Goal: Transaction & Acquisition: Purchase product/service

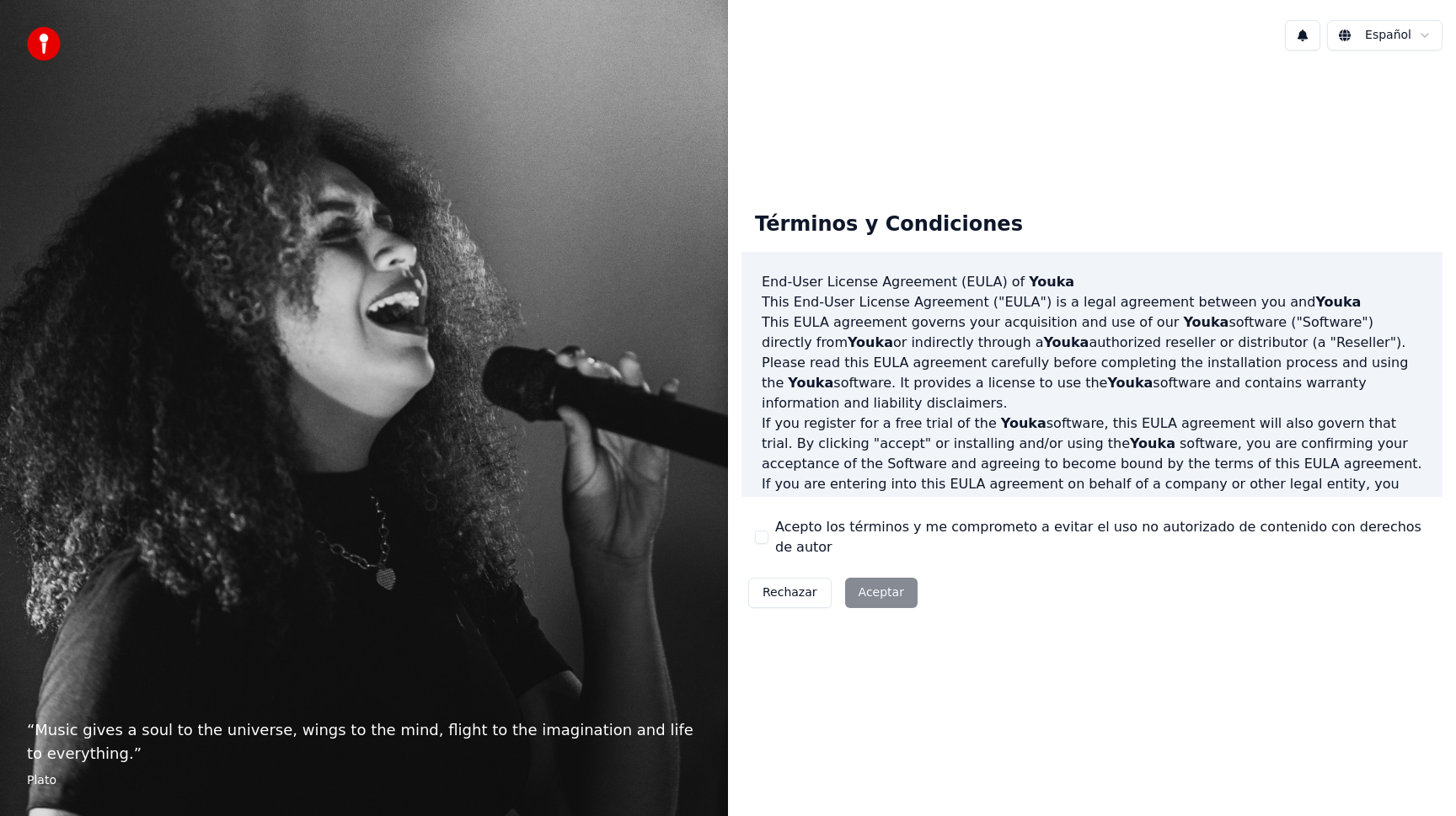
click at [874, 588] on div "Rechazar Aceptar" at bounding box center [832, 593] width 183 height 44
click at [765, 531] on button "Acepto los términos y me comprometo a evitar el uso no autorizado de contenido …" at bounding box center [762, 538] width 13 height 13
click at [871, 584] on button "Aceptar" at bounding box center [881, 593] width 72 height 31
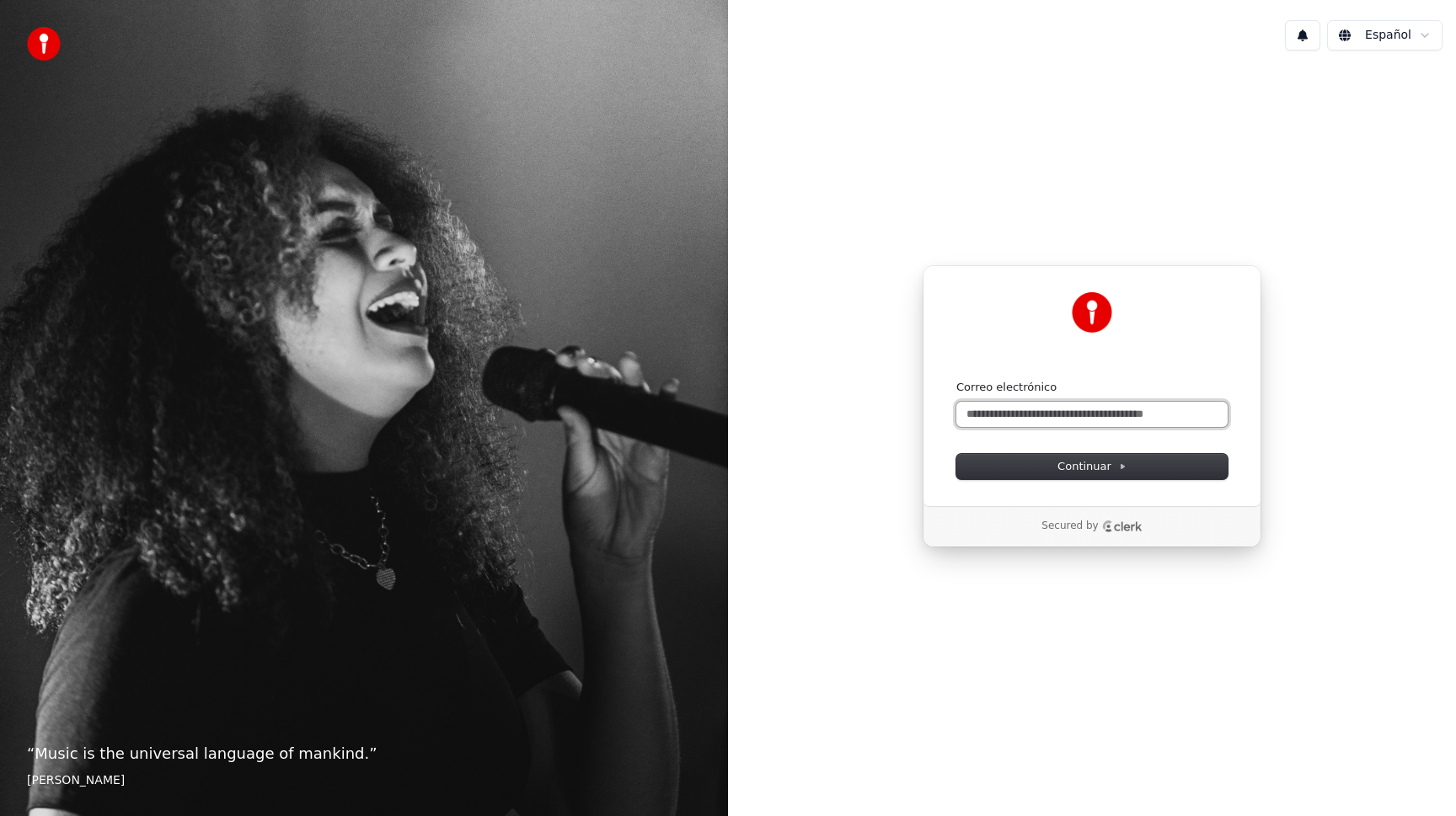
click at [1044, 416] on input "Correo electrónico" at bounding box center [1092, 414] width 271 height 26
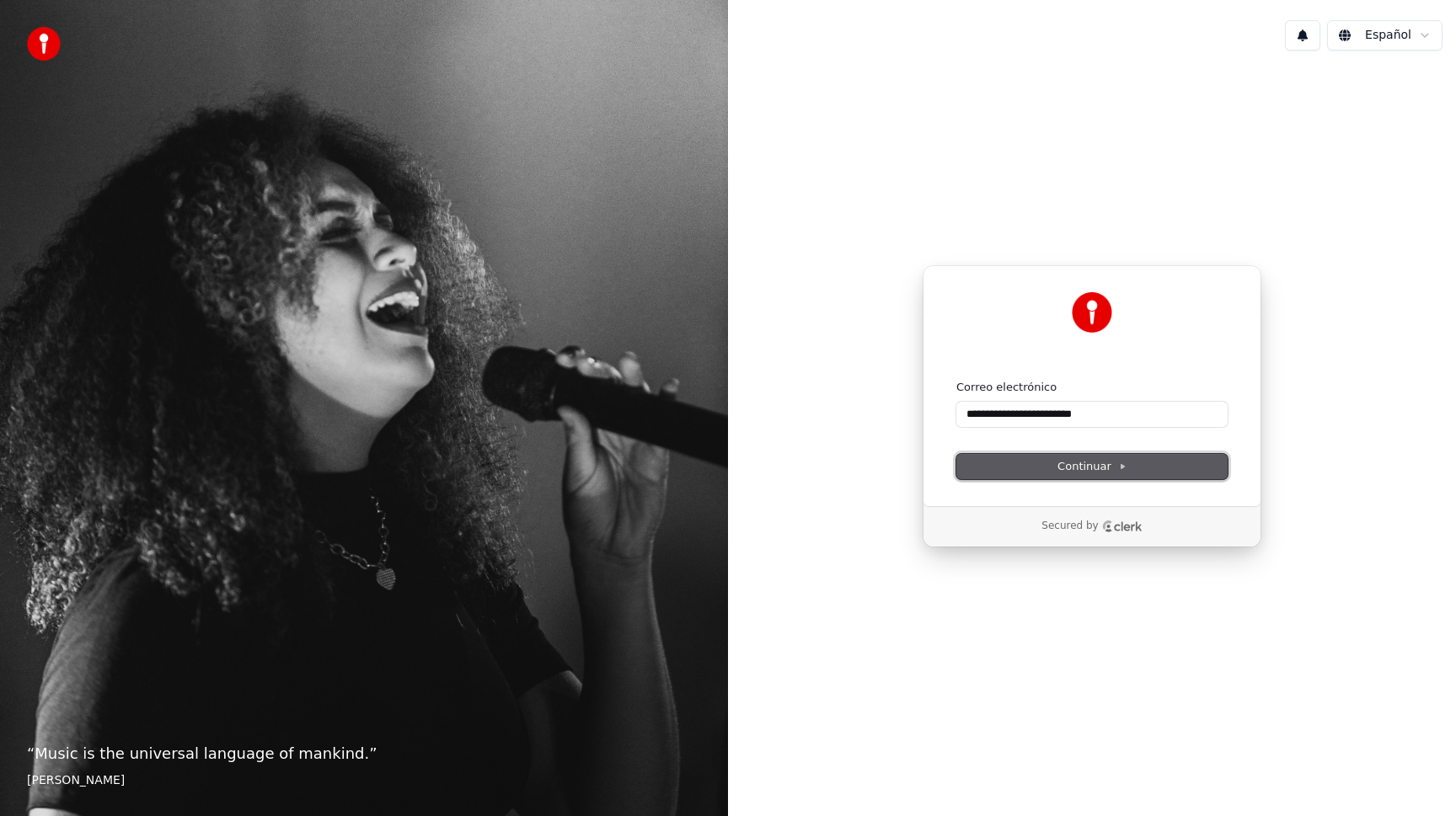
click at [1065, 469] on span "Continuar" at bounding box center [1092, 466] width 69 height 15
type input "**********"
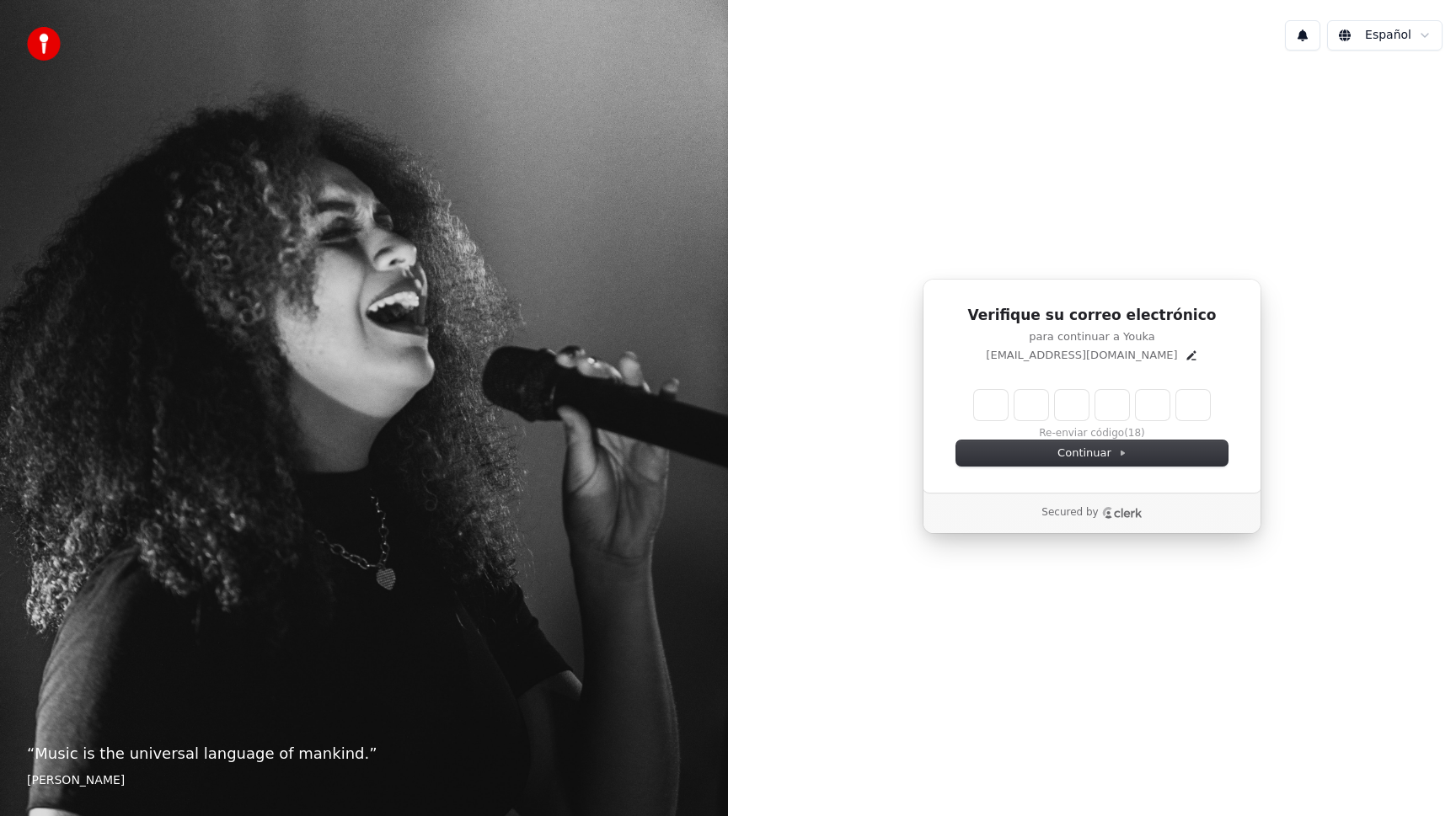
click at [993, 410] on input "Enter verification code" at bounding box center [1091, 405] width 236 height 31
type input "******"
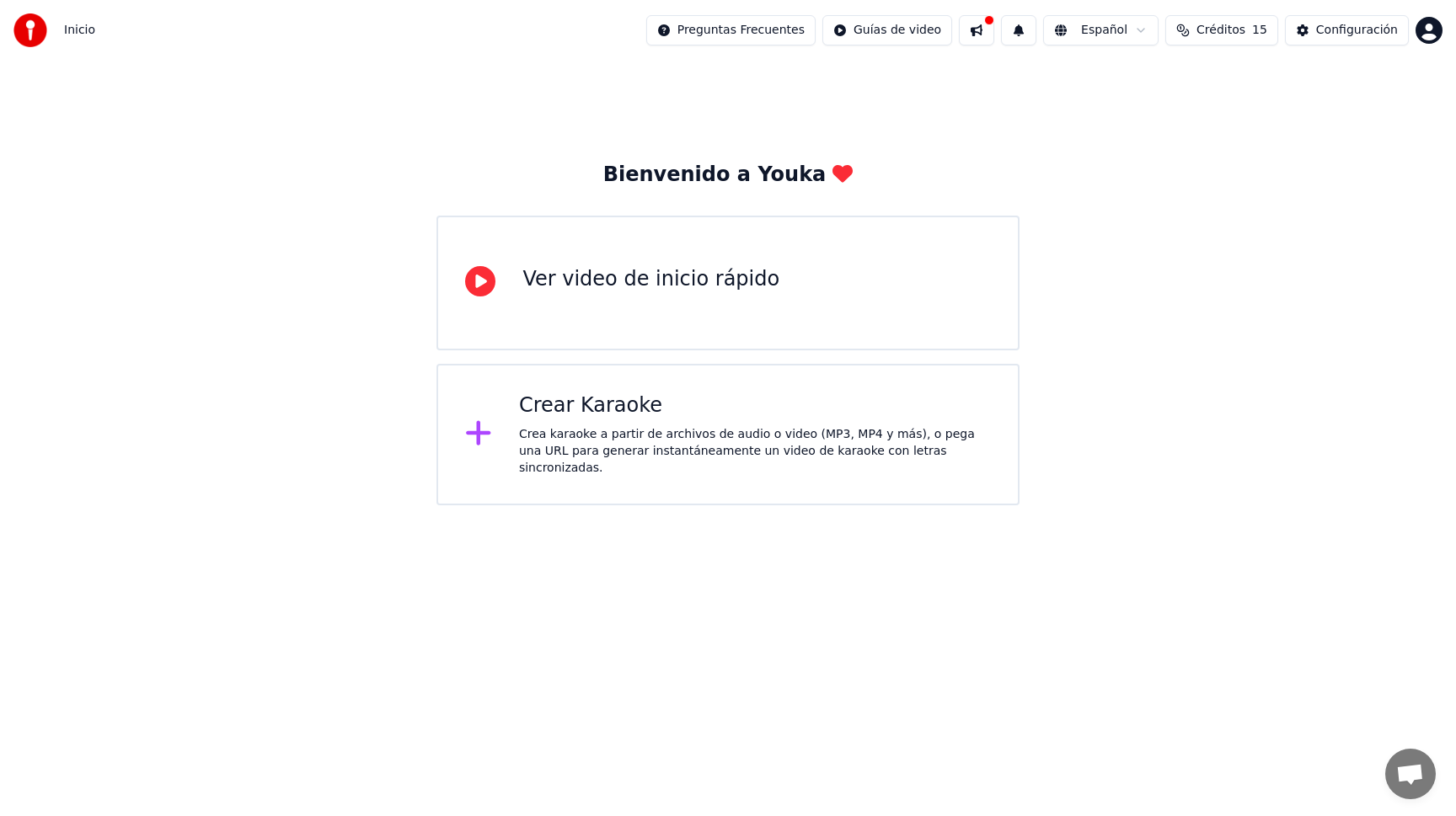
click at [519, 447] on div "Crea karaoke a partir de archivos de audio o video (MP3, MP4 y más), o pega una…" at bounding box center [754, 451] width 472 height 51
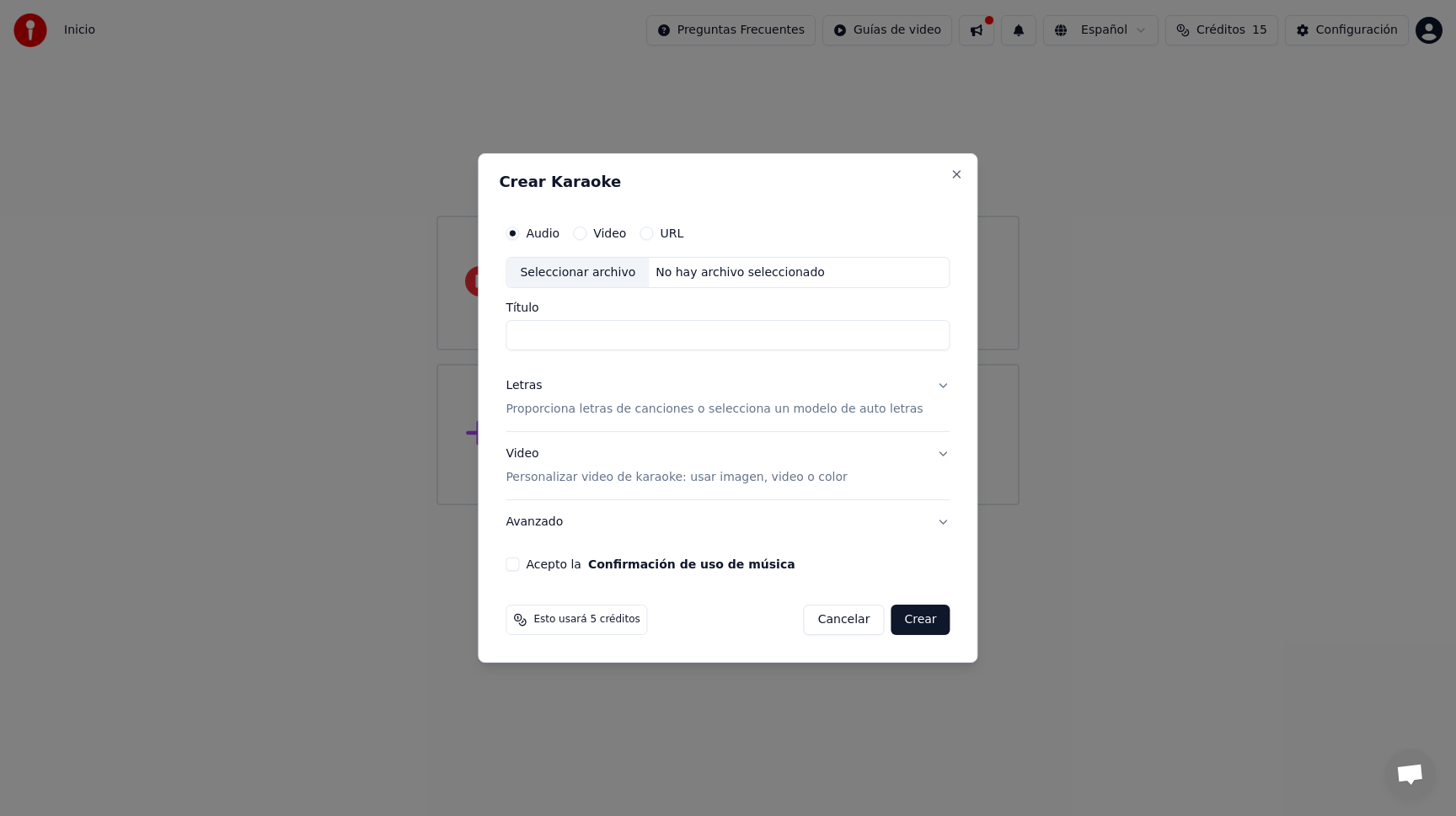
click at [586, 228] on button "Video" at bounding box center [580, 234] width 13 height 13
click at [519, 232] on button "Audio" at bounding box center [512, 234] width 13 height 13
click at [586, 230] on button "Video" at bounding box center [580, 234] width 13 height 13
click at [648, 233] on button "URL" at bounding box center [646, 234] width 13 height 13
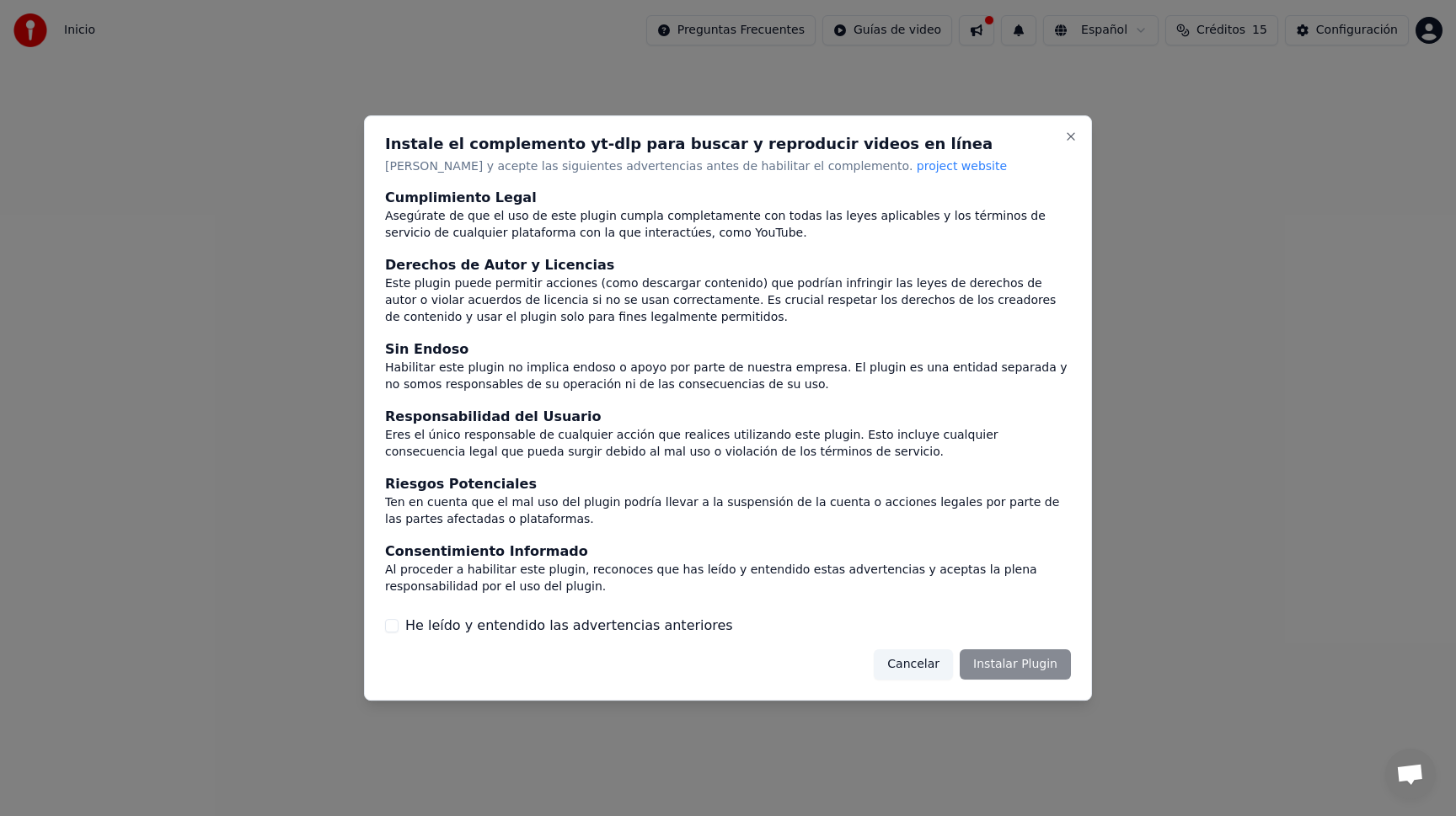
click at [1006, 666] on div "Cancelar Instalar Plugin" at bounding box center [972, 664] width 197 height 31
click at [1035, 669] on div "Cancelar Instalar Plugin" at bounding box center [972, 664] width 197 height 31
click at [895, 667] on button "Cancelar" at bounding box center [913, 664] width 79 height 31
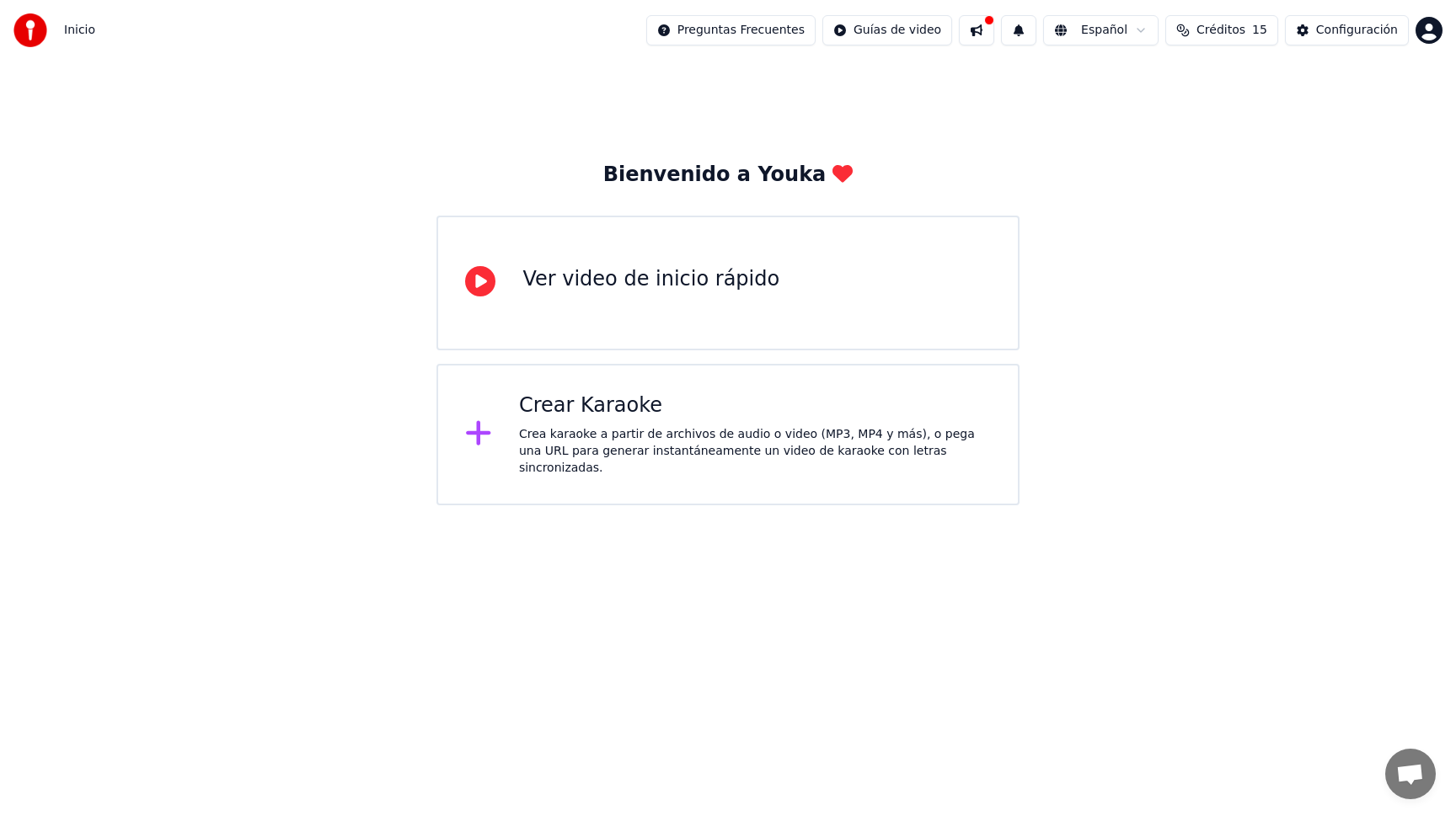
click at [606, 416] on div "Crear Karaoke" at bounding box center [754, 406] width 472 height 27
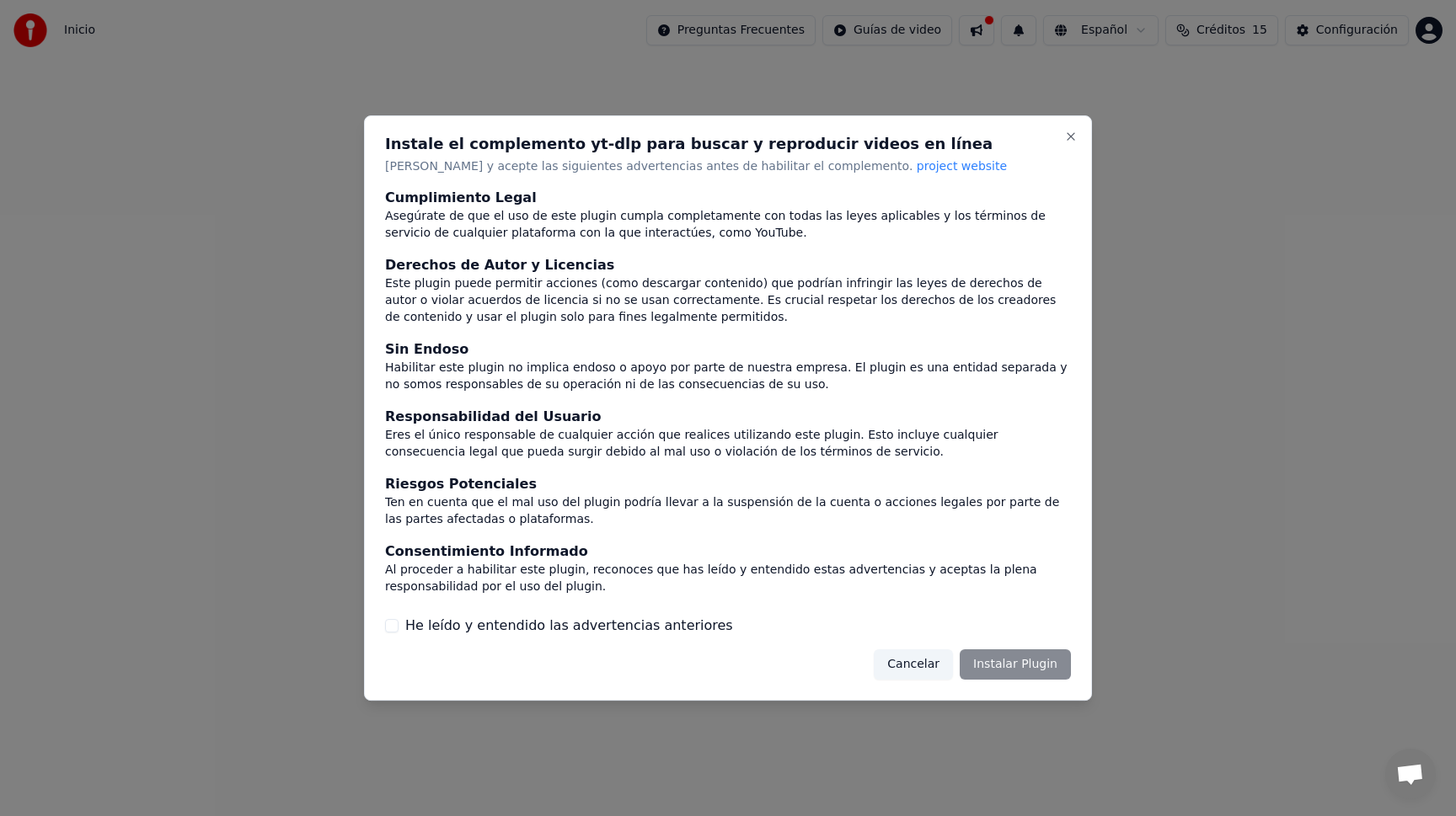
click at [1034, 663] on div "Cancelar Instalar Plugin" at bounding box center [972, 664] width 197 height 31
click at [395, 629] on button "He leído y entendido las advertencias anteriores" at bounding box center [392, 625] width 13 height 13
click at [1022, 677] on button "Instalar Plugin" at bounding box center [1015, 664] width 112 height 31
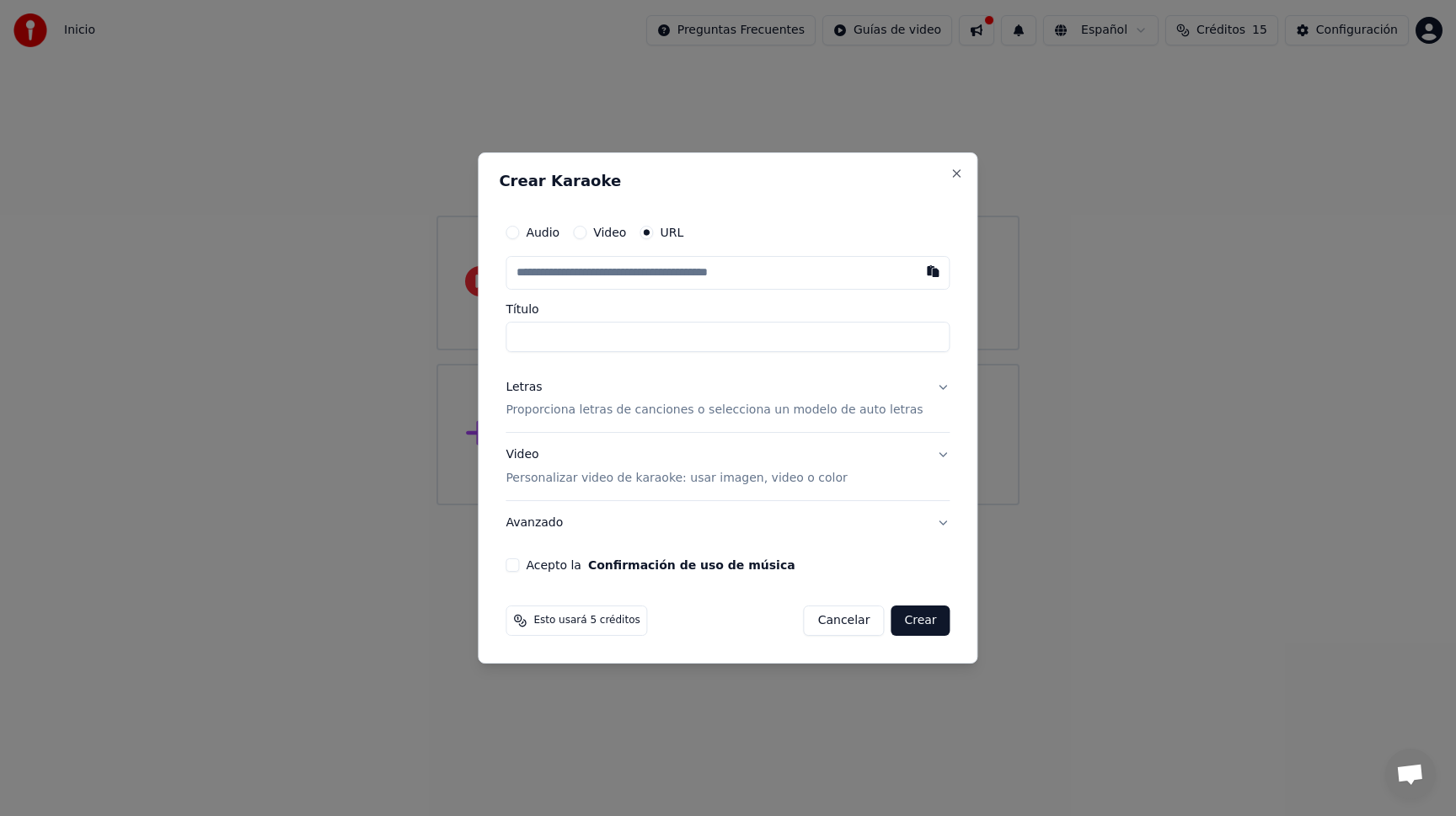
click at [538, 274] on input "text" at bounding box center [728, 273] width 444 height 33
click at [532, 274] on input "text" at bounding box center [728, 273] width 444 height 33
click at [533, 275] on input "text" at bounding box center [728, 273] width 444 height 33
click at [916, 272] on button "button" at bounding box center [933, 272] width 33 height 31
type input "**********"
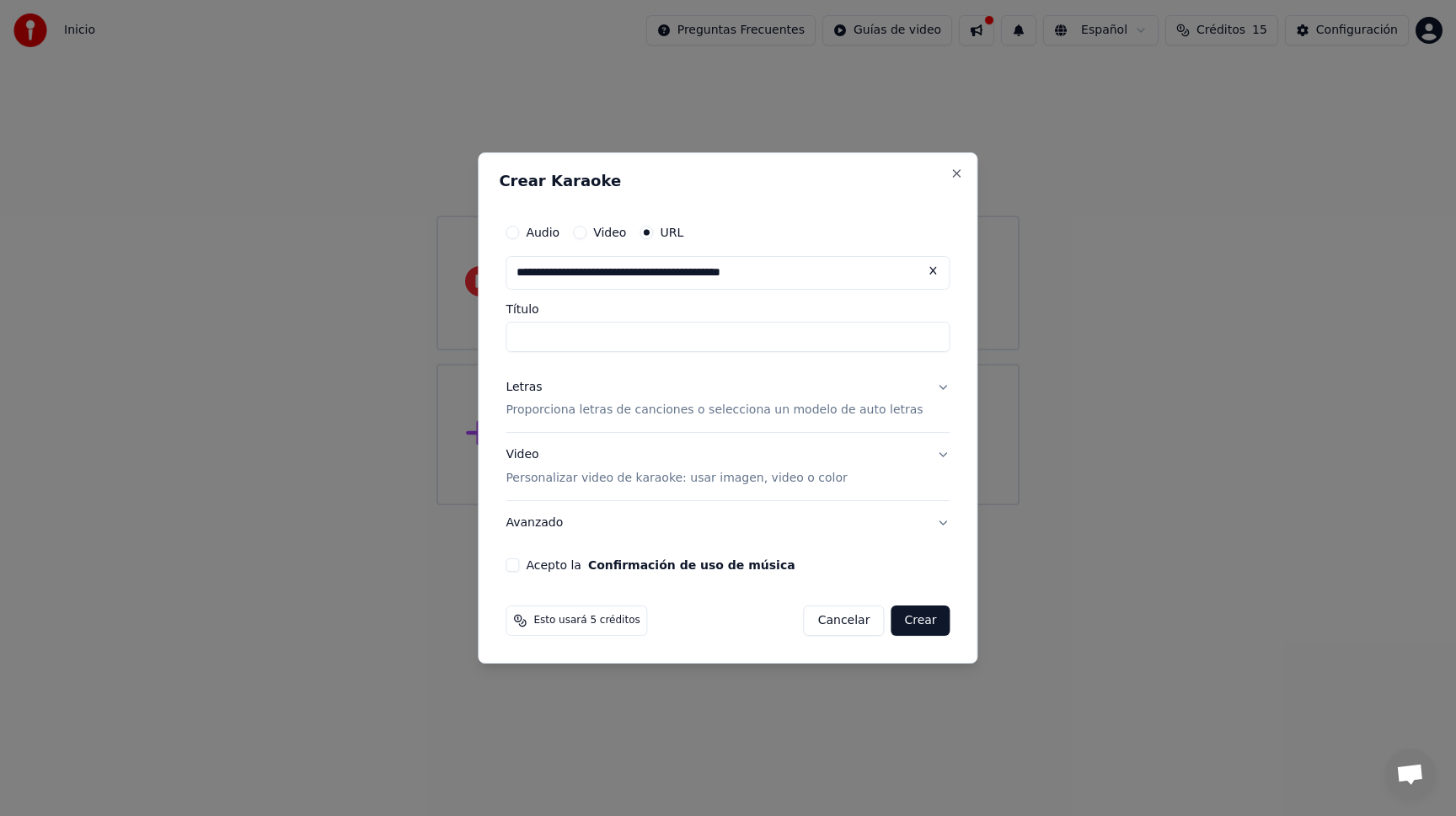
type input "**********"
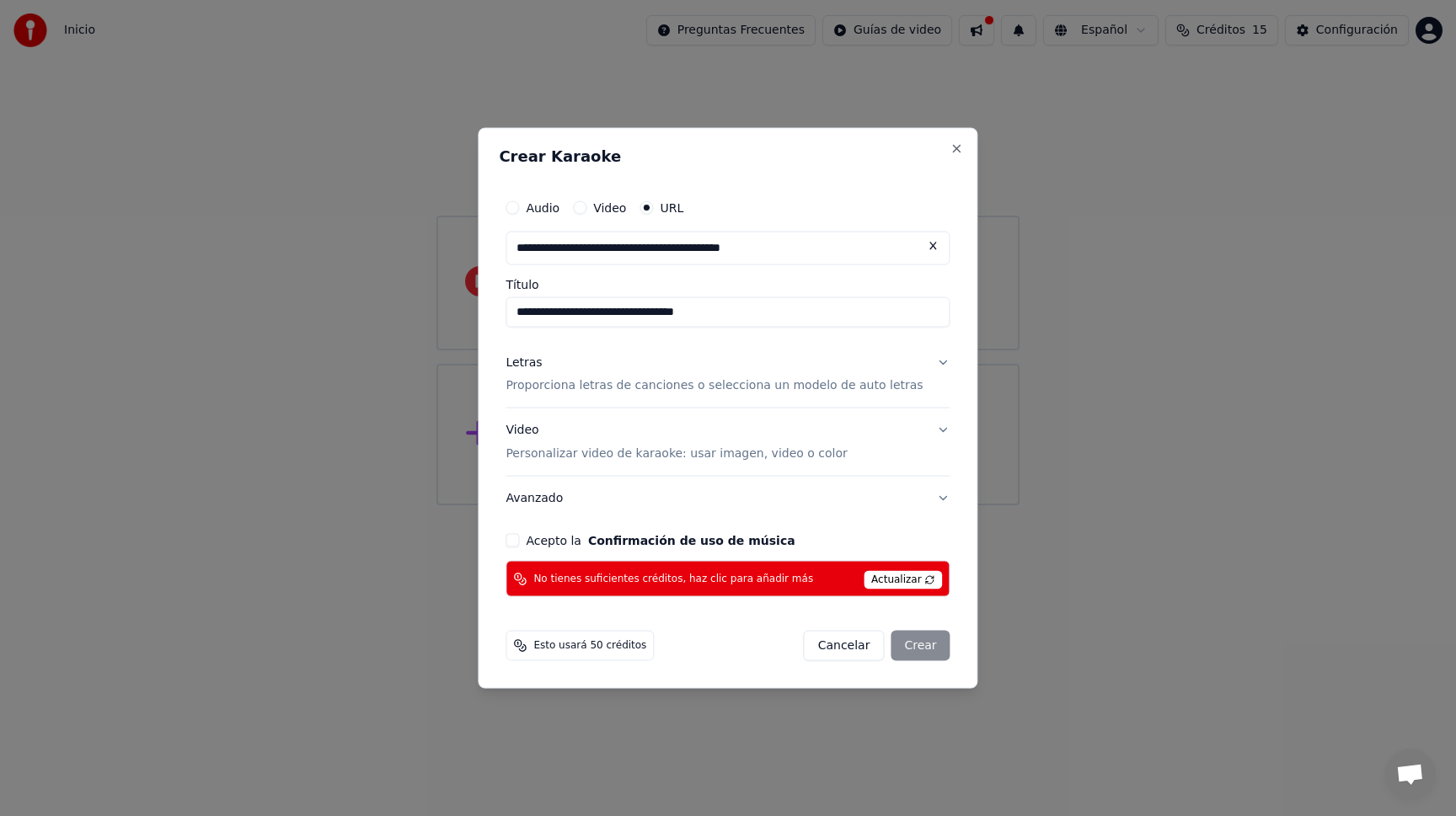
click at [578, 336] on div "**********" at bounding box center [728, 394] width 458 height 420
click at [930, 355] on button "Letras Proporciona letras de canciones o selecciona un modelo de auto letras" at bounding box center [728, 374] width 444 height 68
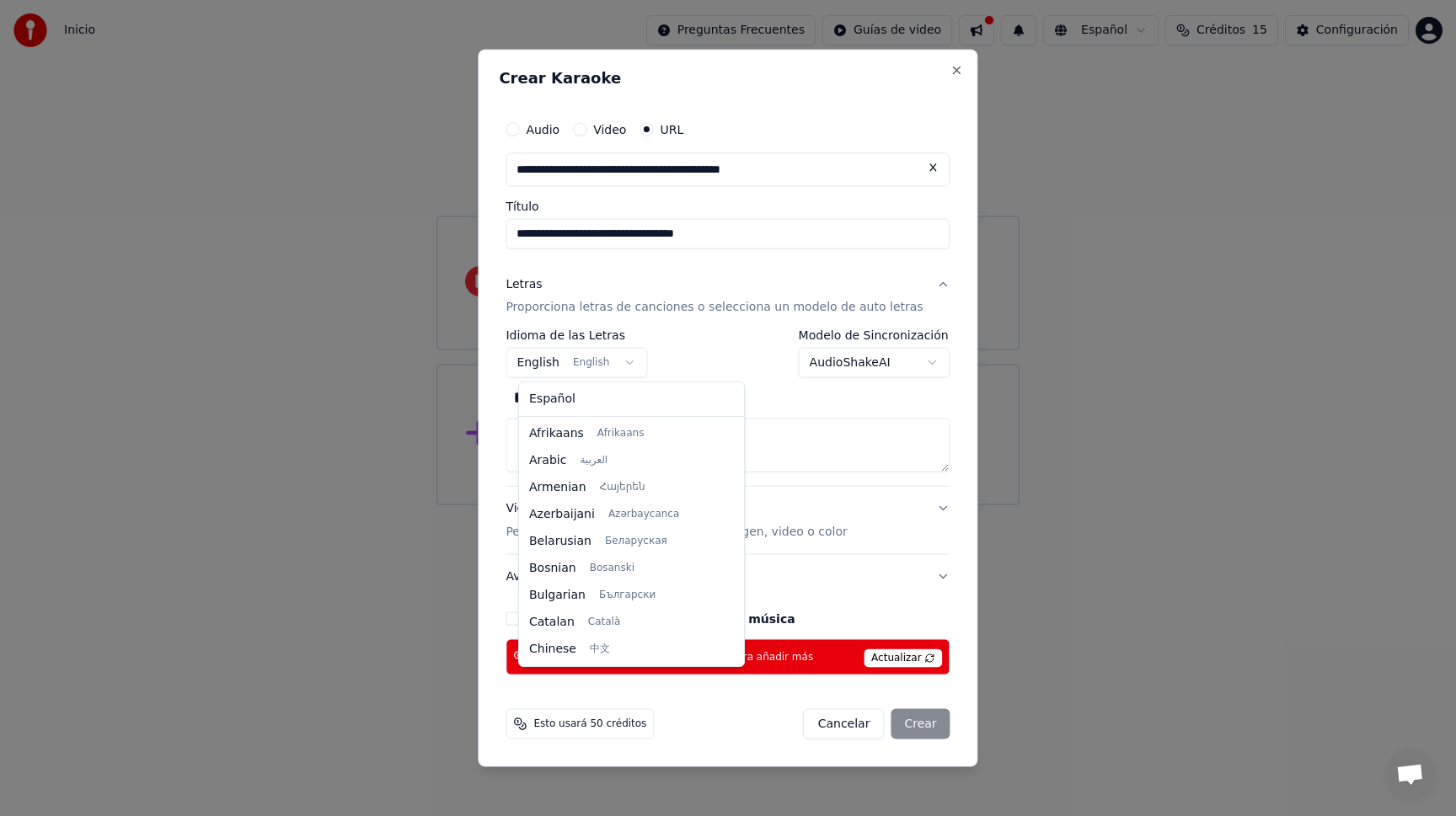
click at [632, 359] on body "**********" at bounding box center [728, 253] width 1456 height 505
select select "**"
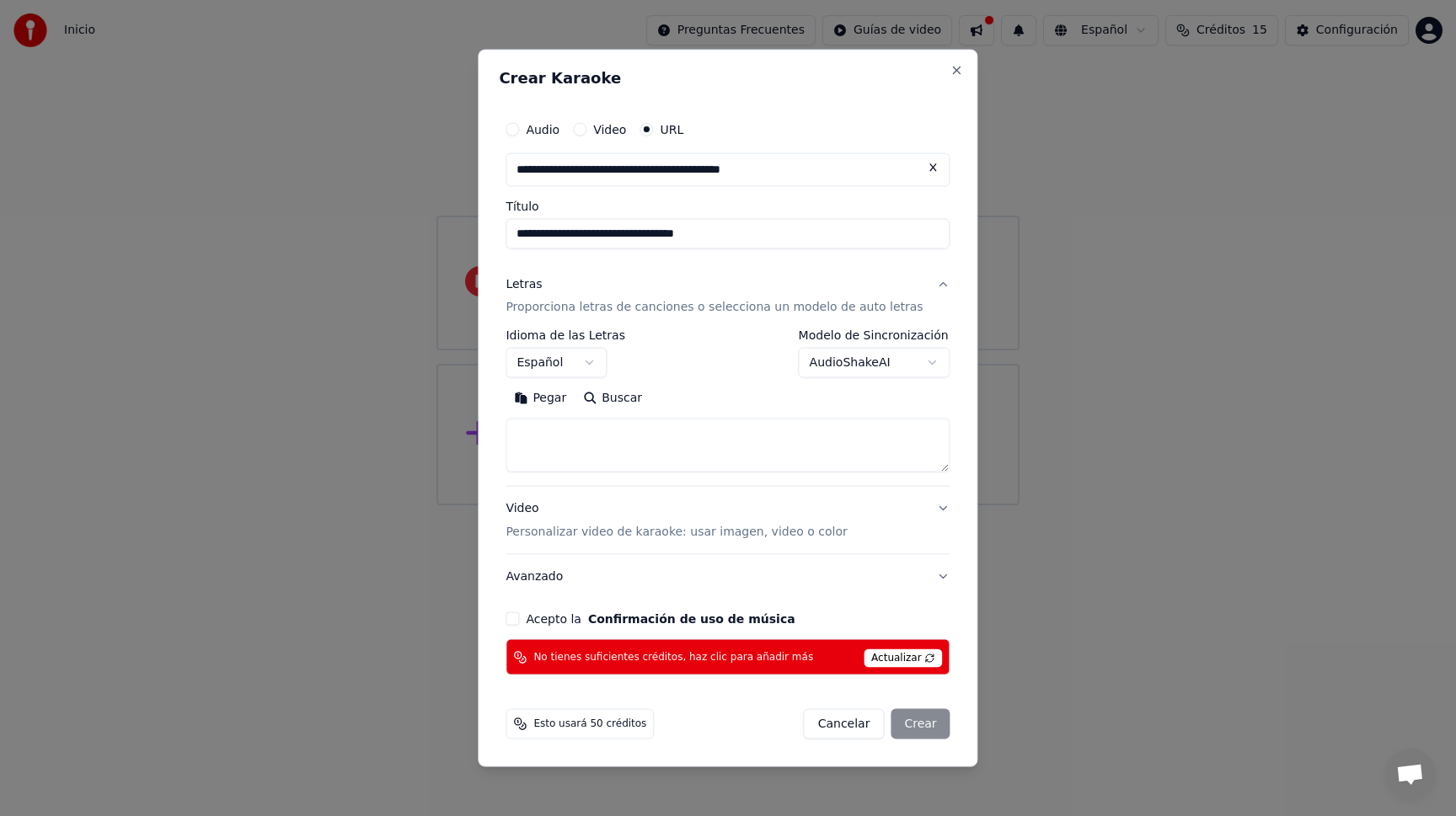
click at [922, 363] on body "**********" at bounding box center [728, 253] width 1456 height 505
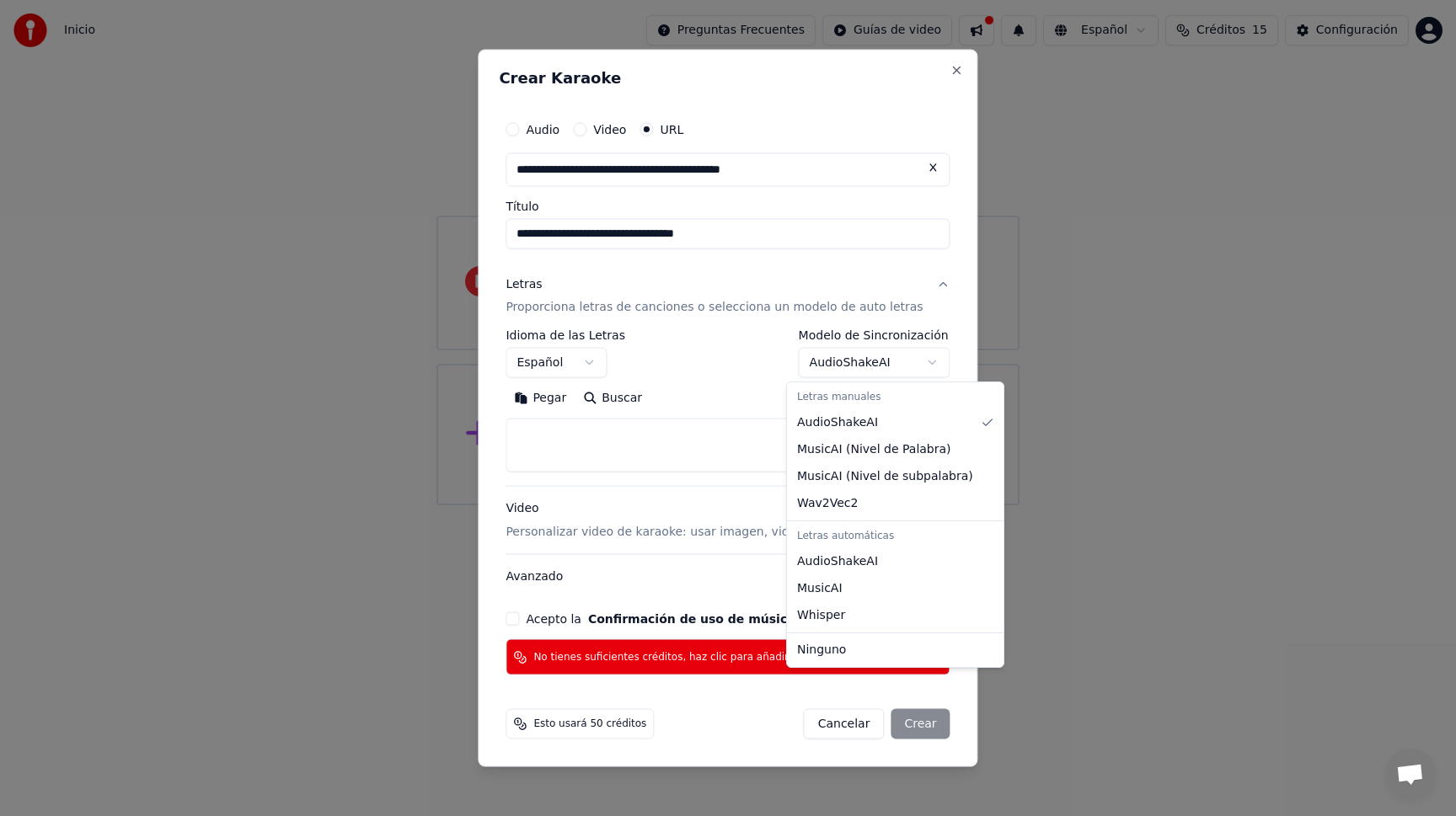
click at [922, 362] on body "**********" at bounding box center [728, 253] width 1456 height 505
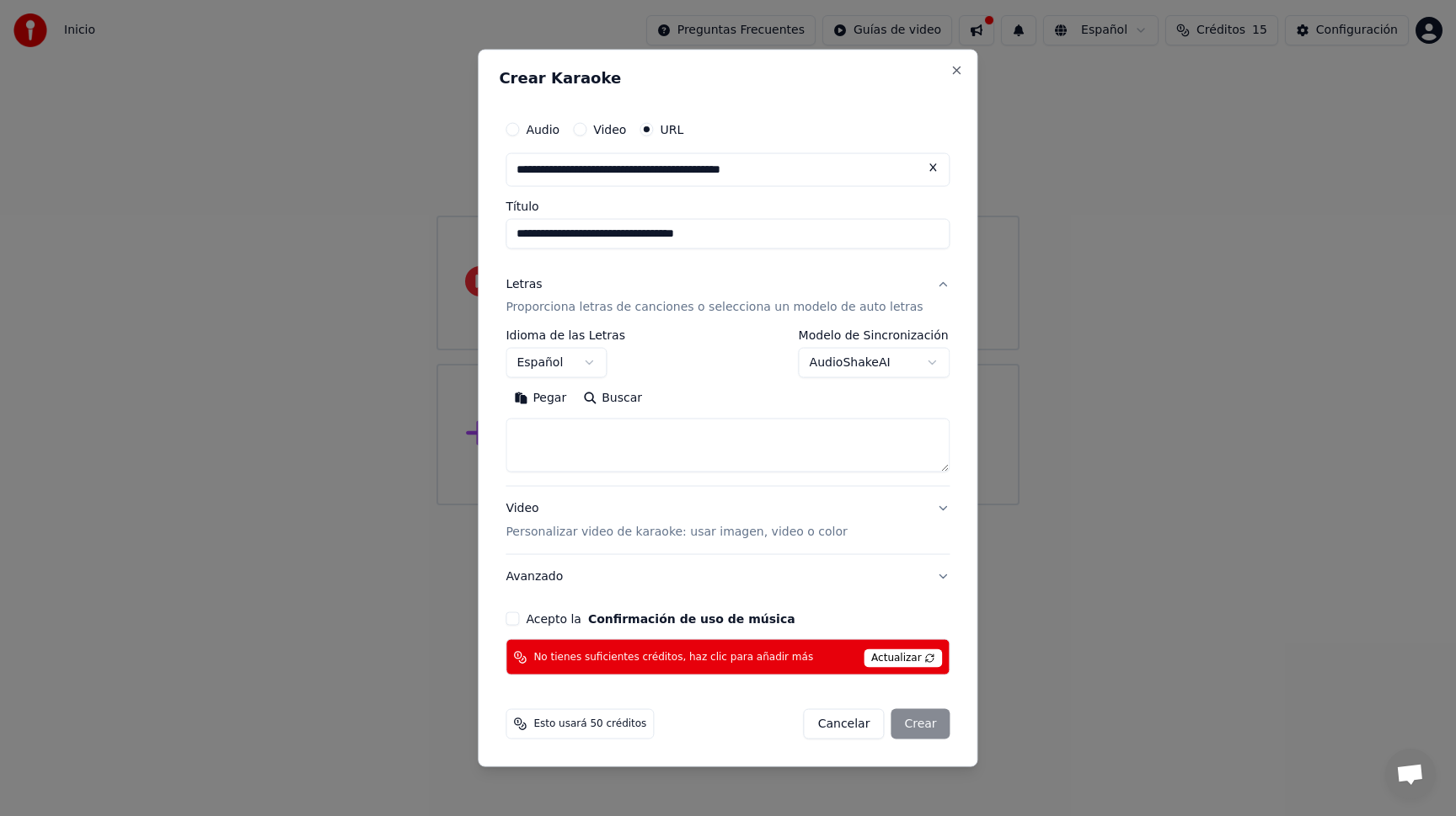
click at [932, 506] on button "Video Personalizar video de karaoke: usar imagen, video o color" at bounding box center [728, 520] width 444 height 68
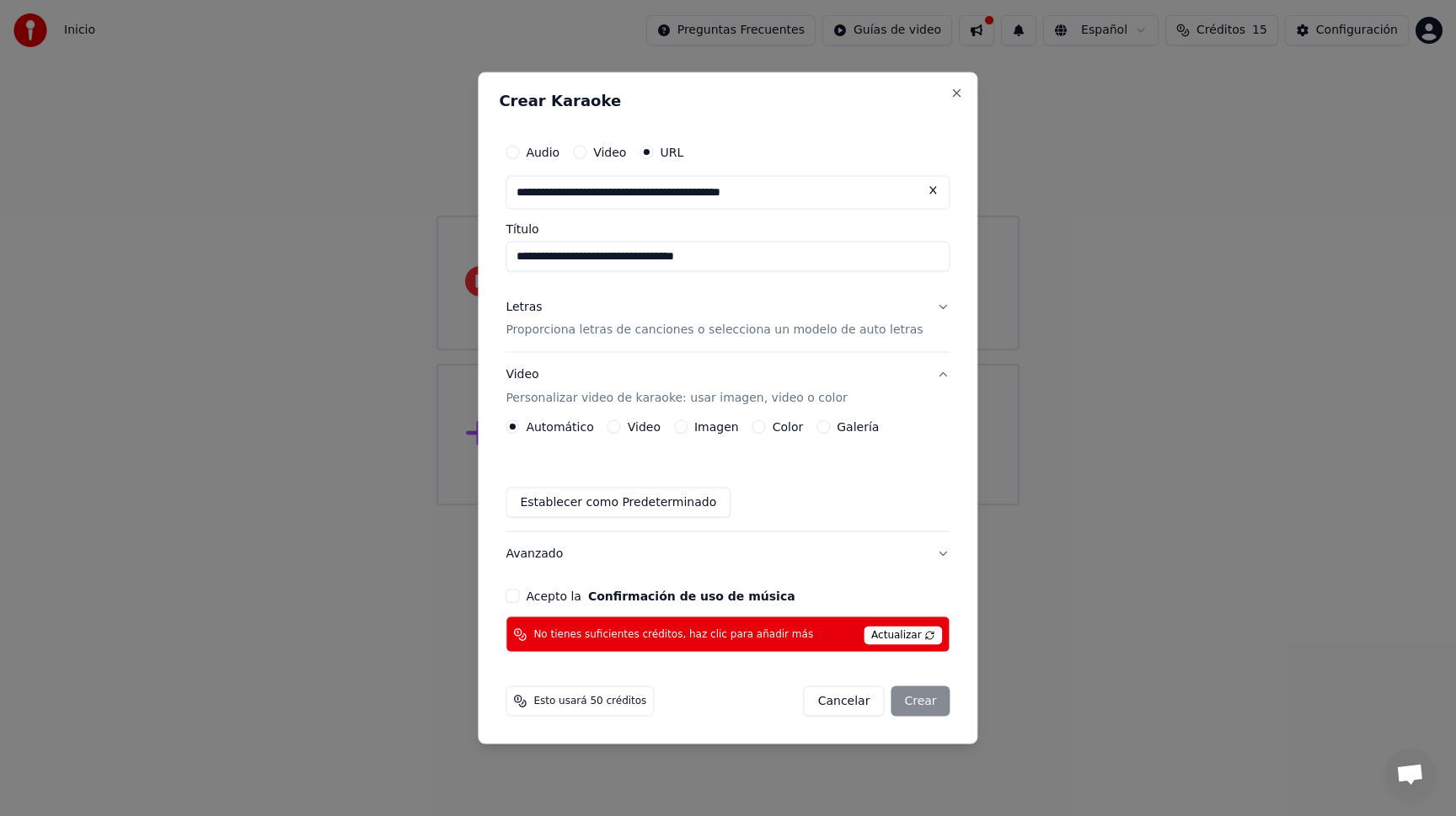
click at [519, 594] on button "Acepto la Confirmación de uso de música" at bounding box center [512, 596] width 13 height 13
click at [879, 633] on span "Actualizar" at bounding box center [902, 635] width 79 height 18
click at [903, 636] on span "Actualizar" at bounding box center [902, 635] width 79 height 18
click at [916, 697] on div "Cancelar Crear" at bounding box center [877, 702] width 147 height 31
click at [519, 595] on button "Acepto la Confirmación de uso de música" at bounding box center [512, 596] width 13 height 13
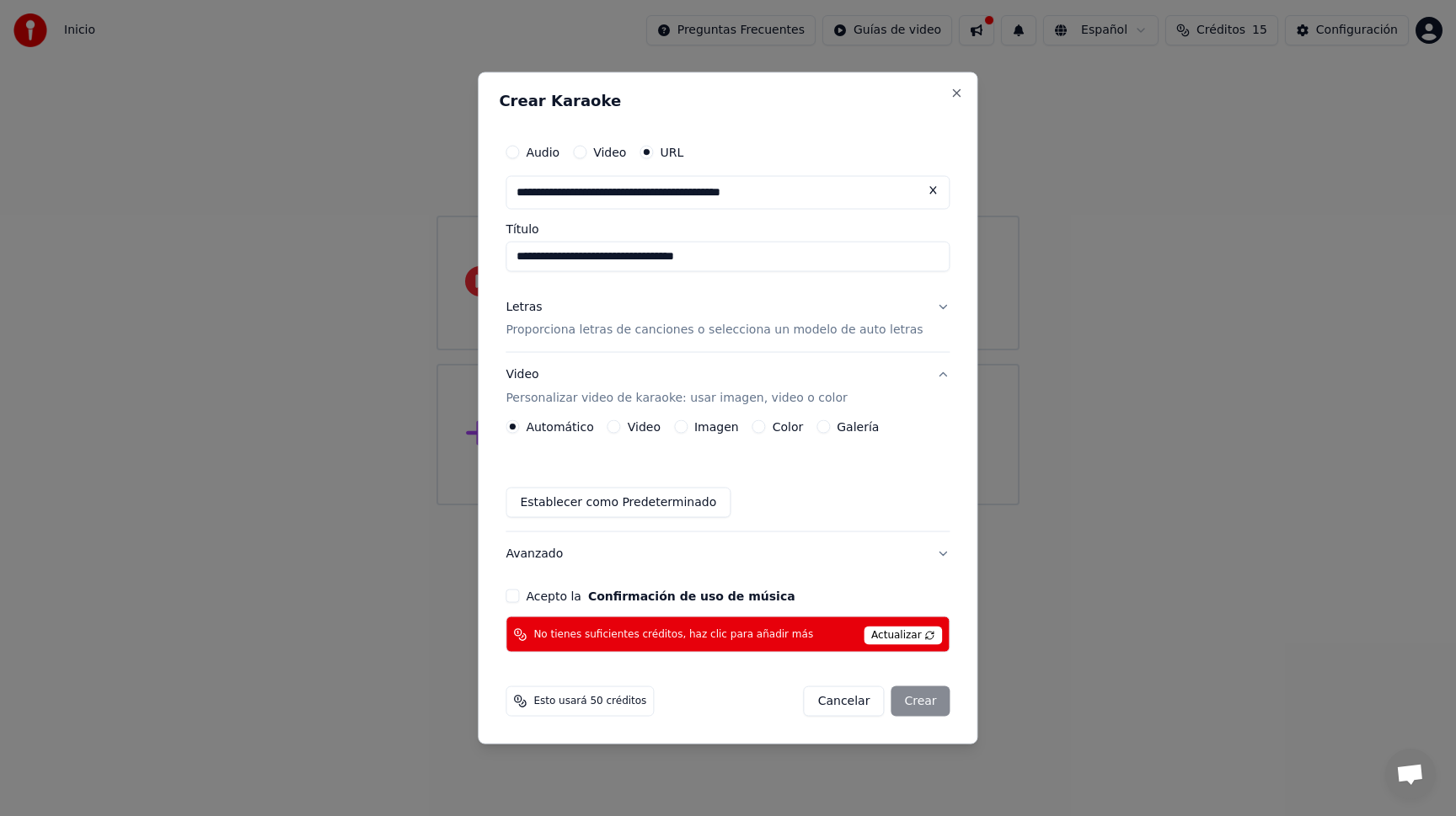
click at [929, 550] on button "Avanzado" at bounding box center [728, 554] width 444 height 44
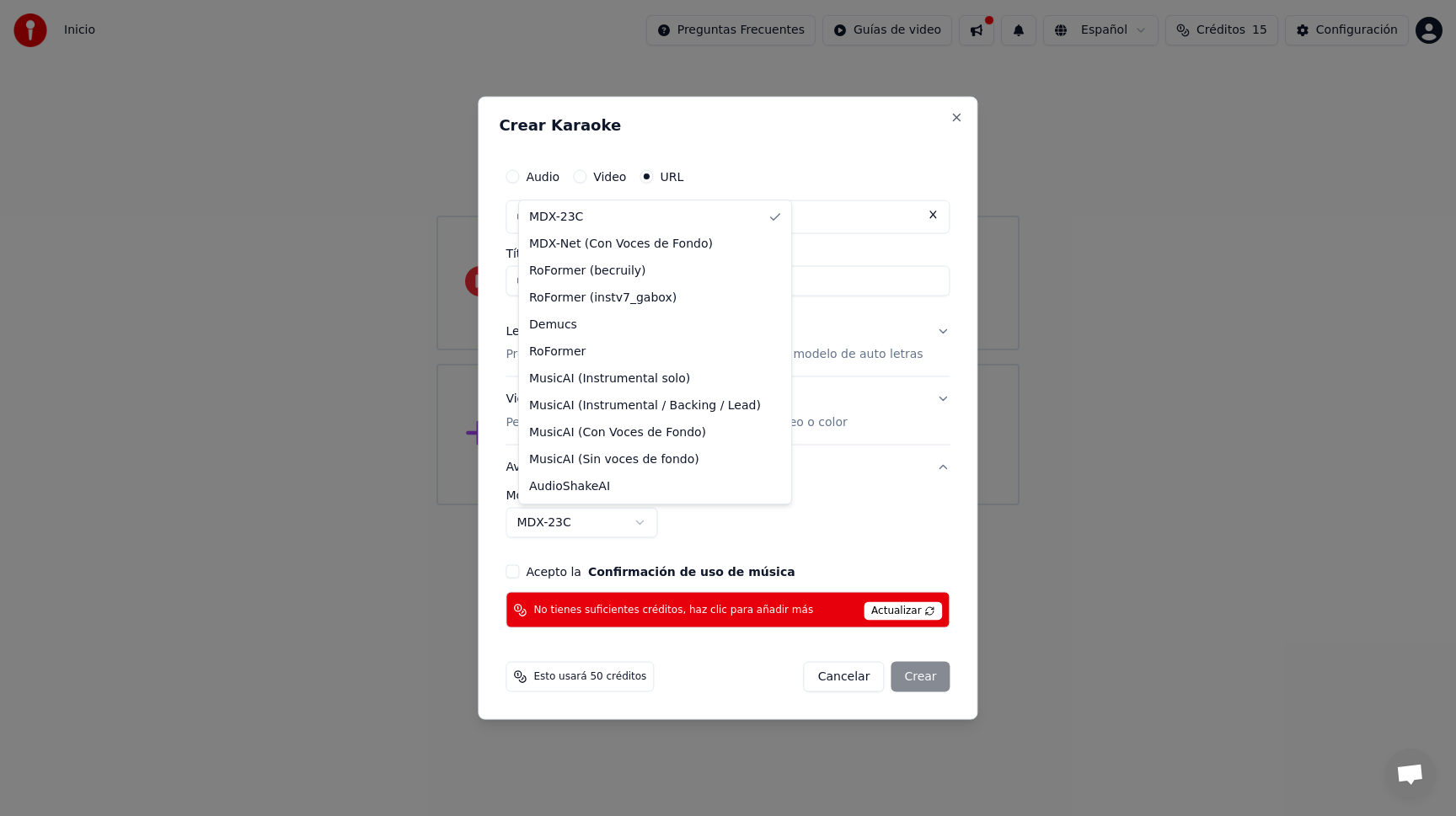
click at [655, 505] on body "**********" at bounding box center [728, 253] width 1456 height 505
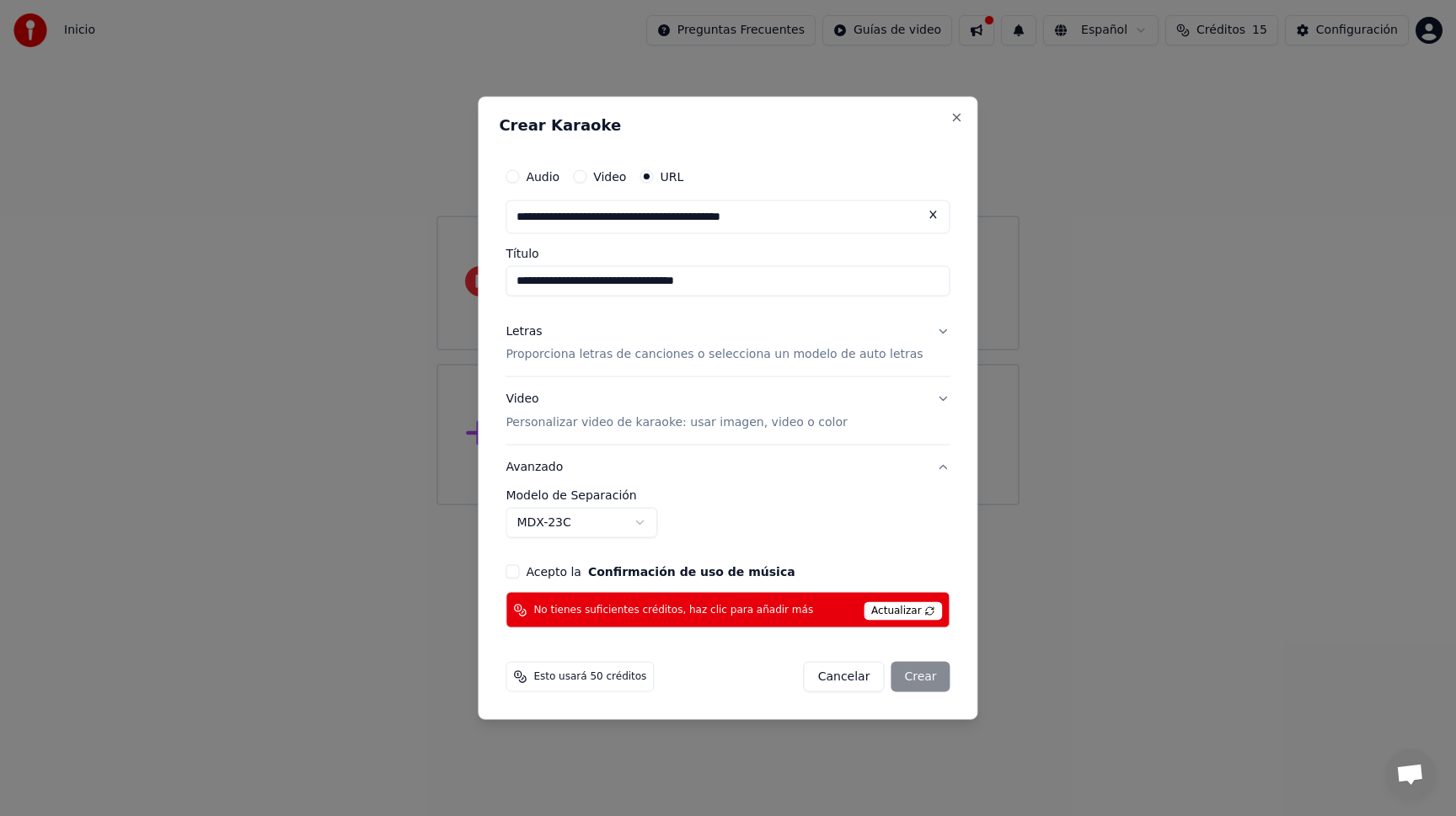
click at [519, 571] on button "Acepto la Confirmación de uso de música" at bounding box center [512, 572] width 13 height 13
click at [890, 611] on span "Actualizar" at bounding box center [902, 611] width 79 height 18
click at [733, 610] on span "No tienes suficientes créditos, haz clic para añadir más" at bounding box center [672, 610] width 279 height 13
click at [586, 177] on button "Video" at bounding box center [580, 176] width 13 height 13
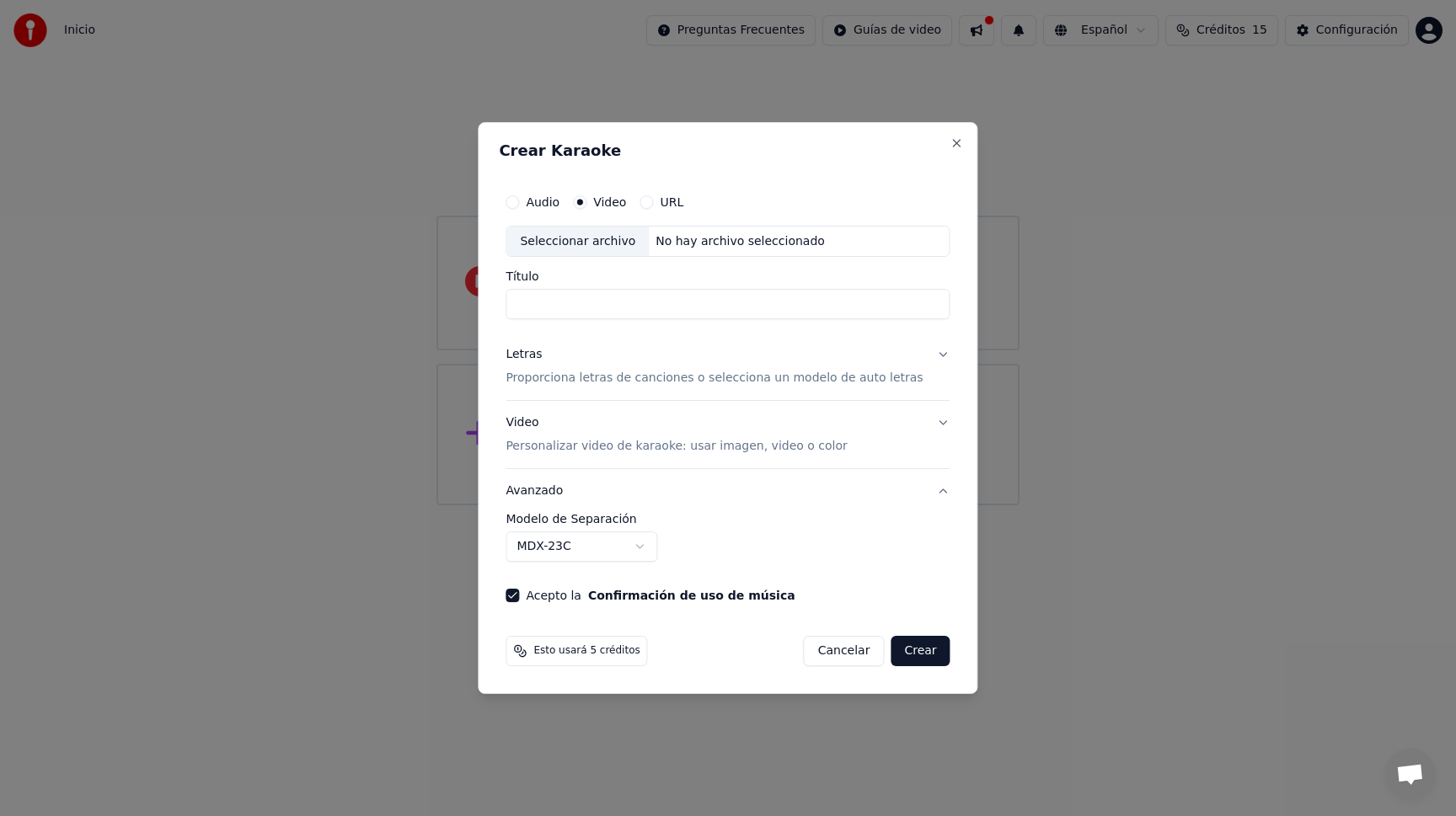
click at [546, 303] on input "Título" at bounding box center [728, 305] width 444 height 31
click at [584, 237] on div "Seleccionar archivo" at bounding box center [577, 242] width 142 height 31
click at [594, 242] on div "Seleccionar archivo" at bounding box center [577, 242] width 142 height 31
click at [567, 300] on input "**" at bounding box center [728, 305] width 444 height 31
type input "*"
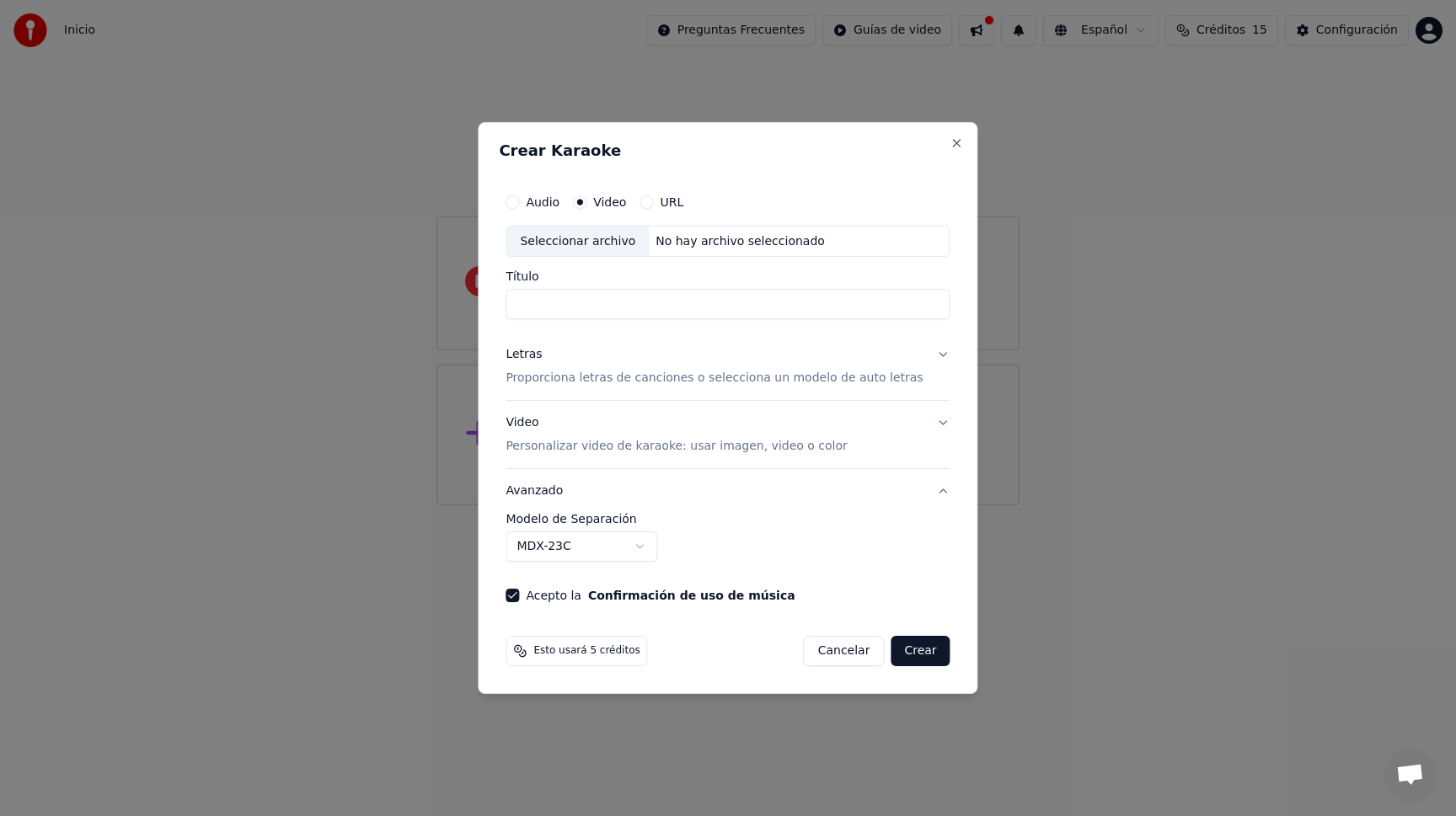
click at [575, 240] on div "Seleccionar archivo" at bounding box center [577, 242] width 142 height 31
click at [608, 242] on div "Seleccionar archivo" at bounding box center [577, 242] width 142 height 31
click at [555, 303] on input "Título" at bounding box center [728, 305] width 444 height 31
type input "**********"
click at [904, 661] on button "Crear" at bounding box center [920, 651] width 59 height 31
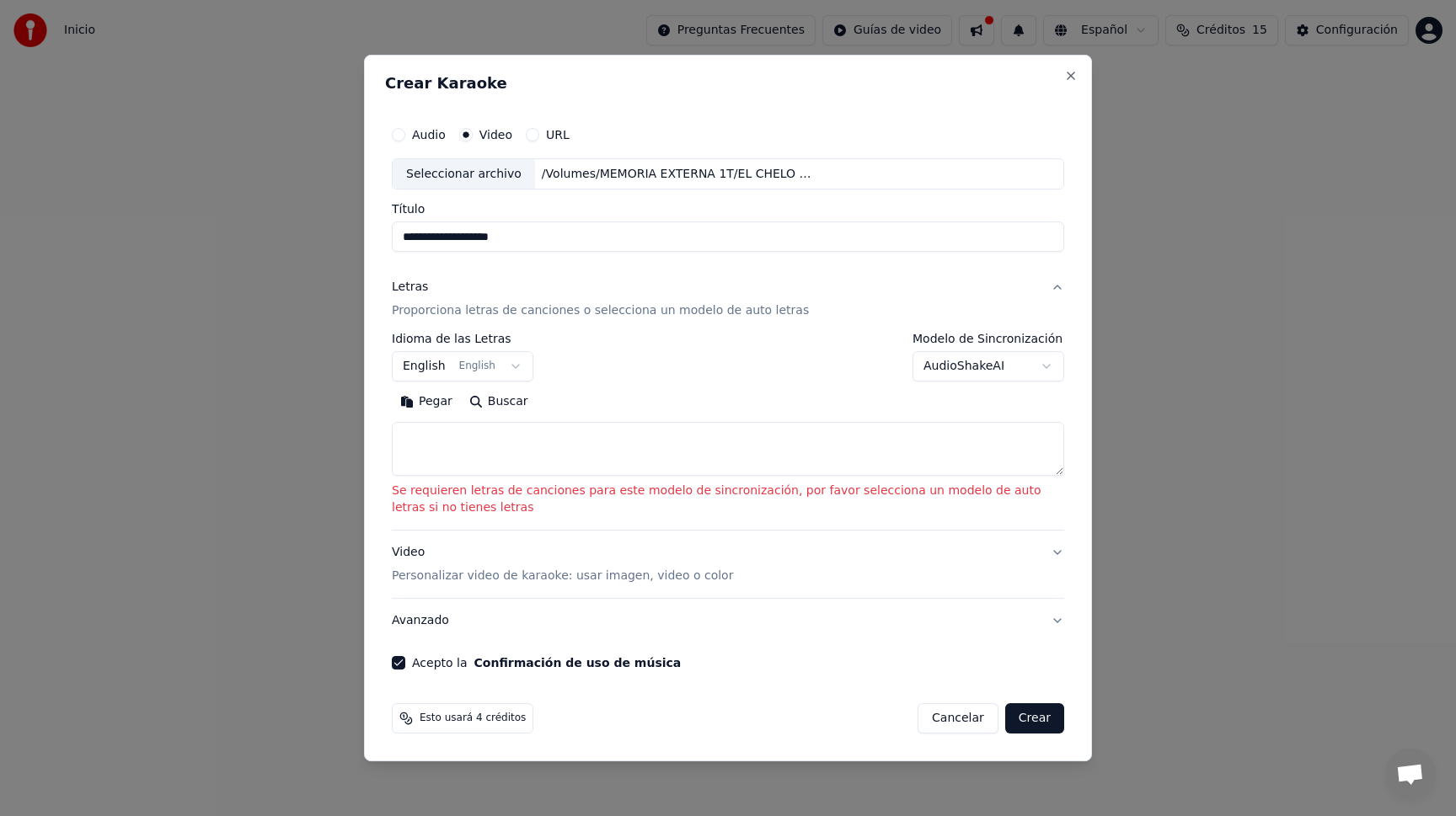
click at [603, 448] on textarea at bounding box center [728, 449] width 672 height 54
click at [553, 313] on p "Proporciona letras de canciones o selecciona un modelo de auto letras" at bounding box center [600, 312] width 417 height 17
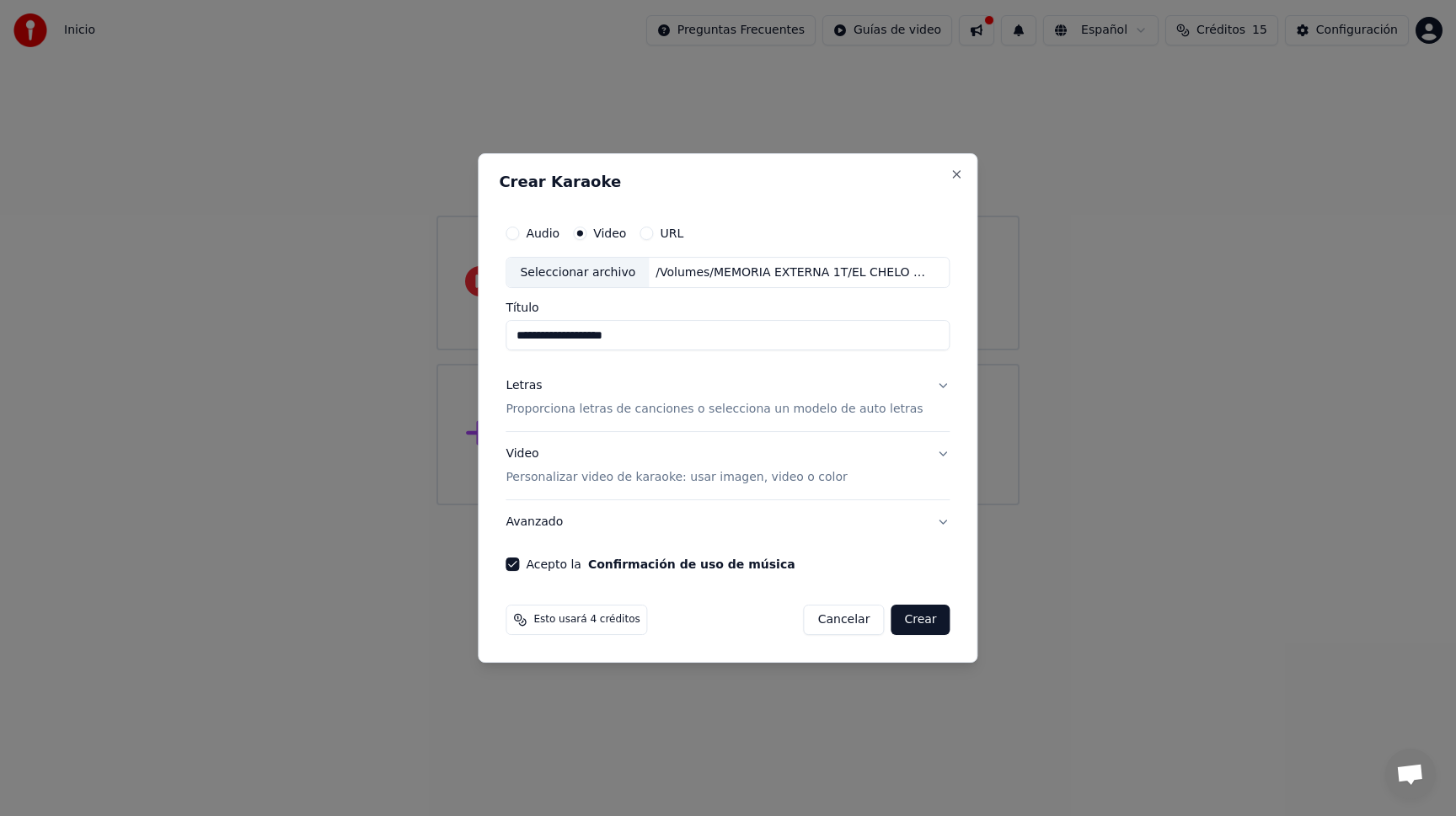
click at [849, 412] on p "Proporciona letras de canciones o selecciona un modelo de auto letras" at bounding box center [713, 410] width 417 height 17
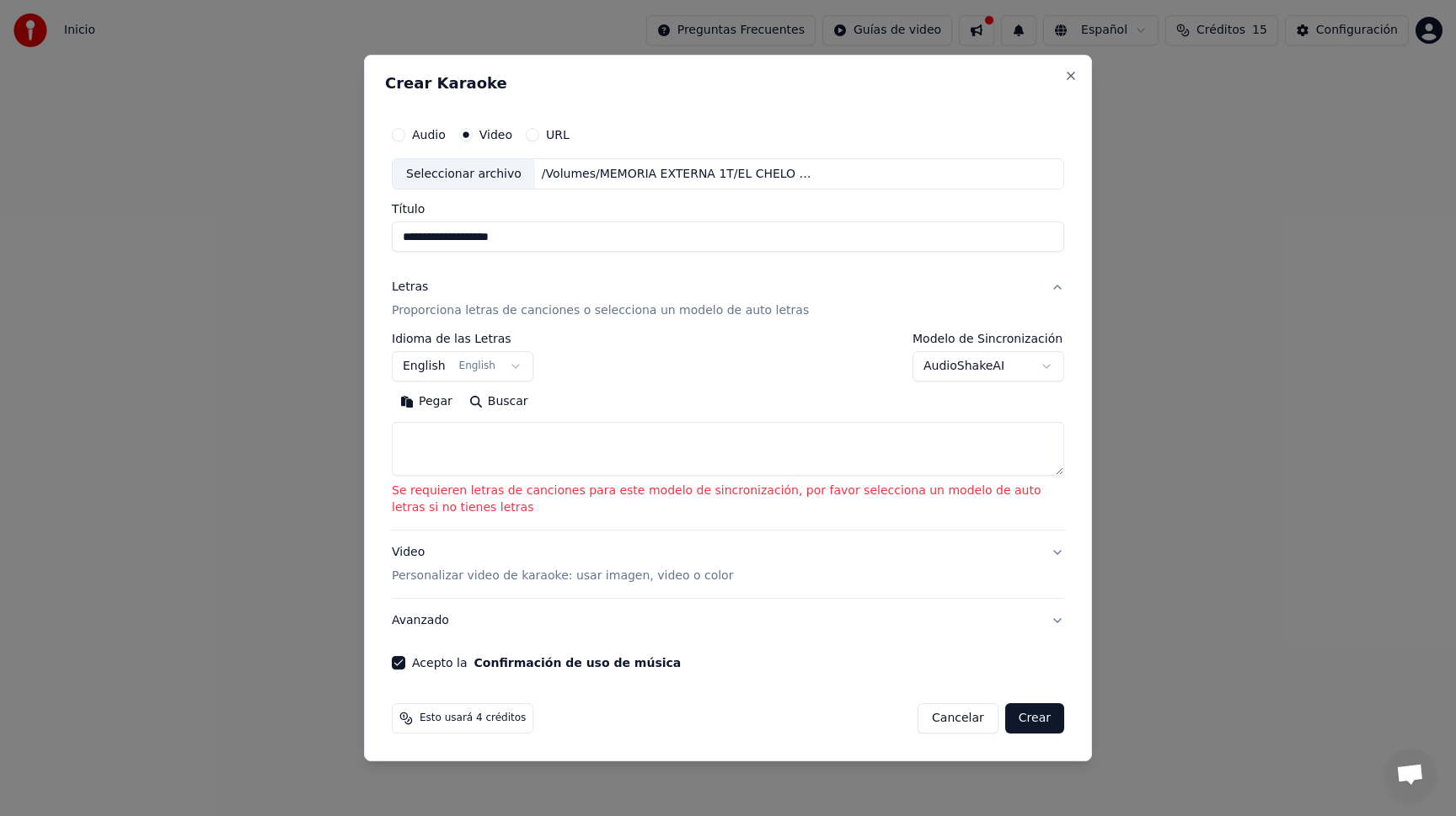
click at [434, 401] on button "Pegar" at bounding box center [426, 402] width 69 height 27
type textarea "**********"
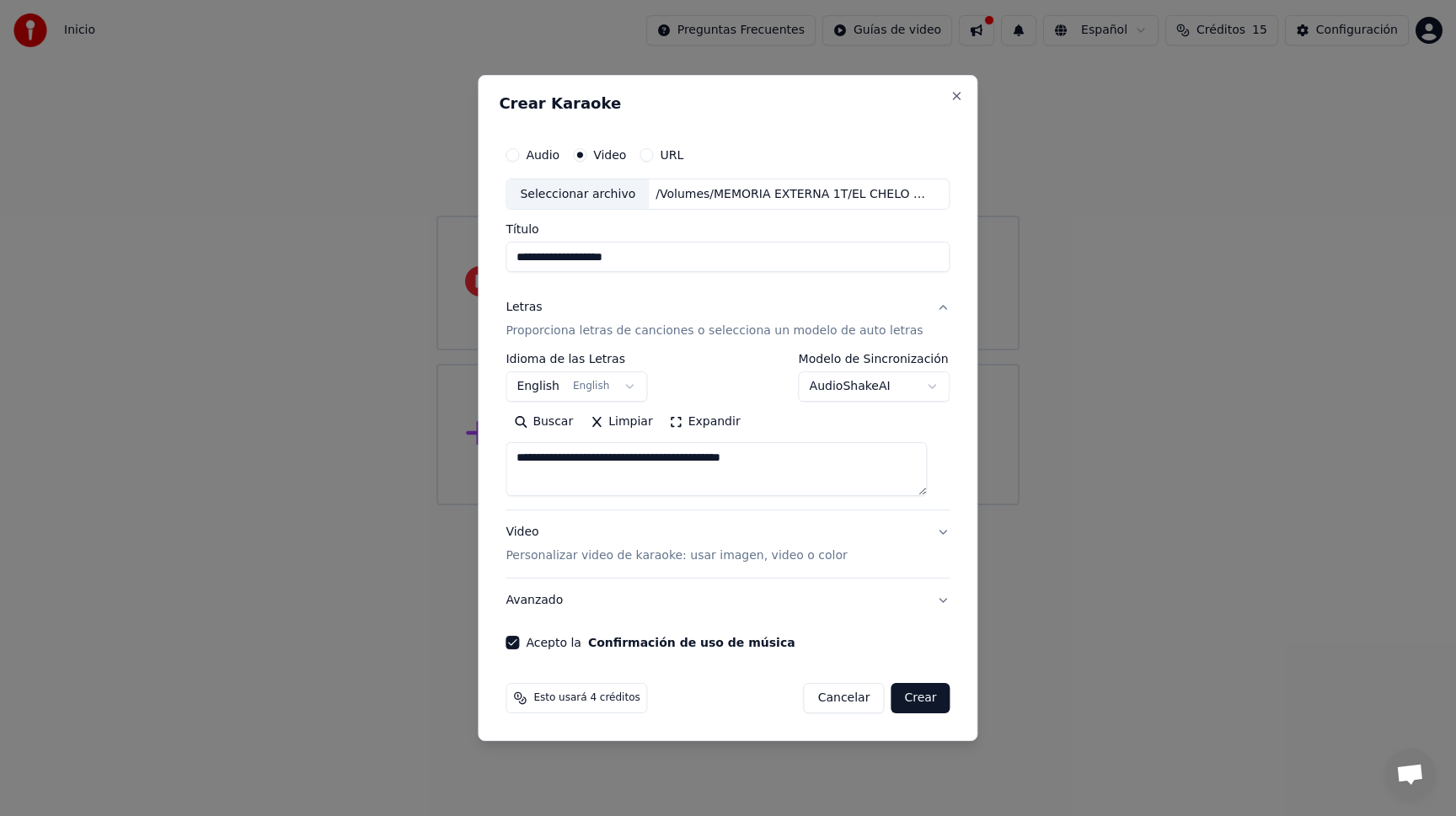
drag, startPoint x: 834, startPoint y: 459, endPoint x: 408, endPoint y: 459, distance: 426.0
click at [410, 459] on body "**********" at bounding box center [728, 253] width 1456 height 505
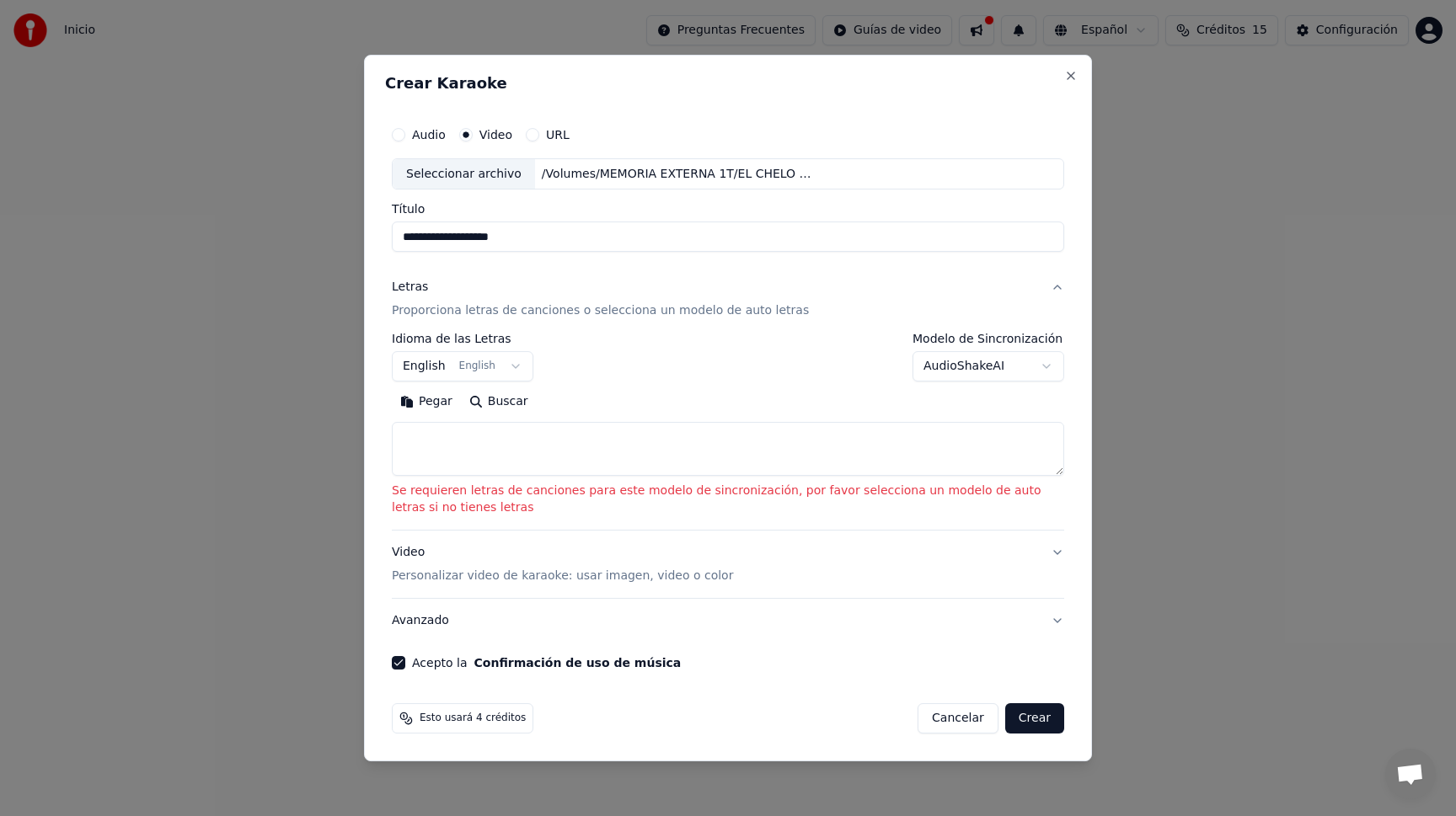
click at [531, 372] on div "**********" at bounding box center [728, 357] width 672 height 49
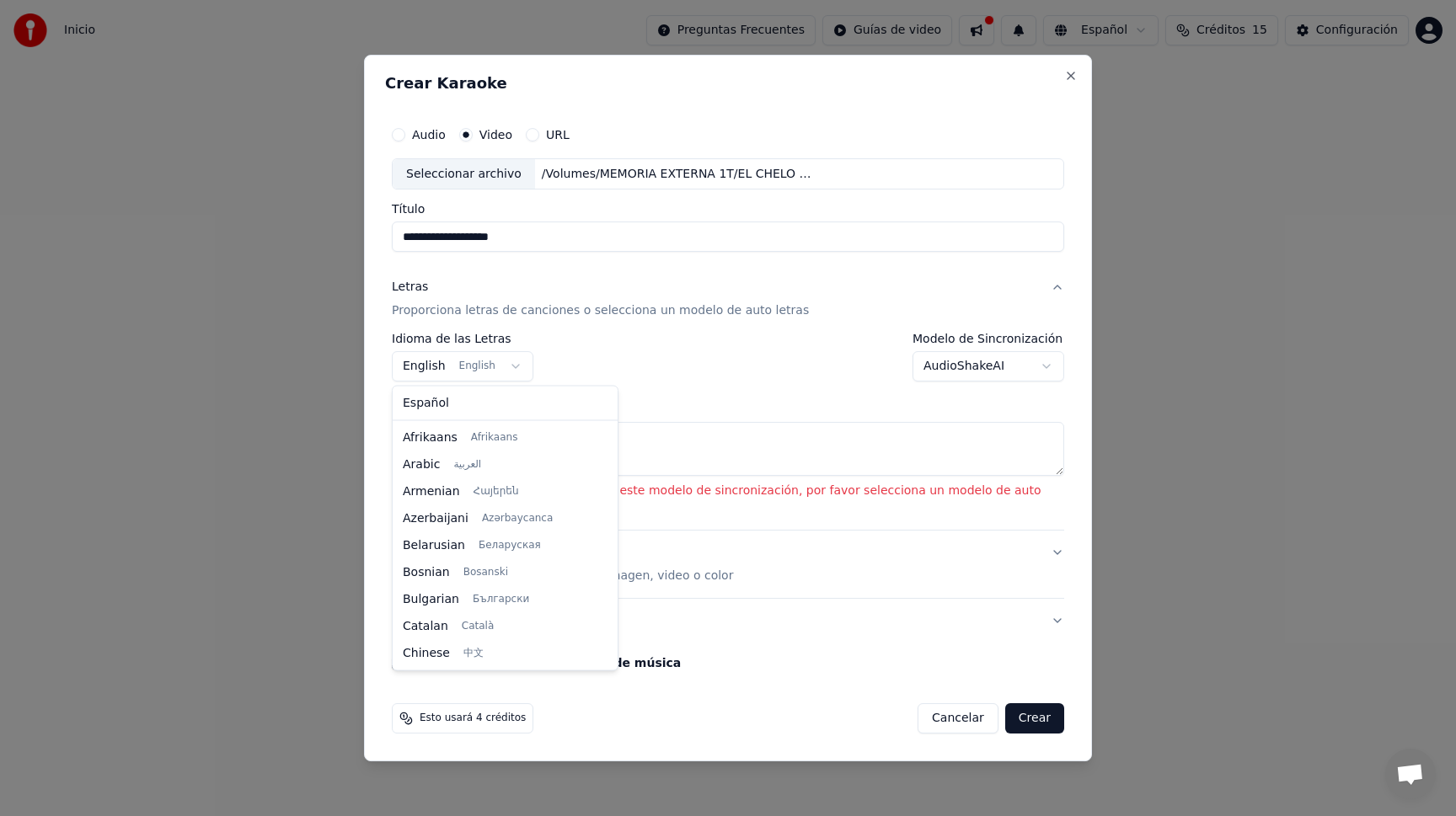
click at [514, 367] on body "**********" at bounding box center [728, 253] width 1456 height 505
select select "**"
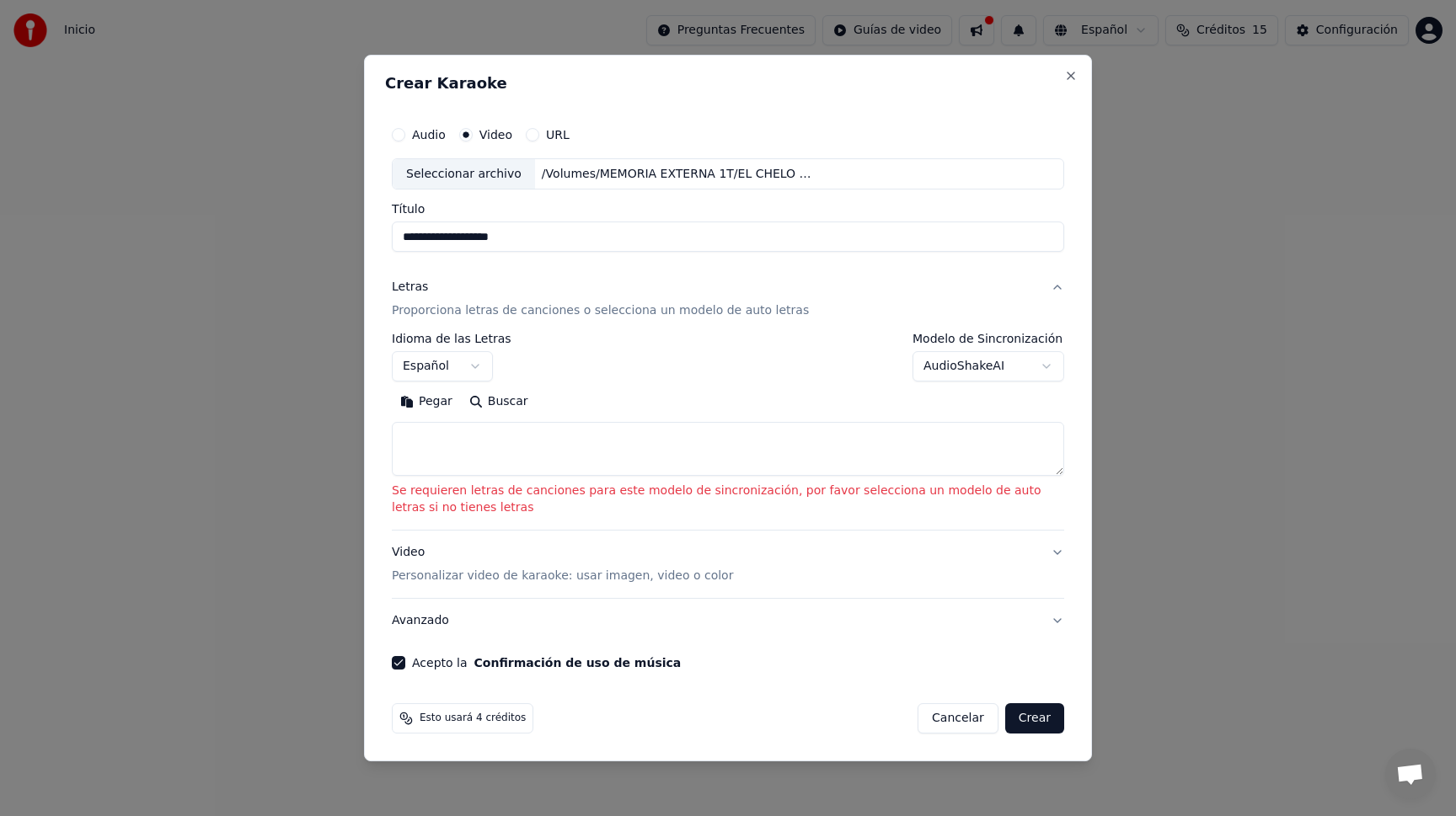
click at [439, 444] on textarea at bounding box center [728, 449] width 672 height 54
click at [487, 401] on button "Buscar" at bounding box center [499, 402] width 76 height 27
click at [474, 400] on button "Buscar" at bounding box center [499, 402] width 76 height 27
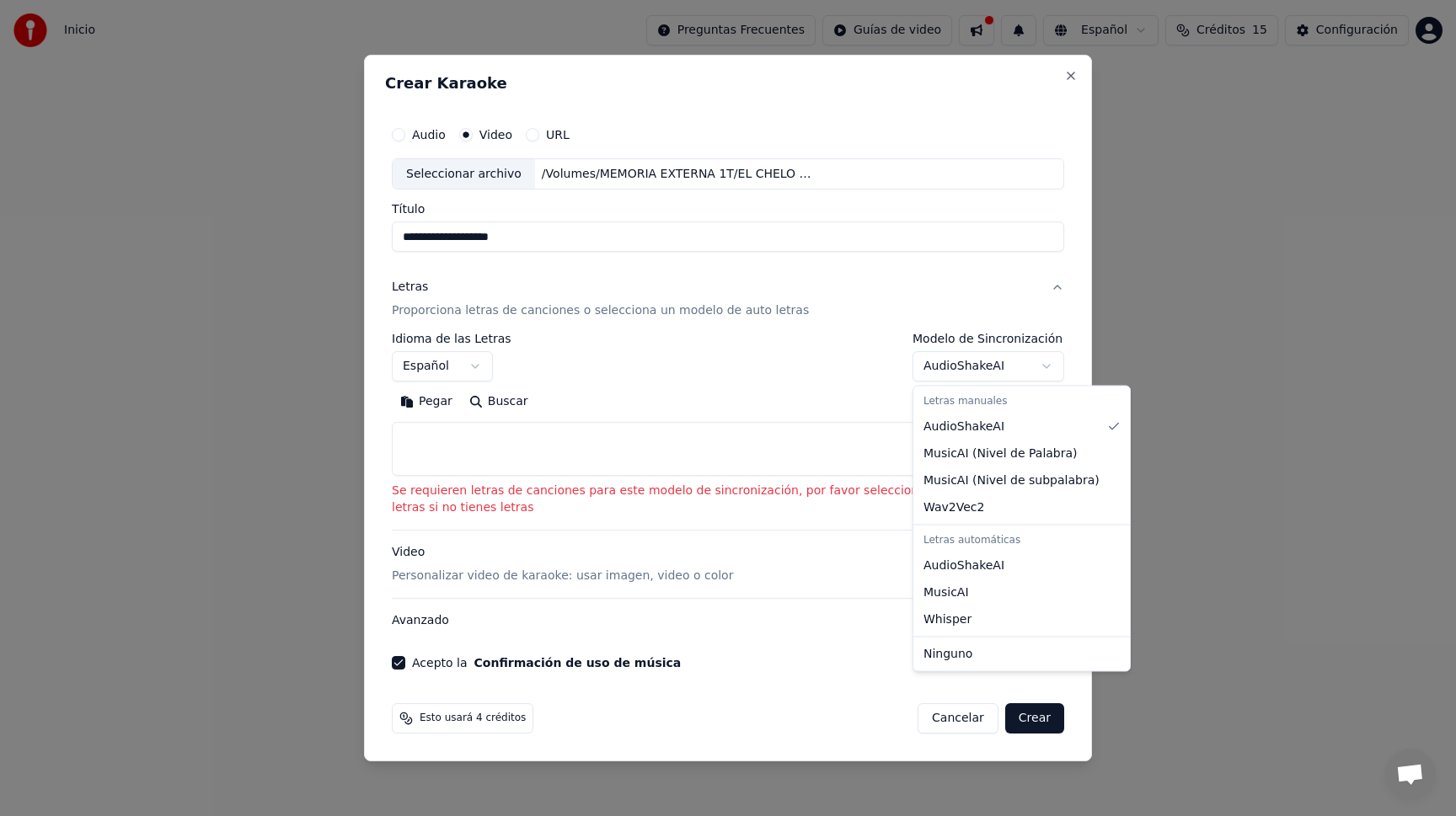
click at [1040, 365] on body "**********" at bounding box center [728, 253] width 1456 height 505
select select "**********"
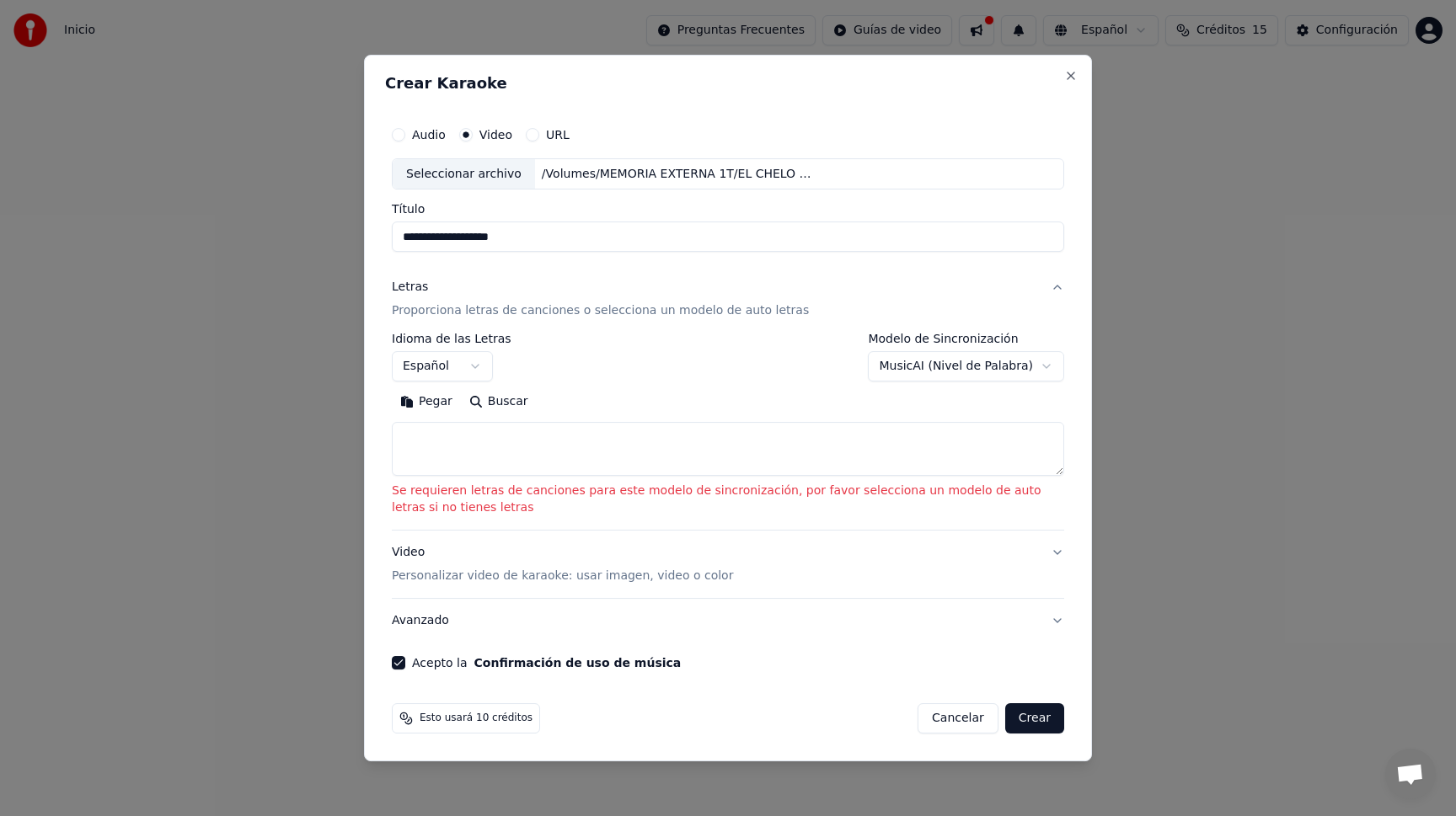
click at [1034, 715] on button "Crear" at bounding box center [1035, 719] width 59 height 31
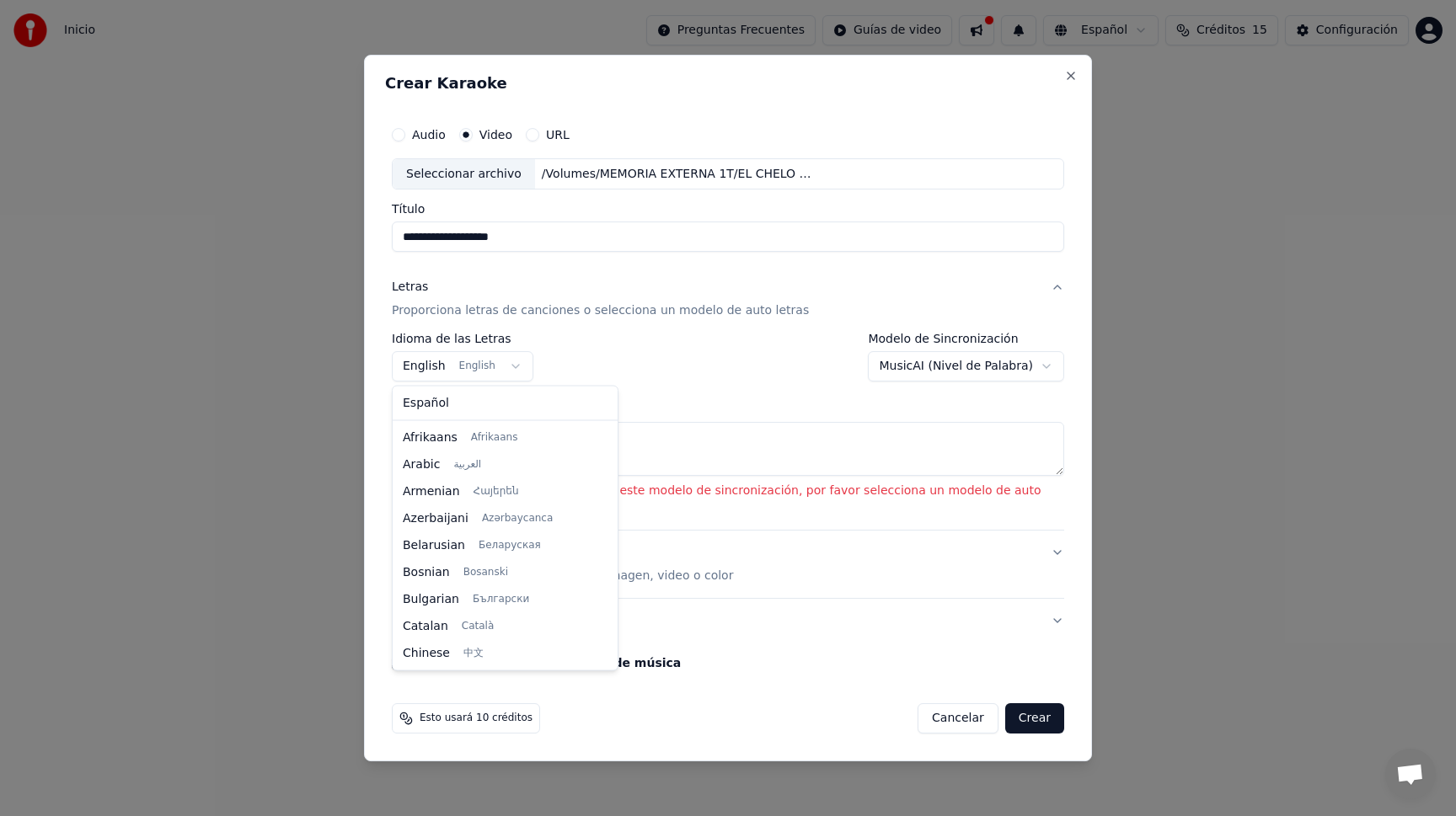
click at [477, 361] on body "**********" at bounding box center [728, 253] width 1456 height 505
select select "**"
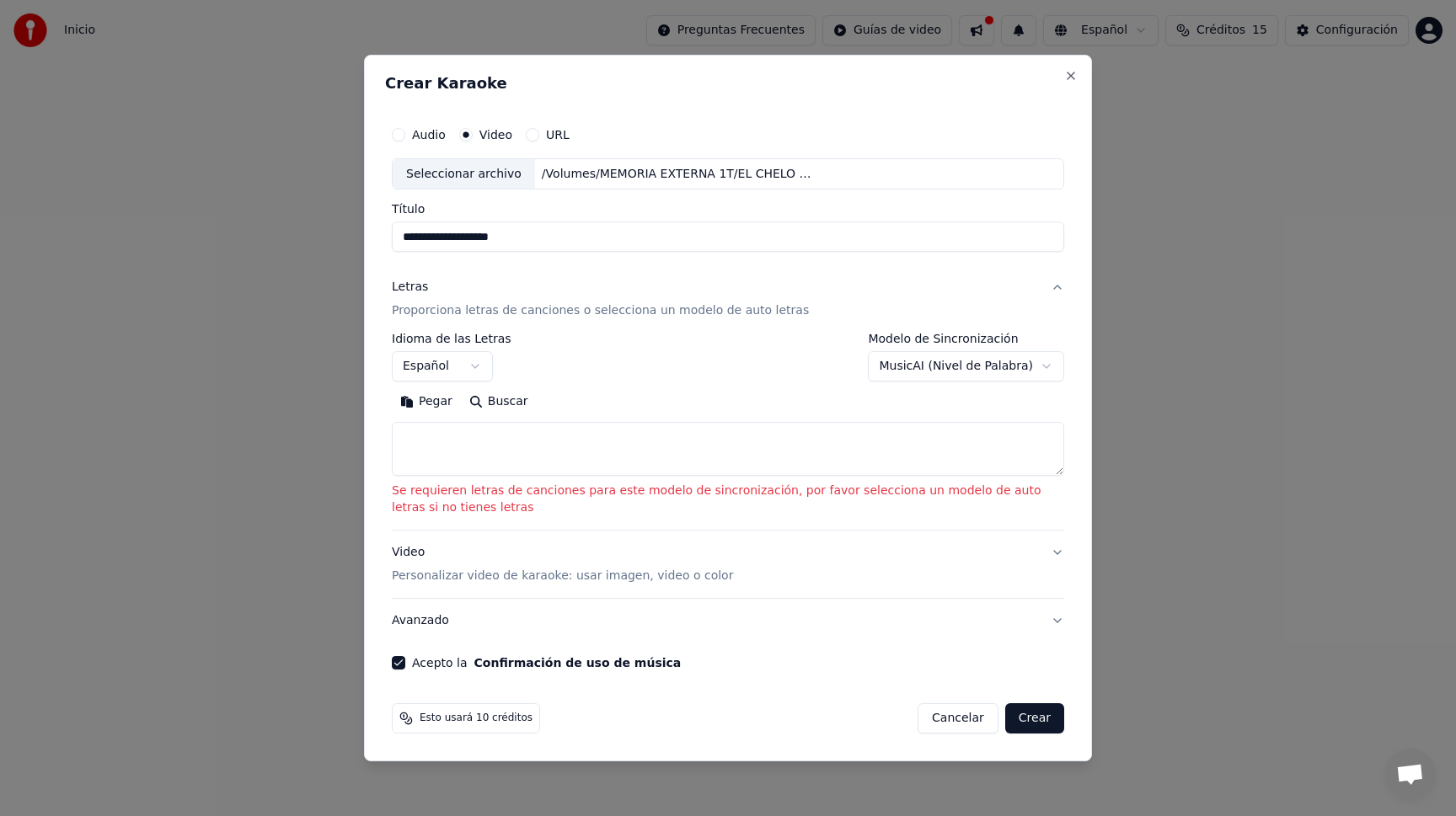
click at [422, 619] on button "Avanzado" at bounding box center [728, 621] width 672 height 44
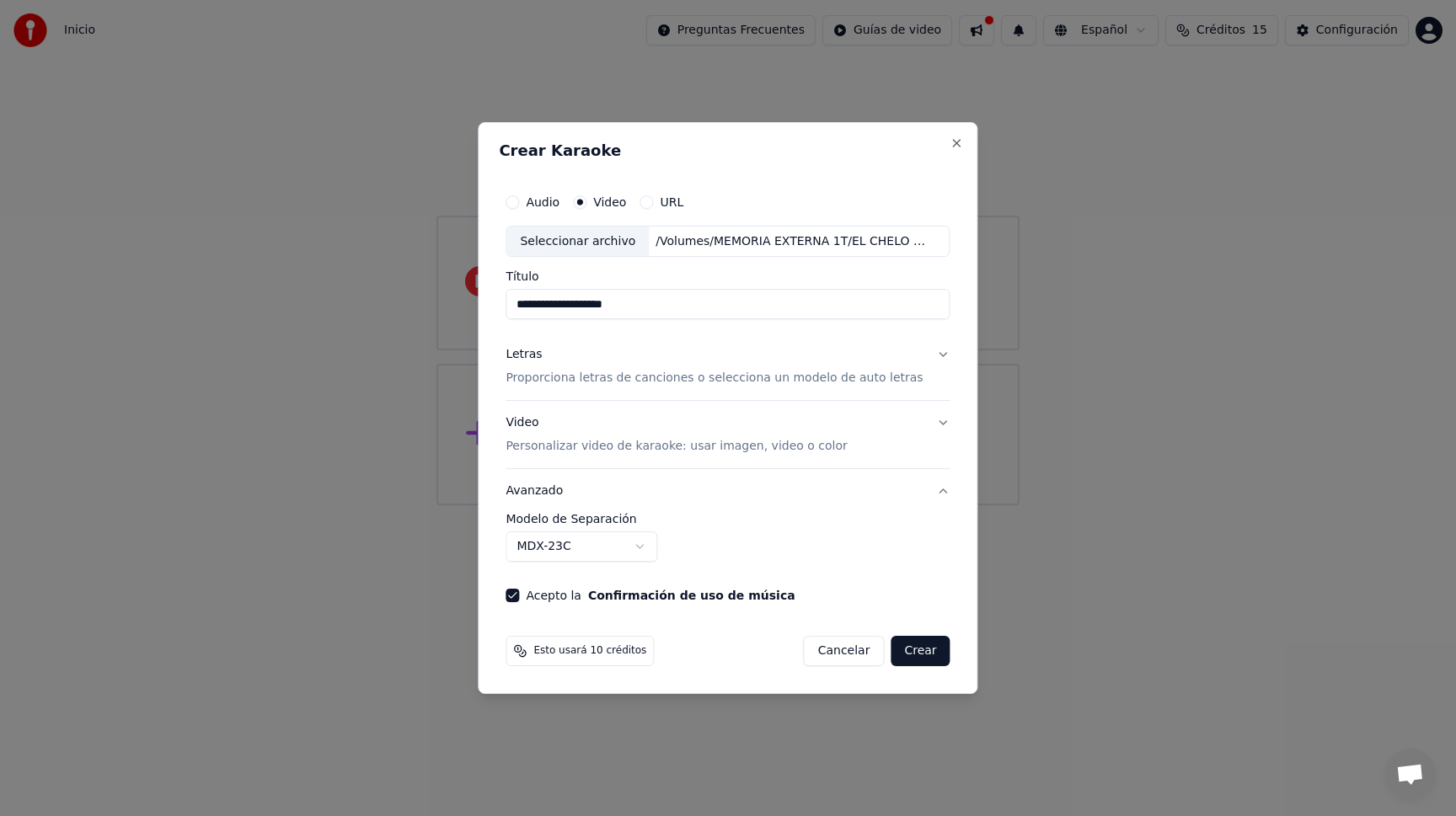
click at [914, 649] on button "Crear" at bounding box center [920, 651] width 59 height 31
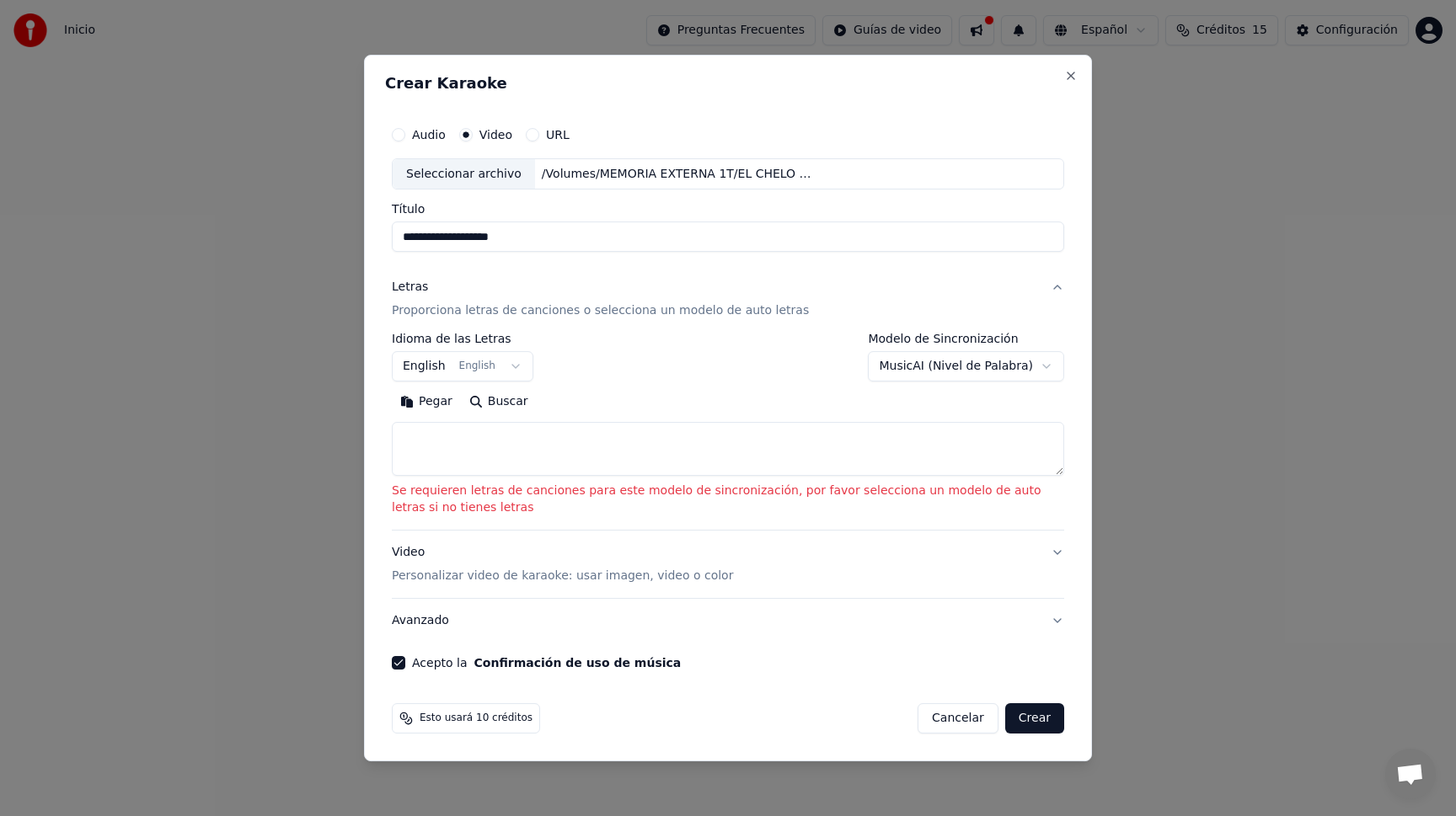
click at [443, 442] on textarea at bounding box center [728, 449] width 672 height 54
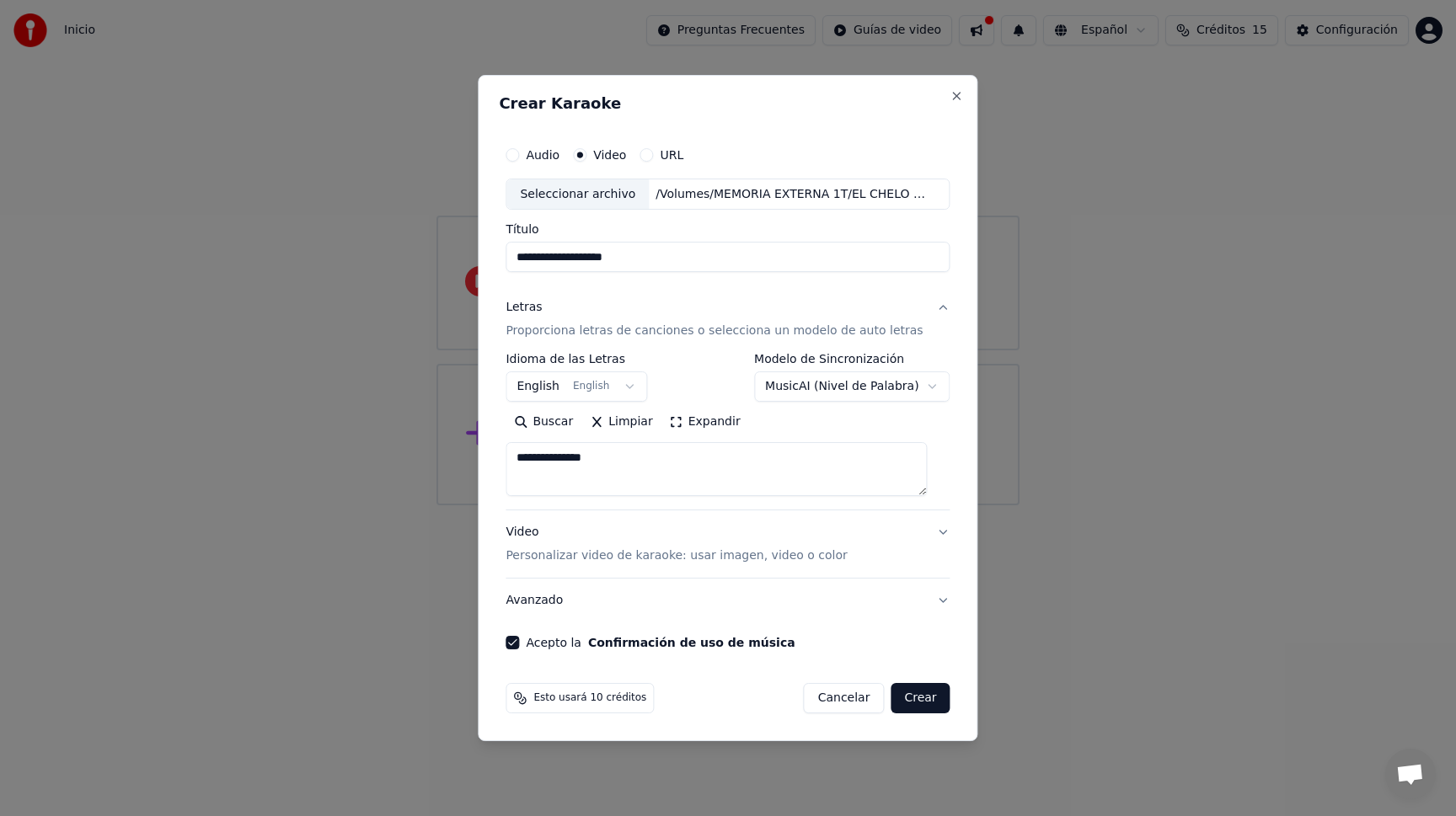
type textarea "**********"
click at [906, 698] on button "Crear" at bounding box center [920, 698] width 59 height 31
select select "**"
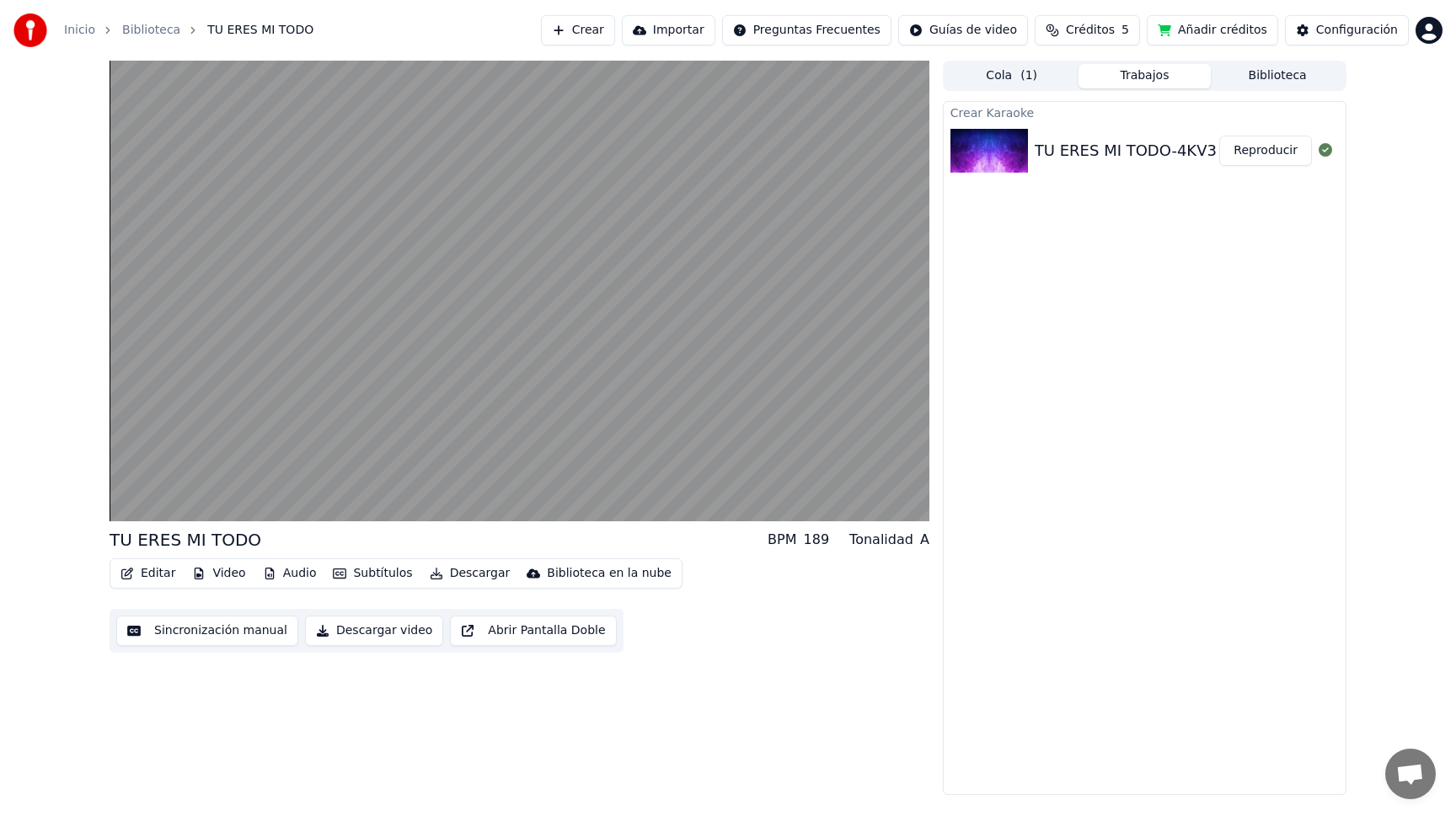
click at [1255, 153] on button "Reproducir" at bounding box center [1264, 151] width 92 height 31
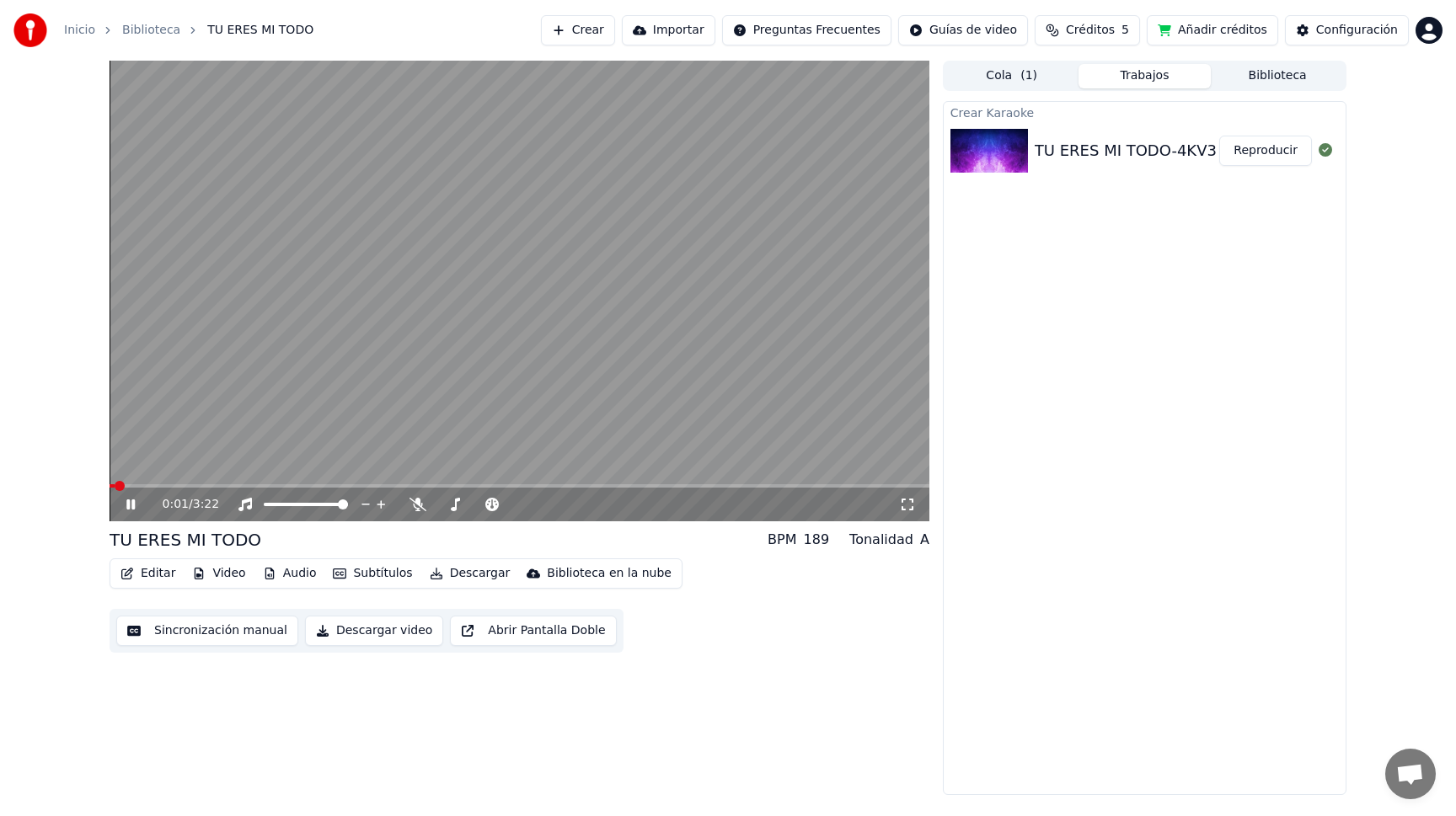
click at [169, 486] on span at bounding box center [520, 486] width 820 height 4
click at [220, 487] on span at bounding box center [520, 486] width 820 height 4
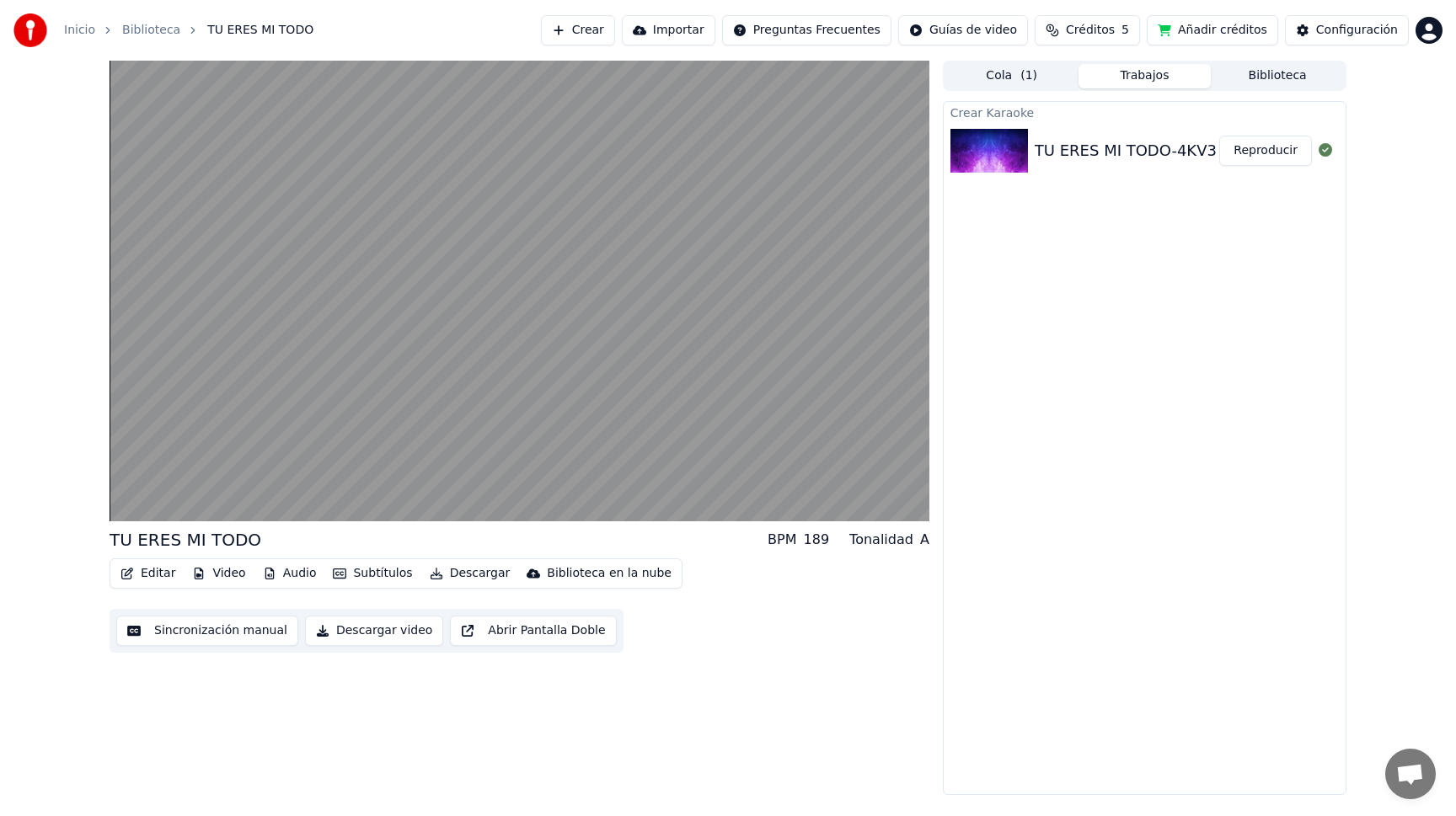
click at [354, 571] on button "Subtítulos" at bounding box center [372, 573] width 92 height 24
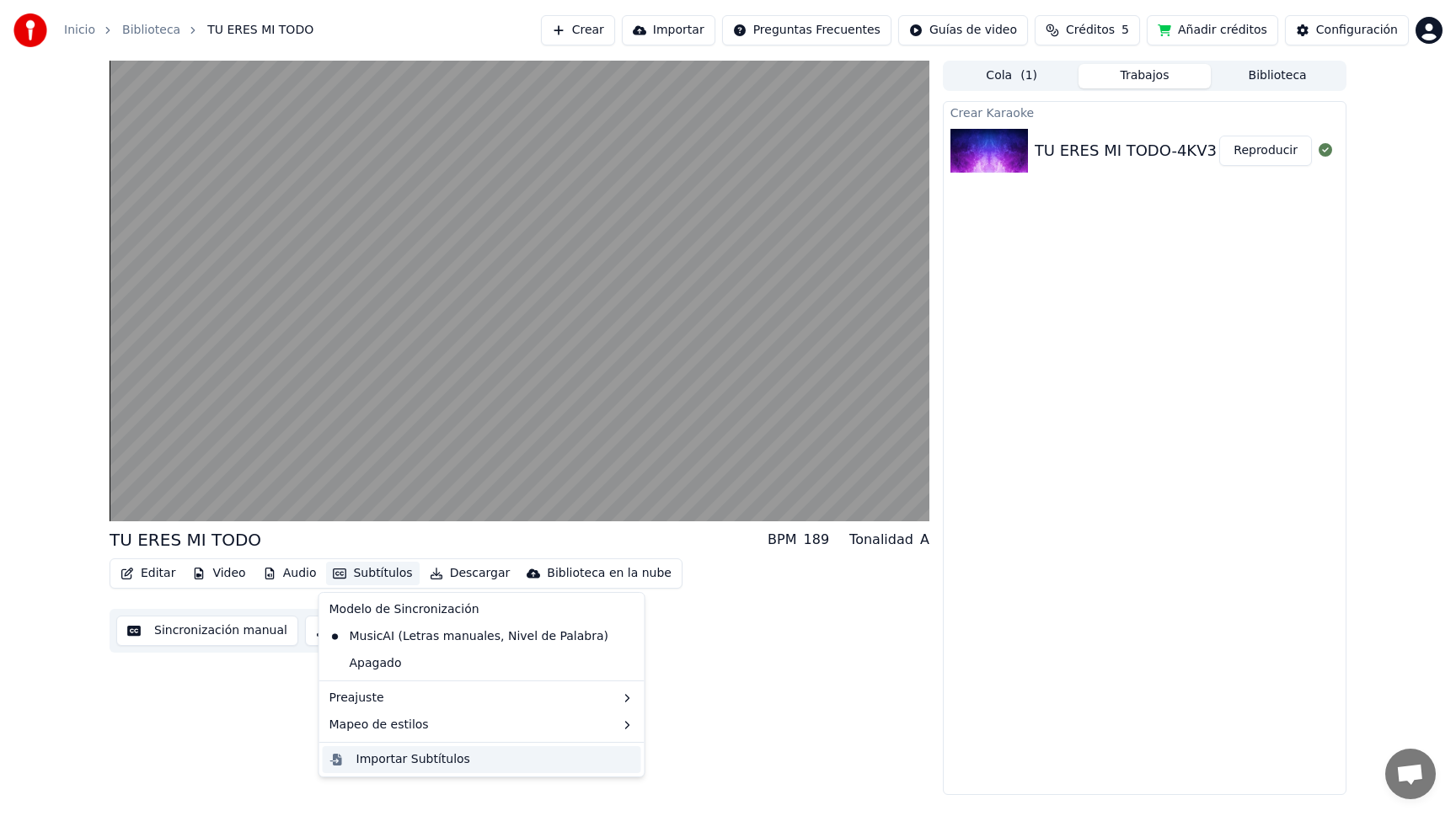
click at [400, 759] on div "Importar Subtítulos" at bounding box center [413, 760] width 113 height 17
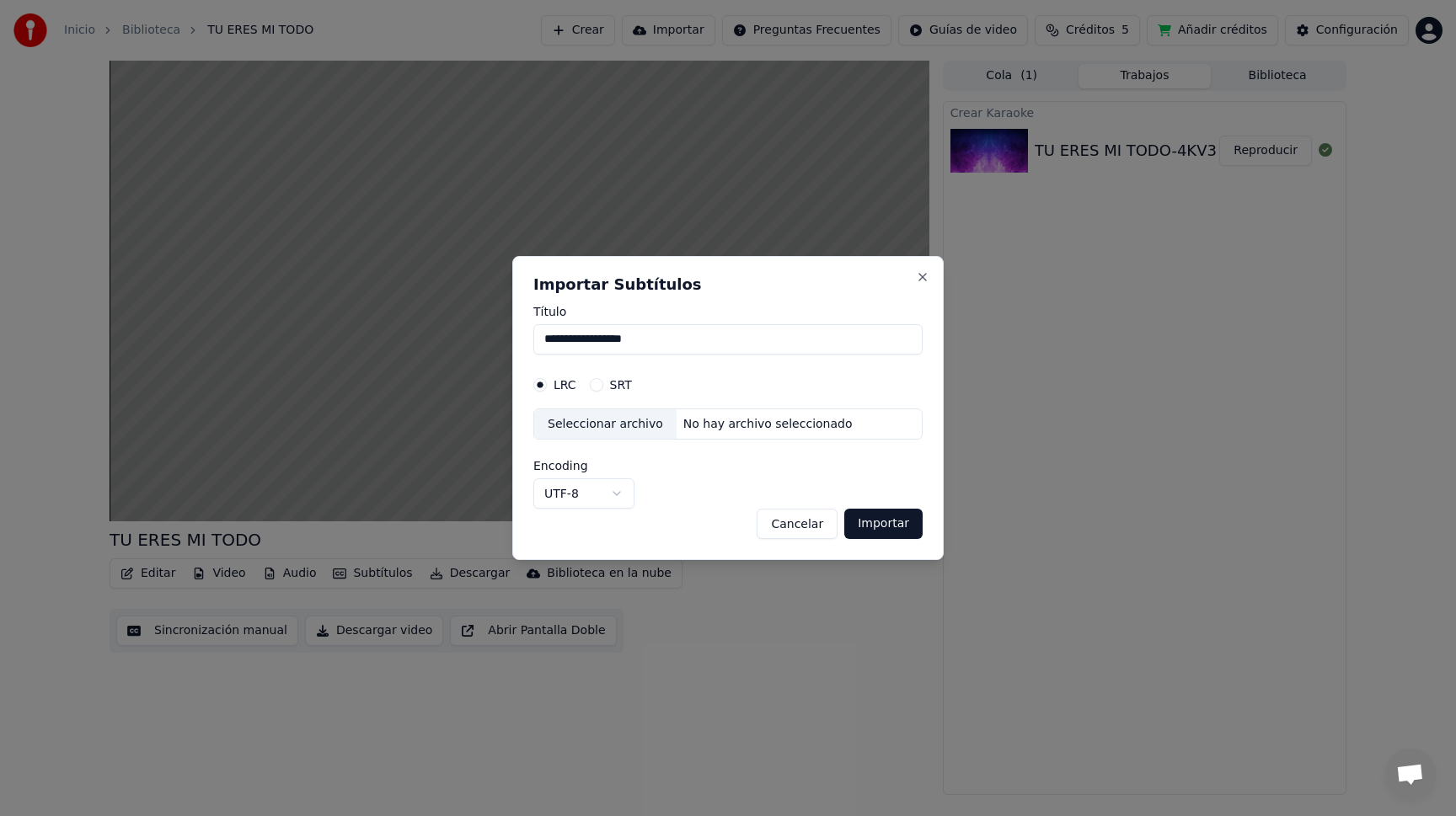
click at [869, 524] on button "Importar" at bounding box center [883, 524] width 78 height 31
click at [806, 527] on button "Cancelar" at bounding box center [796, 524] width 81 height 31
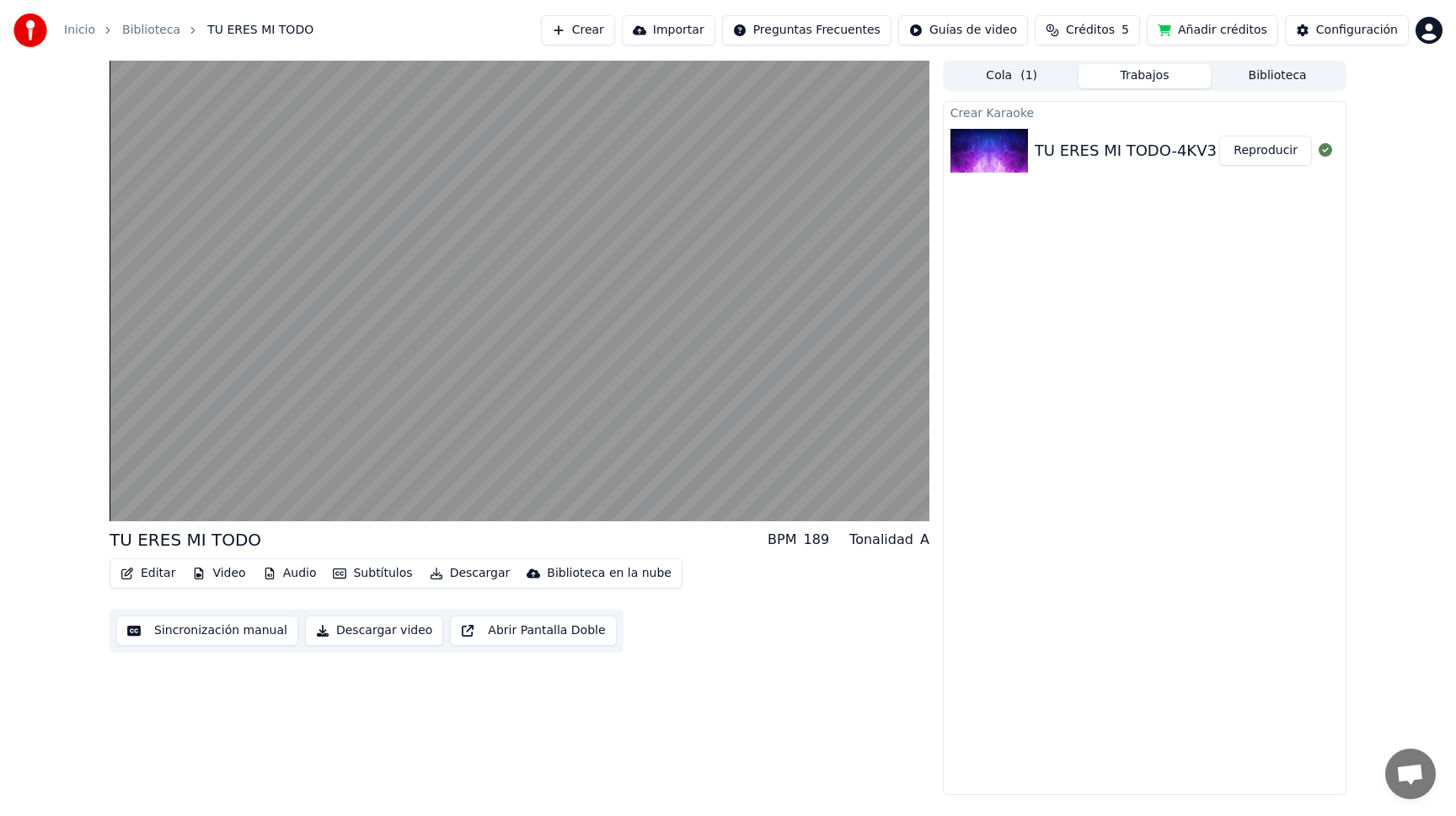
click at [155, 575] on button "Editar" at bounding box center [148, 573] width 69 height 24
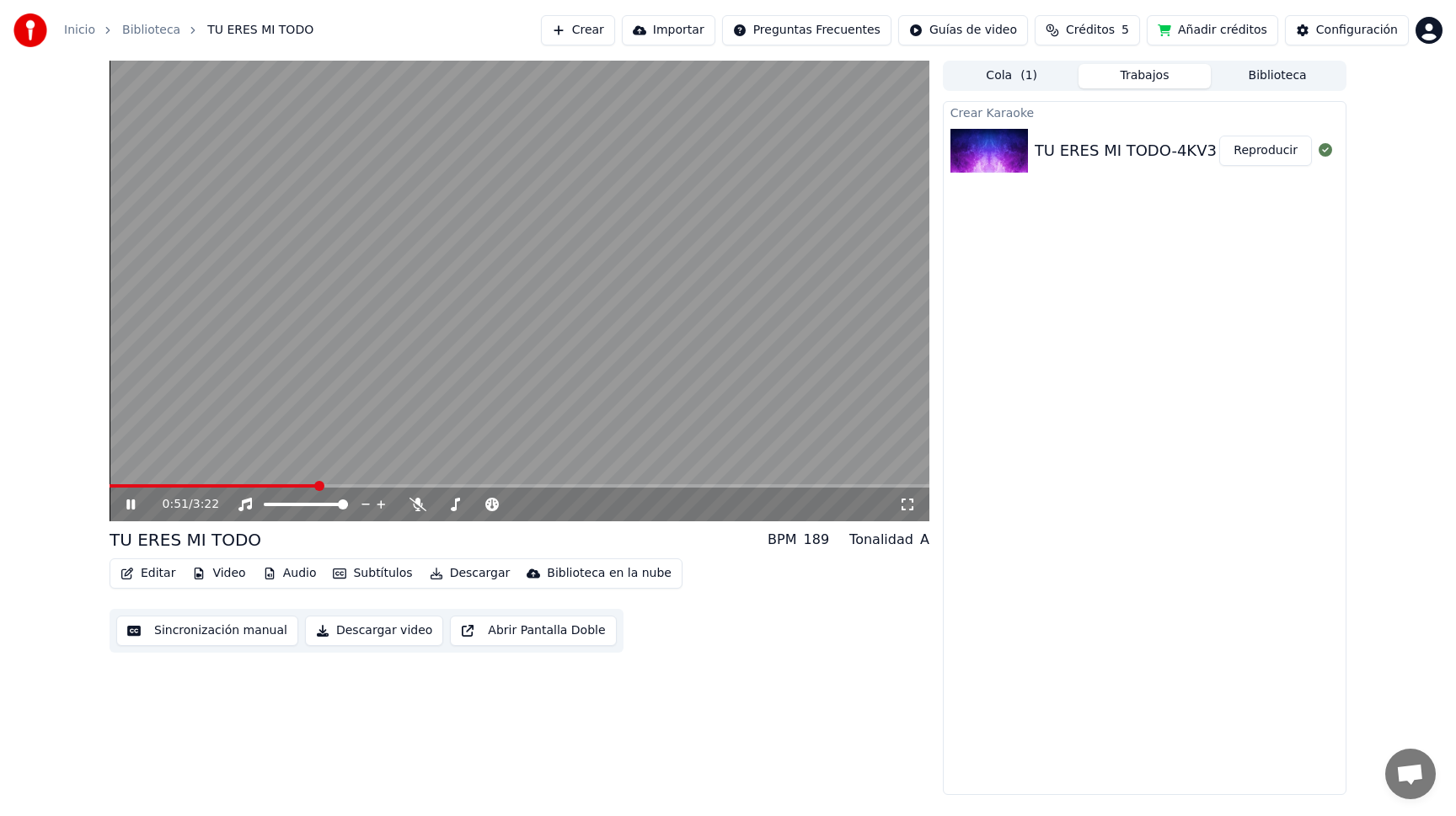
click at [705, 307] on video at bounding box center [520, 291] width 820 height 460
click at [657, 350] on video at bounding box center [520, 291] width 820 height 460
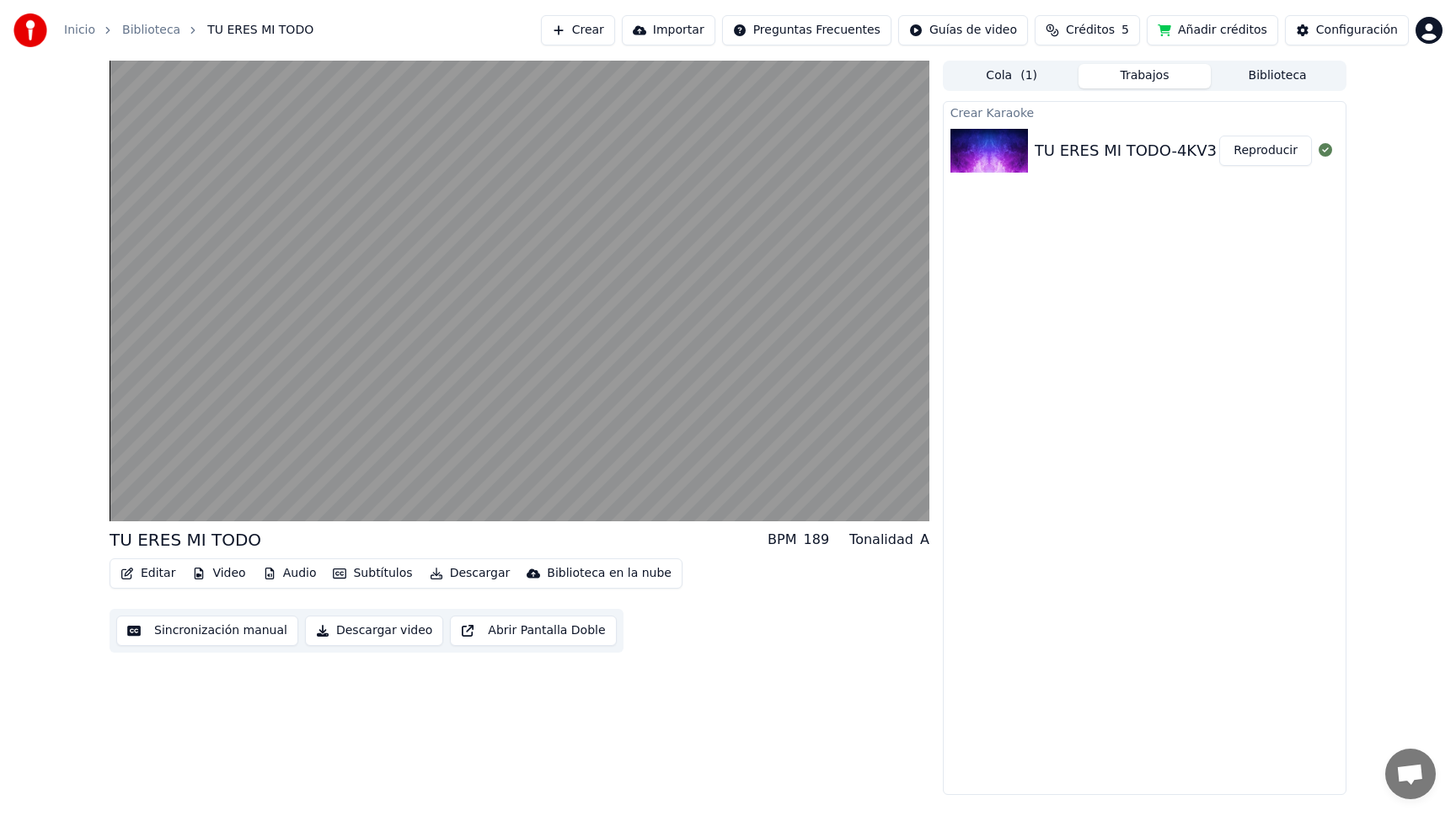
click at [206, 630] on button "Sincronización manual" at bounding box center [207, 631] width 182 height 31
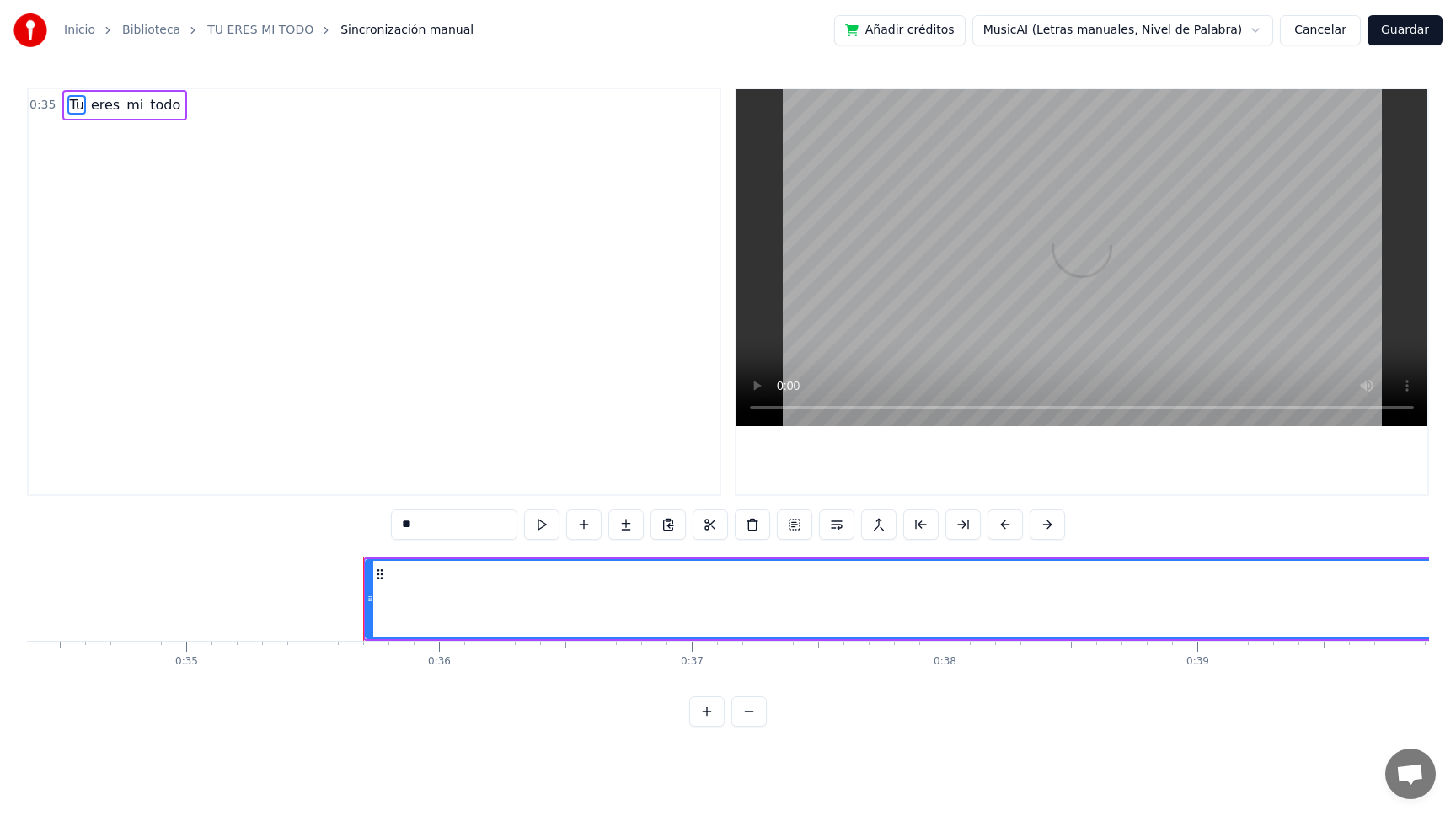
scroll to position [0, 8937]
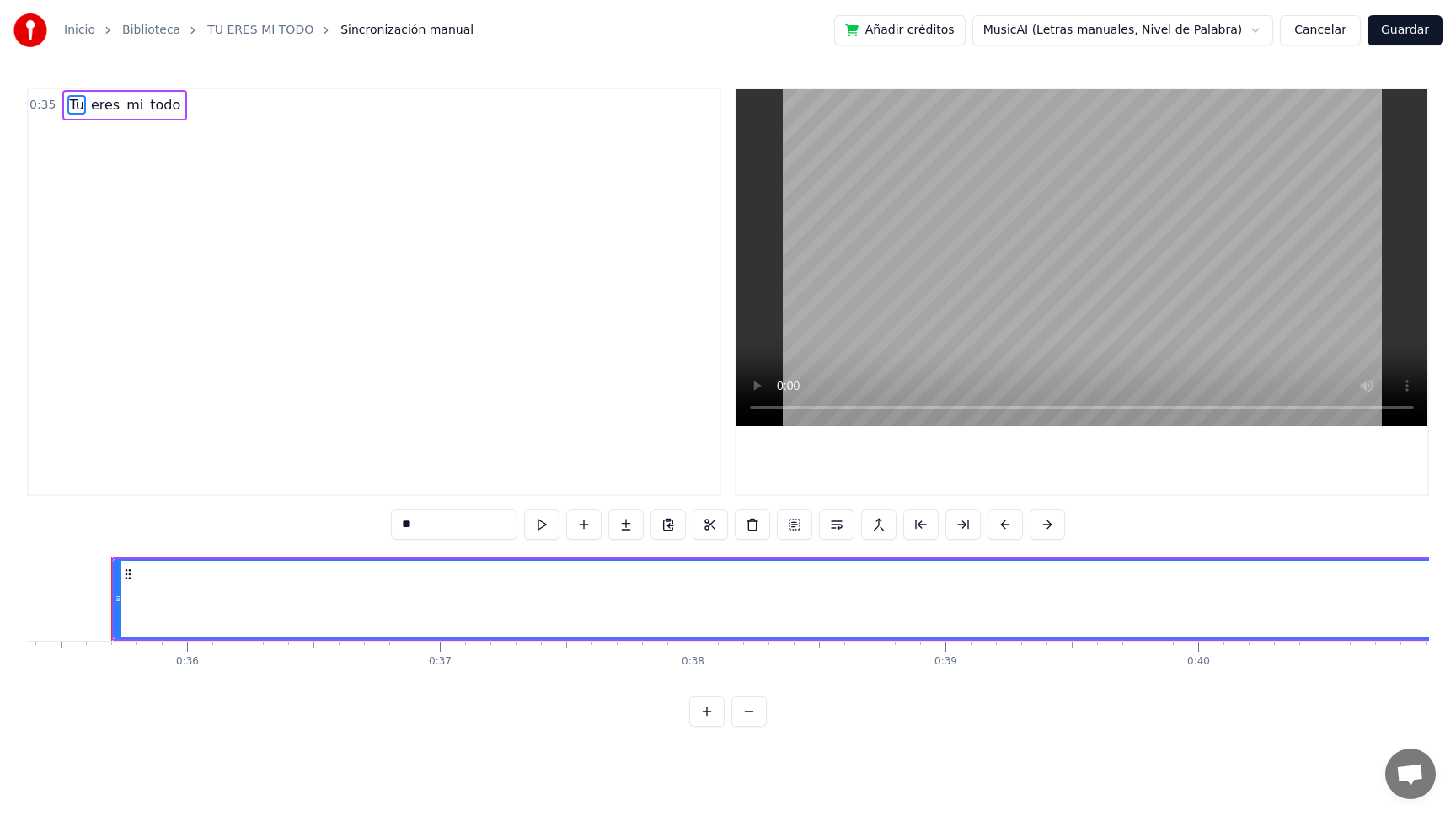
drag, startPoint x: 94, startPoint y: 106, endPoint x: 112, endPoint y: 112, distance: 19.0
click at [94, 106] on span "eres" at bounding box center [106, 105] width 32 height 19
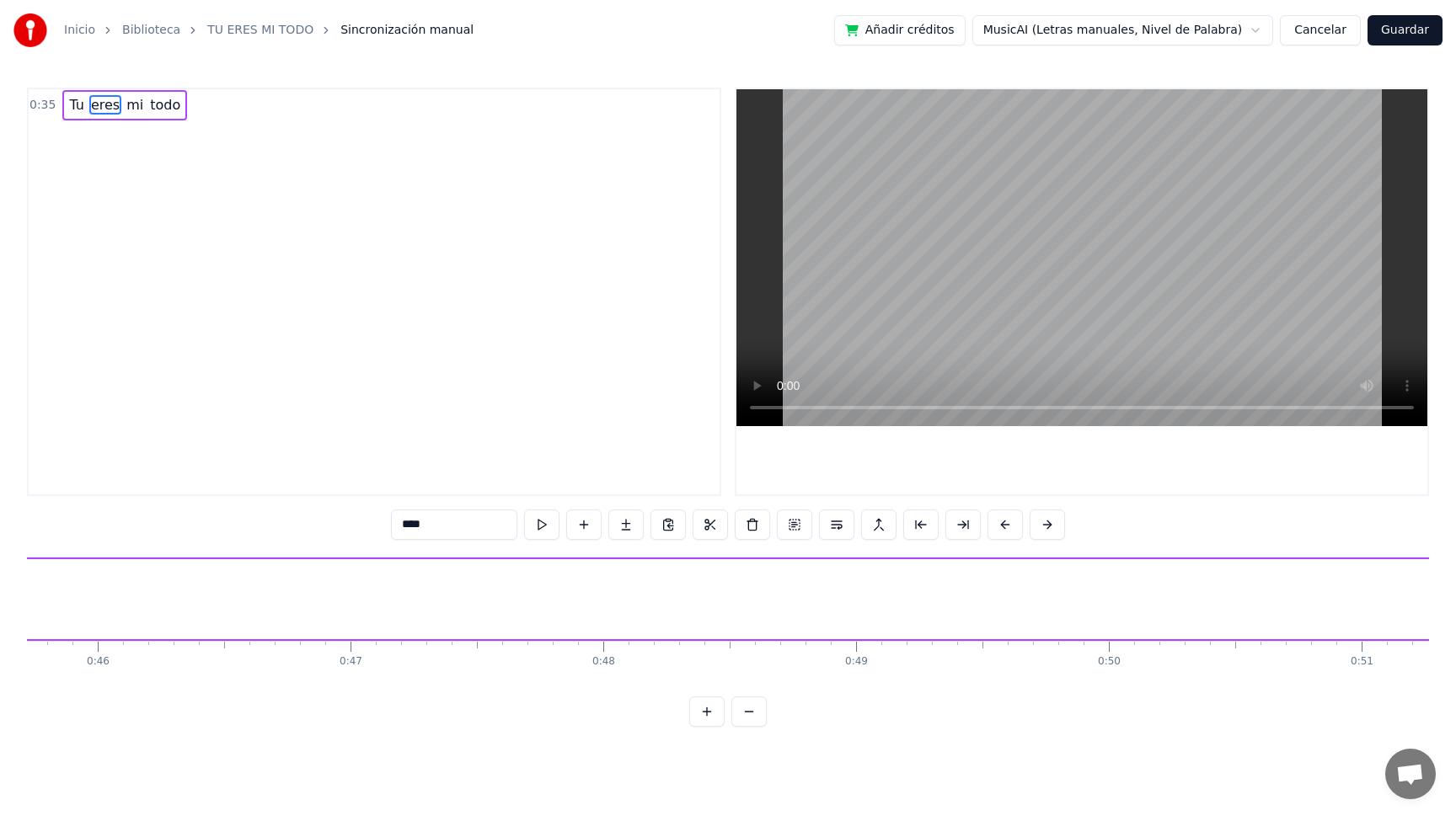
click at [133, 113] on span "mi" at bounding box center [134, 105] width 20 height 19
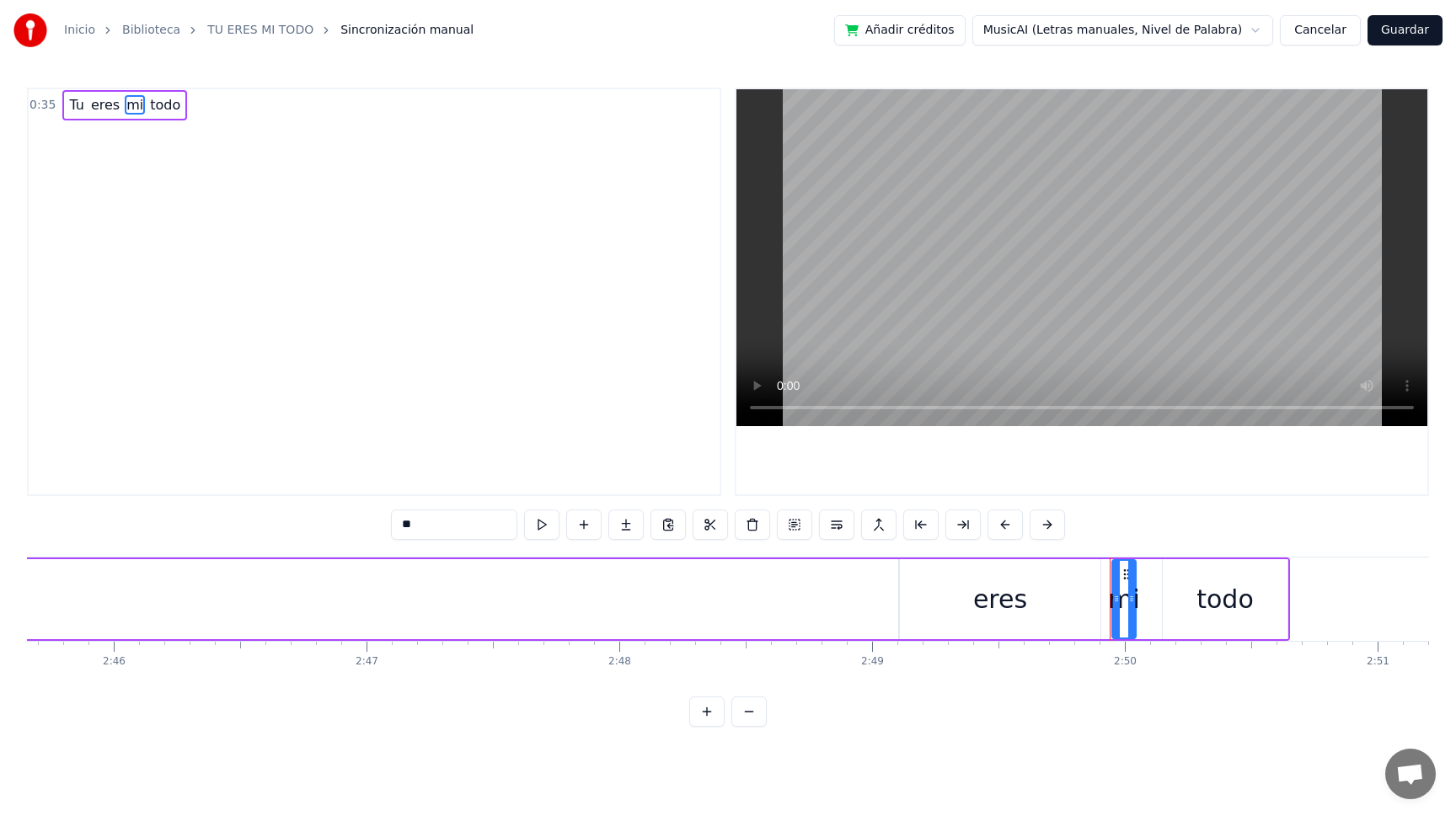
scroll to position [0, 42859]
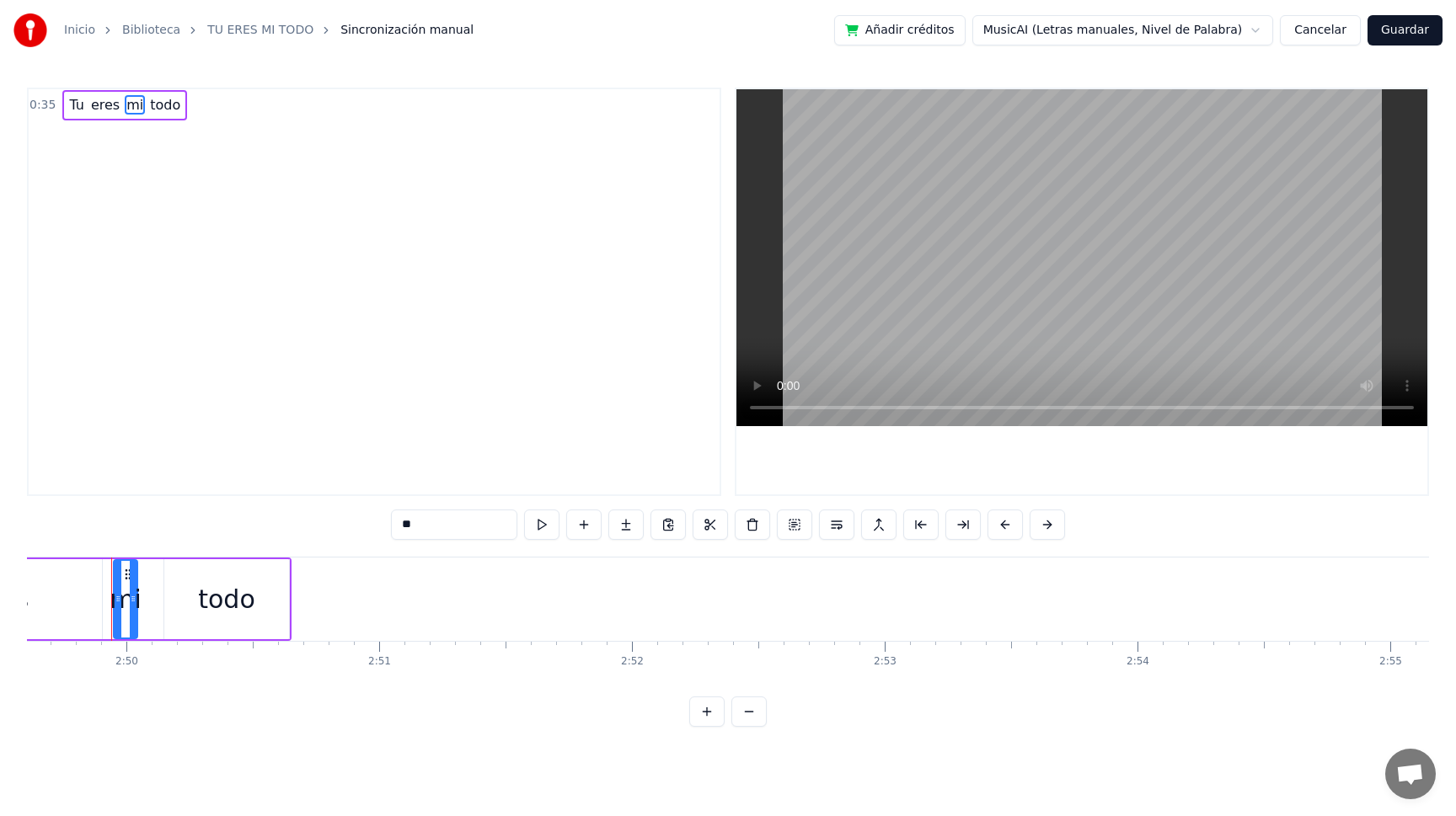
click at [161, 111] on span "todo" at bounding box center [164, 105] width 33 height 19
drag, startPoint x: 173, startPoint y: 115, endPoint x: 258, endPoint y: 133, distance: 86.9
click at [277, 132] on div "0:35 Tu eres mi todo" at bounding box center [374, 292] width 694 height 408
click at [72, 104] on span "Tu" at bounding box center [76, 105] width 18 height 19
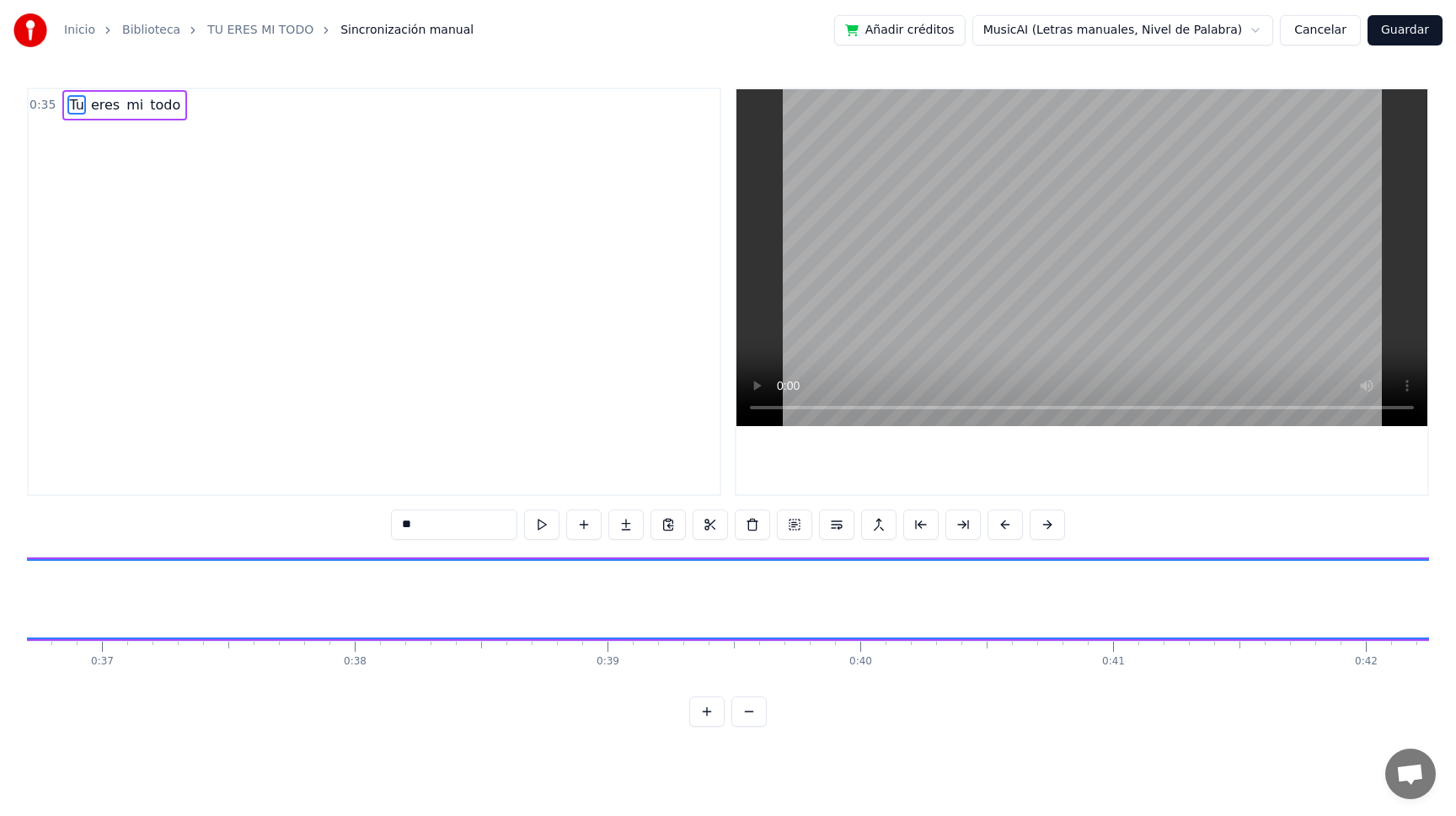
scroll to position [0, 8937]
click at [98, 106] on span "eres" at bounding box center [106, 105] width 32 height 19
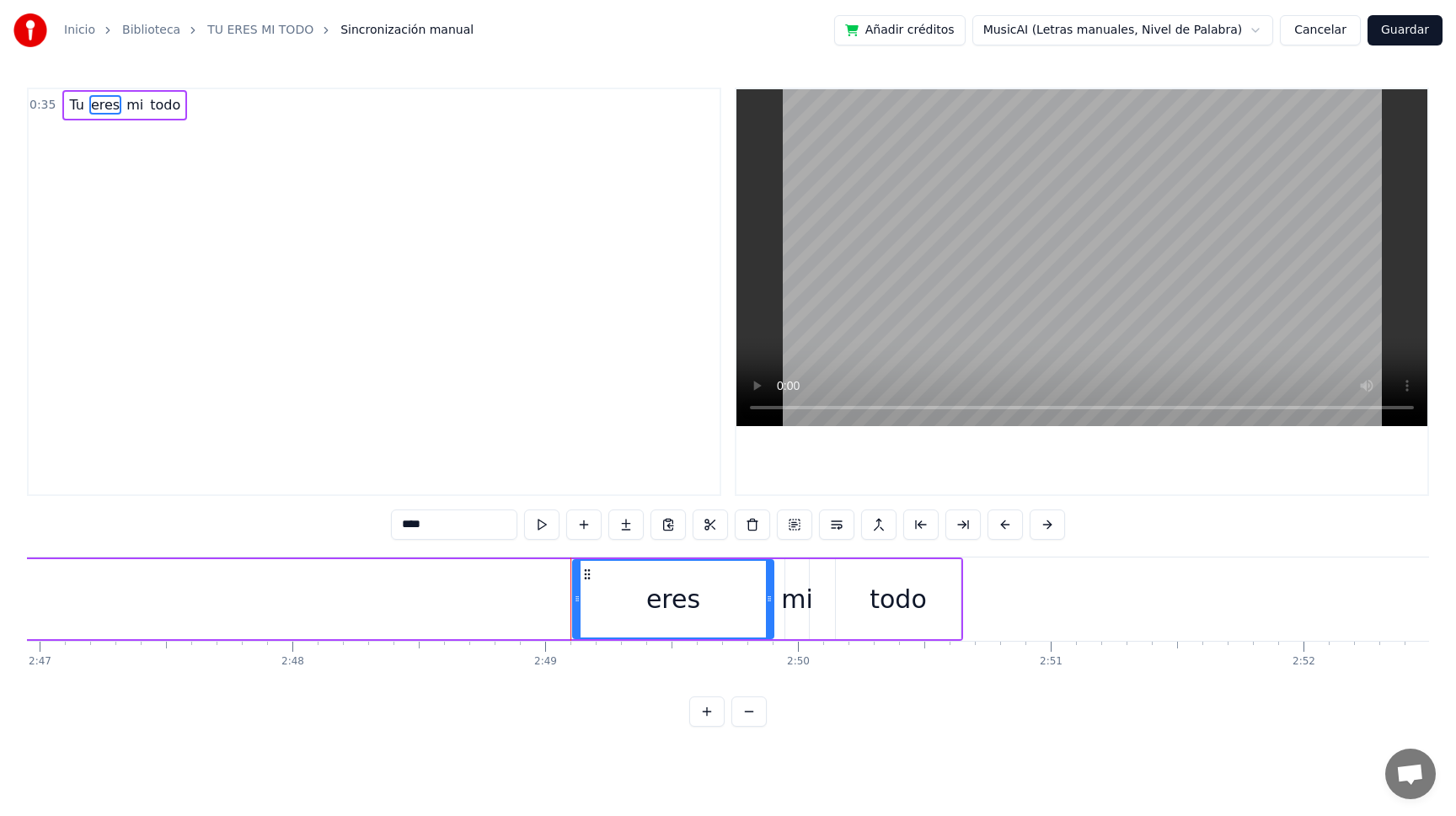
scroll to position [0, 42647]
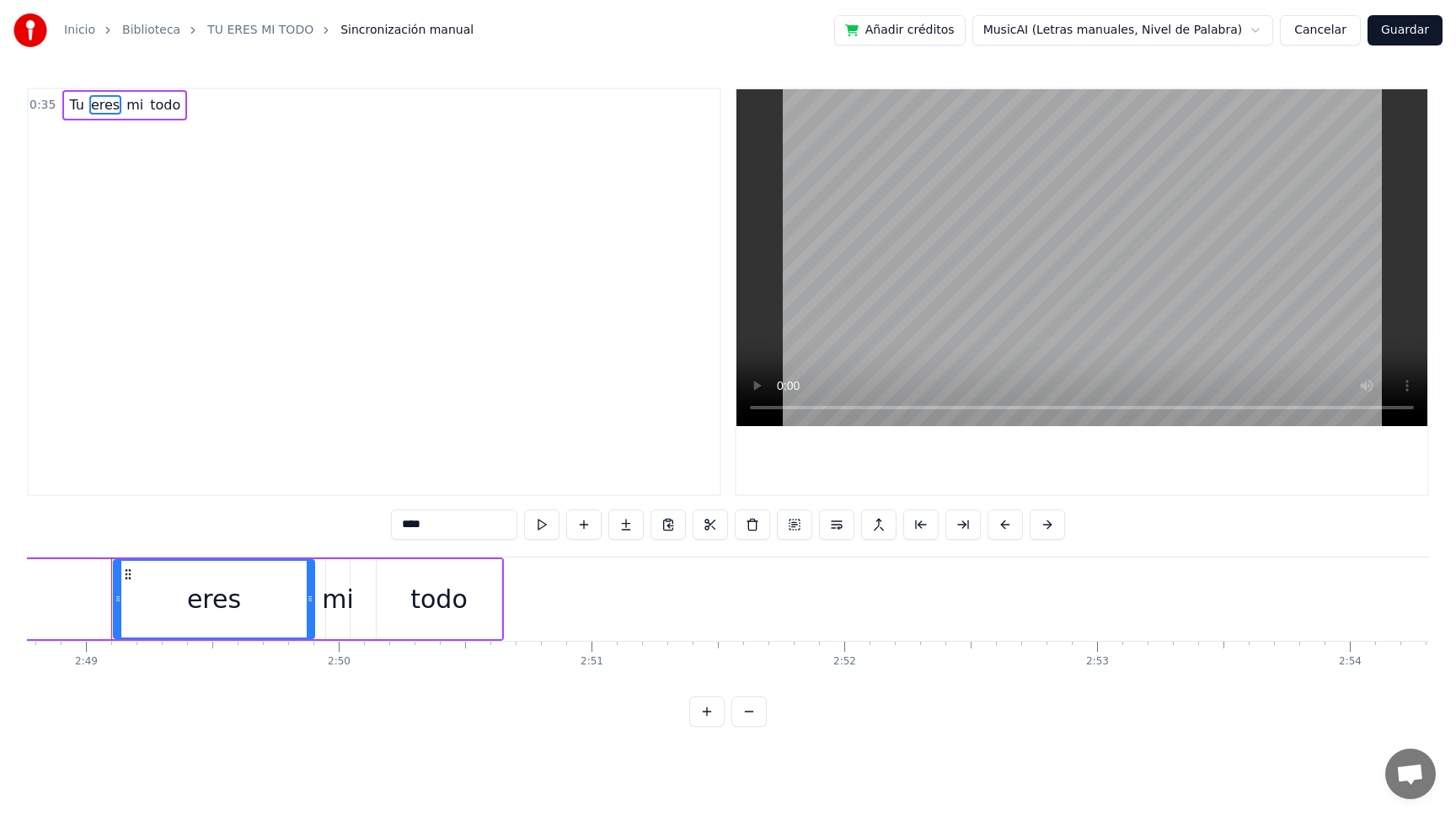
click at [130, 105] on span "mi" at bounding box center [134, 105] width 20 height 19
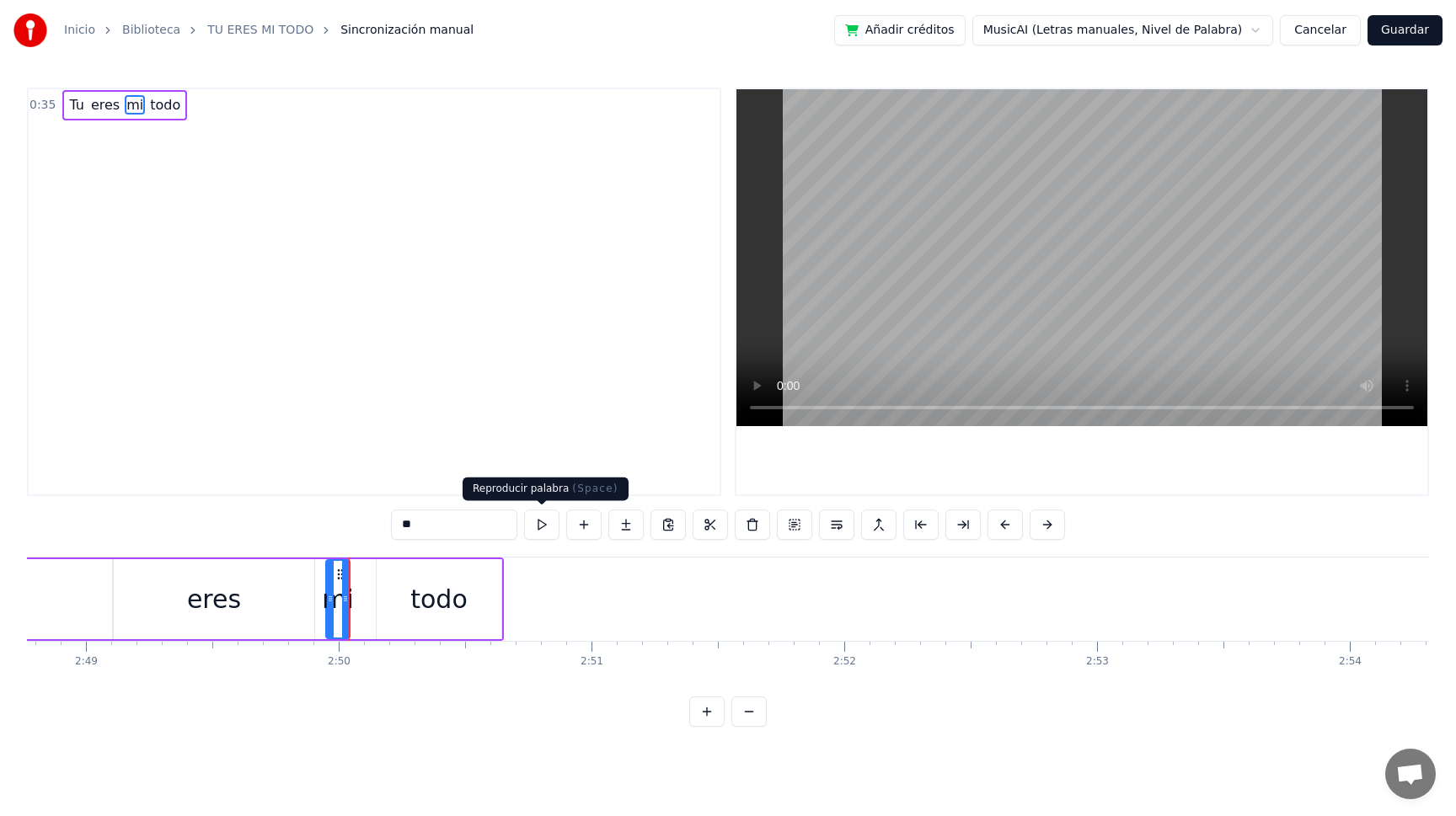
click at [533, 520] on button at bounding box center [541, 524] width 35 height 31
click at [74, 98] on span "Tu" at bounding box center [76, 105] width 18 height 19
type input "**"
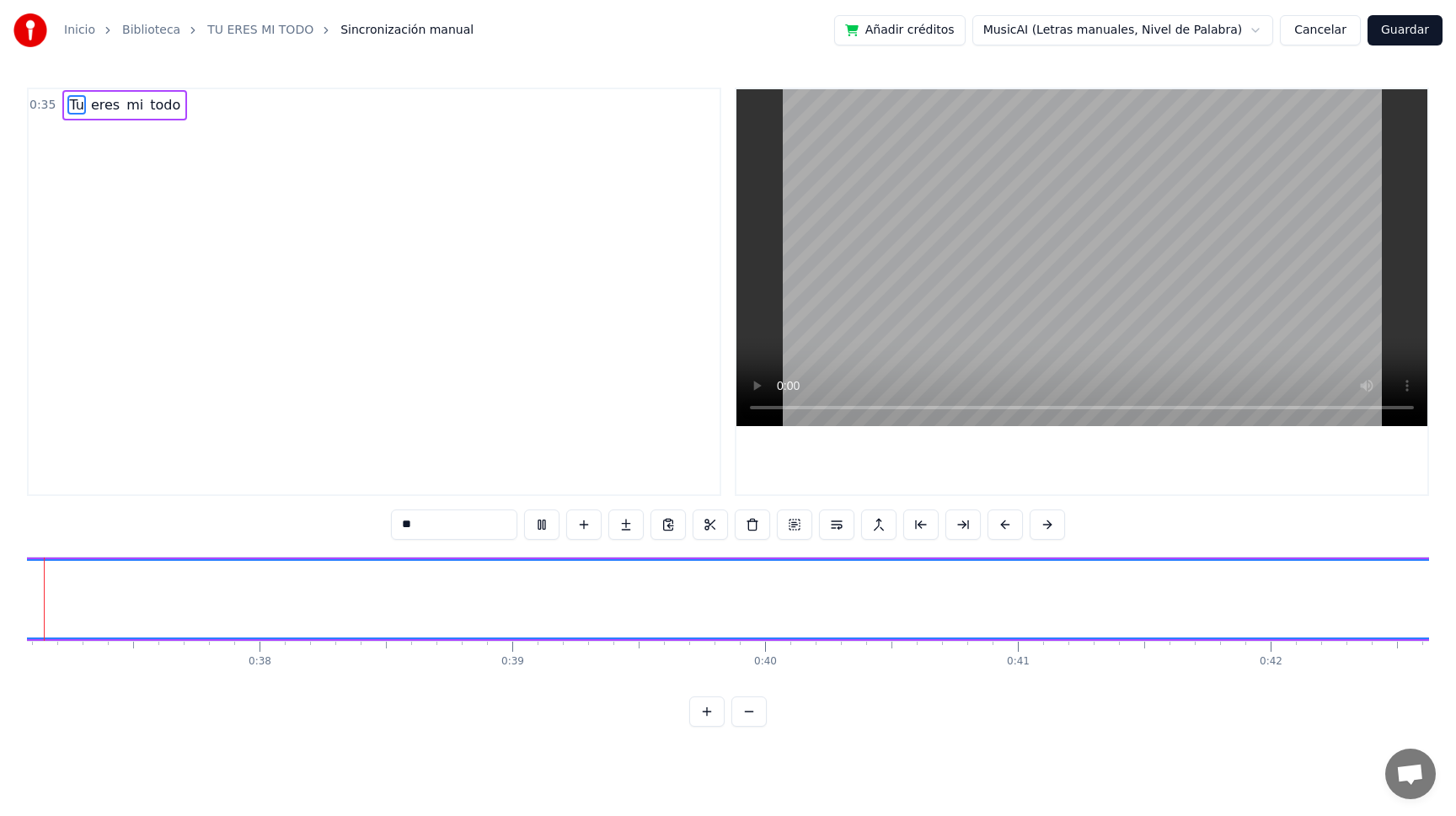
scroll to position [0, 9330]
click at [391, 33] on span "Sincronización manual" at bounding box center [407, 31] width 133 height 17
click at [1095, 31] on html "Inicio Biblioteca TU ERES MI TODO Sincronización manual Añadir créditos MusicAI…" at bounding box center [728, 377] width 1456 height 754
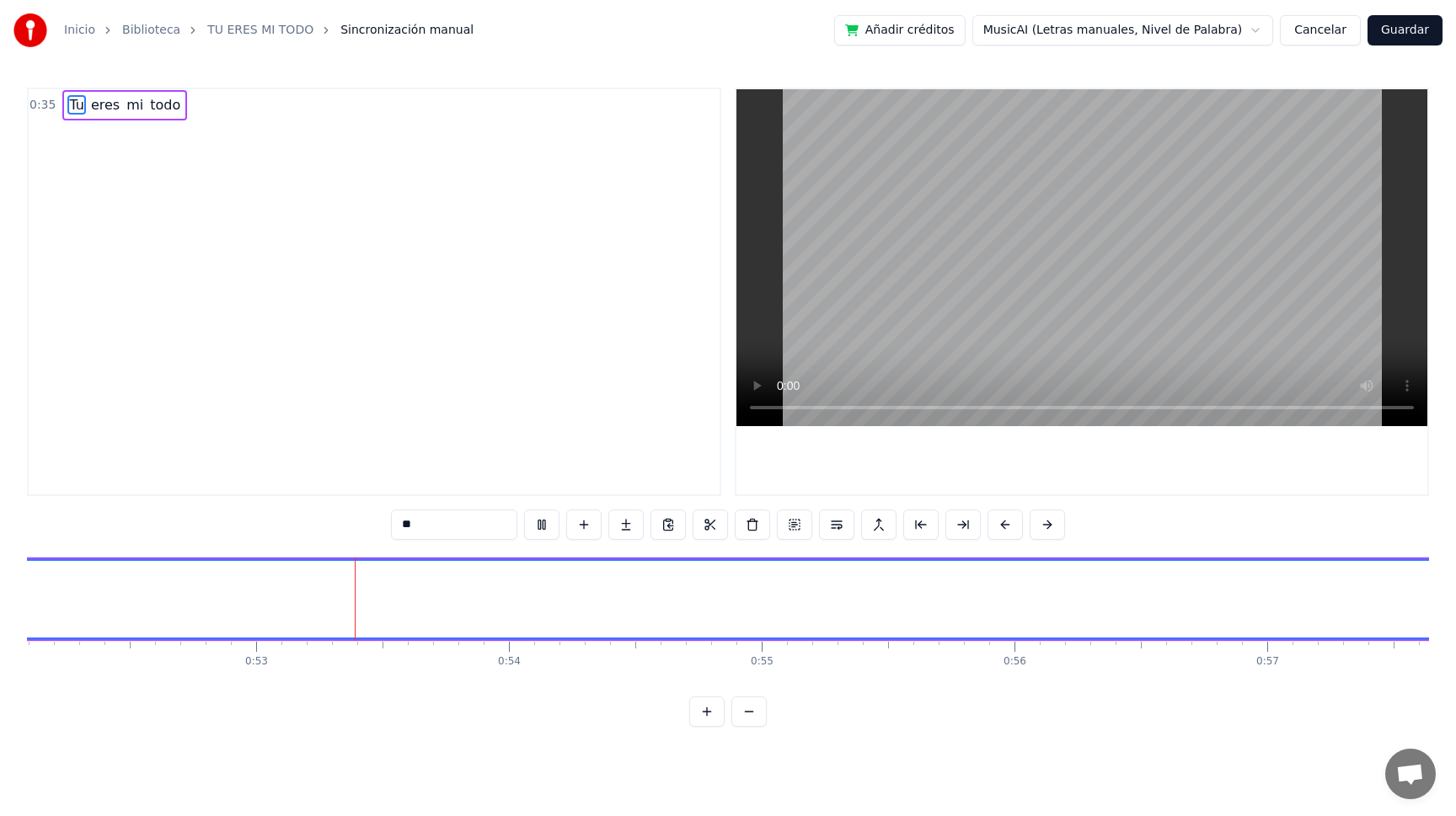
click at [61, 30] on div "Inicio Biblioteca TU ERES MI TODO Sincronización manual" at bounding box center [243, 30] width 460 height 33
click at [72, 31] on link "Inicio" at bounding box center [79, 31] width 31 height 17
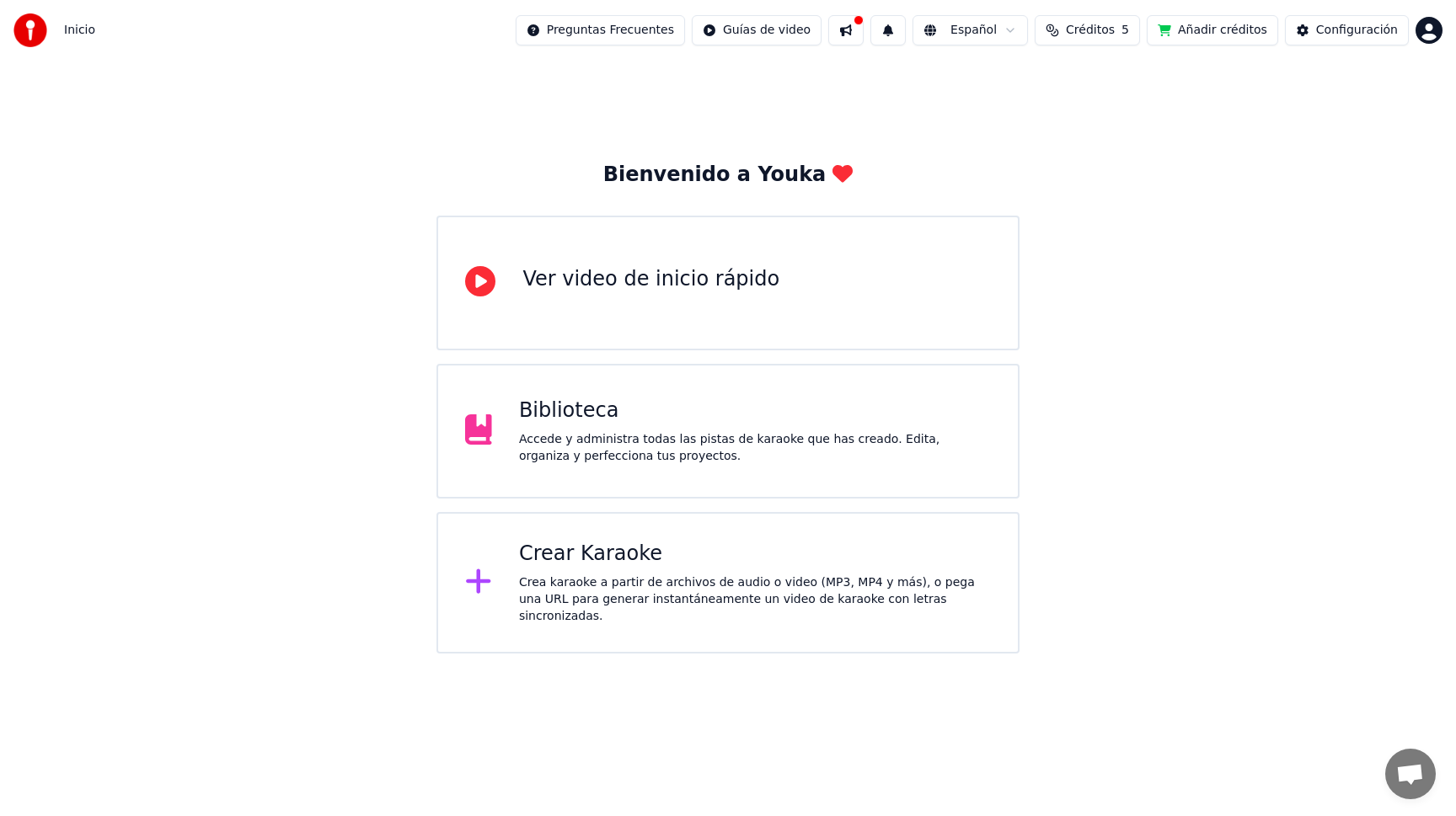
click at [474, 286] on icon at bounding box center [481, 281] width 31 height 31
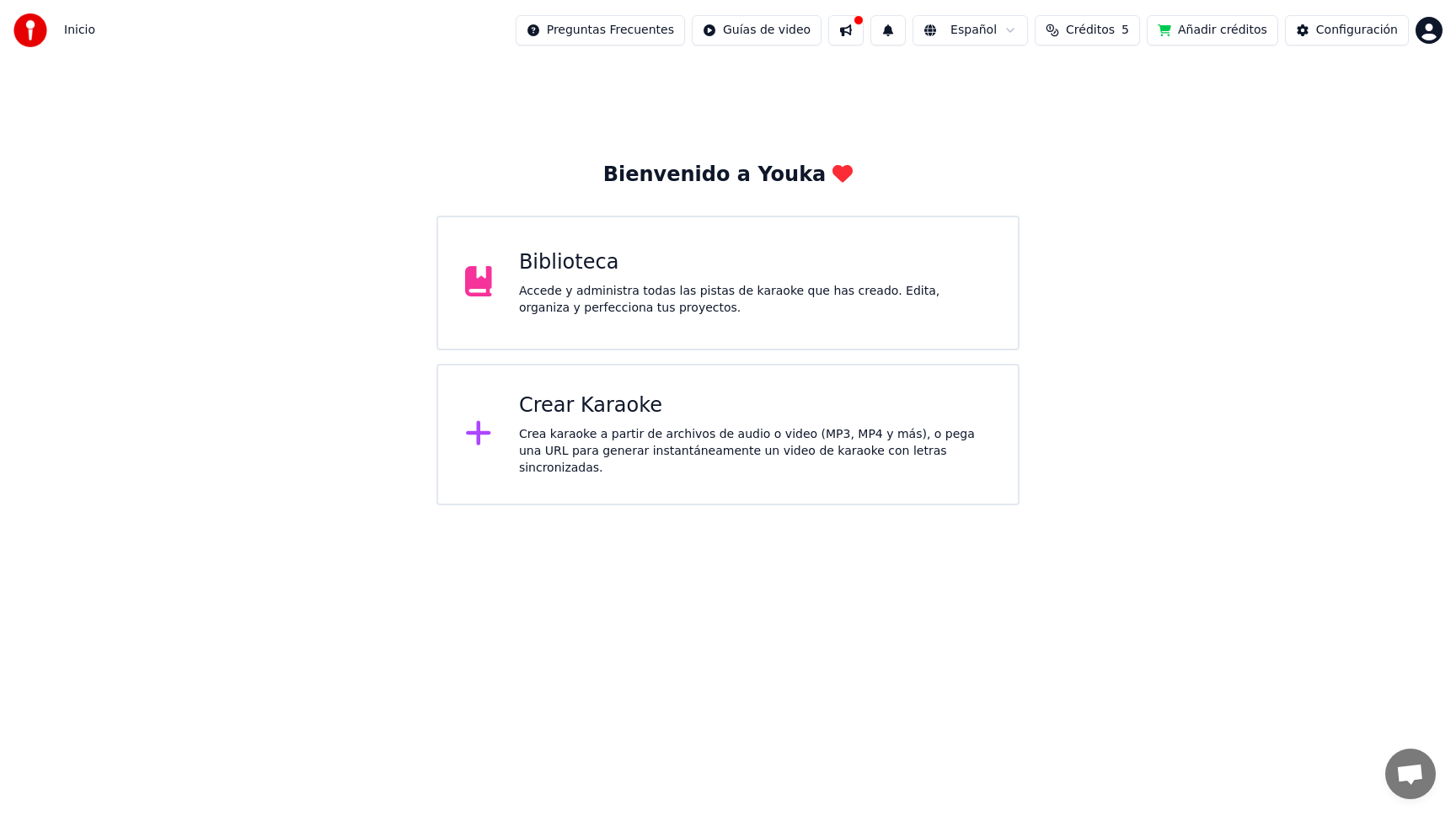
click at [548, 437] on div "Crea karaoke a partir de archivos de audio o video (MP3, MP4 y más), o pega una…" at bounding box center [754, 451] width 472 height 51
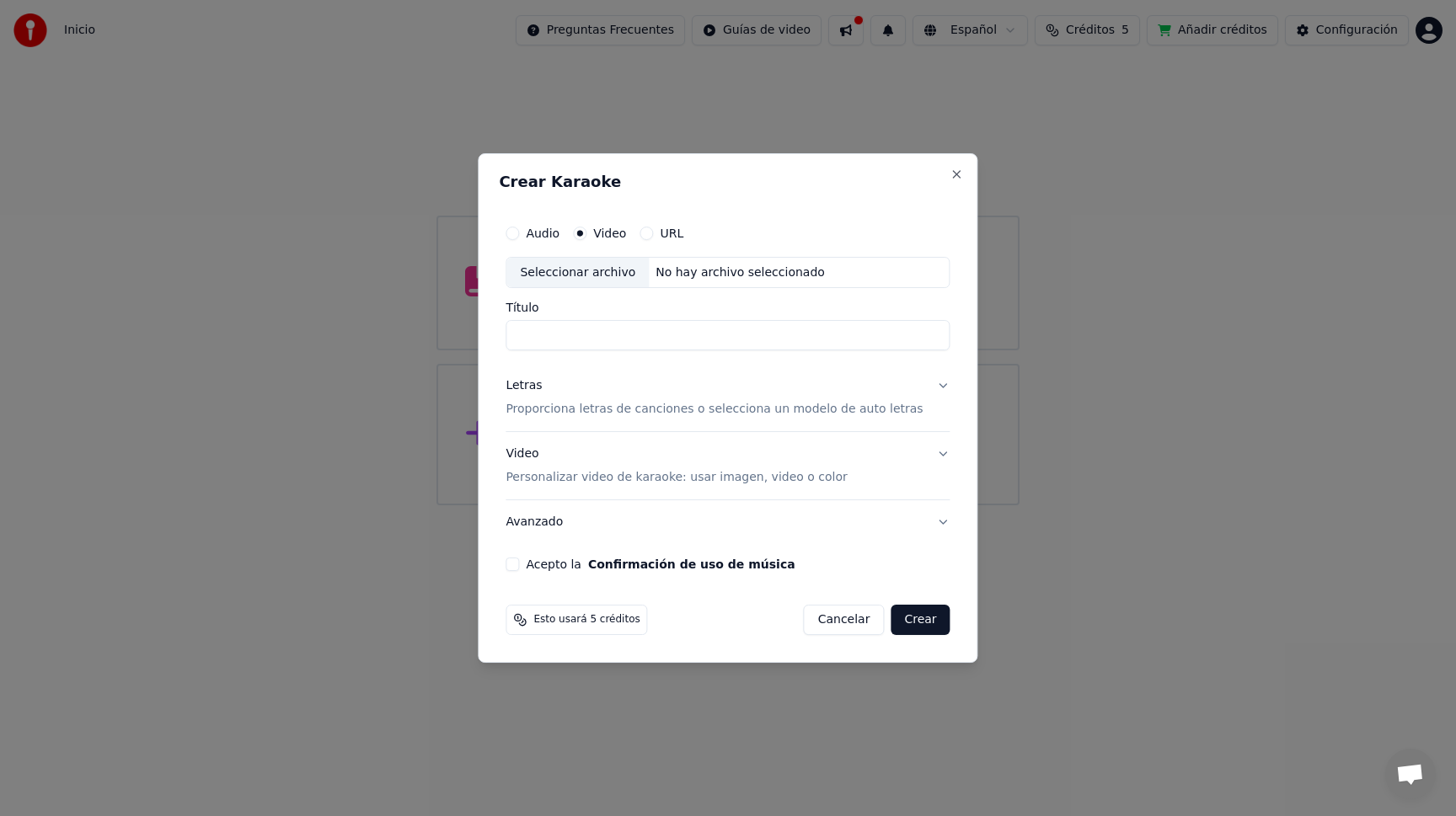
click at [569, 272] on div "Seleccionar archivo" at bounding box center [577, 273] width 142 height 31
type input "**********"
click at [931, 384] on button "Letras Proporciona letras de canciones o selecciona un modelo de auto letras" at bounding box center [728, 398] width 444 height 68
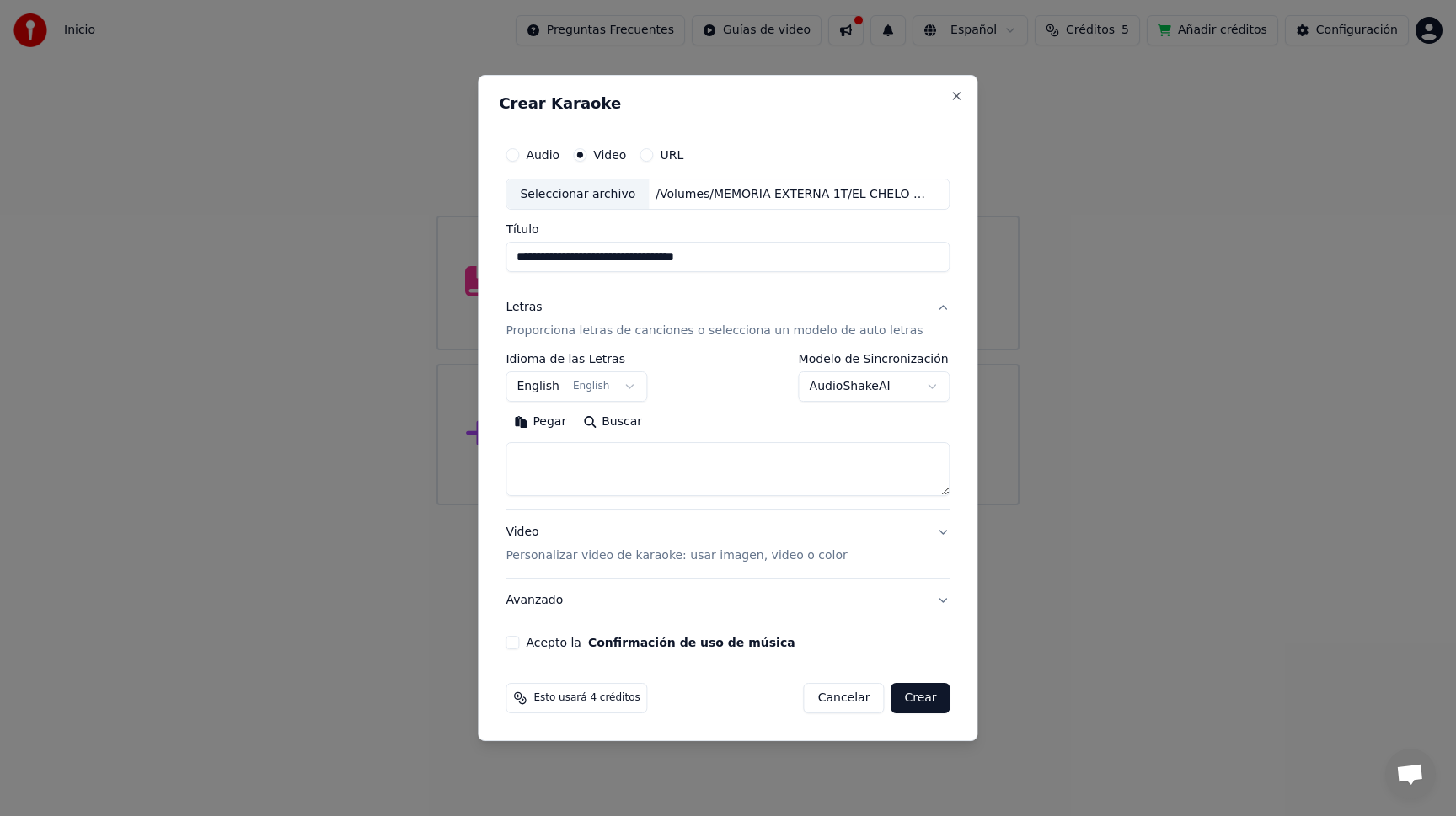
click at [557, 383] on body "**********" at bounding box center [728, 253] width 1456 height 505
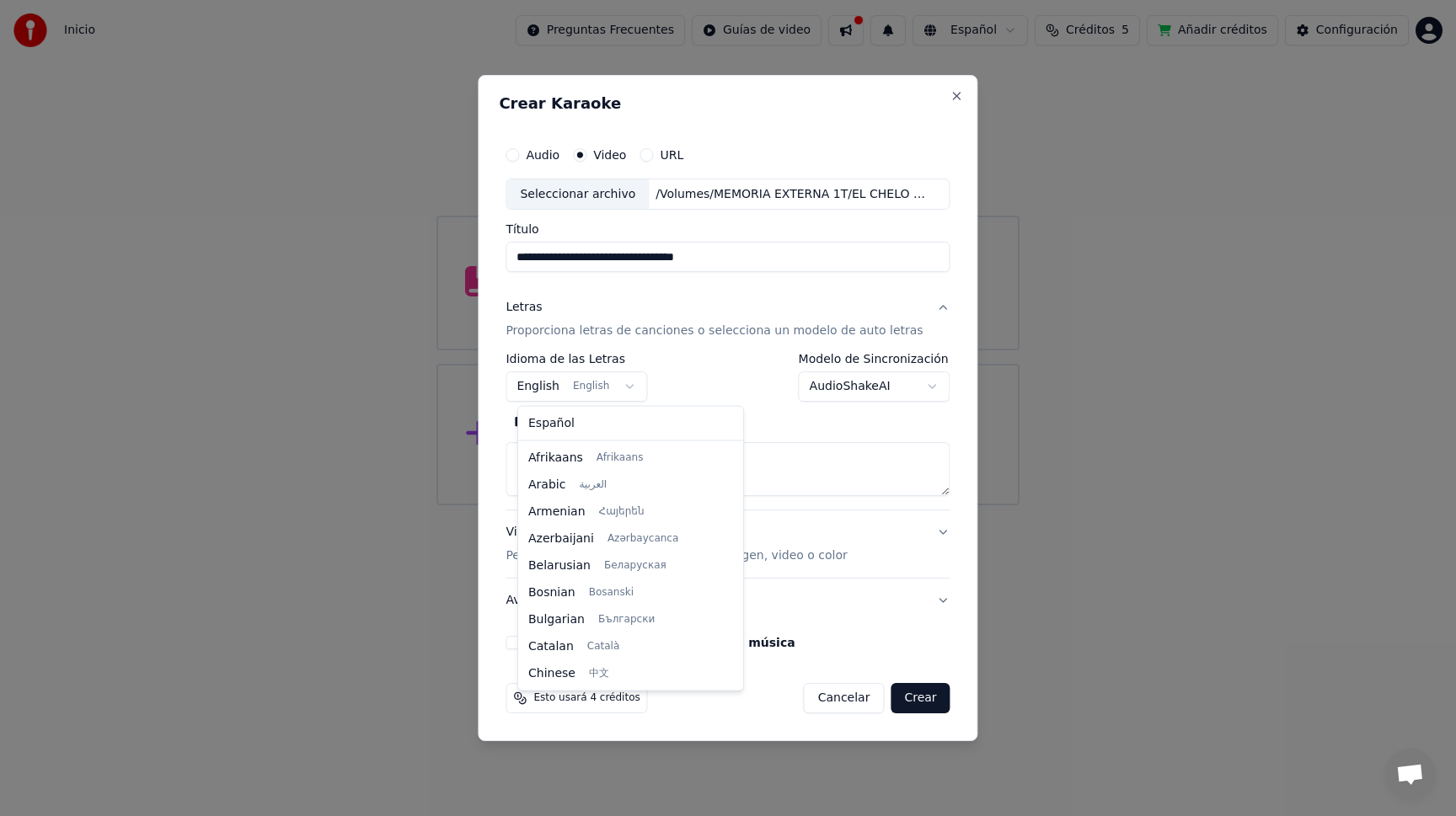
scroll to position [134, 0]
select select "**"
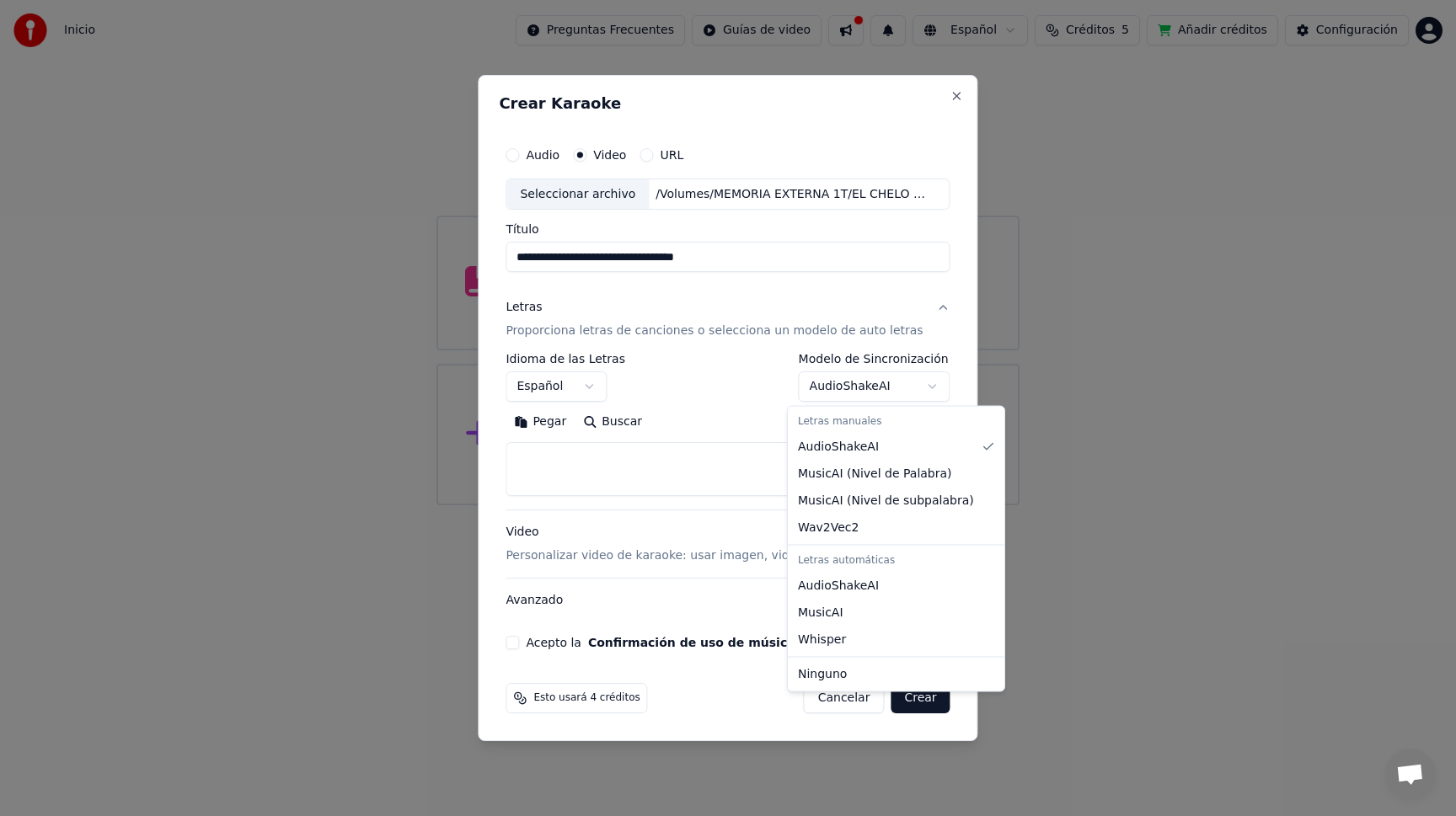
click at [897, 389] on body "**********" at bounding box center [728, 253] width 1456 height 505
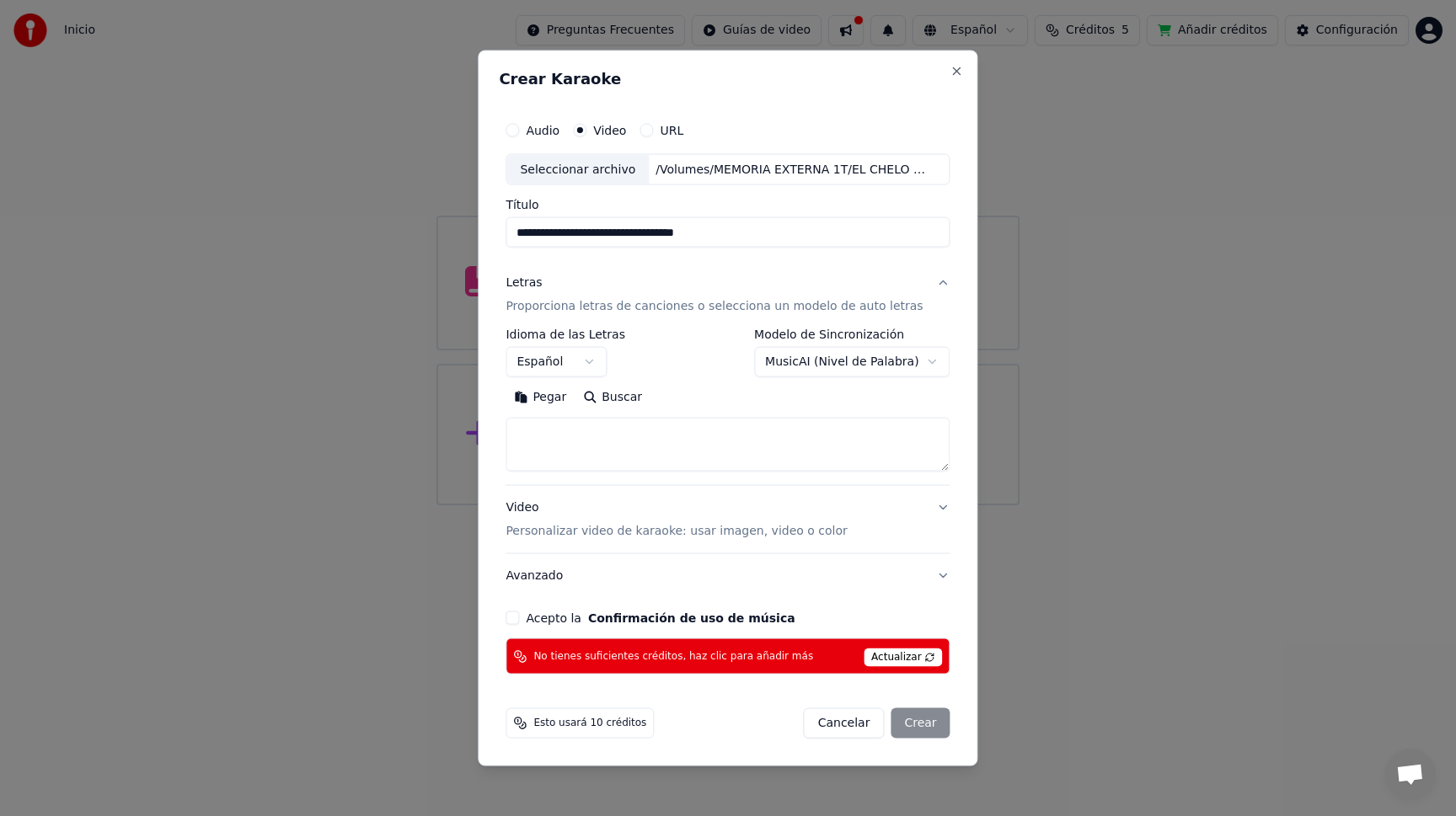
click at [878, 363] on body "**********" at bounding box center [728, 253] width 1456 height 505
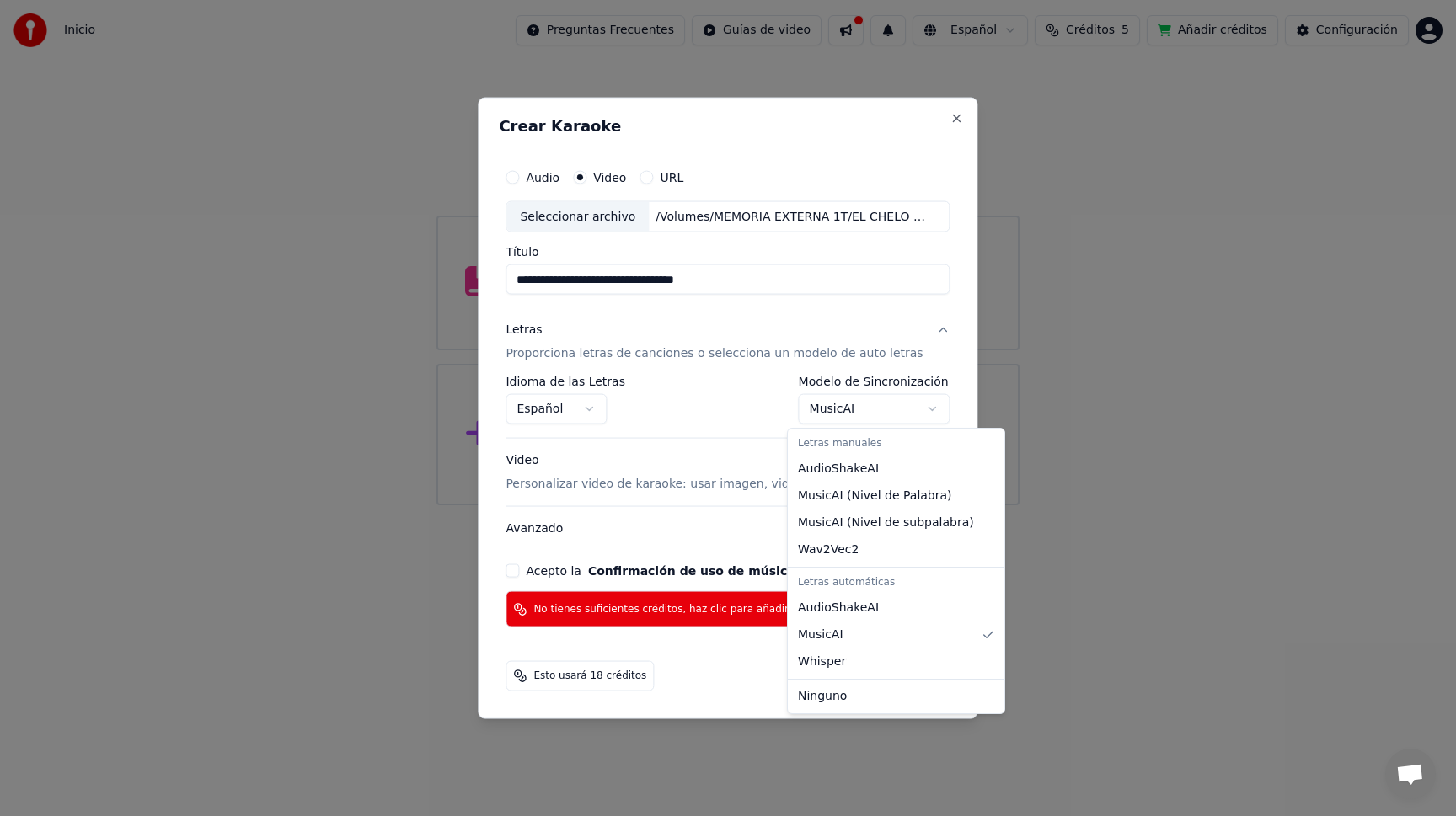
click at [885, 413] on body "**********" at bounding box center [728, 253] width 1456 height 505
select select "**********"
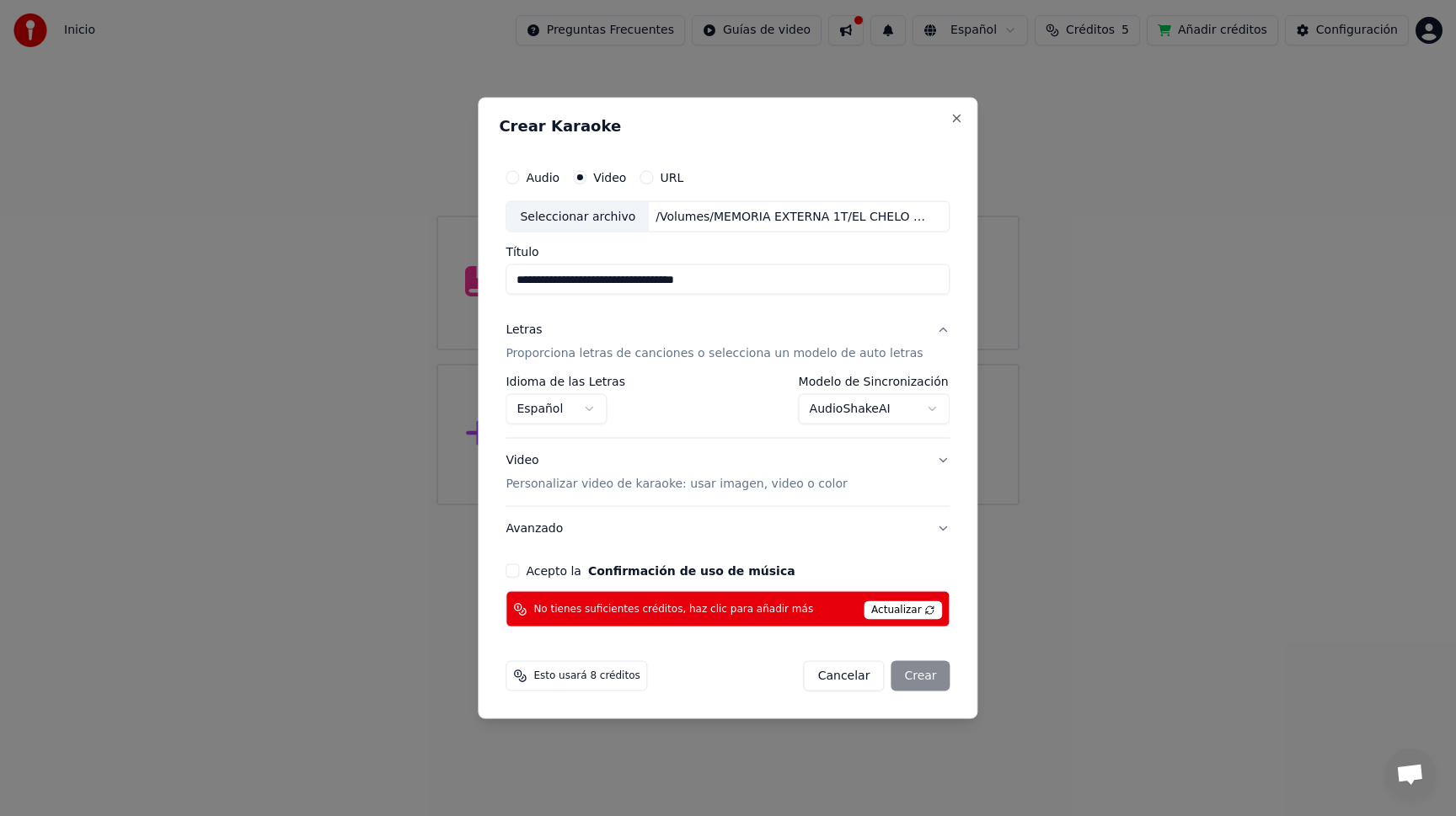
click at [666, 487] on p "Personalizar video de karaoke: usar imagen, video o color" at bounding box center [676, 484] width 341 height 17
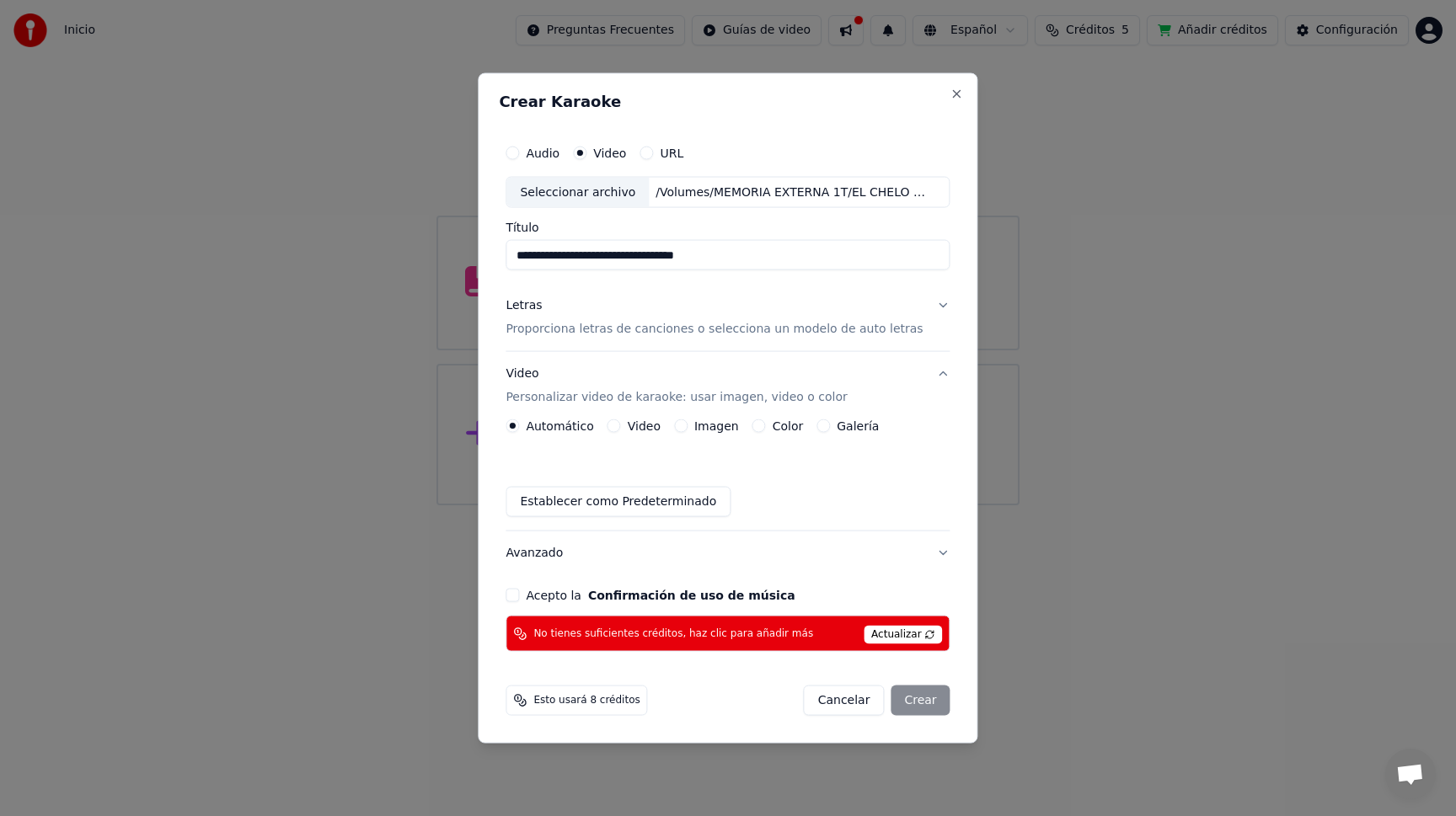
click at [621, 425] on button "Video" at bounding box center [614, 426] width 13 height 13
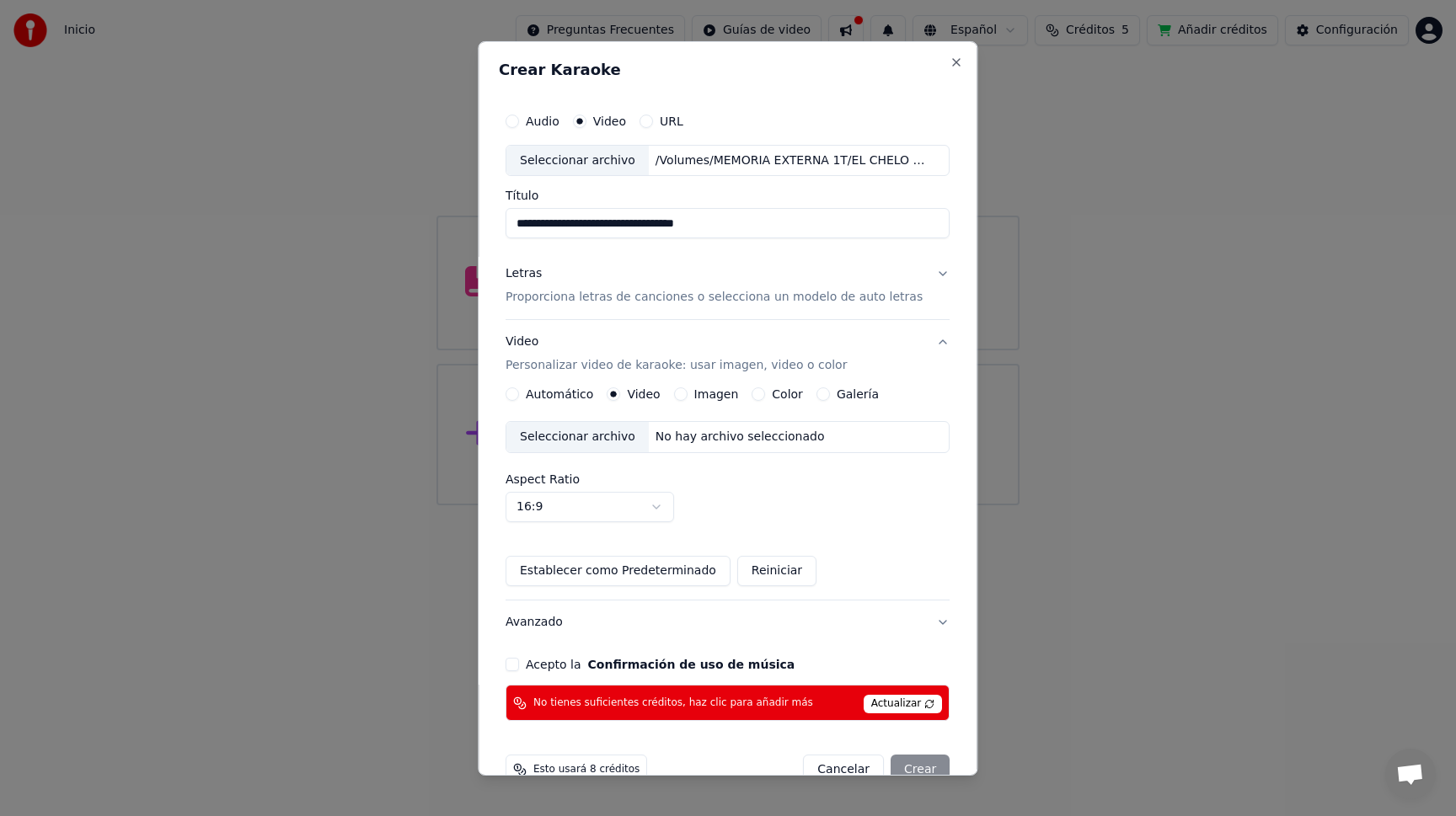
click at [583, 437] on div "Seleccionar archivo" at bounding box center [577, 438] width 142 height 31
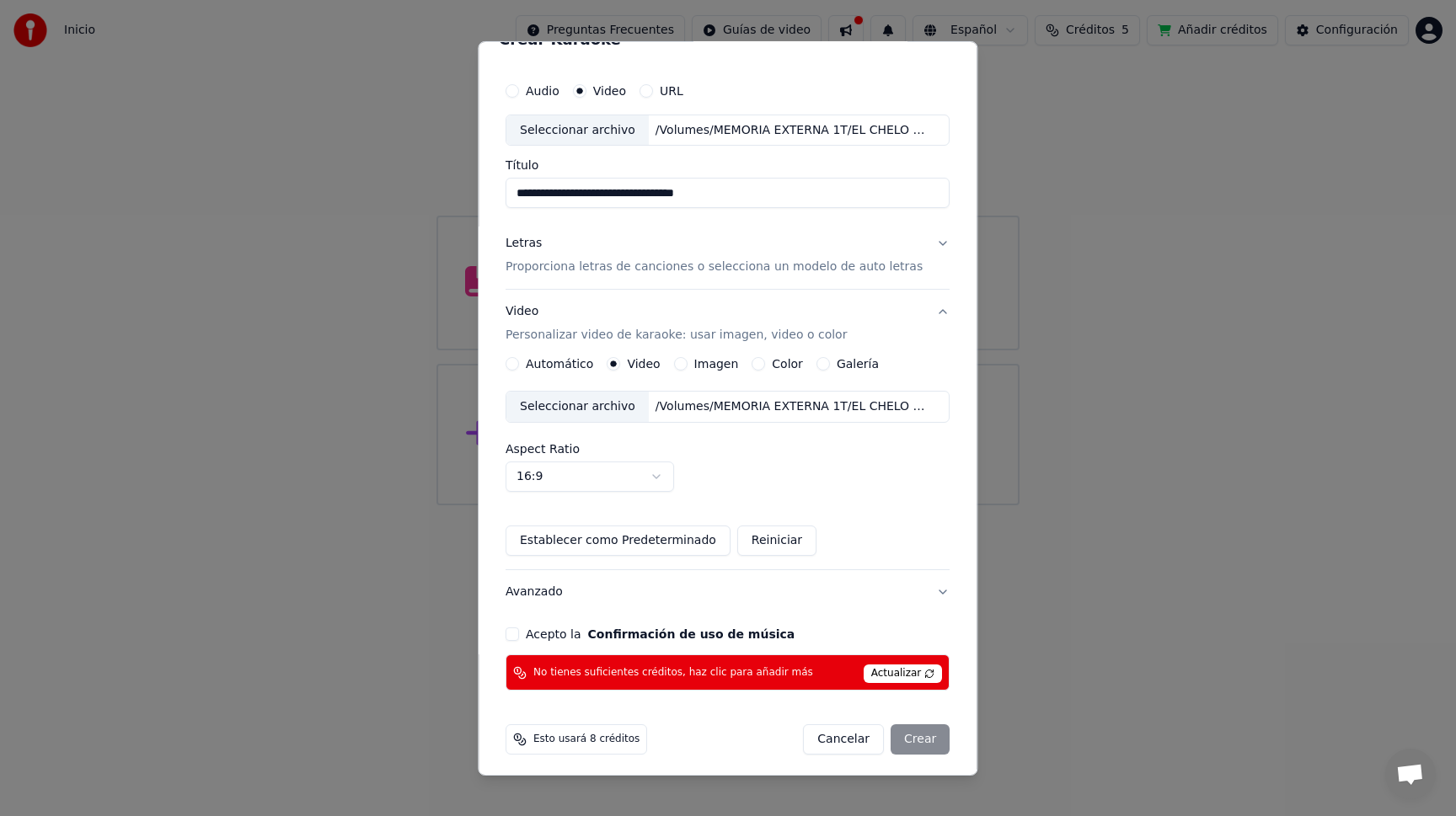
scroll to position [32, 0]
click at [657, 476] on body "**********" at bounding box center [728, 253] width 1456 height 505
click at [519, 630] on button "Acepto la Confirmación de uso de música" at bounding box center [512, 632] width 13 height 13
click at [883, 671] on span "Actualizar" at bounding box center [902, 671] width 79 height 18
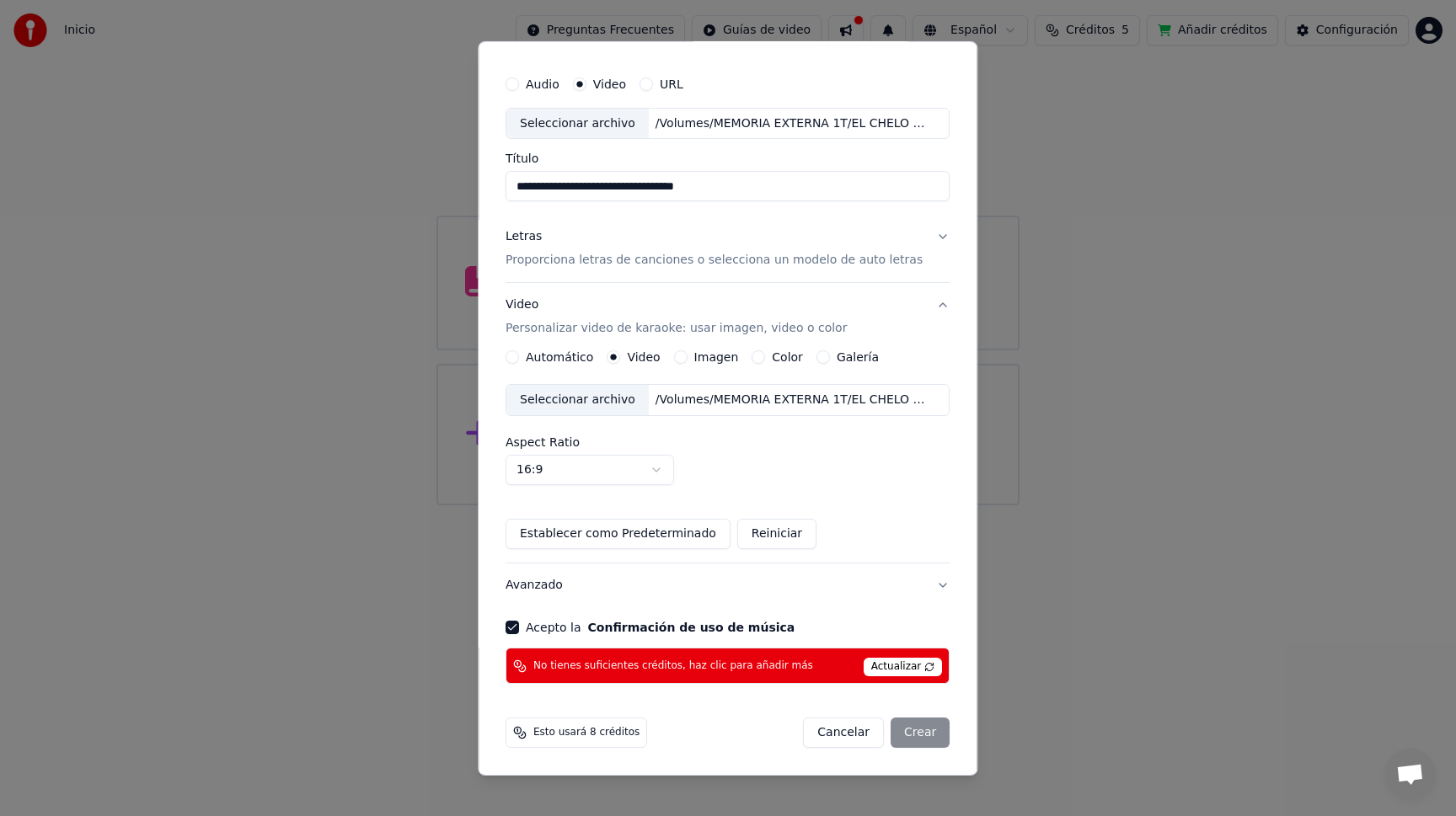
scroll to position [38, 0]
click at [915, 736] on div "Cancelar Crear" at bounding box center [877, 732] width 147 height 31
click at [811, 668] on div "No tienes suficientes créditos, haz clic para añadir más Actualizar" at bounding box center [728, 664] width 444 height 36
click at [757, 655] on div "No tienes suficientes créditos, haz clic para añadir más Actualizar" at bounding box center [728, 664] width 444 height 36
click at [921, 590] on button "Avanzado" at bounding box center [728, 584] width 444 height 44
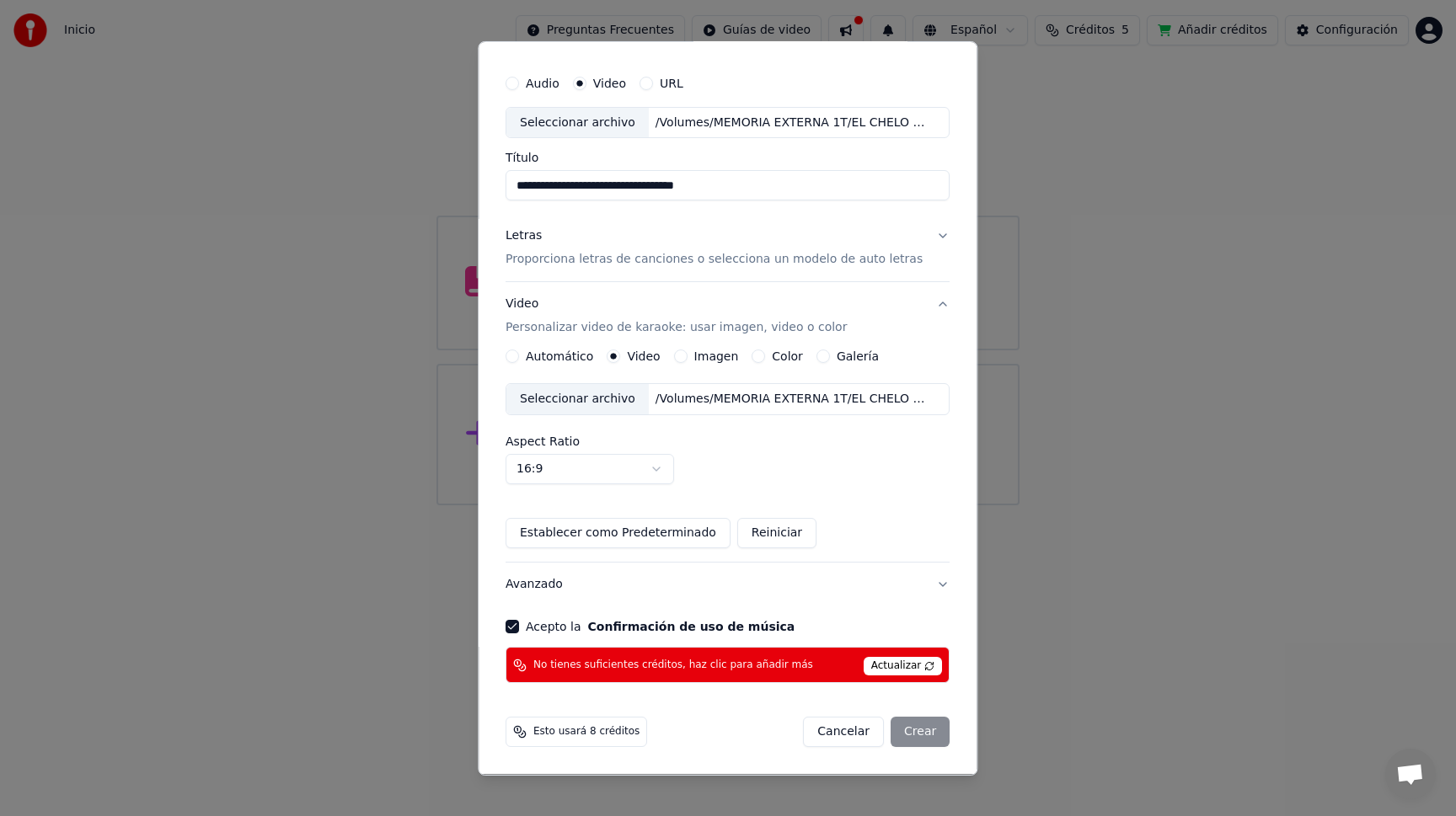
scroll to position [0, 0]
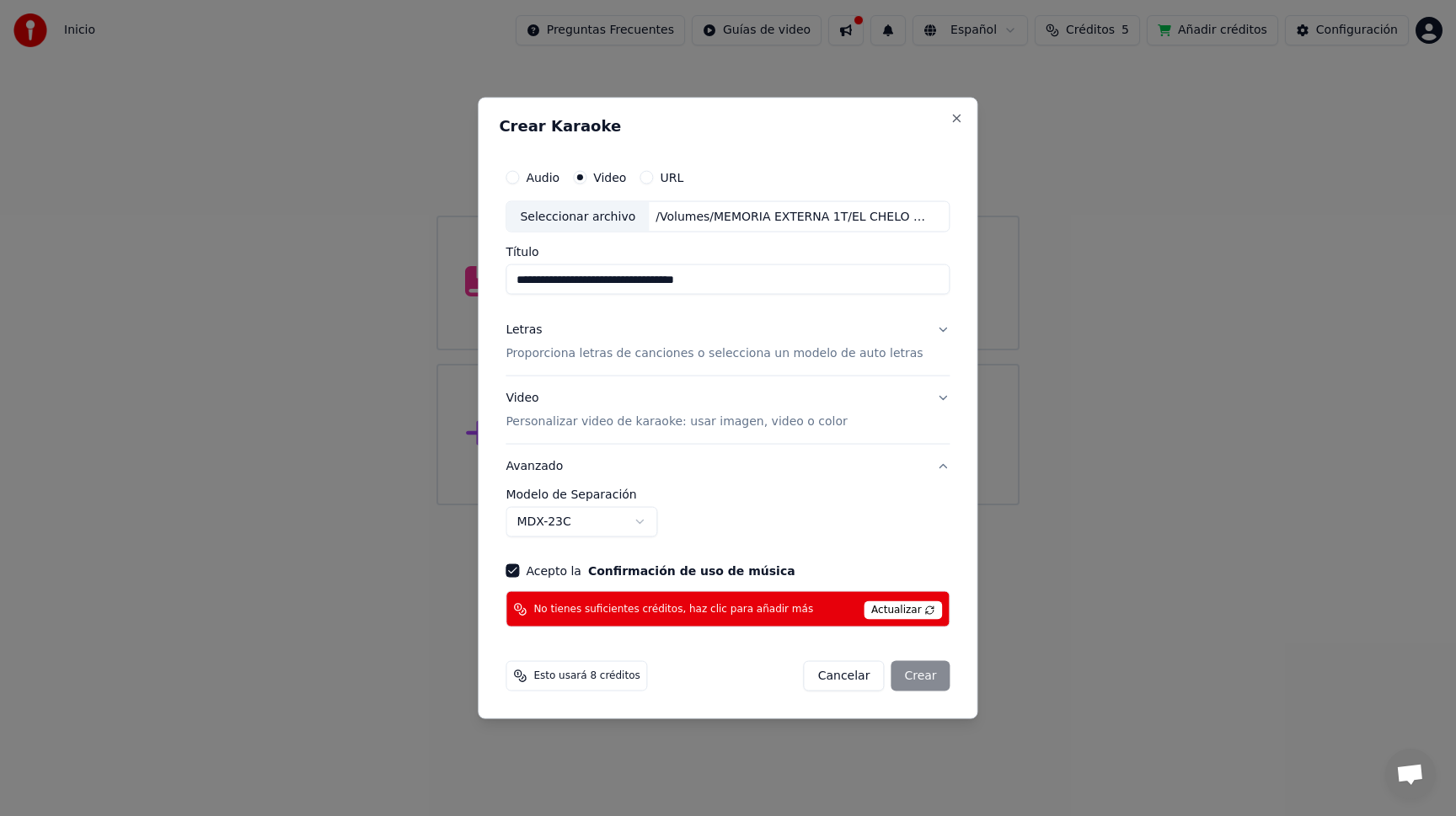
click at [929, 463] on button "Avanzado" at bounding box center [728, 466] width 444 height 44
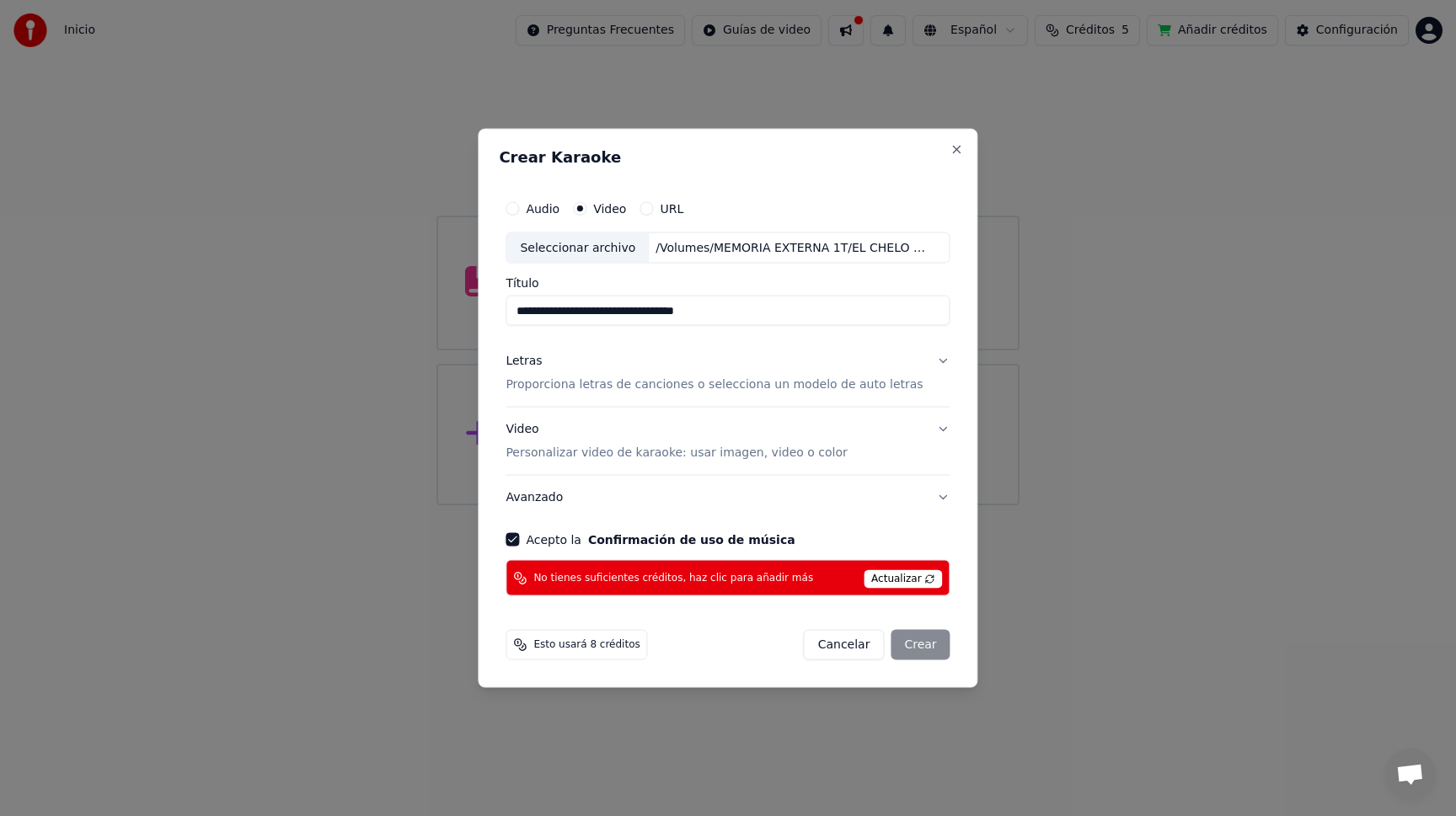
click at [592, 645] on span "Esto usará 8 créditos" at bounding box center [585, 645] width 106 height 13
drag, startPoint x: 631, startPoint y: 644, endPoint x: 645, endPoint y: 640, distance: 14.6
click at [631, 644] on span "Esto usará 8 créditos" at bounding box center [585, 645] width 106 height 13
click at [911, 646] on div "Cancelar Crear" at bounding box center [877, 645] width 147 height 31
click at [760, 575] on span "No tienes suficientes créditos, haz clic para añadir más" at bounding box center [672, 578] width 279 height 13
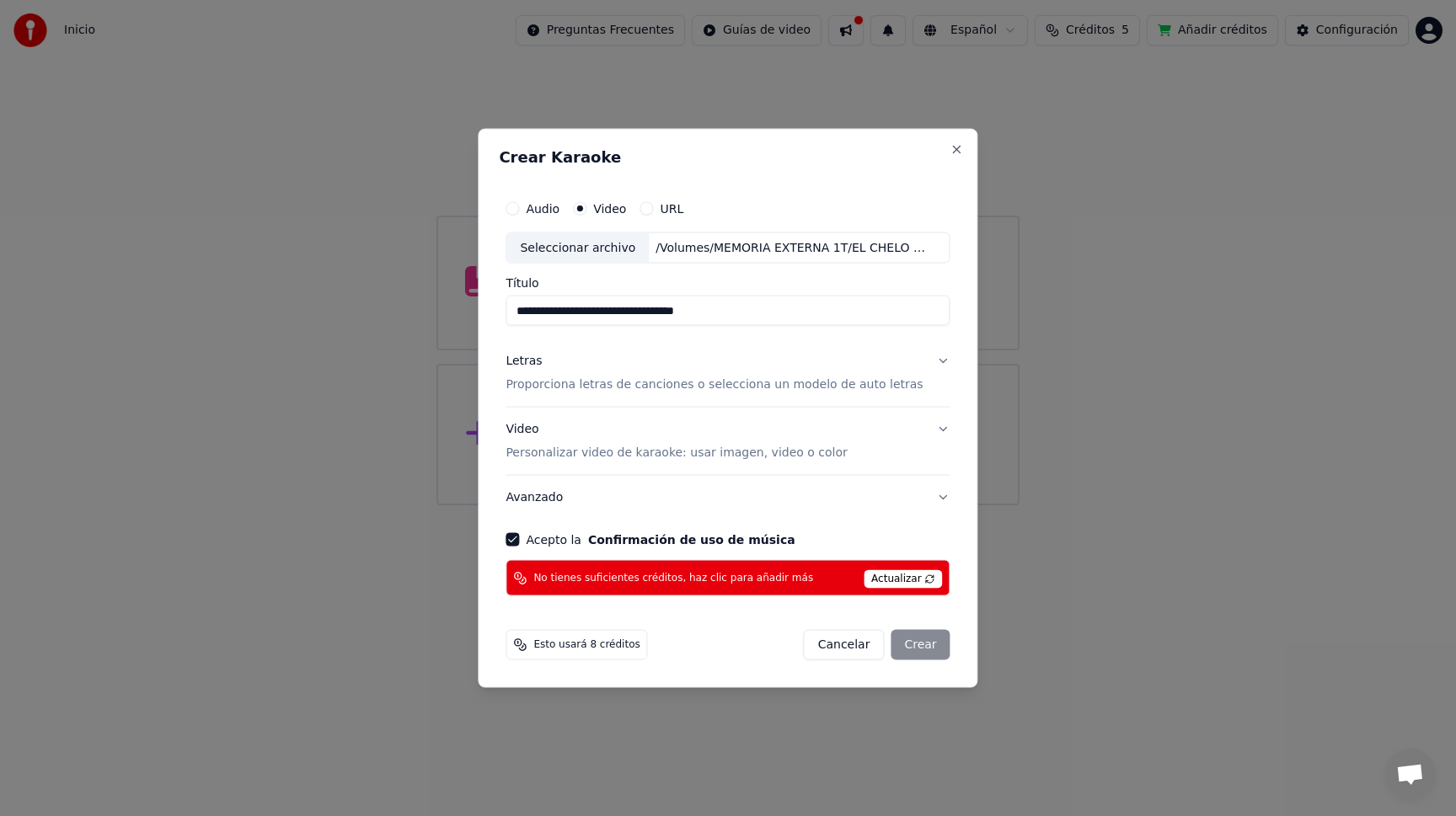
click at [930, 427] on button "Video Personalizar video de karaoke: usar imagen, video o color" at bounding box center [728, 441] width 444 height 68
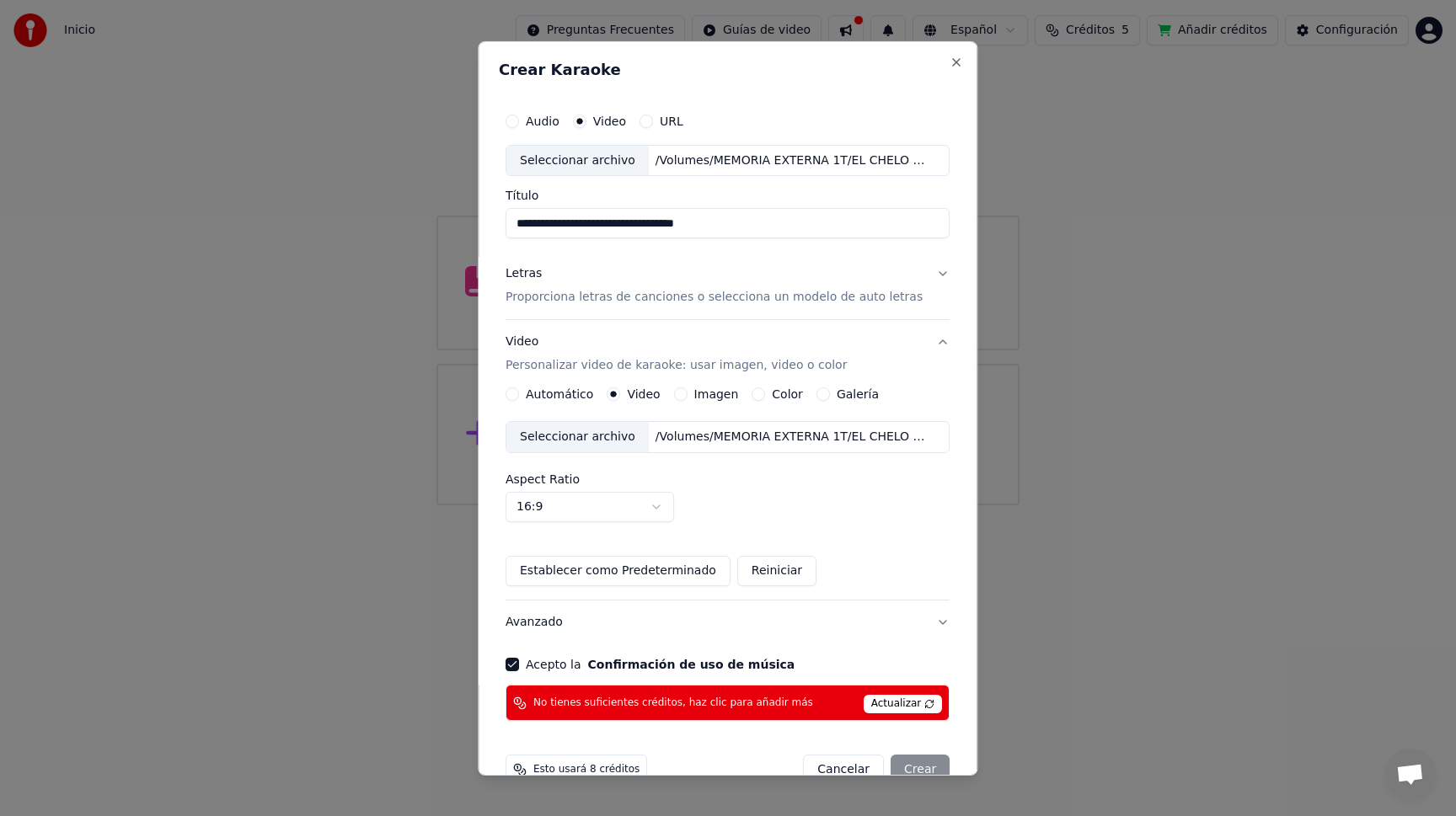
click at [686, 395] on button "Imagen" at bounding box center [681, 394] width 13 height 13
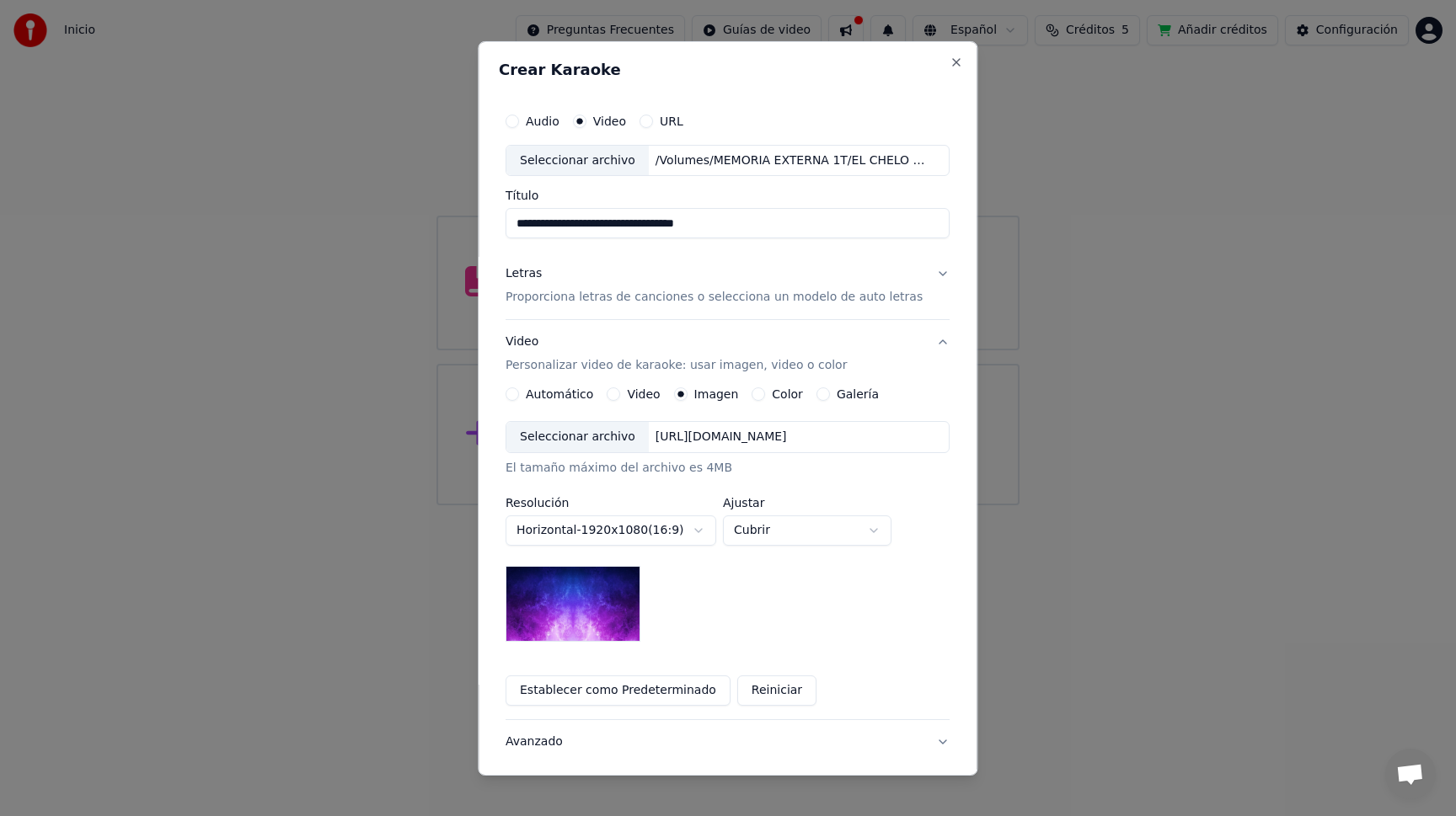
click at [756, 394] on button "Color" at bounding box center [759, 394] width 13 height 13
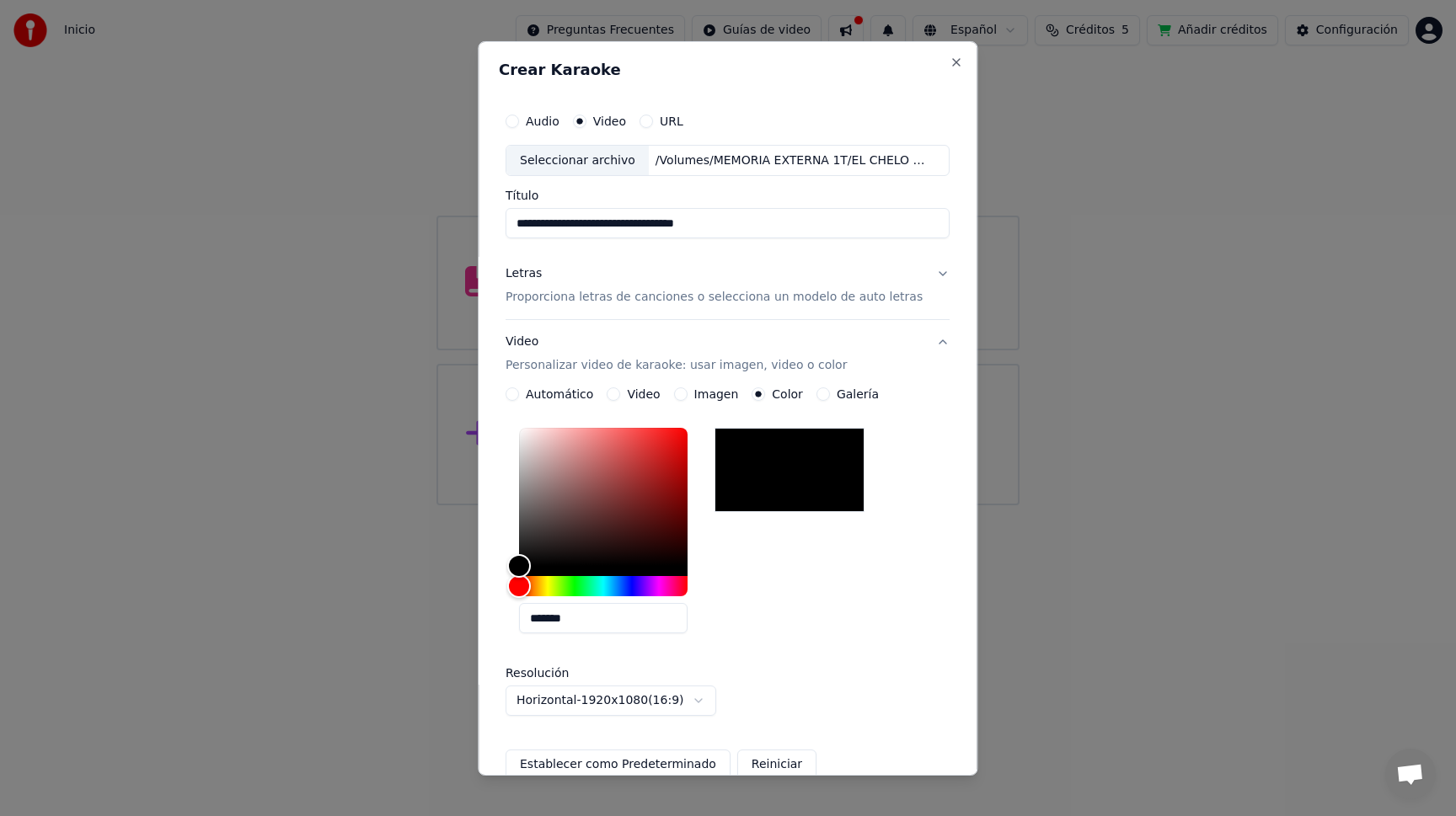
click at [823, 391] on button "Galería" at bounding box center [823, 394] width 13 height 13
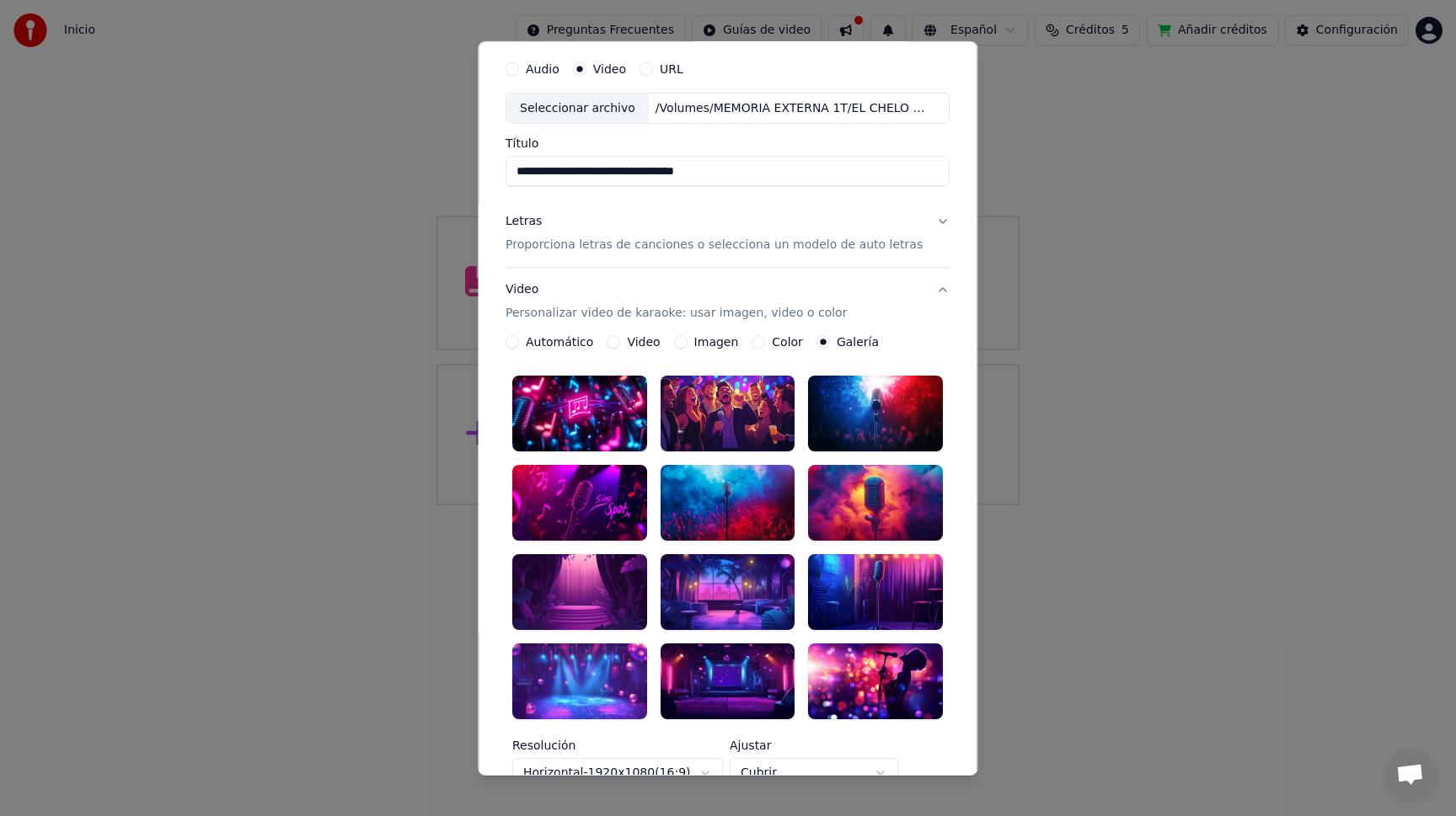
scroll to position [97, 0]
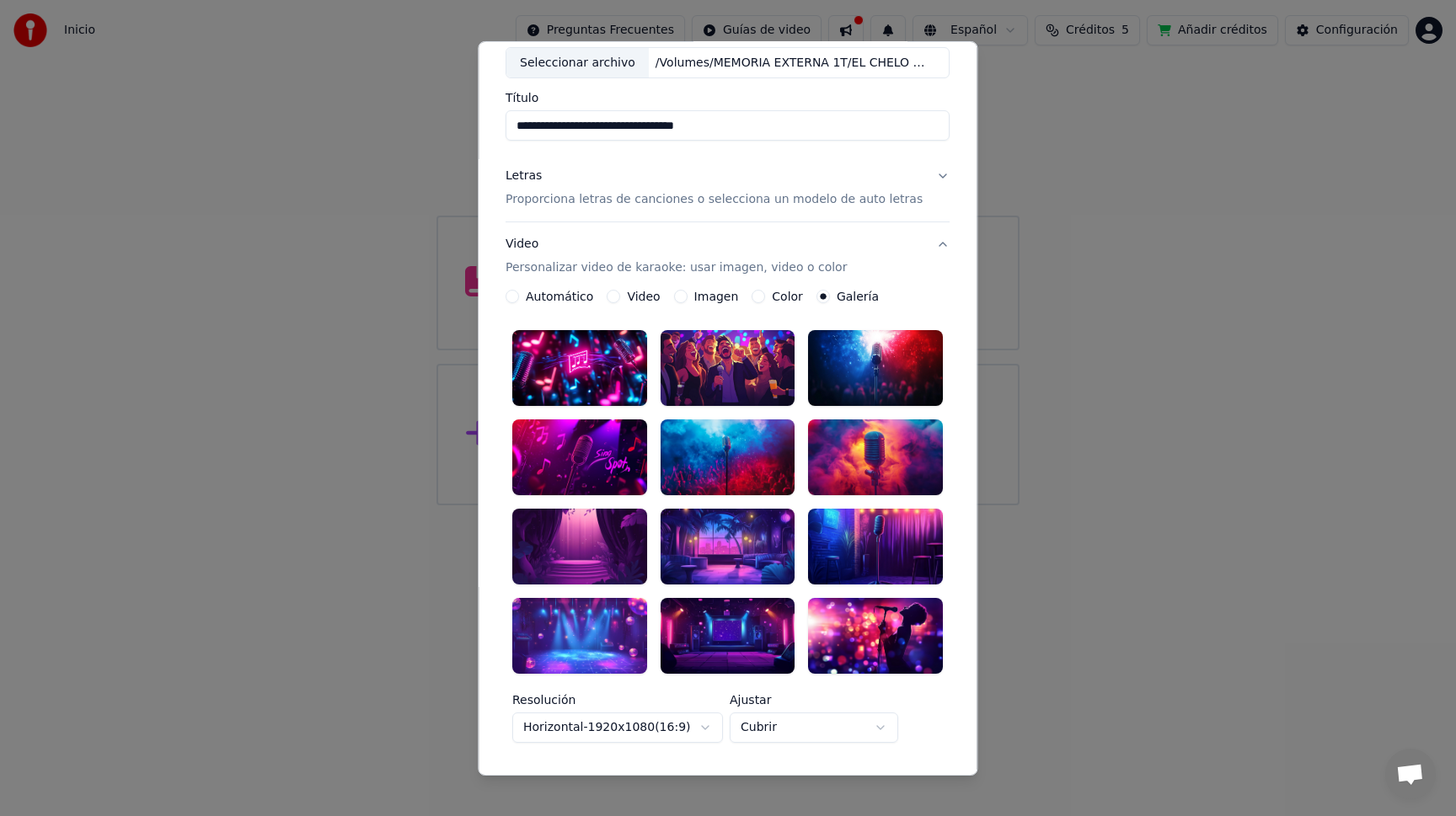
click at [740, 616] on div at bounding box center [728, 636] width 134 height 76
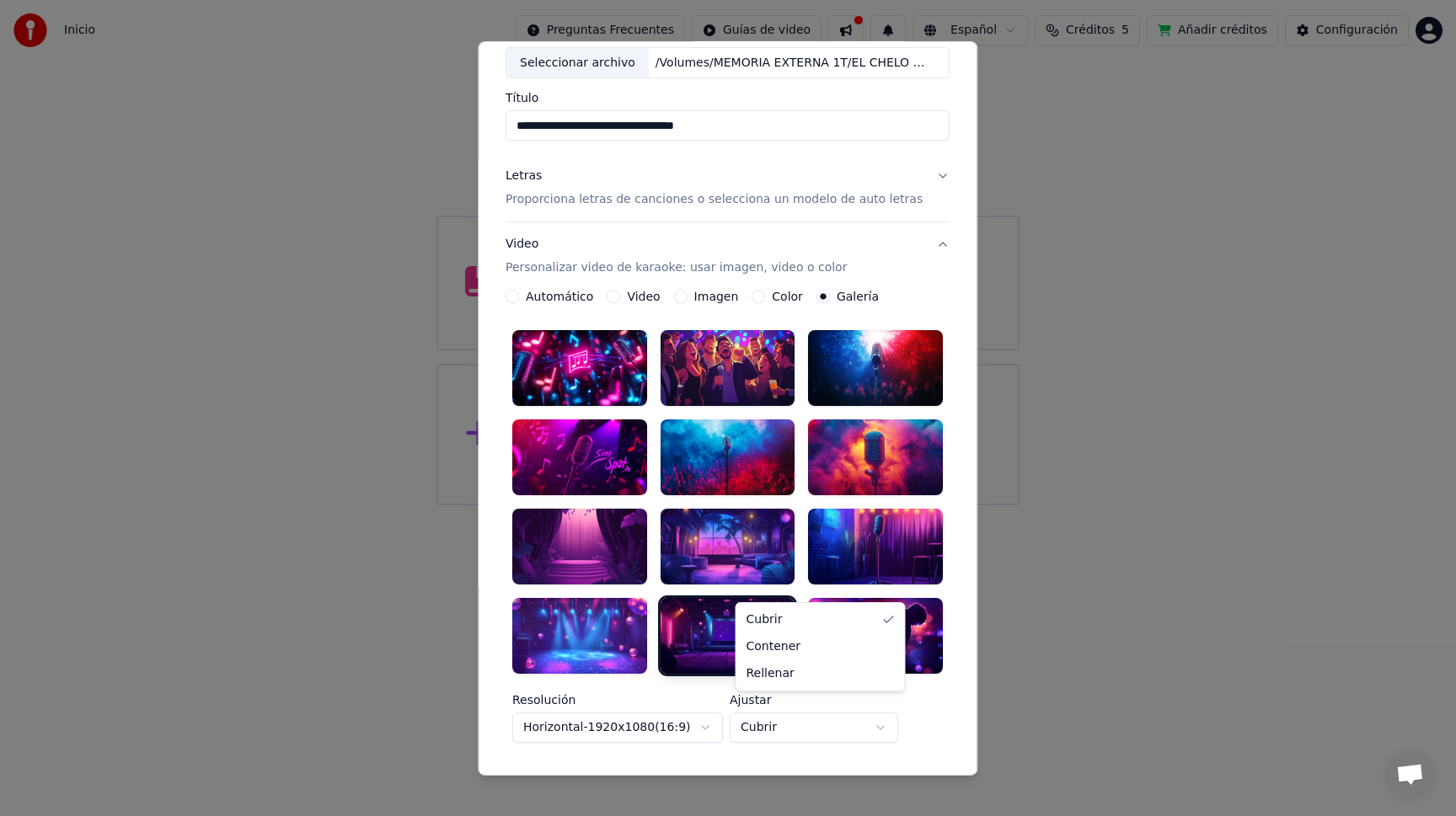
click at [779, 505] on body "**********" at bounding box center [728, 253] width 1456 height 505
click at [1105, 624] on div at bounding box center [728, 408] width 1456 height 816
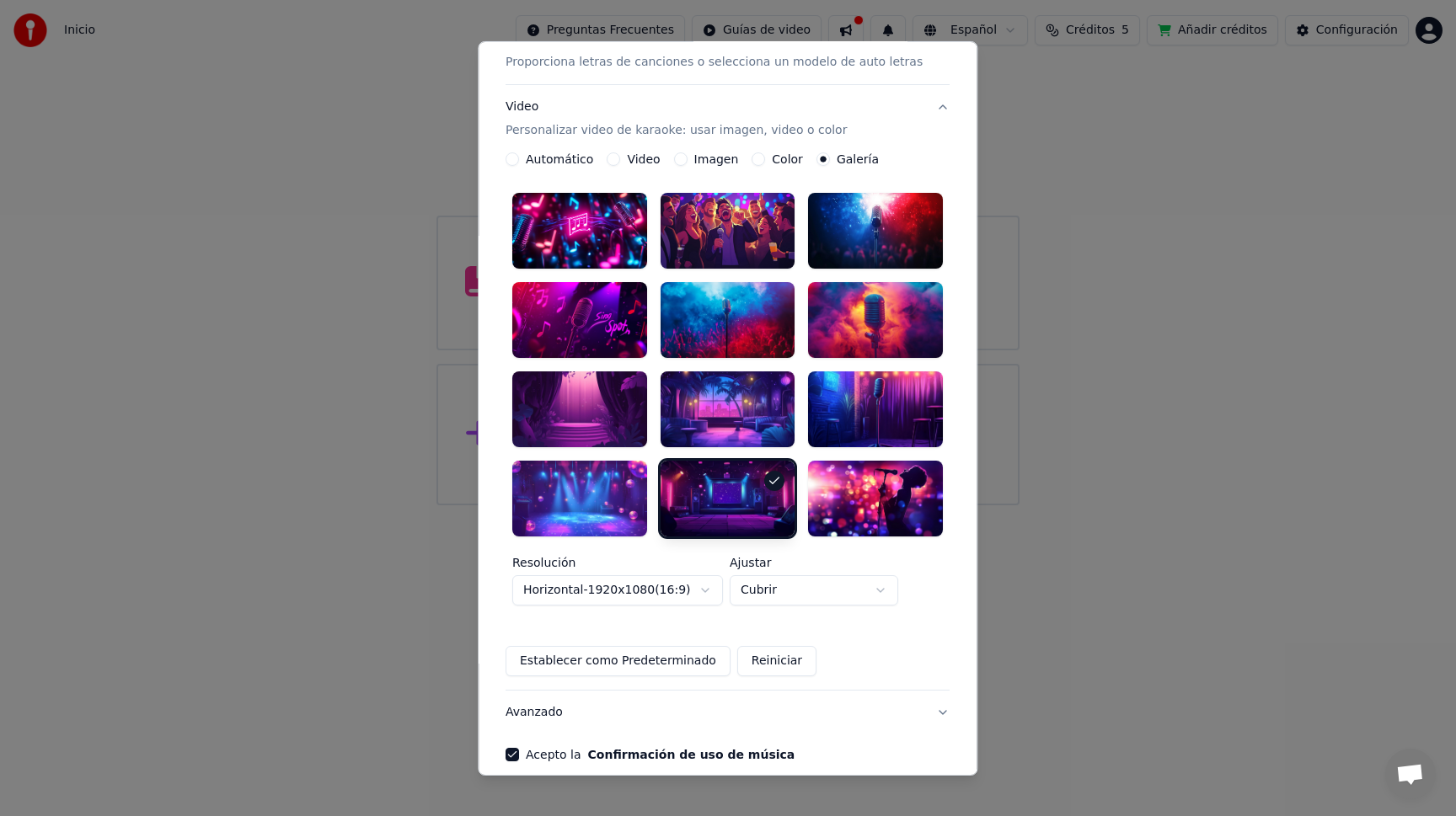
scroll to position [0, 0]
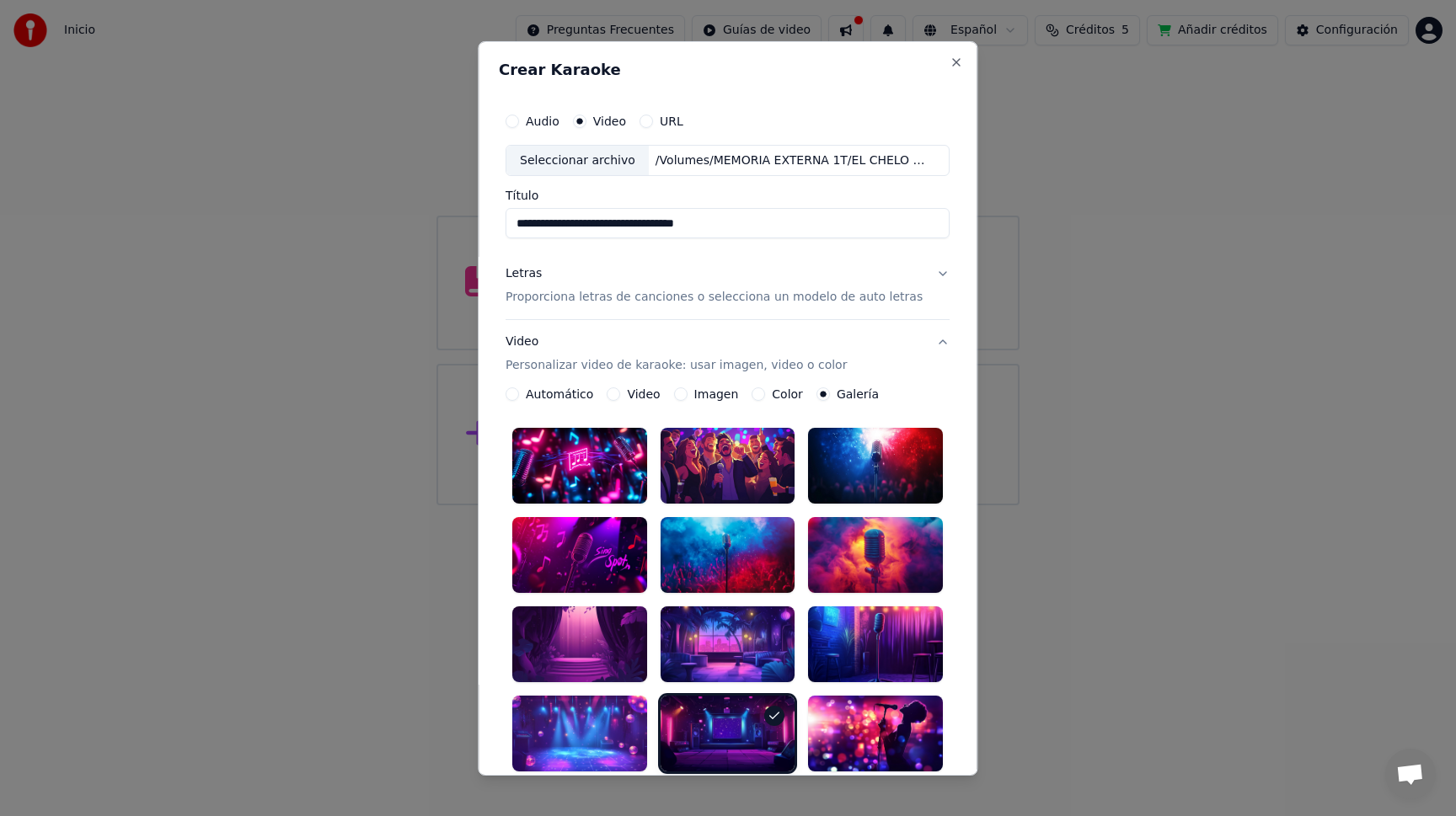
click at [925, 339] on button "Video Personalizar video de karaoke: usar imagen, video o color" at bounding box center [728, 354] width 444 height 68
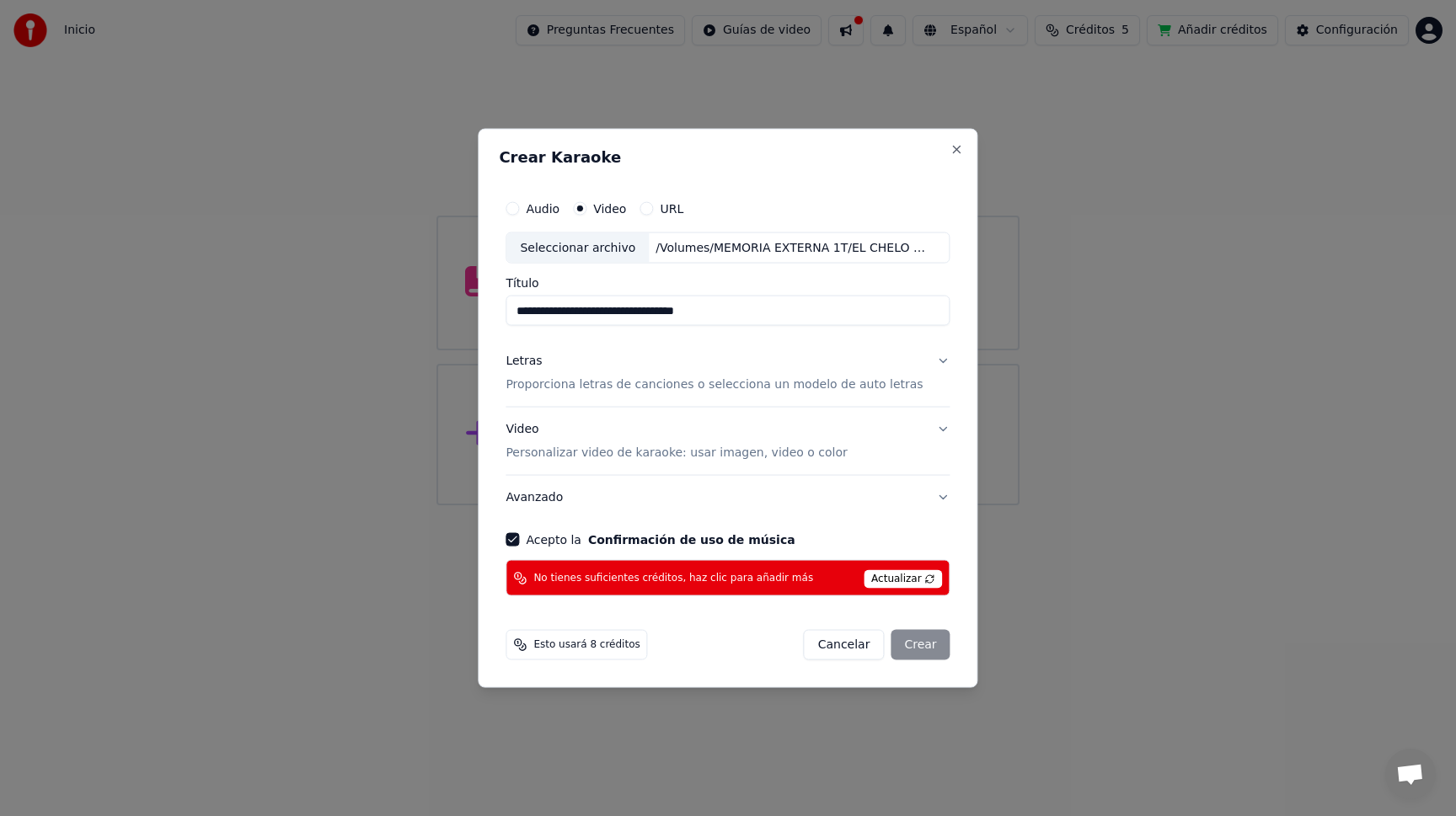
click at [931, 427] on button "Video Personalizar video de karaoke: usar imagen, video o color" at bounding box center [728, 441] width 444 height 68
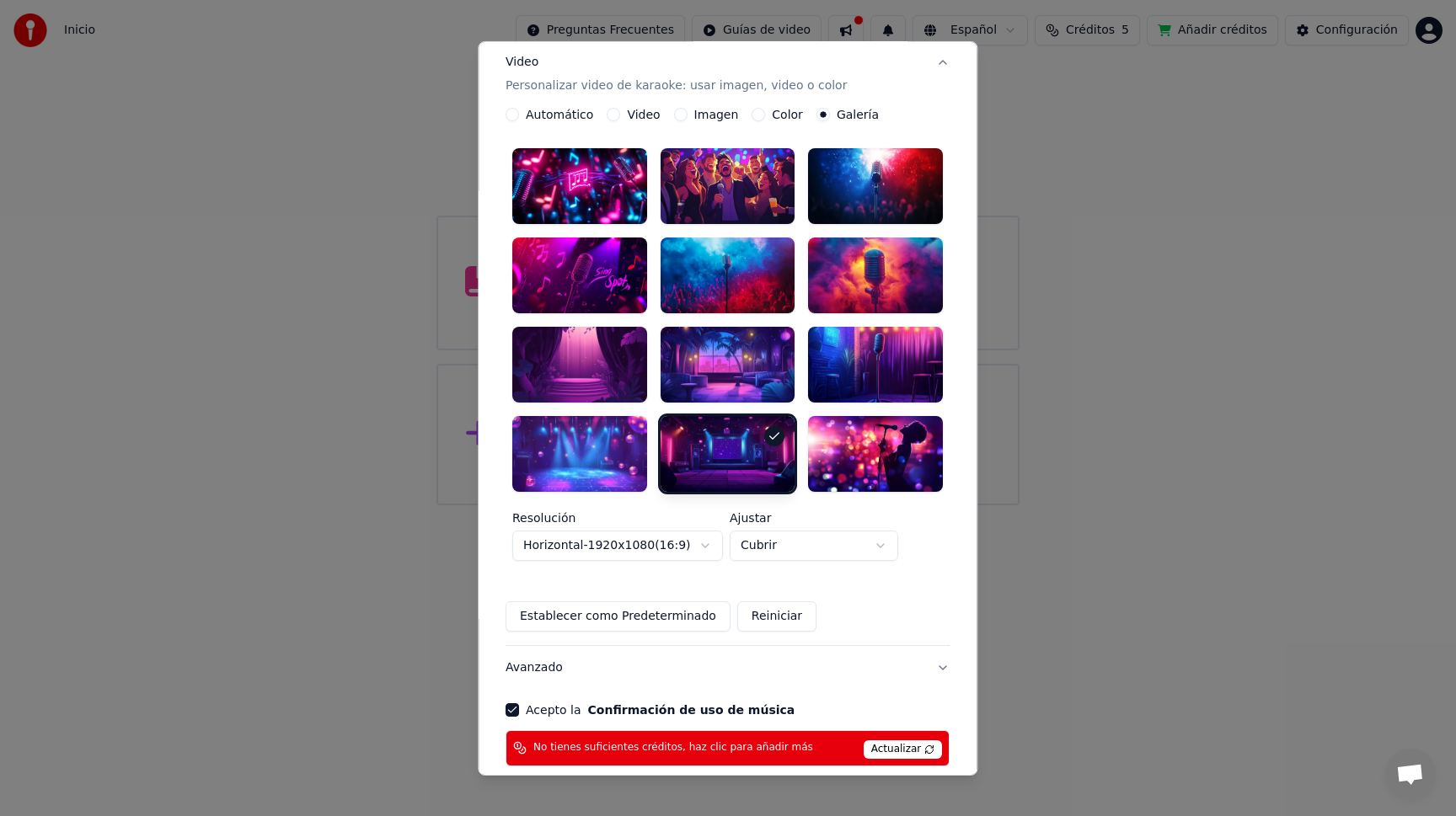
scroll to position [209, 0]
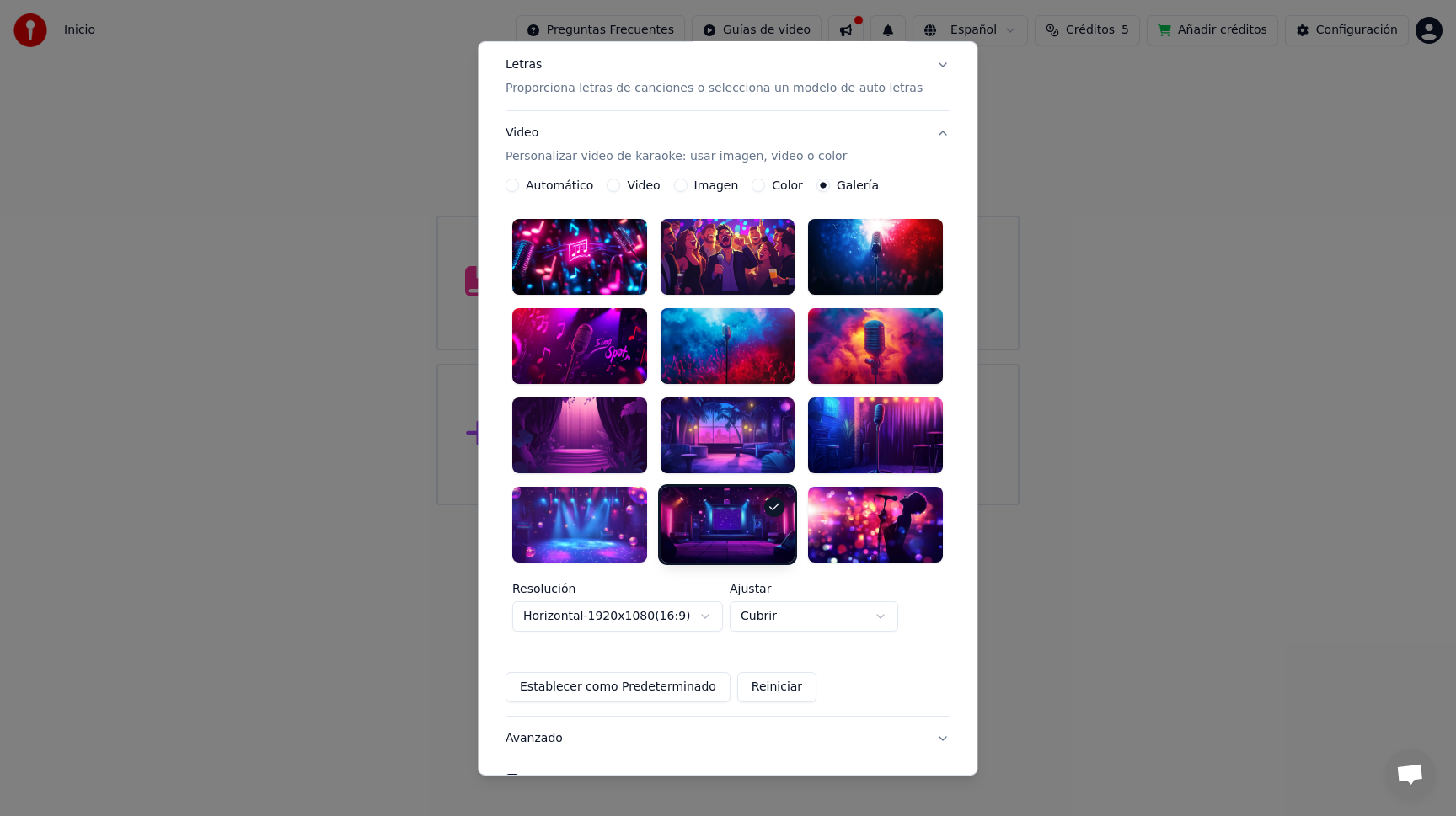
click at [728, 504] on div at bounding box center [728, 525] width 134 height 76
click at [588, 336] on div at bounding box center [579, 346] width 134 height 76
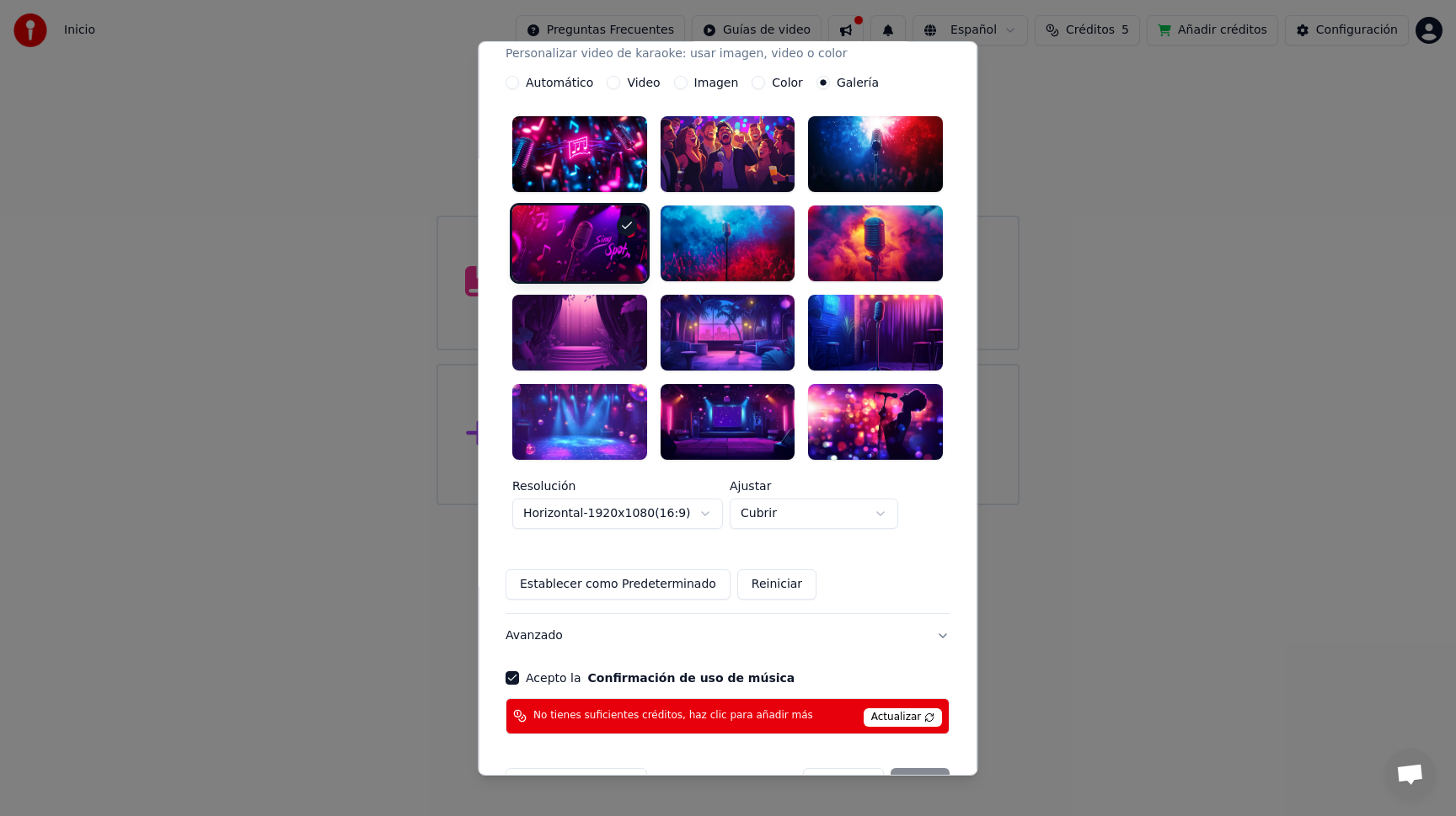
scroll to position [345, 0]
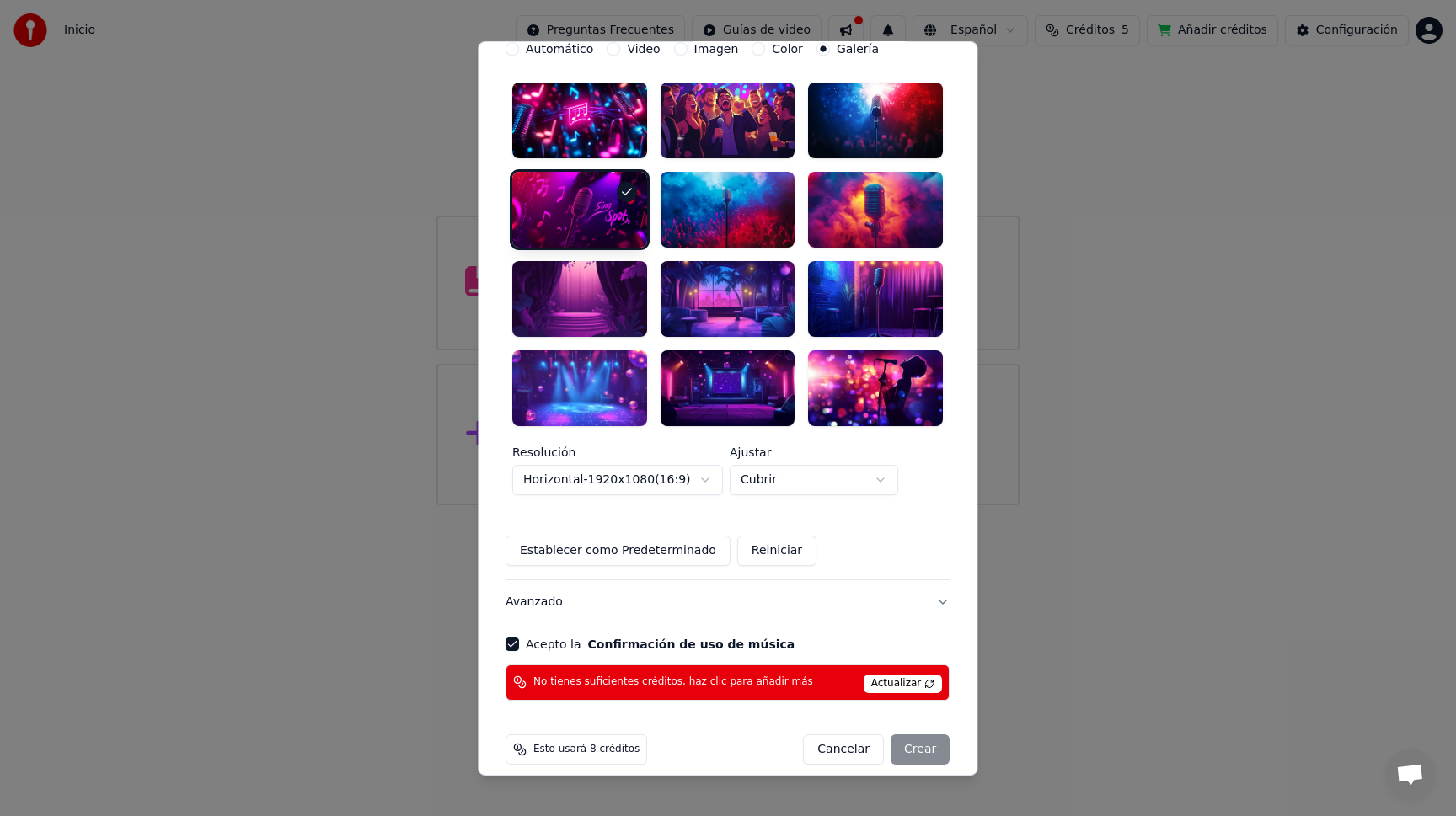
click at [763, 536] on button "Reiniciar" at bounding box center [776, 551] width 79 height 31
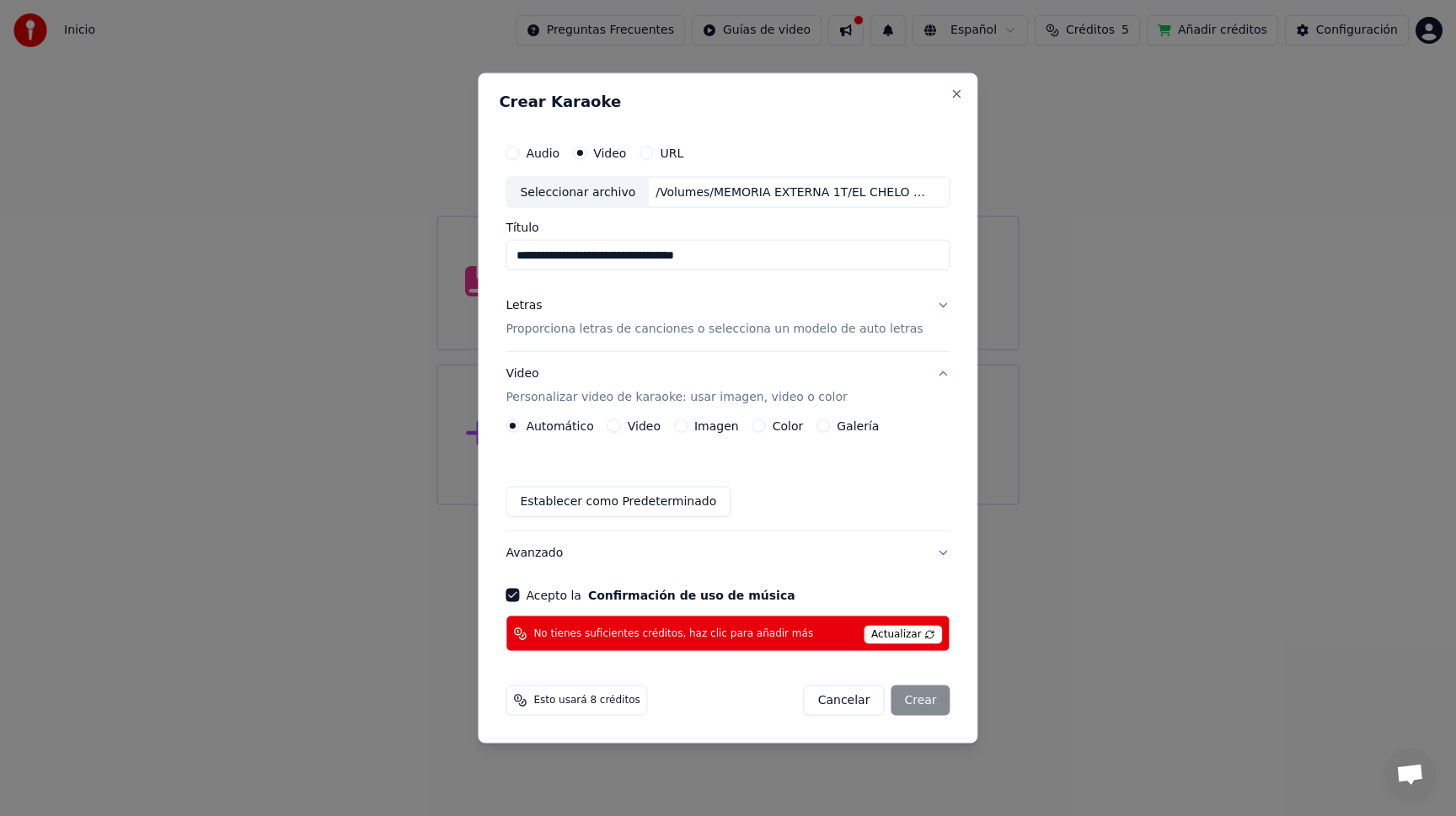
click at [927, 304] on button "Letras Proporciona letras de canciones o selecciona un modelo de auto letras" at bounding box center [728, 317] width 444 height 68
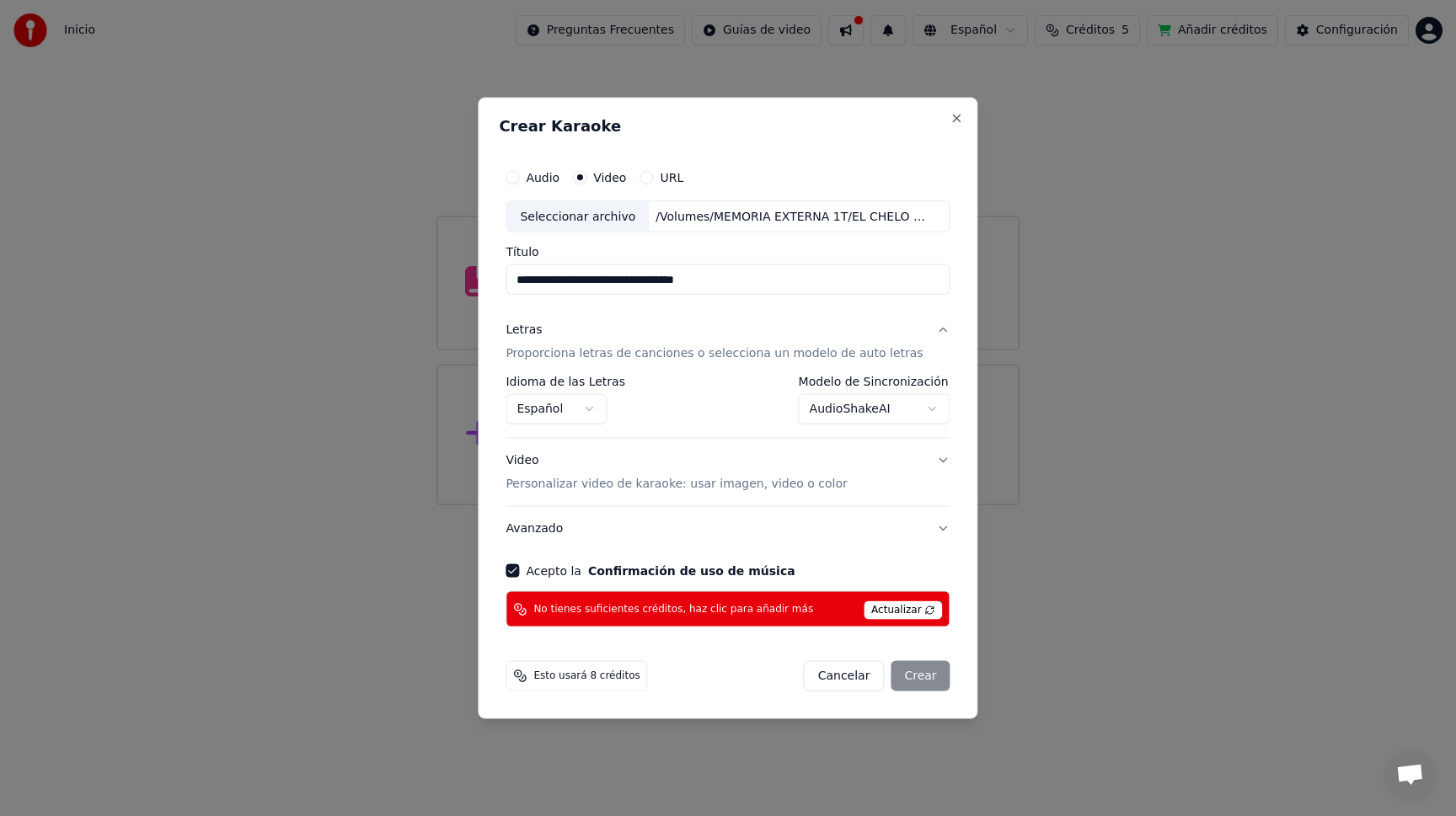
click at [842, 405] on body "**********" at bounding box center [728, 253] width 1456 height 505
click at [927, 458] on button "Video Personalizar video de karaoke: usar imagen, video o color" at bounding box center [728, 472] width 444 height 68
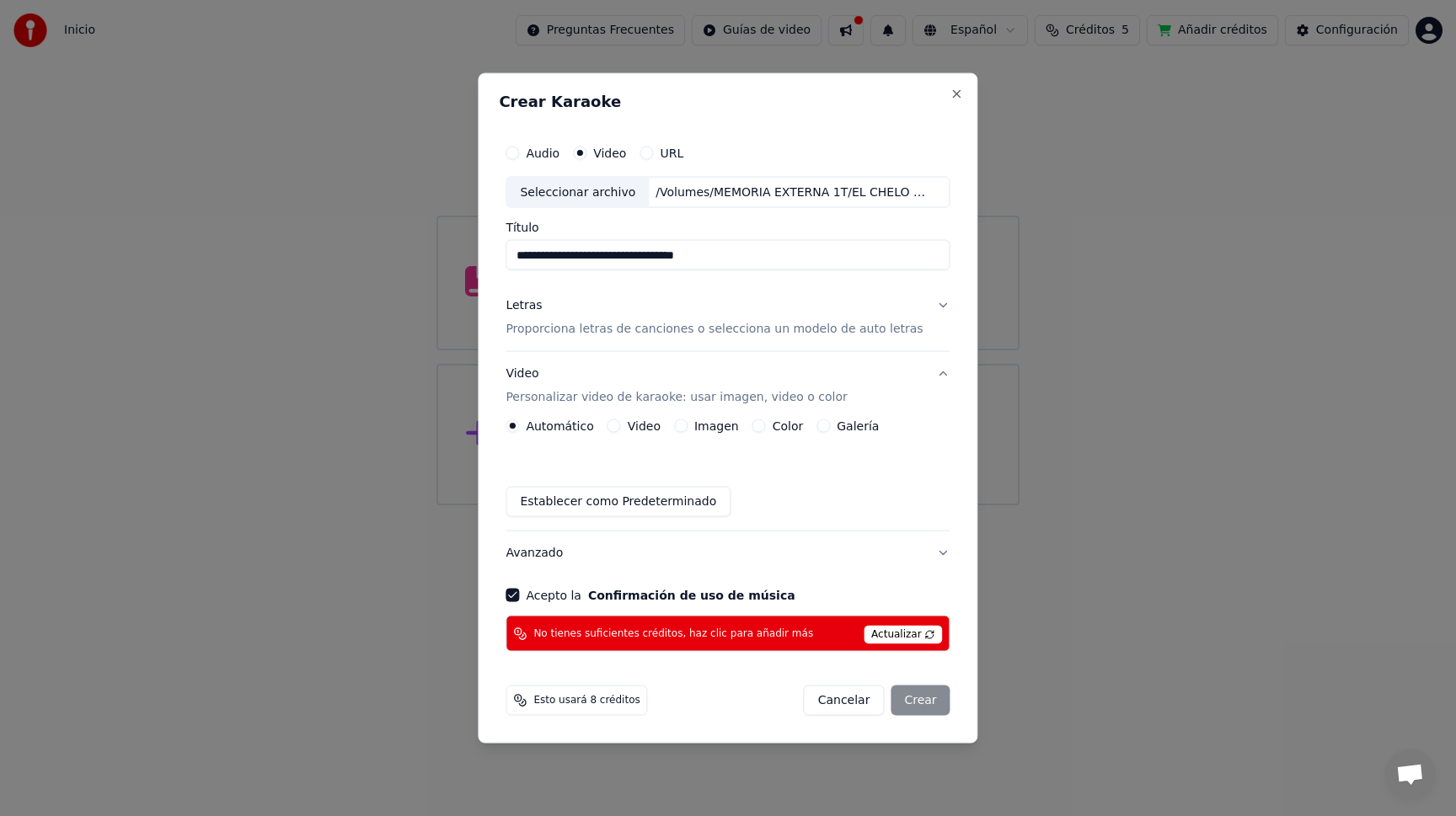
click at [615, 423] on button "Video" at bounding box center [614, 426] width 13 height 13
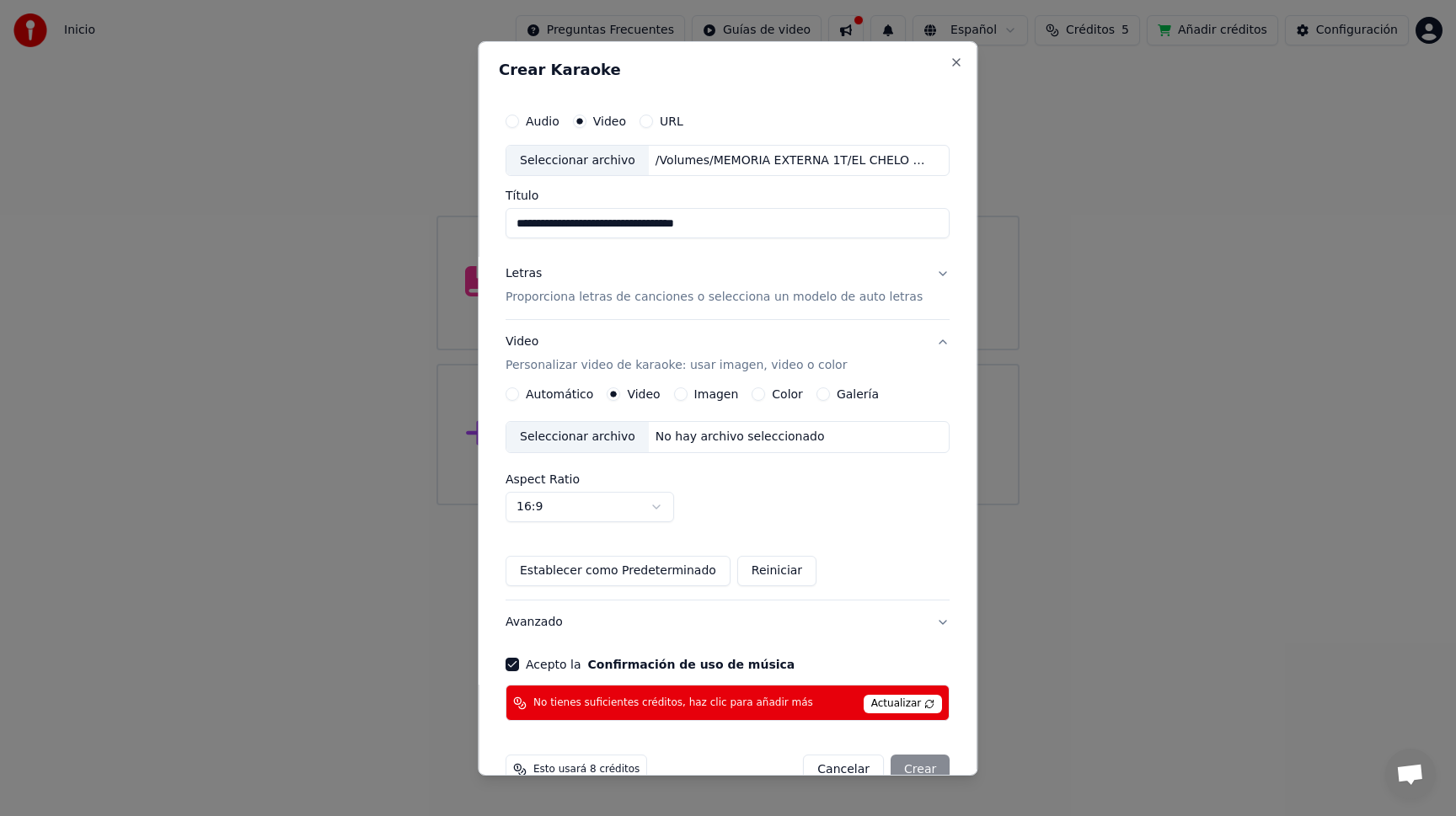
click at [684, 393] on button "Imagen" at bounding box center [681, 394] width 13 height 13
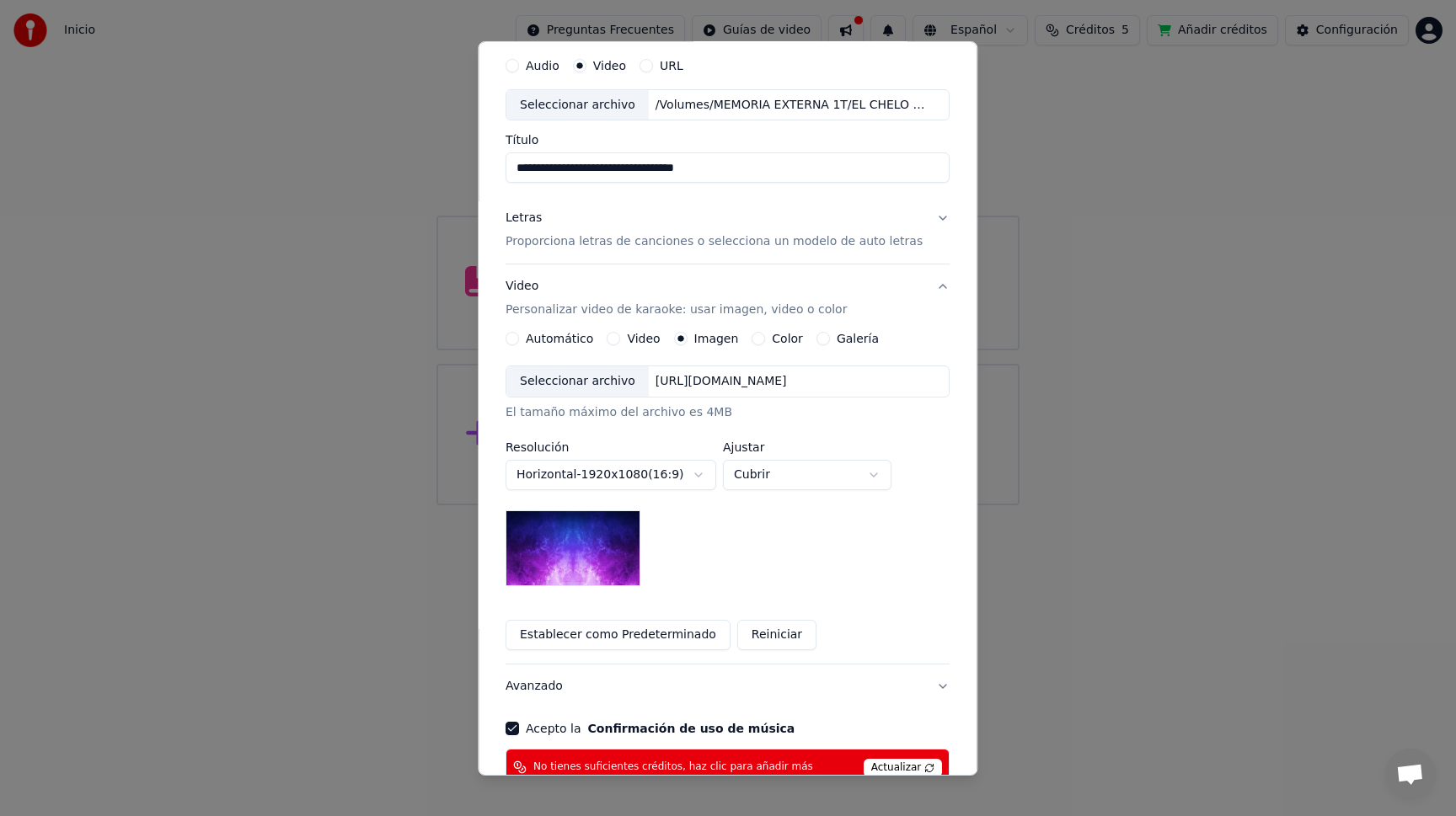
scroll to position [54, 0]
click at [541, 563] on img at bounding box center [572, 549] width 134 height 76
click at [759, 337] on button "Color" at bounding box center [759, 339] width 13 height 13
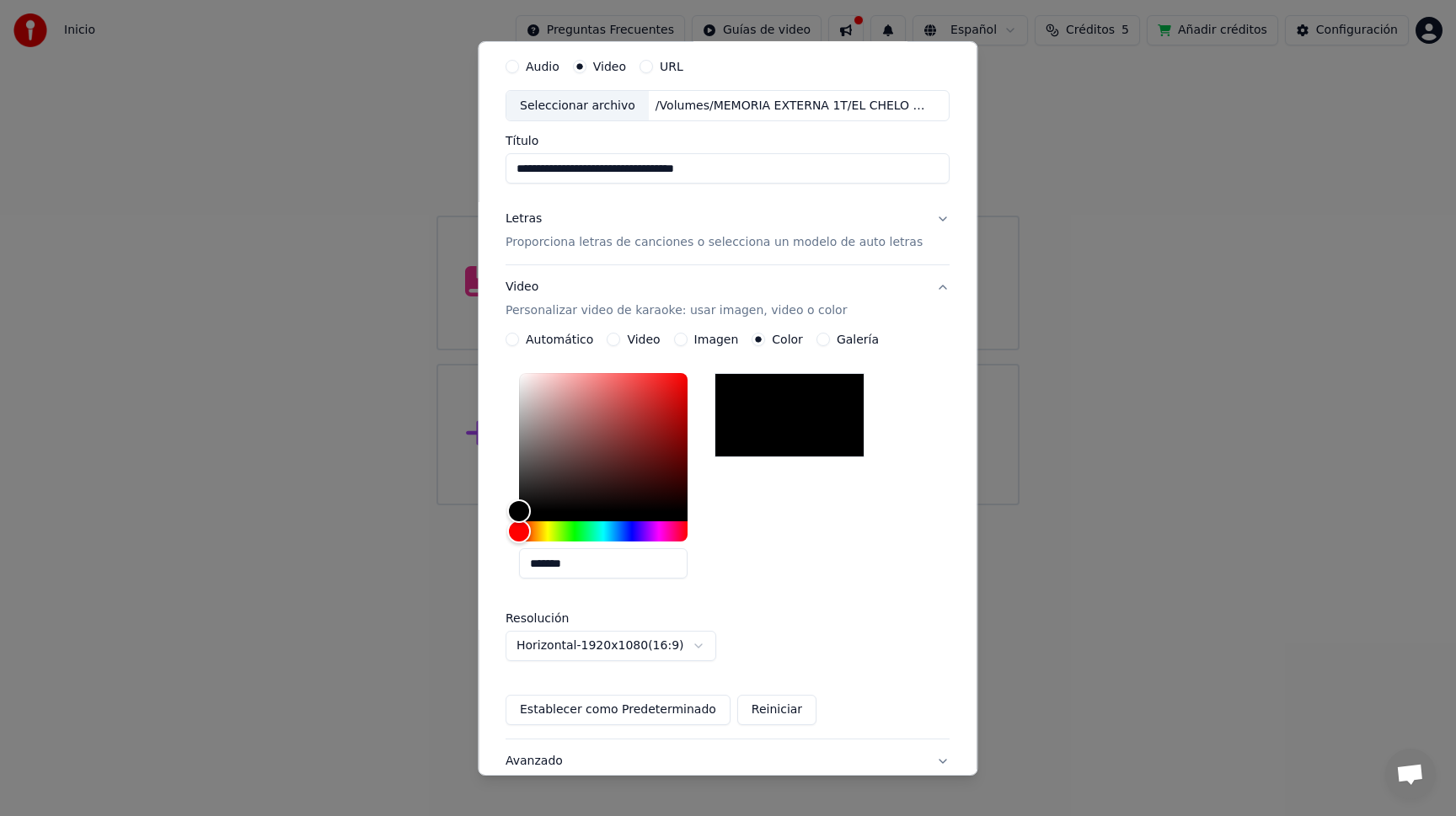
click at [819, 340] on button "Galería" at bounding box center [823, 339] width 13 height 13
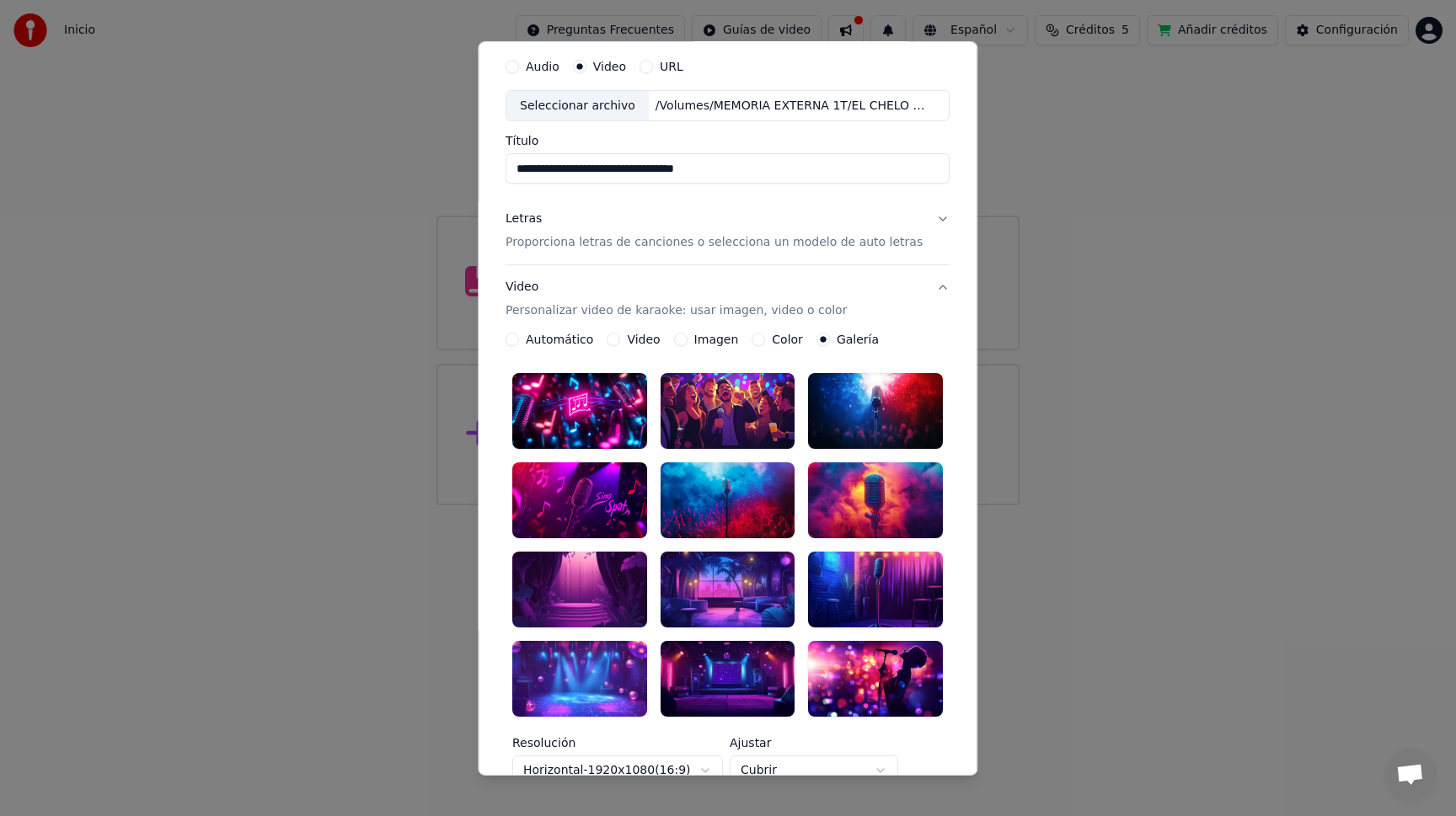
click at [677, 336] on button "Imagen" at bounding box center [681, 339] width 13 height 13
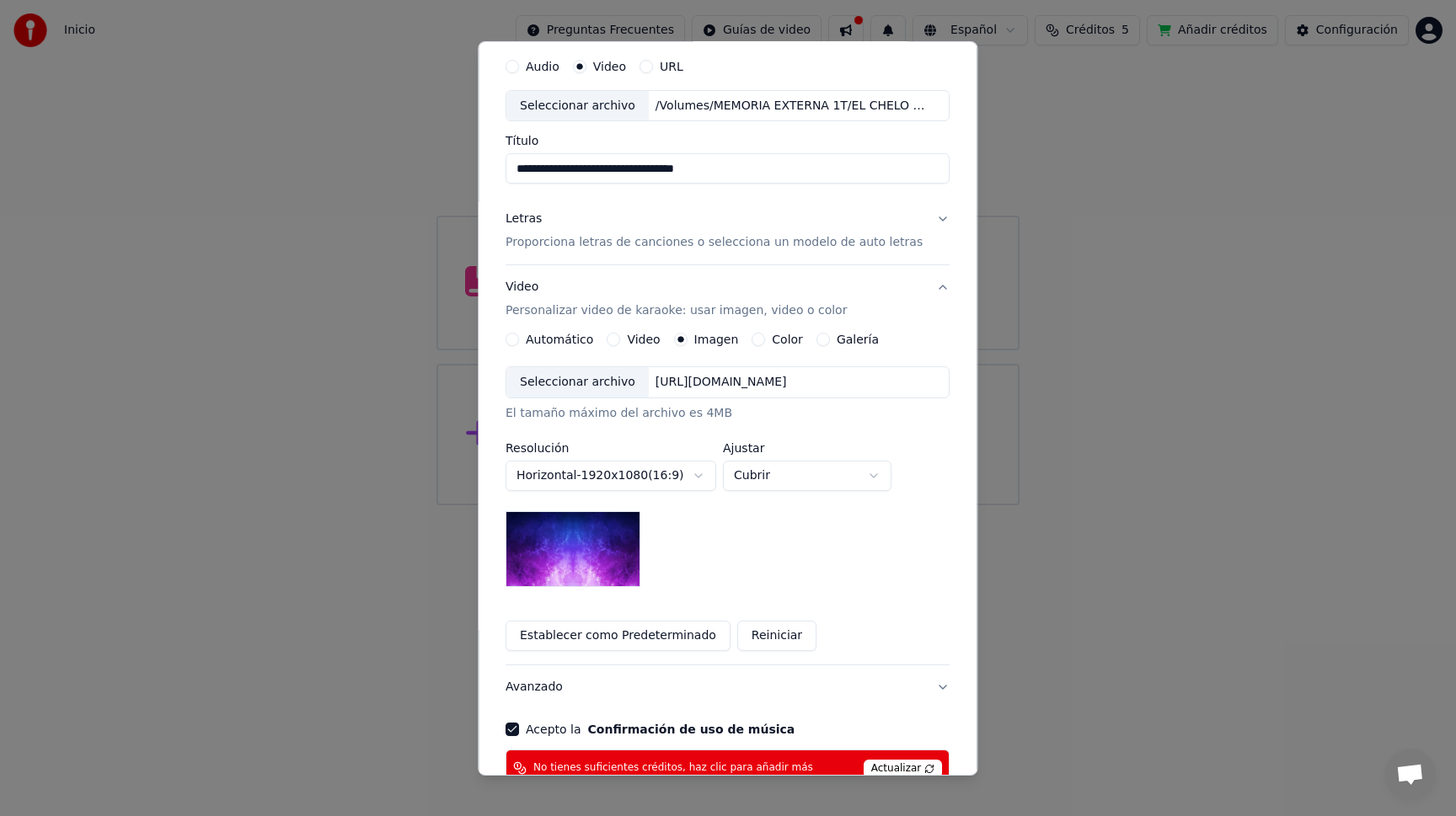
click at [581, 545] on img at bounding box center [572, 549] width 134 height 76
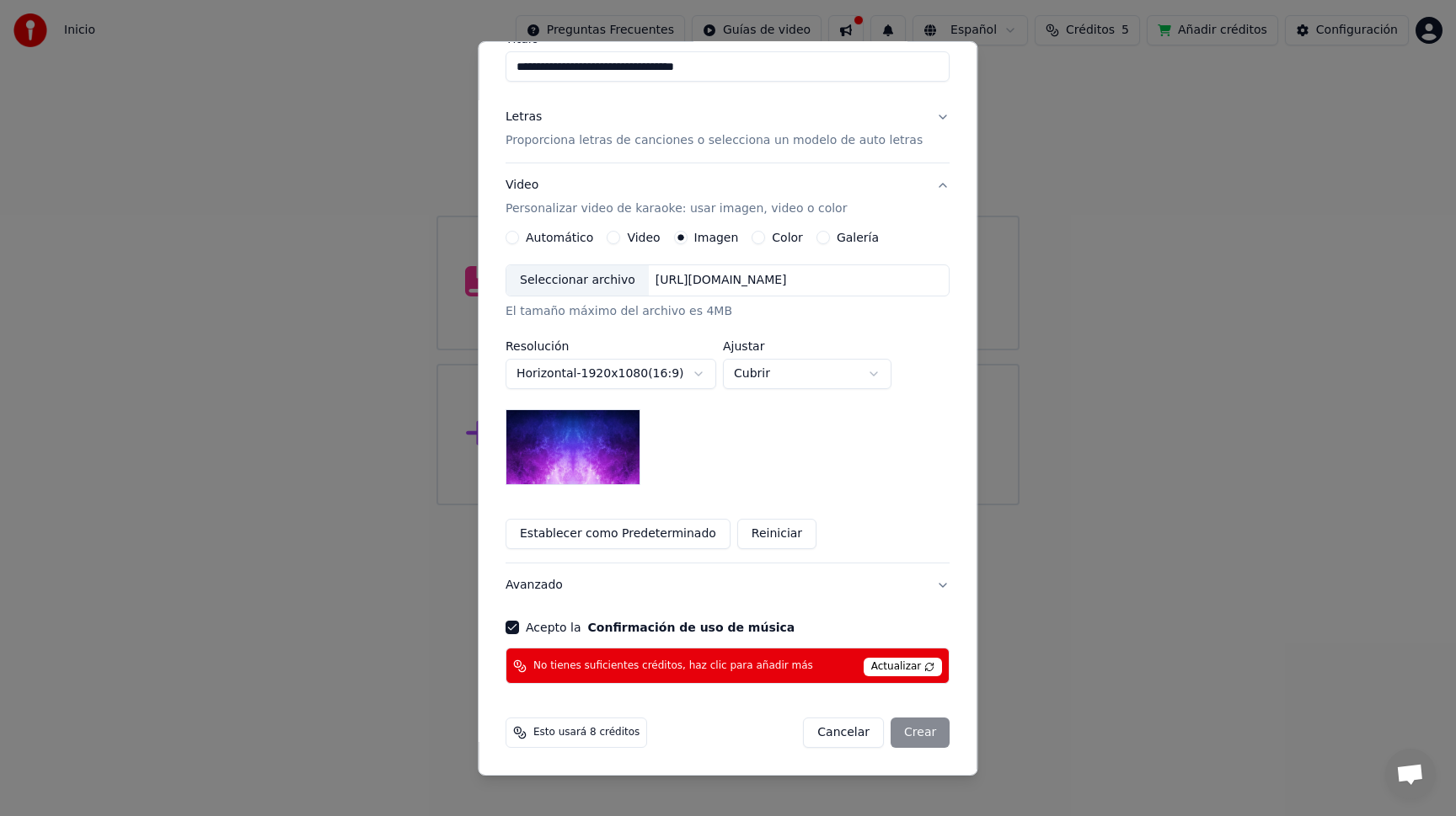
scroll to position [157, 0]
click at [821, 239] on button "Galería" at bounding box center [823, 236] width 13 height 13
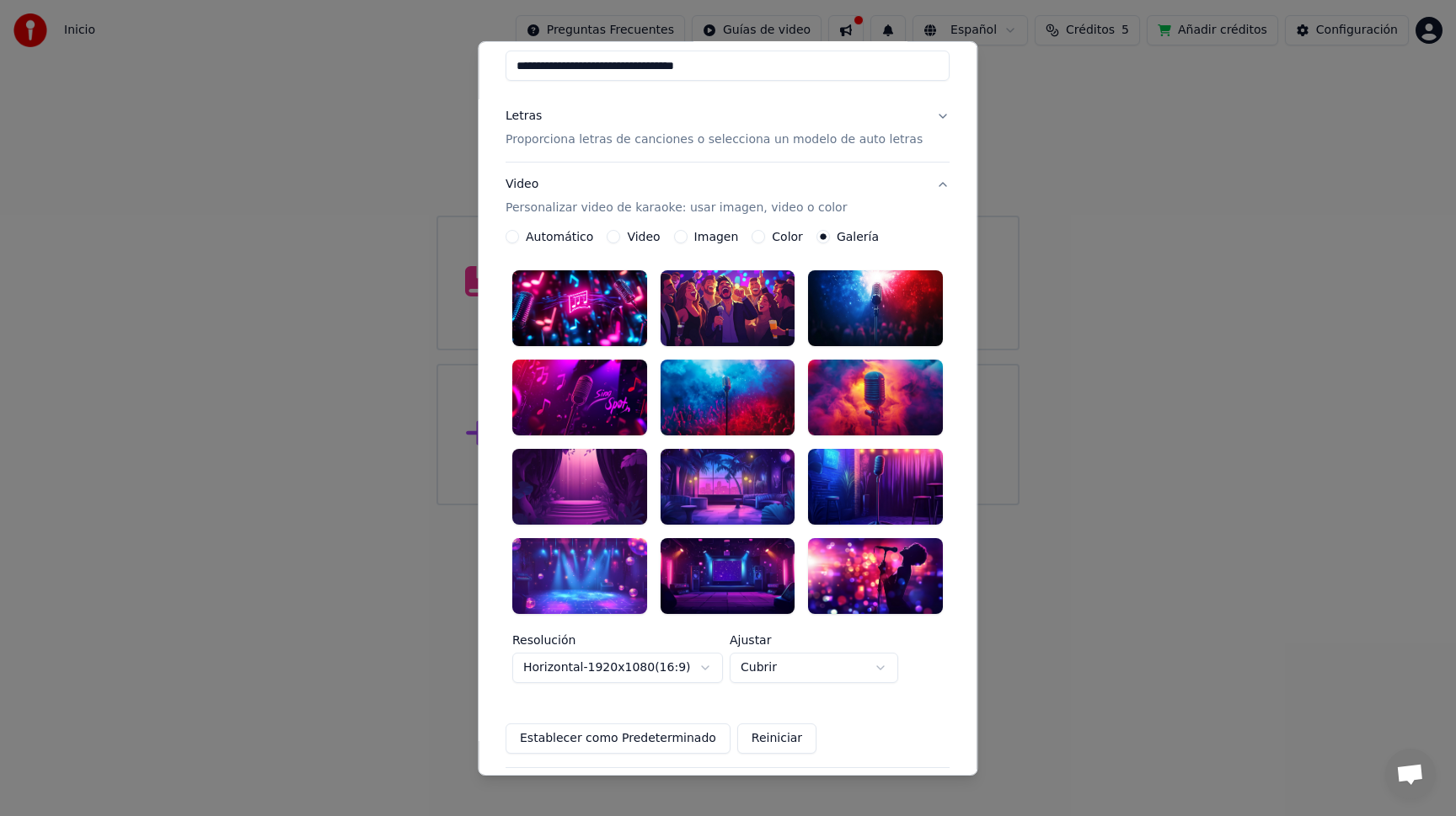
click at [620, 563] on div at bounding box center [579, 576] width 134 height 76
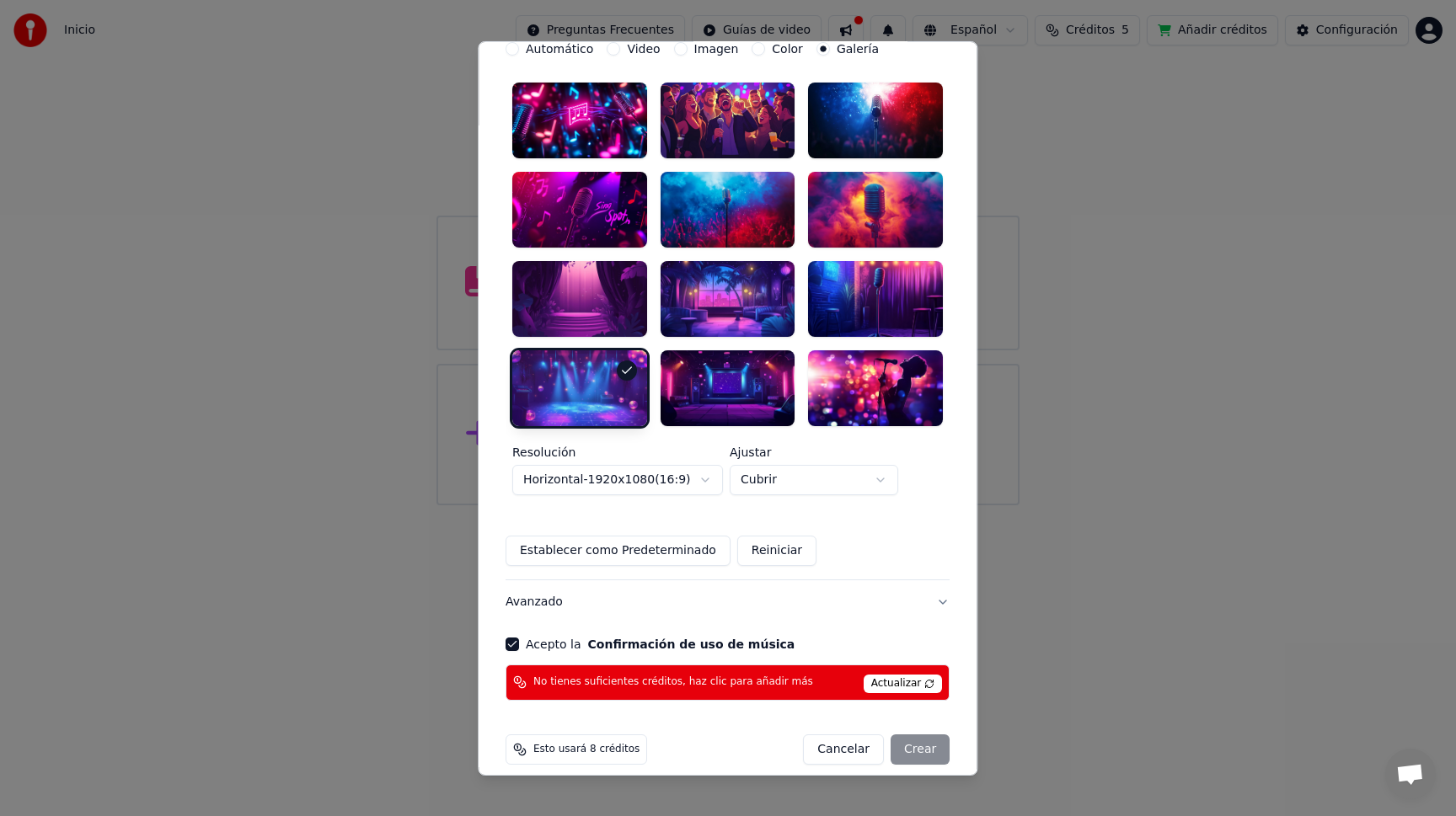
scroll to position [0, 0]
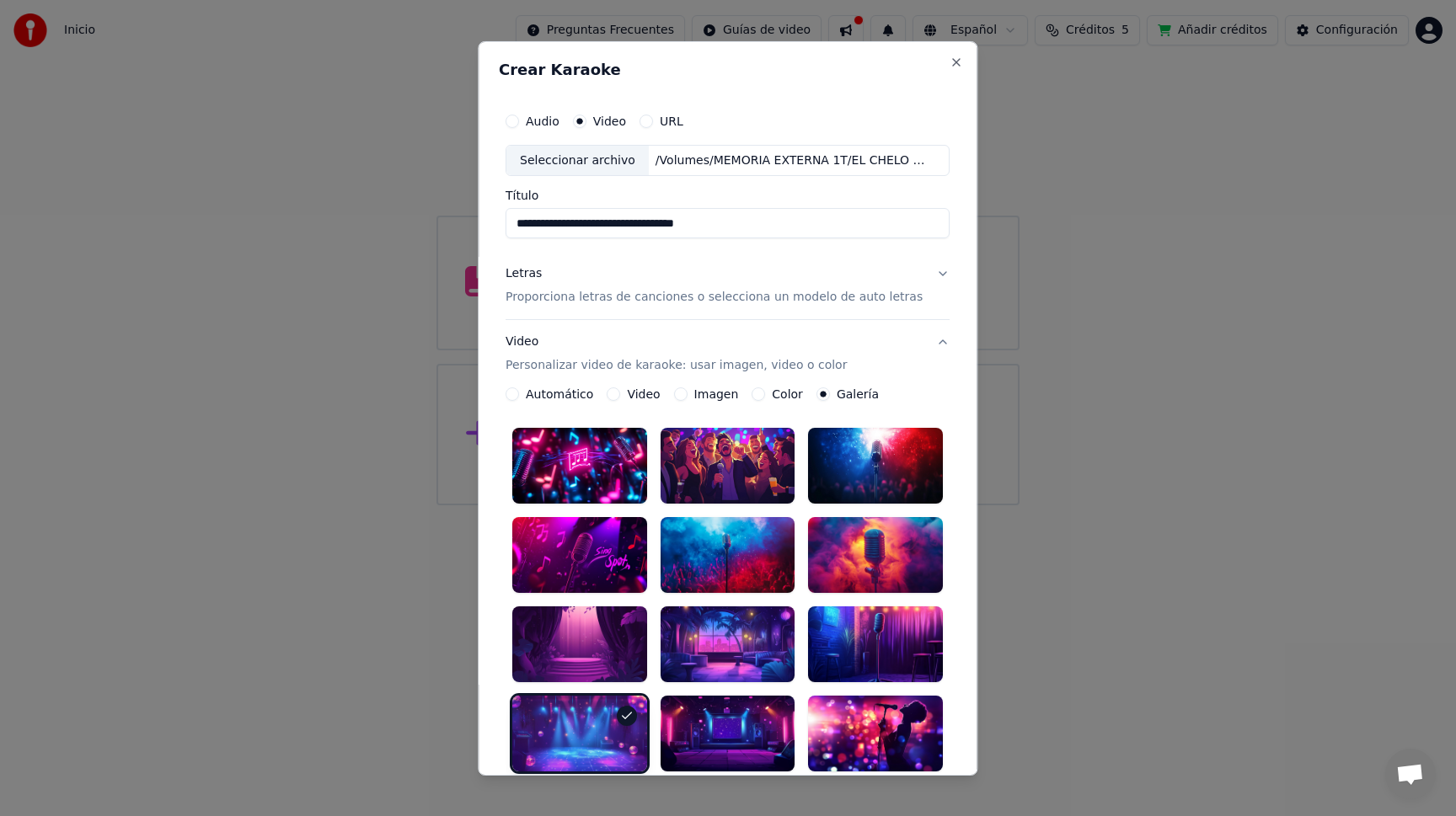
click at [682, 394] on button "Imagen" at bounding box center [681, 394] width 13 height 13
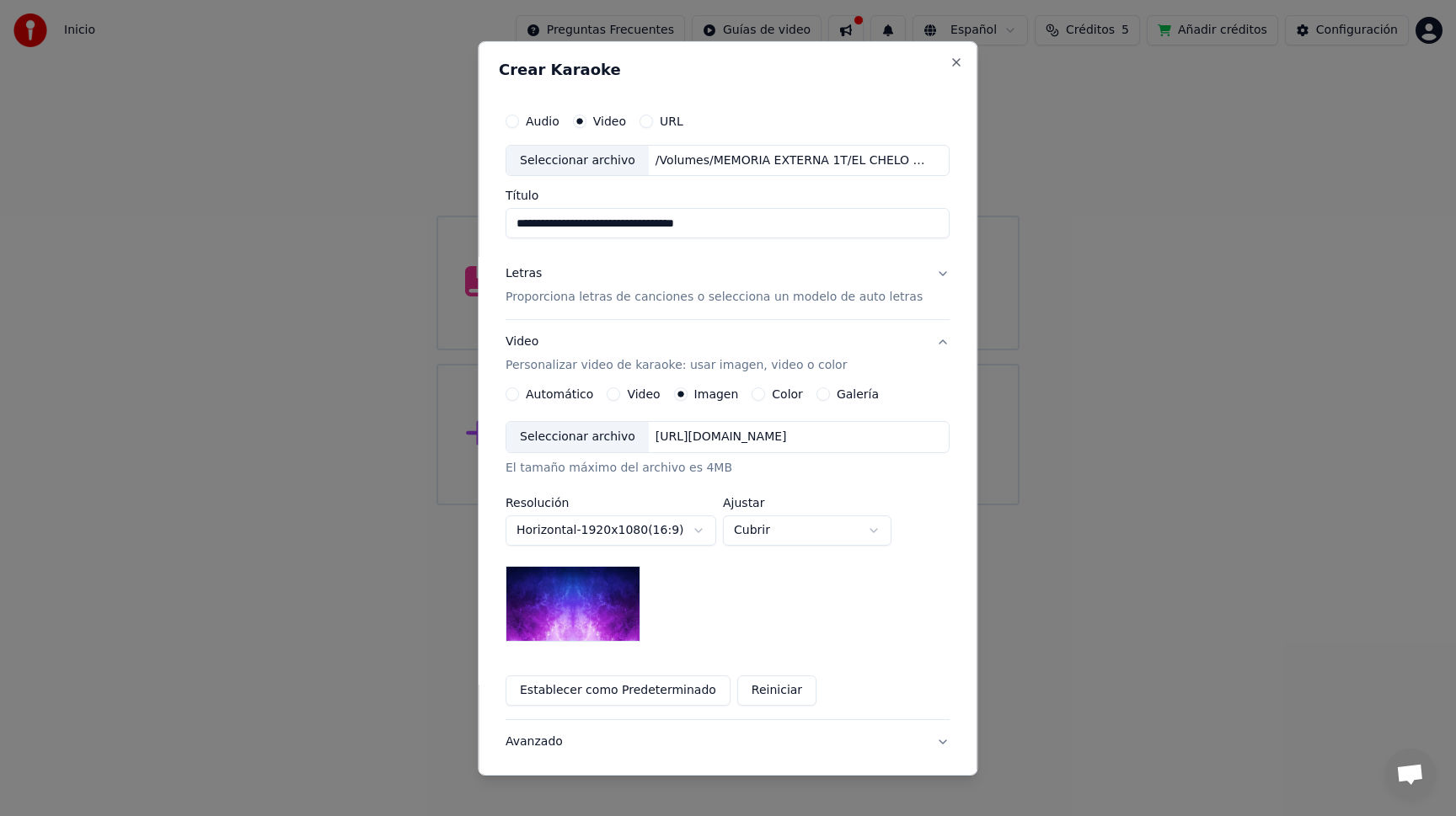
click at [609, 609] on img at bounding box center [572, 604] width 134 height 76
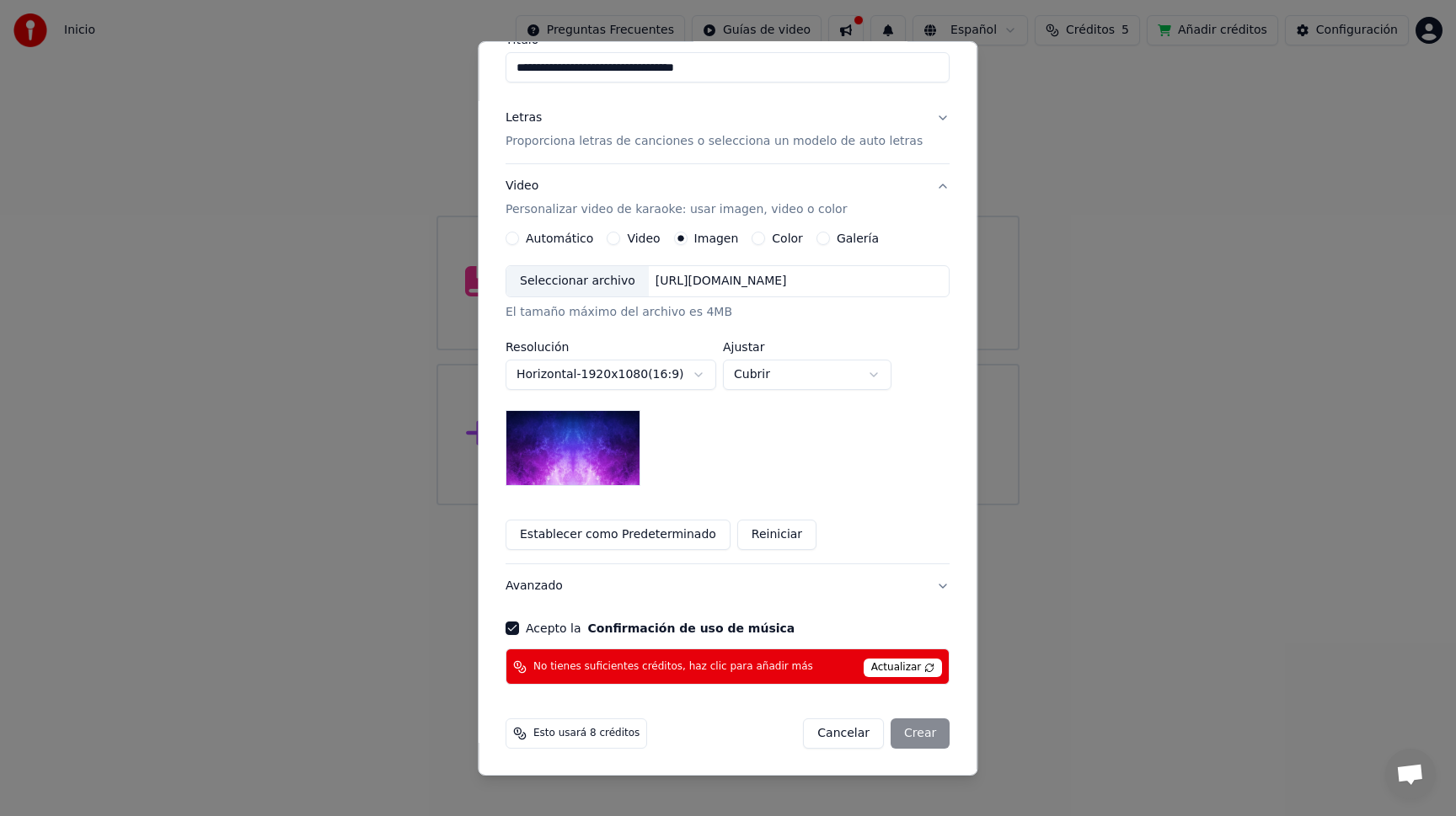
scroll to position [157, 0]
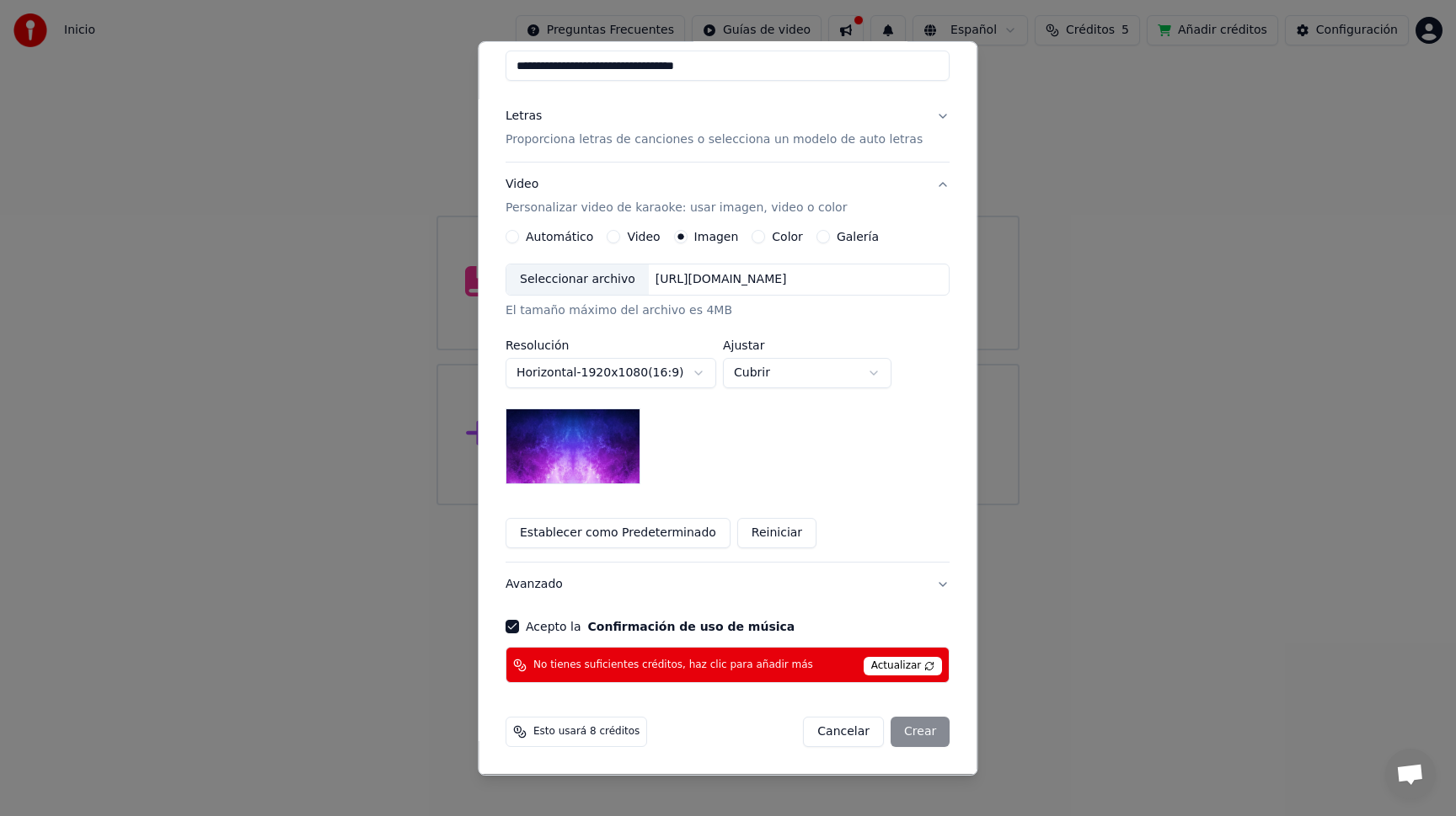
click at [898, 725] on div "Cancelar Crear" at bounding box center [877, 732] width 147 height 31
click at [882, 664] on span "Actualizar" at bounding box center [902, 665] width 79 height 18
drag, startPoint x: 553, startPoint y: 734, endPoint x: 596, endPoint y: 731, distance: 43.1
click at [553, 734] on span "Esto usará 8 créditos" at bounding box center [585, 732] width 106 height 13
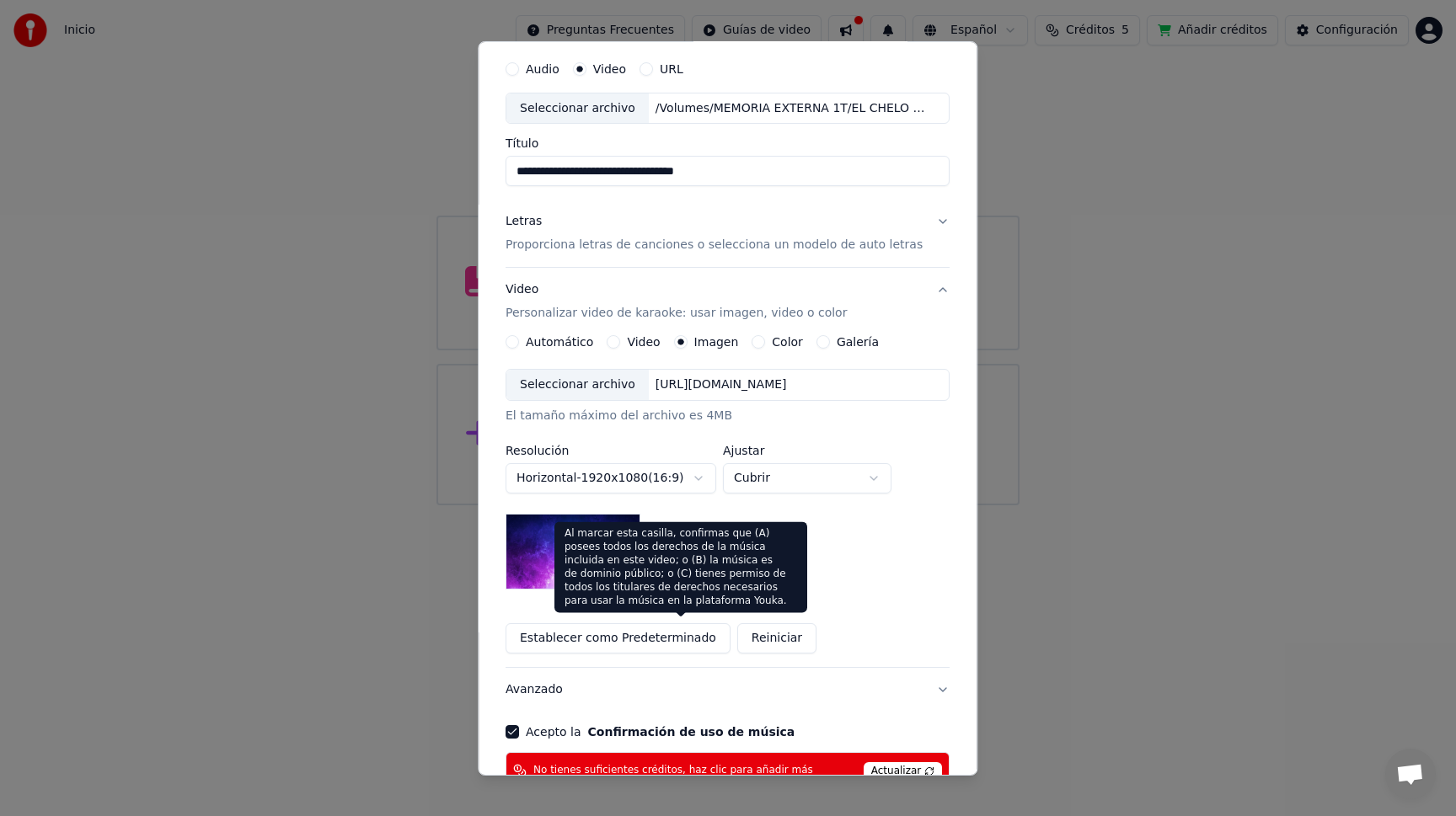
scroll to position [0, 0]
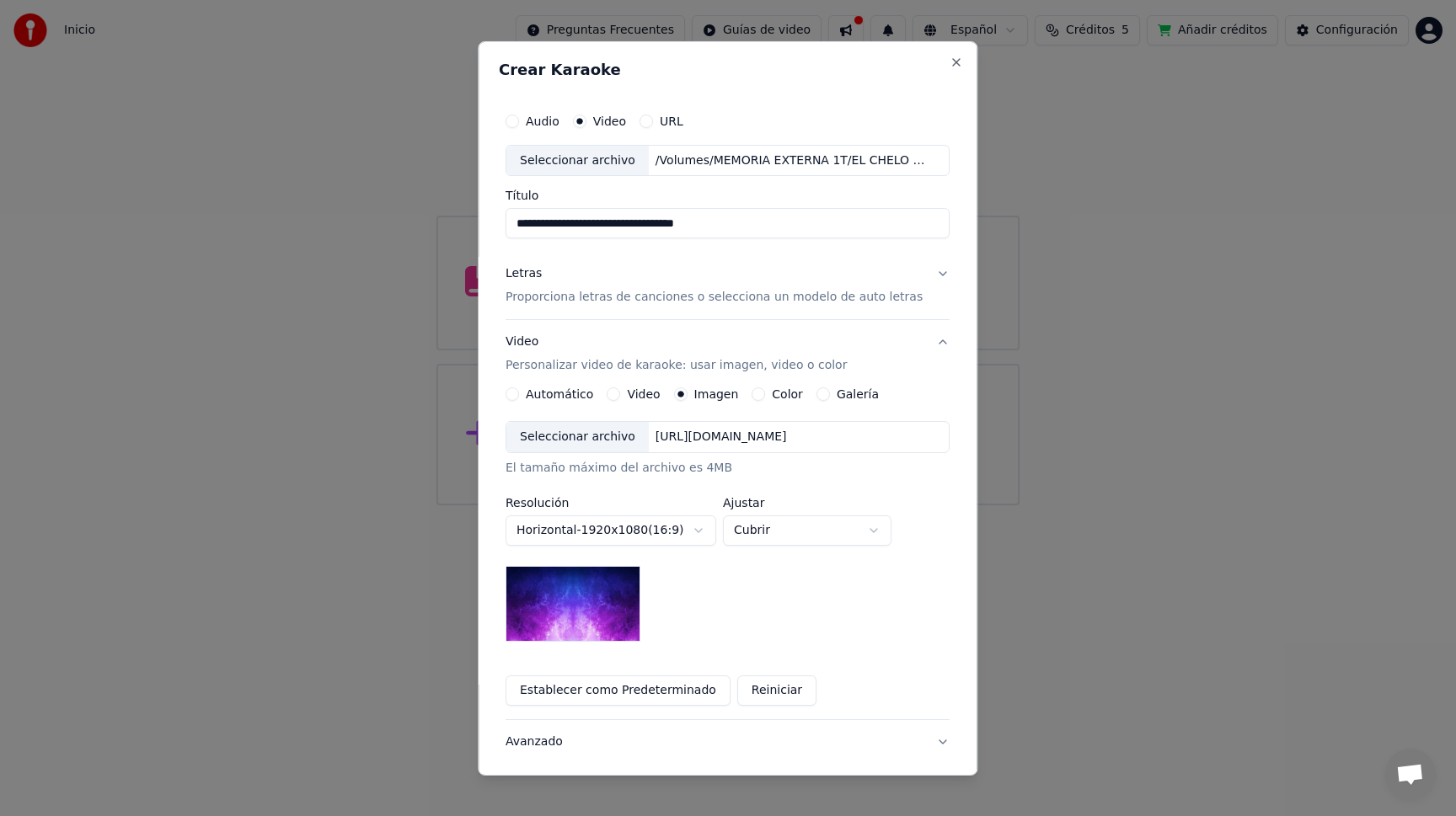
click at [652, 122] on button "URL" at bounding box center [646, 120] width 13 height 13
click at [714, 166] on input "text" at bounding box center [728, 160] width 444 height 33
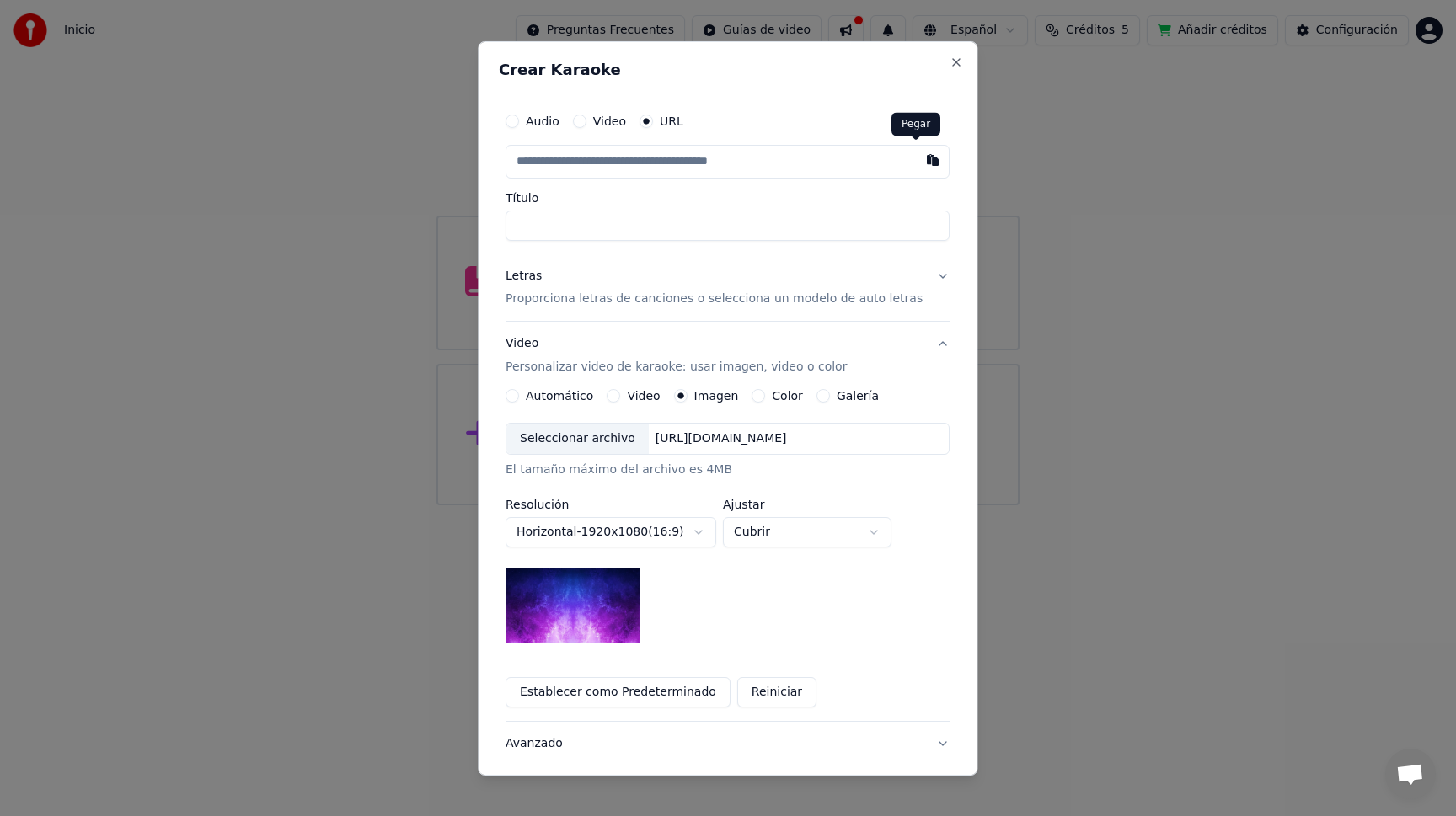
click at [916, 159] on button "button" at bounding box center [933, 159] width 33 height 31
type input "**********"
click at [926, 271] on button "Letras Proporciona letras de canciones o selecciona un modelo de auto letras" at bounding box center [728, 287] width 444 height 68
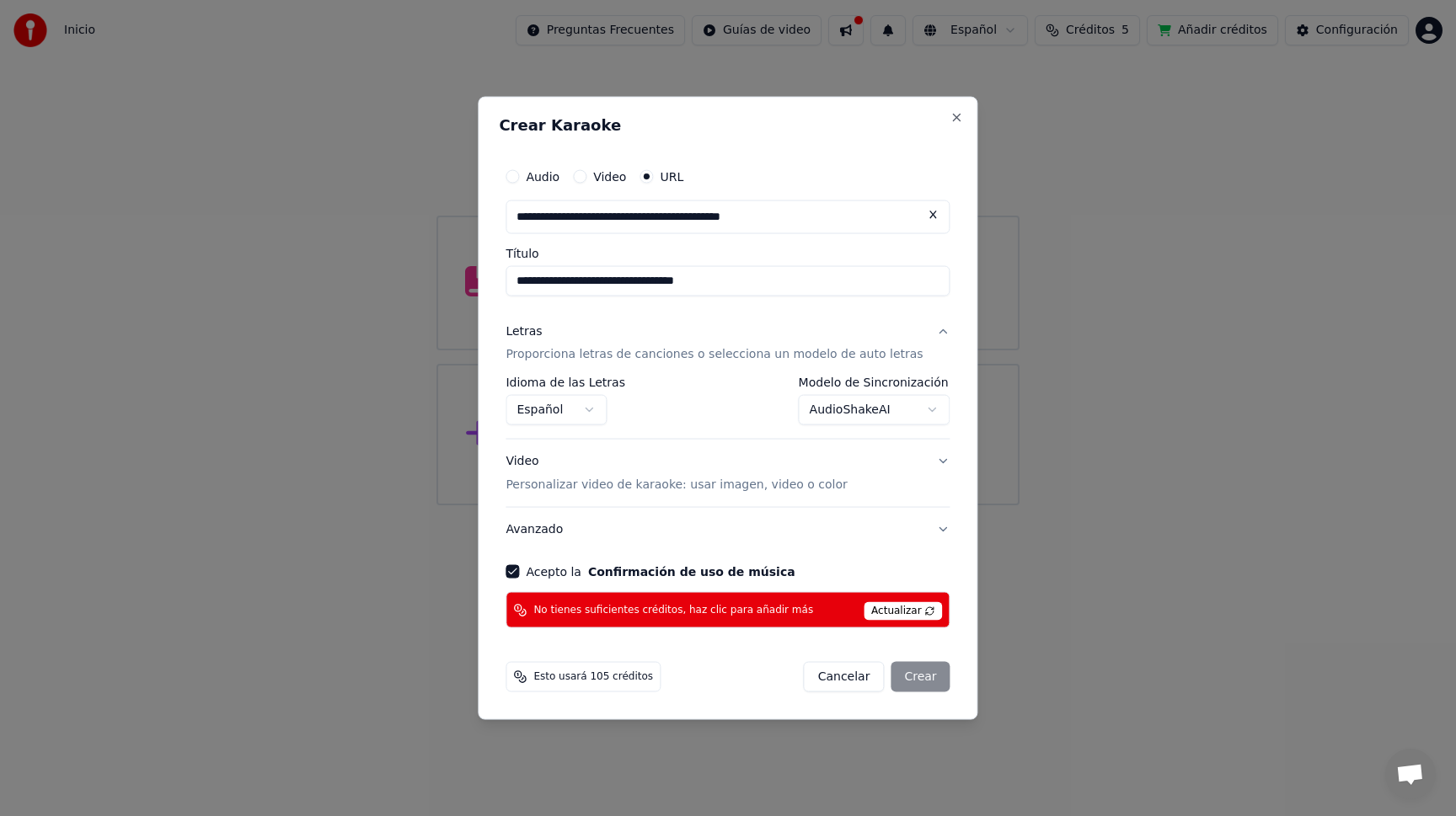
click at [931, 329] on button "Letras Proporciona letras de canciones o selecciona un modelo de auto letras" at bounding box center [728, 342] width 444 height 68
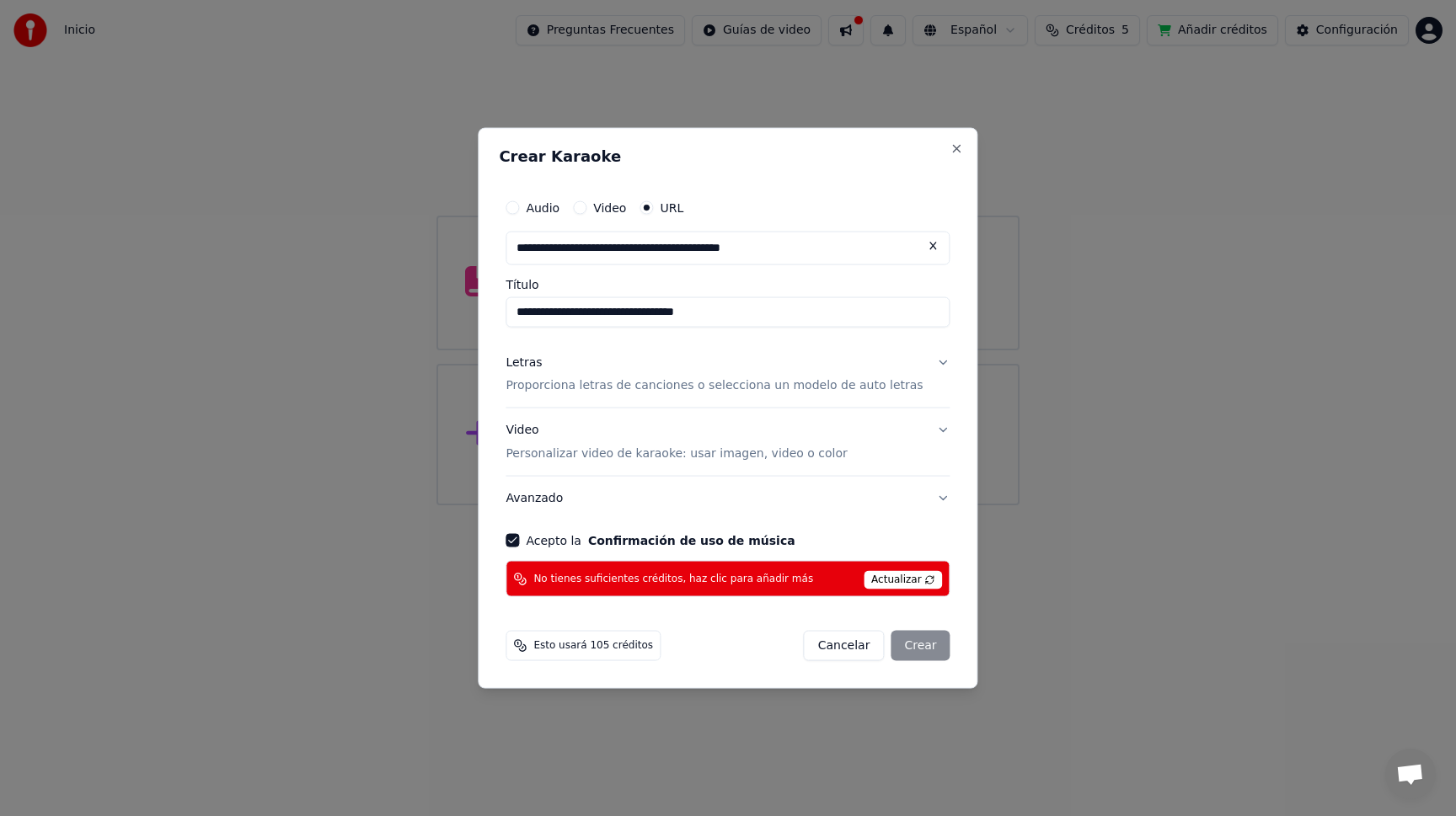
click at [929, 360] on button "Letras Proporciona letras de canciones o selecciona un modelo de auto letras" at bounding box center [728, 374] width 444 height 68
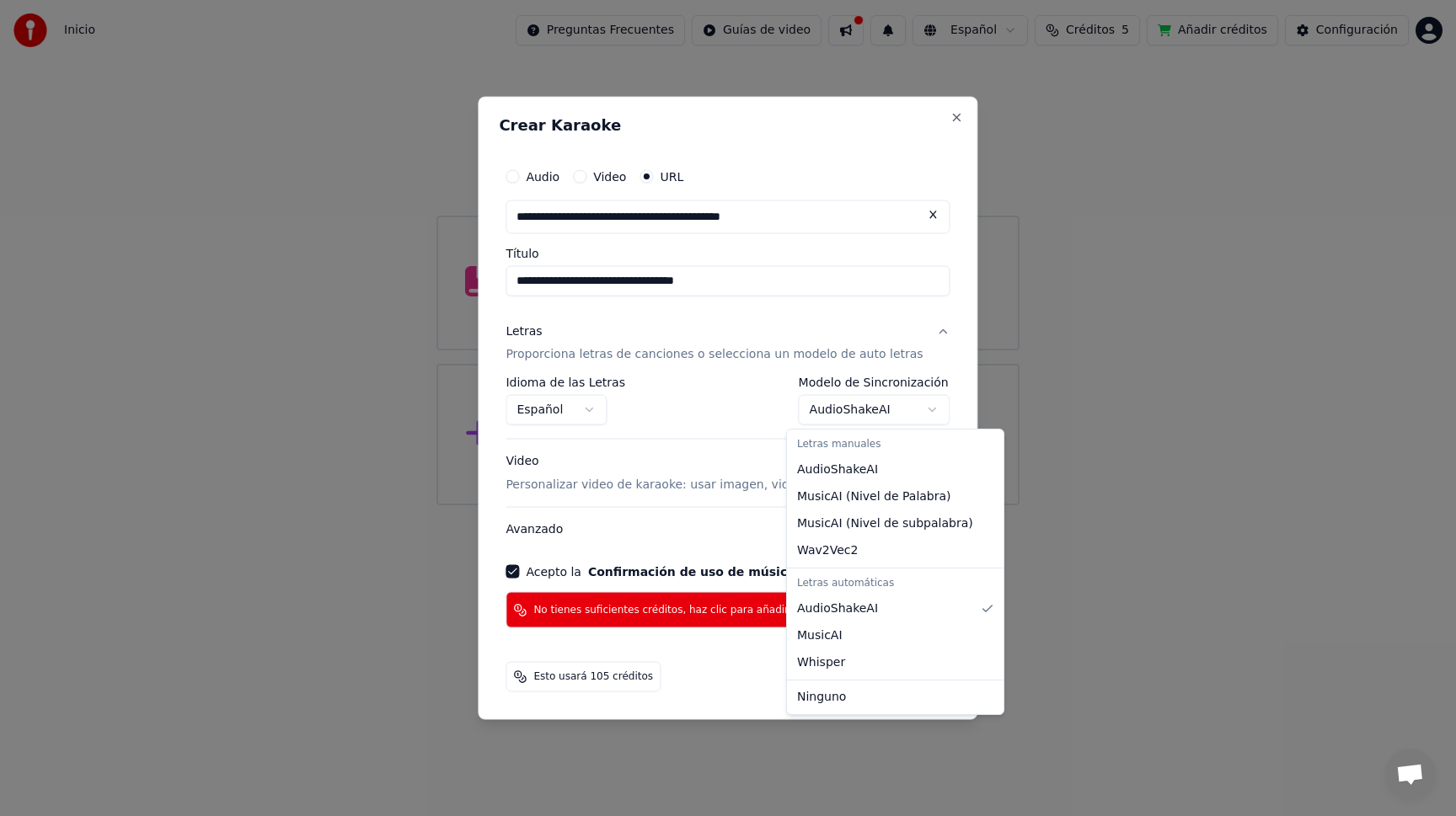
click at [921, 408] on body "**********" at bounding box center [728, 253] width 1456 height 505
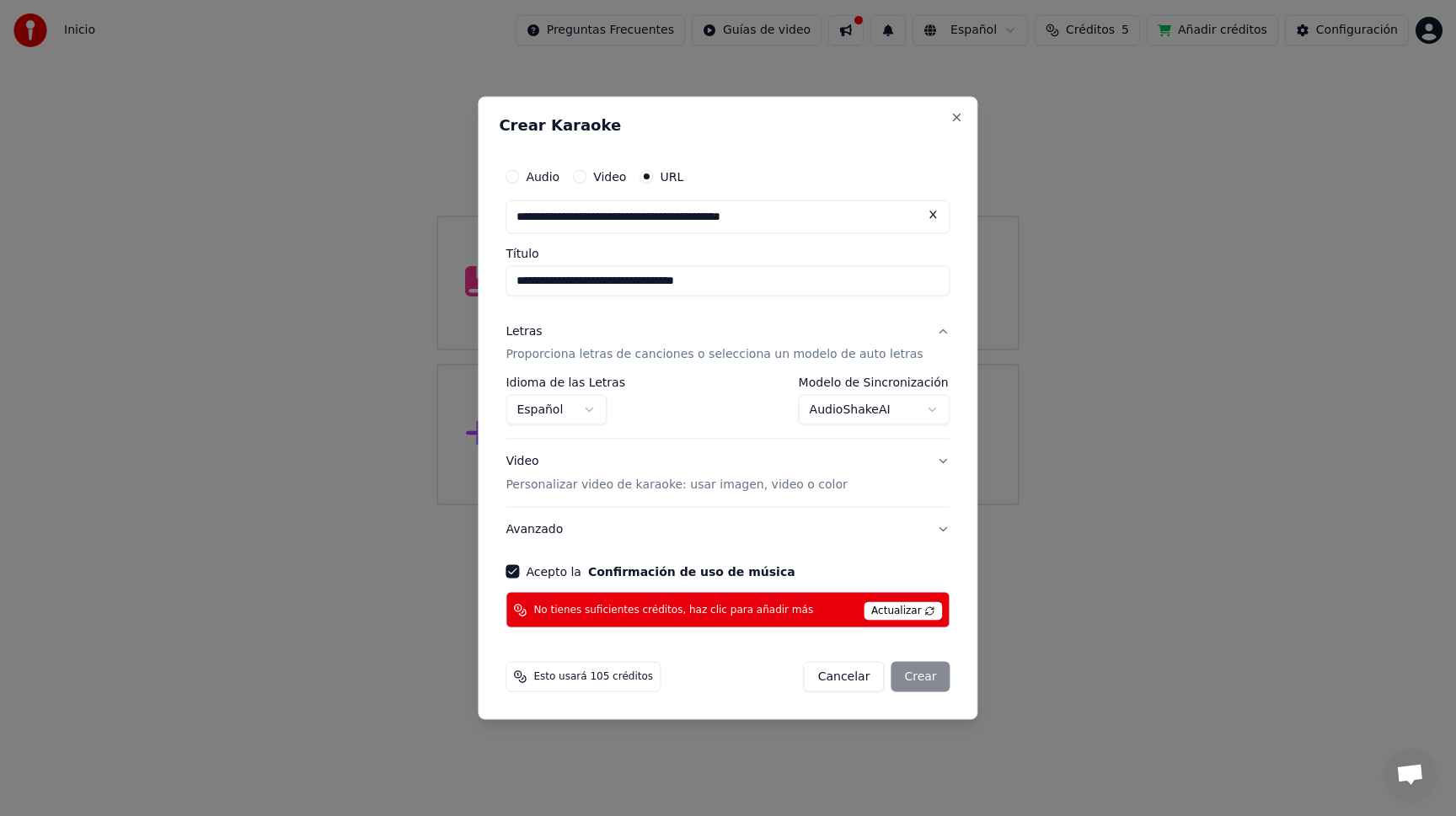
click at [932, 461] on button "Video Personalizar video de karaoke: usar imagen, video o color" at bounding box center [728, 473] width 444 height 68
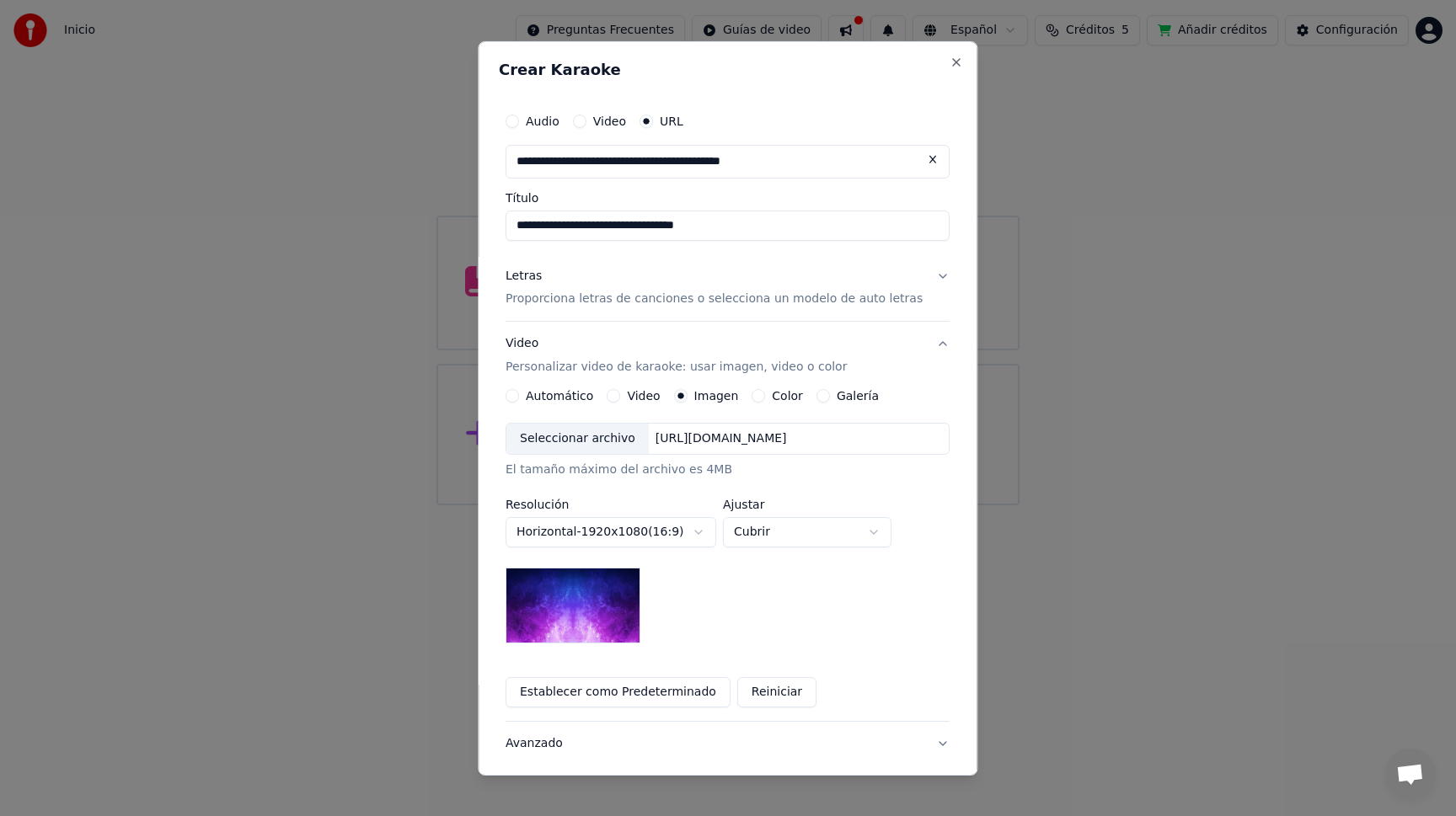
click at [615, 395] on button "Video" at bounding box center [614, 396] width 13 height 13
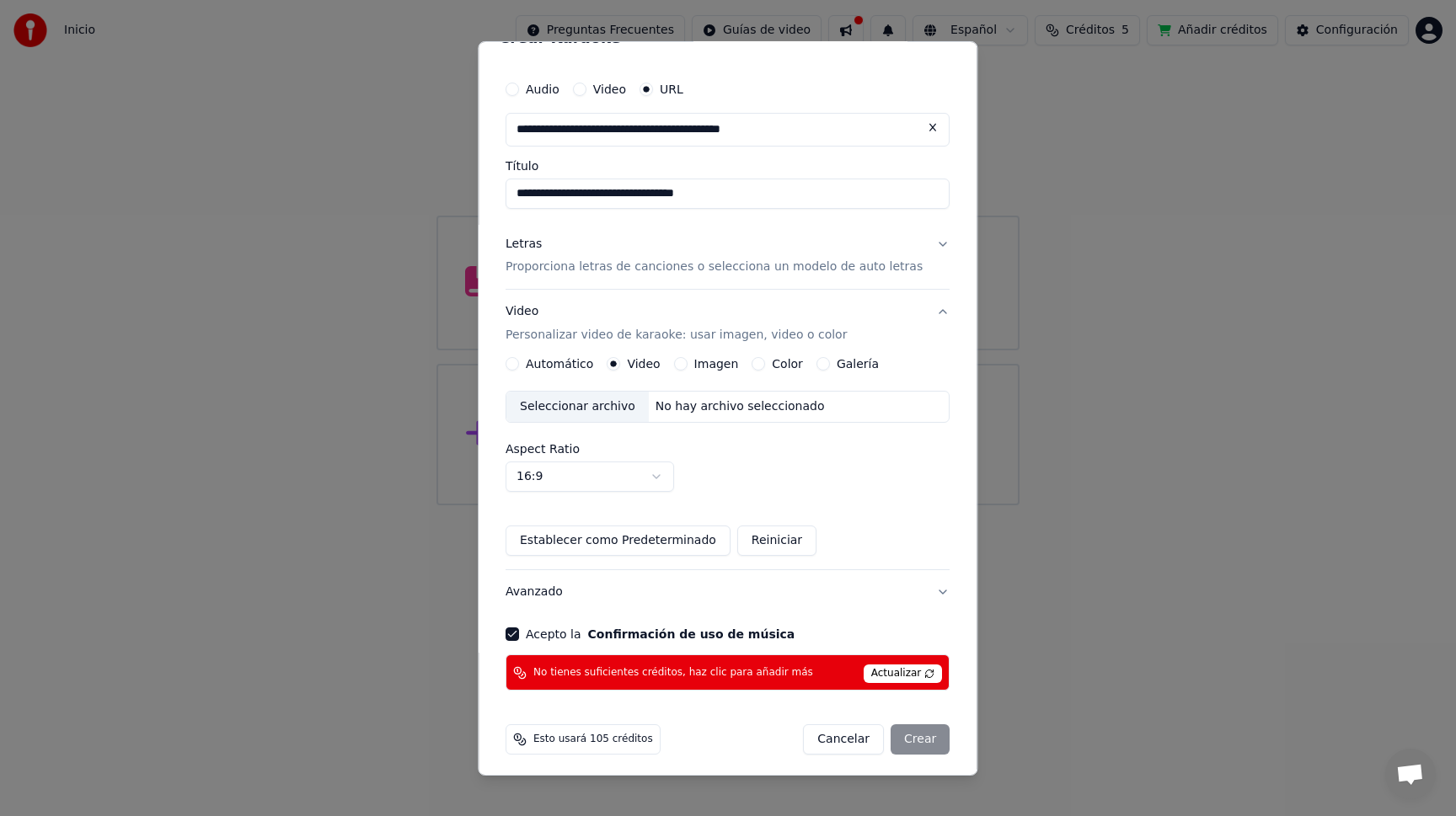
scroll to position [40, 0]
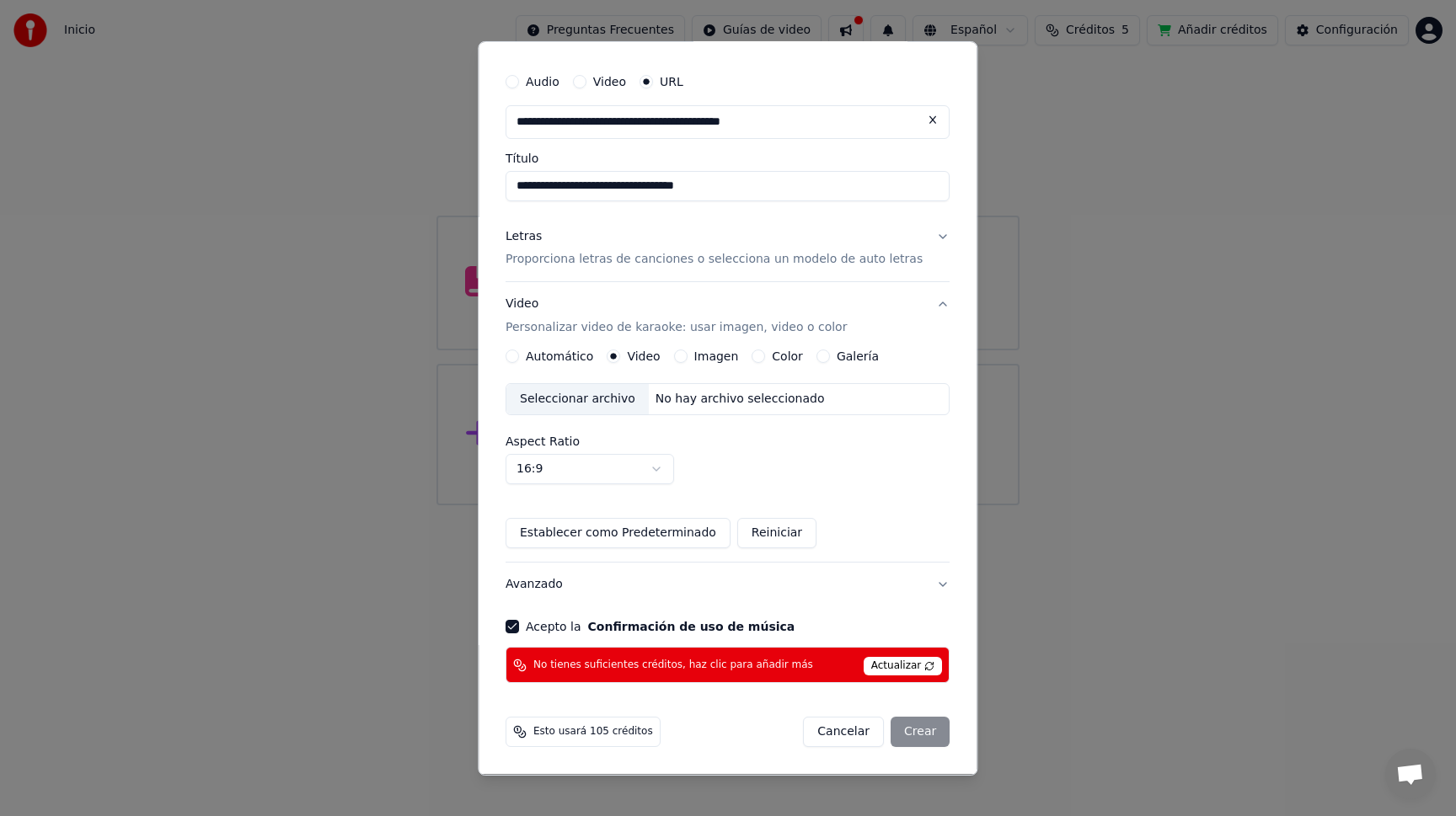
click at [581, 400] on div "Seleccionar archivo" at bounding box center [577, 399] width 142 height 31
click at [686, 359] on button "Imagen" at bounding box center [681, 357] width 13 height 13
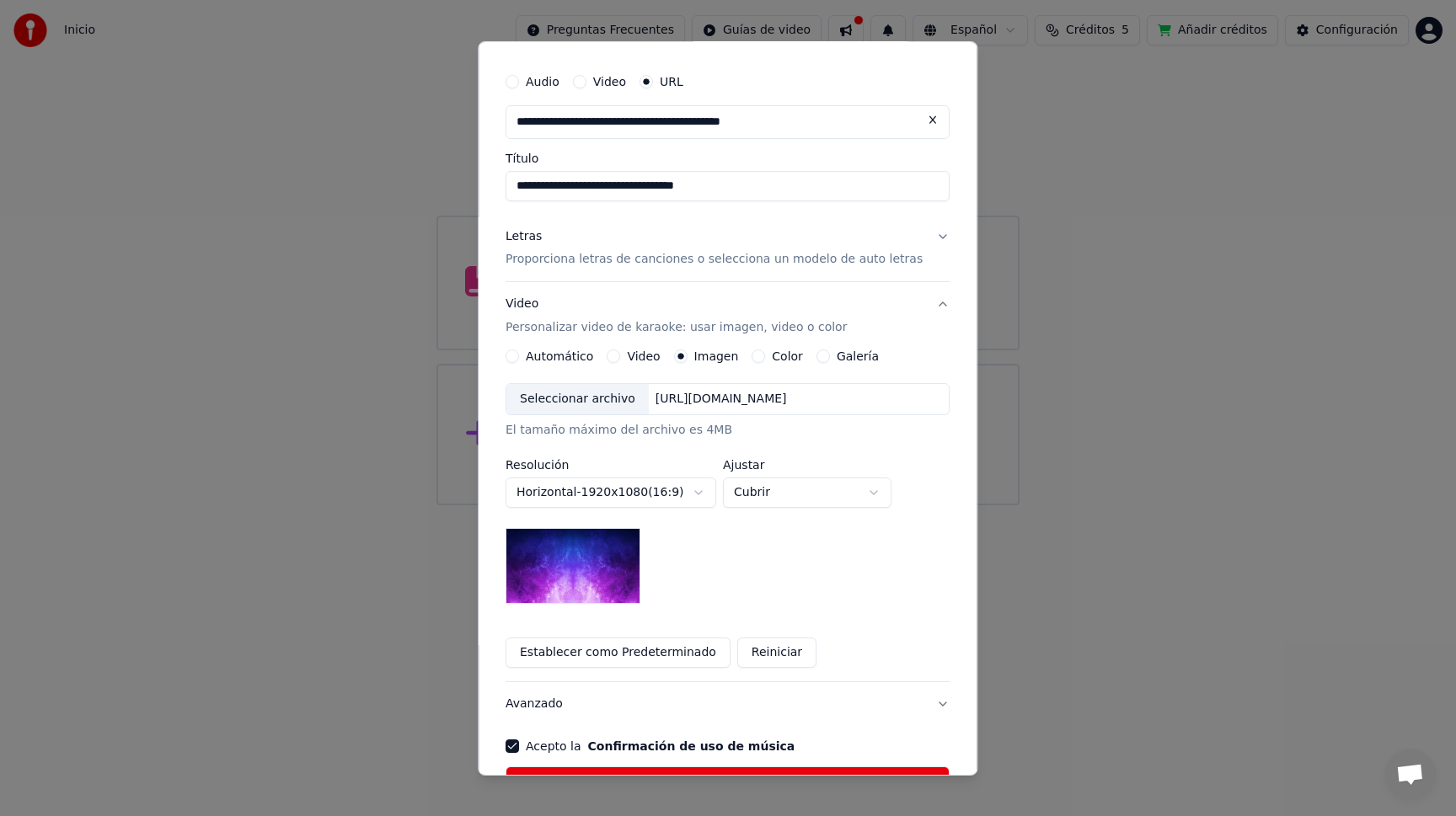
click at [574, 584] on img at bounding box center [572, 566] width 134 height 76
click at [756, 350] on div "**********" at bounding box center [728, 482] width 444 height 400
click at [755, 353] on button "Color" at bounding box center [759, 357] width 13 height 13
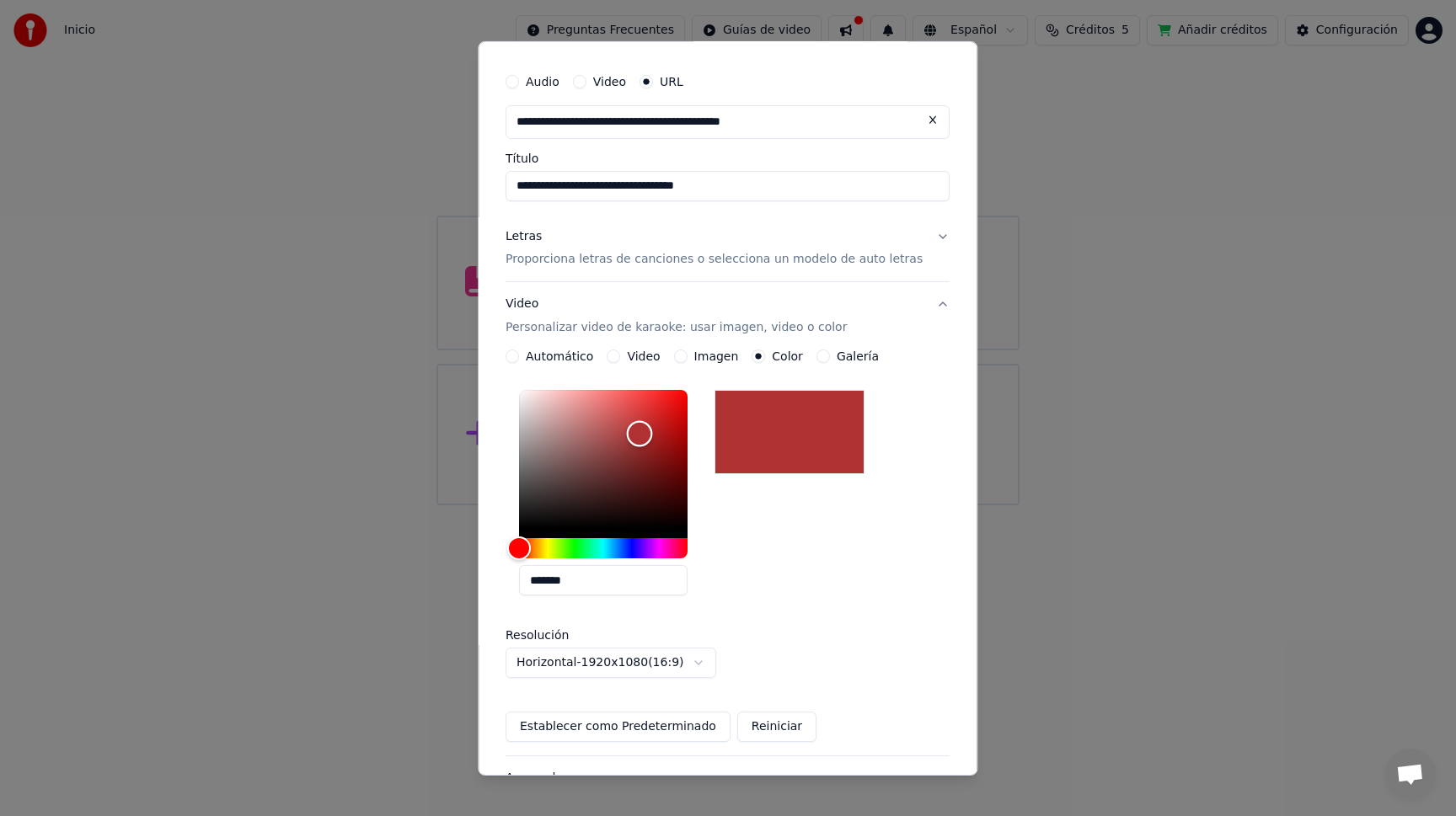
drag, startPoint x: 646, startPoint y: 434, endPoint x: 666, endPoint y: 426, distance: 21.5
click at [646, 434] on div "Color" at bounding box center [603, 459] width 169 height 138
type input "*******"
click at [658, 412] on div "Color" at bounding box center [603, 459] width 169 height 138
click at [819, 355] on button "Galería" at bounding box center [823, 357] width 13 height 13
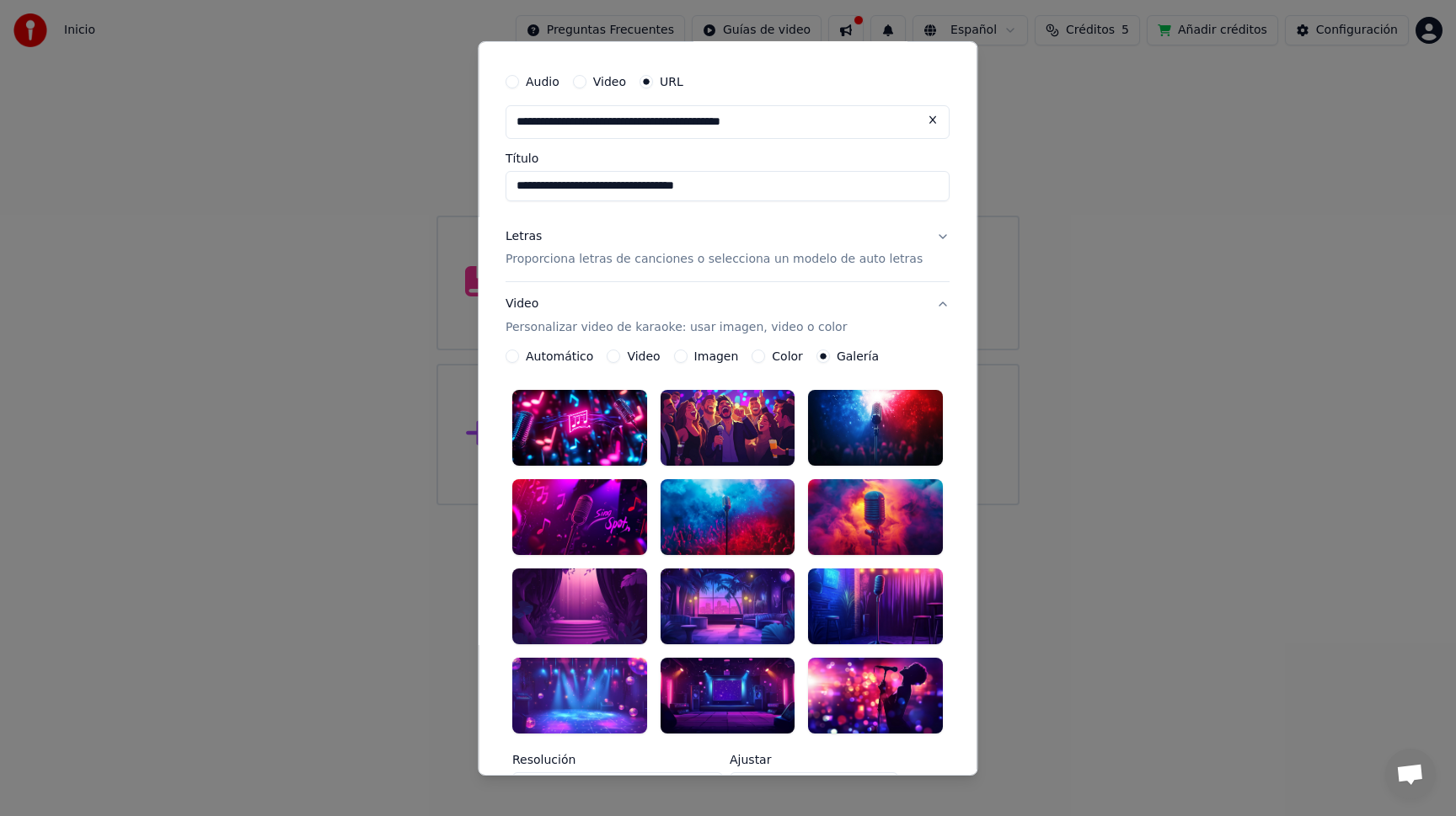
click at [579, 685] on div at bounding box center [579, 696] width 134 height 76
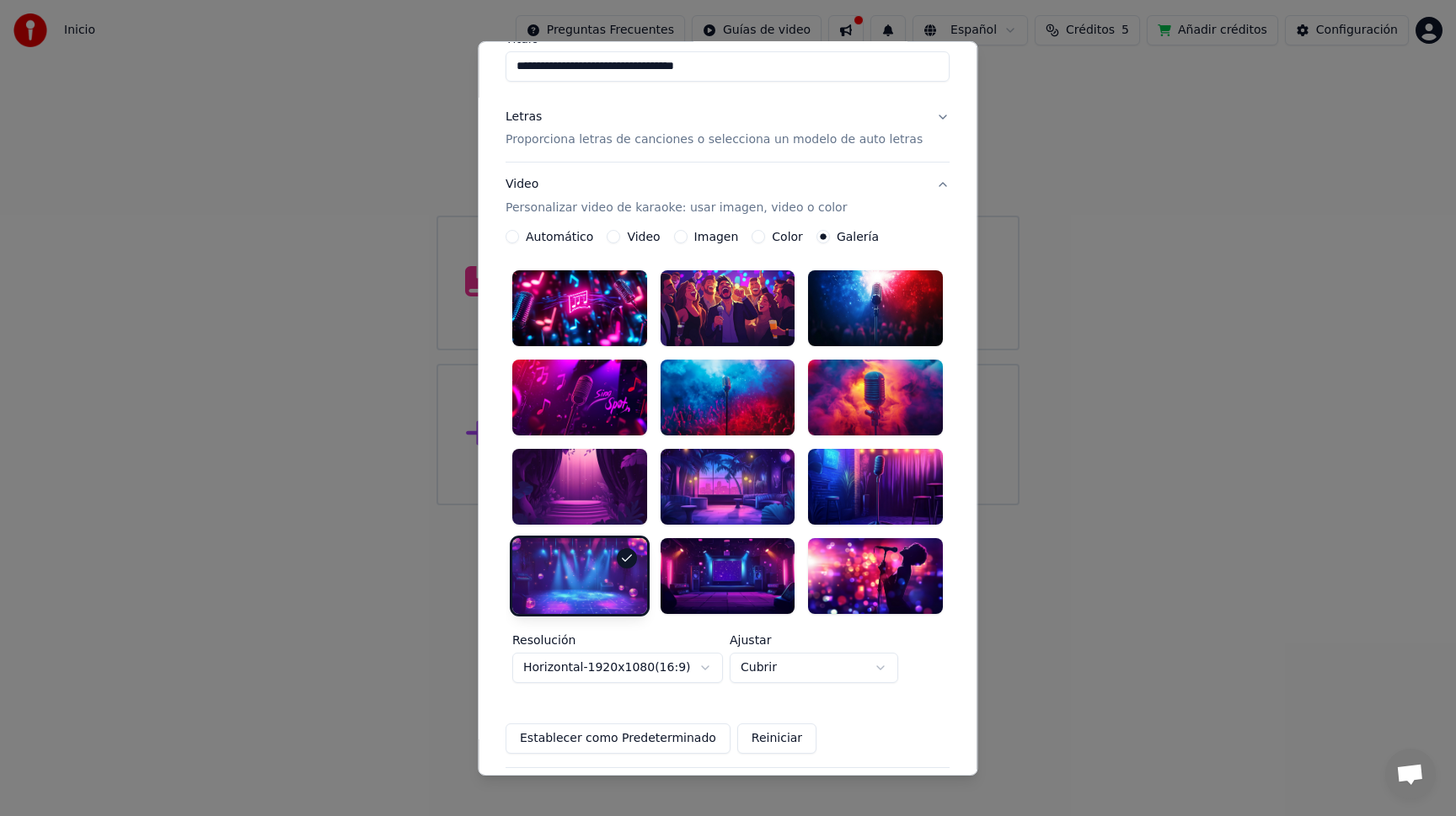
scroll to position [345, 0]
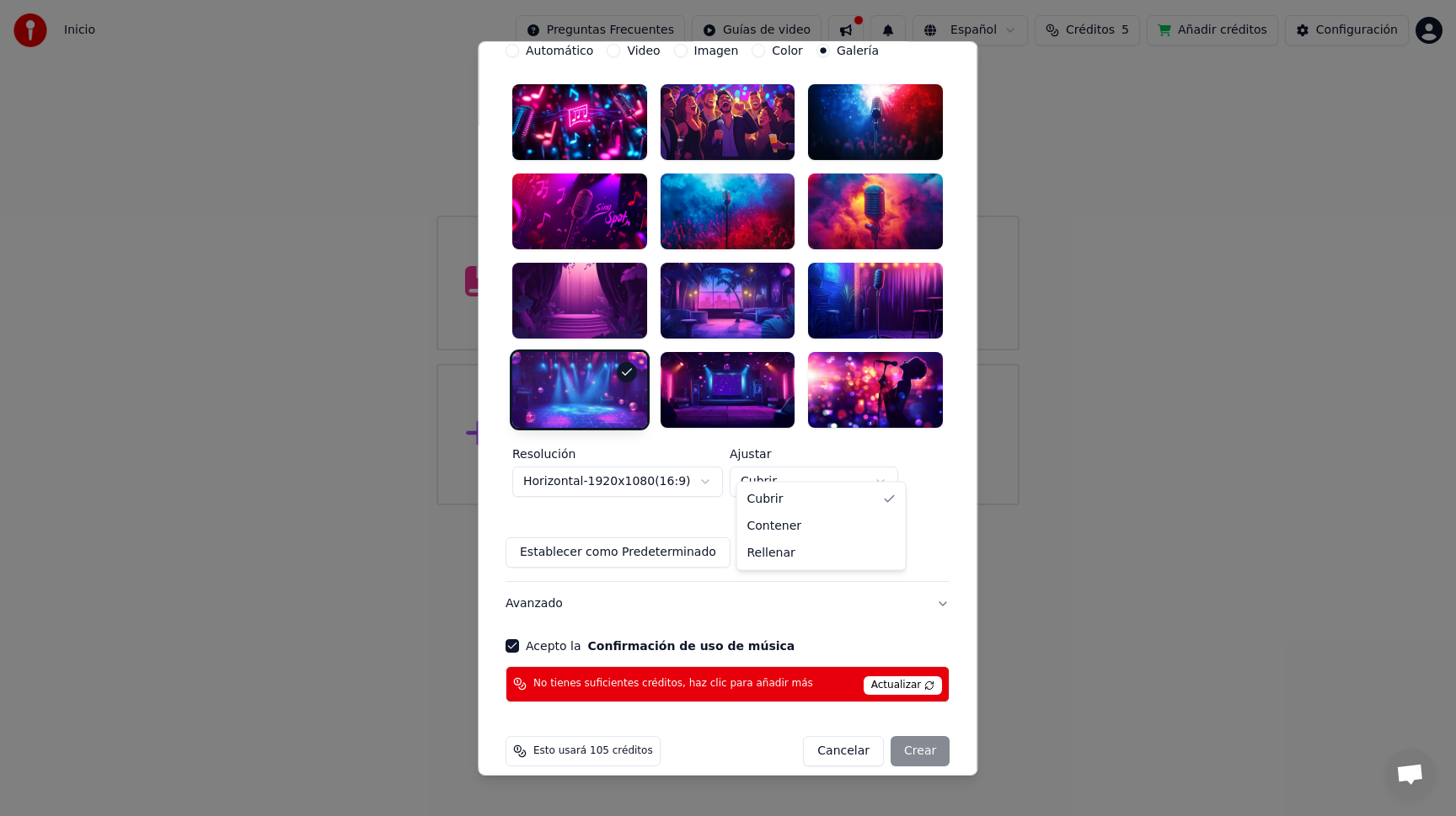
click at [820, 459] on body "**********" at bounding box center [728, 253] width 1456 height 505
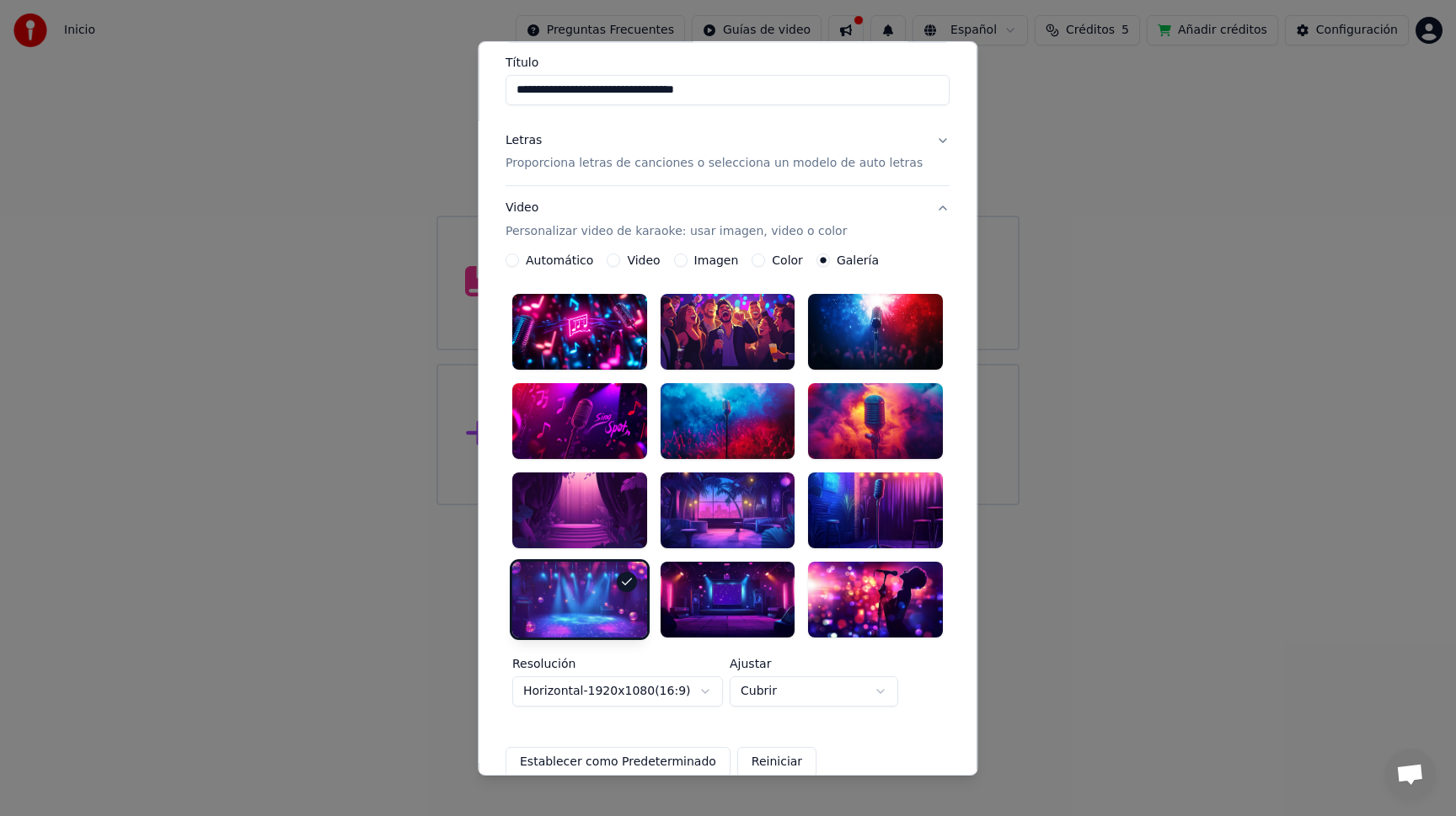
scroll to position [0, 0]
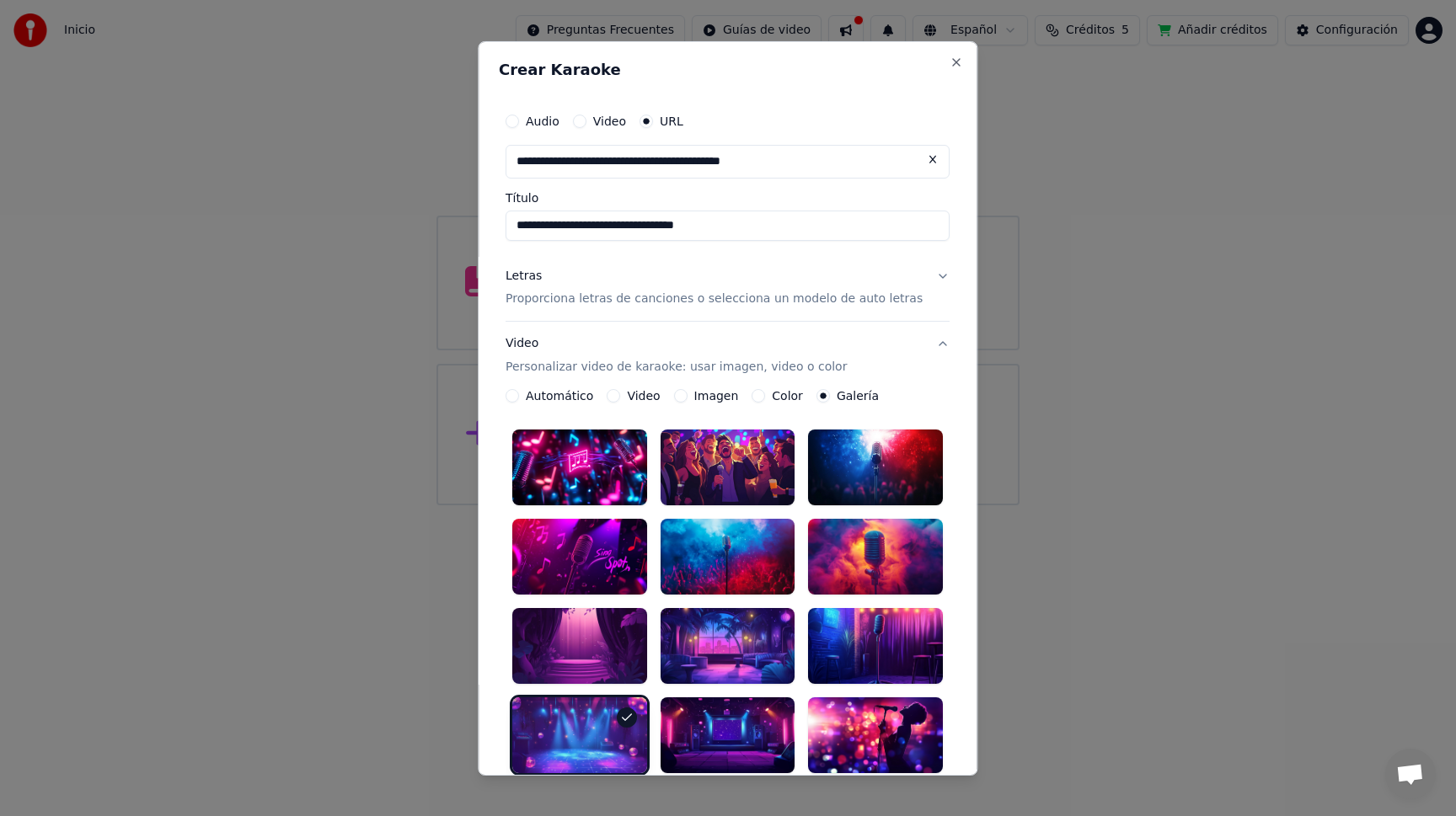
click at [676, 397] on button "Imagen" at bounding box center [681, 396] width 13 height 13
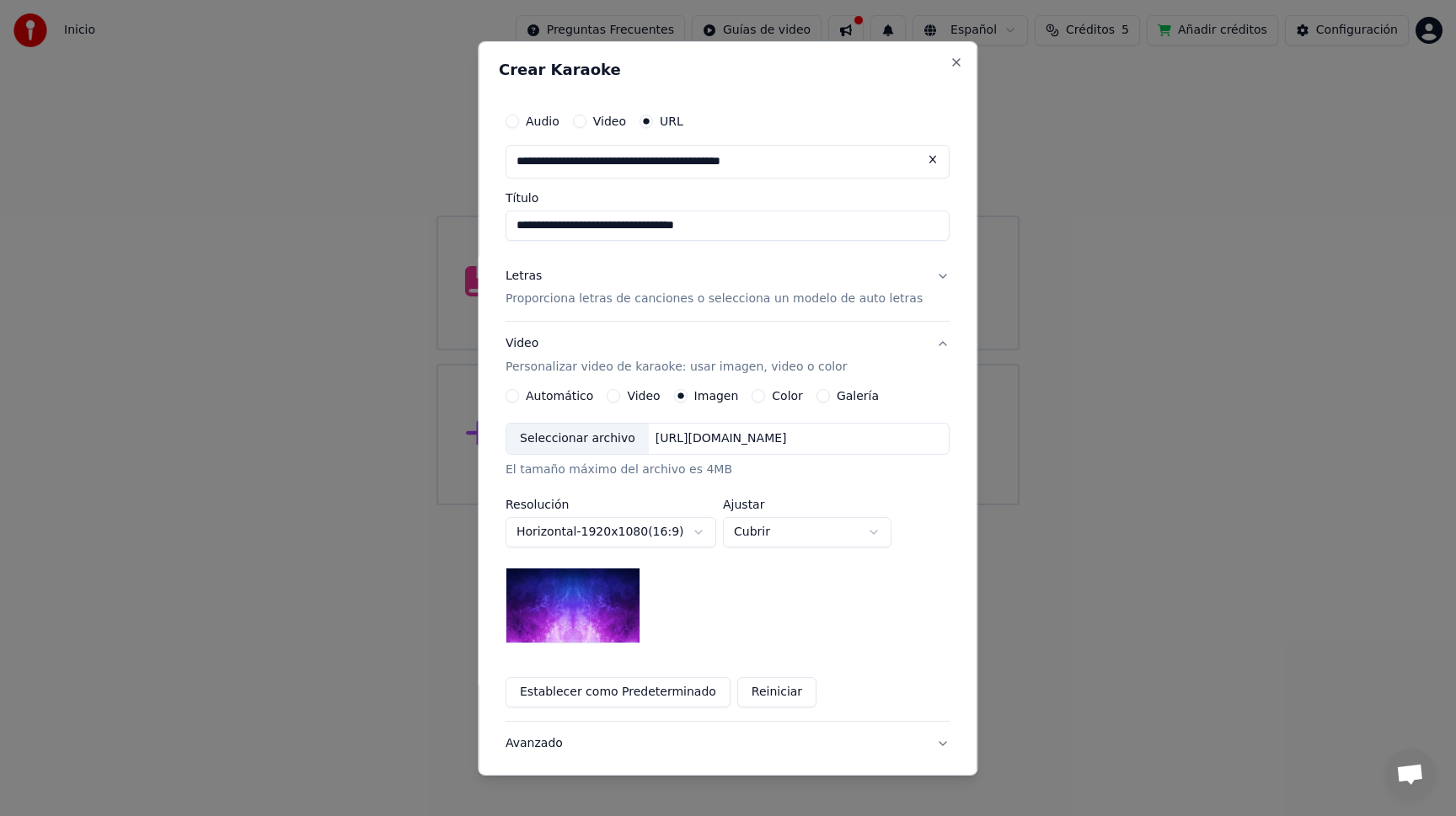
click at [579, 600] on img at bounding box center [572, 605] width 134 height 76
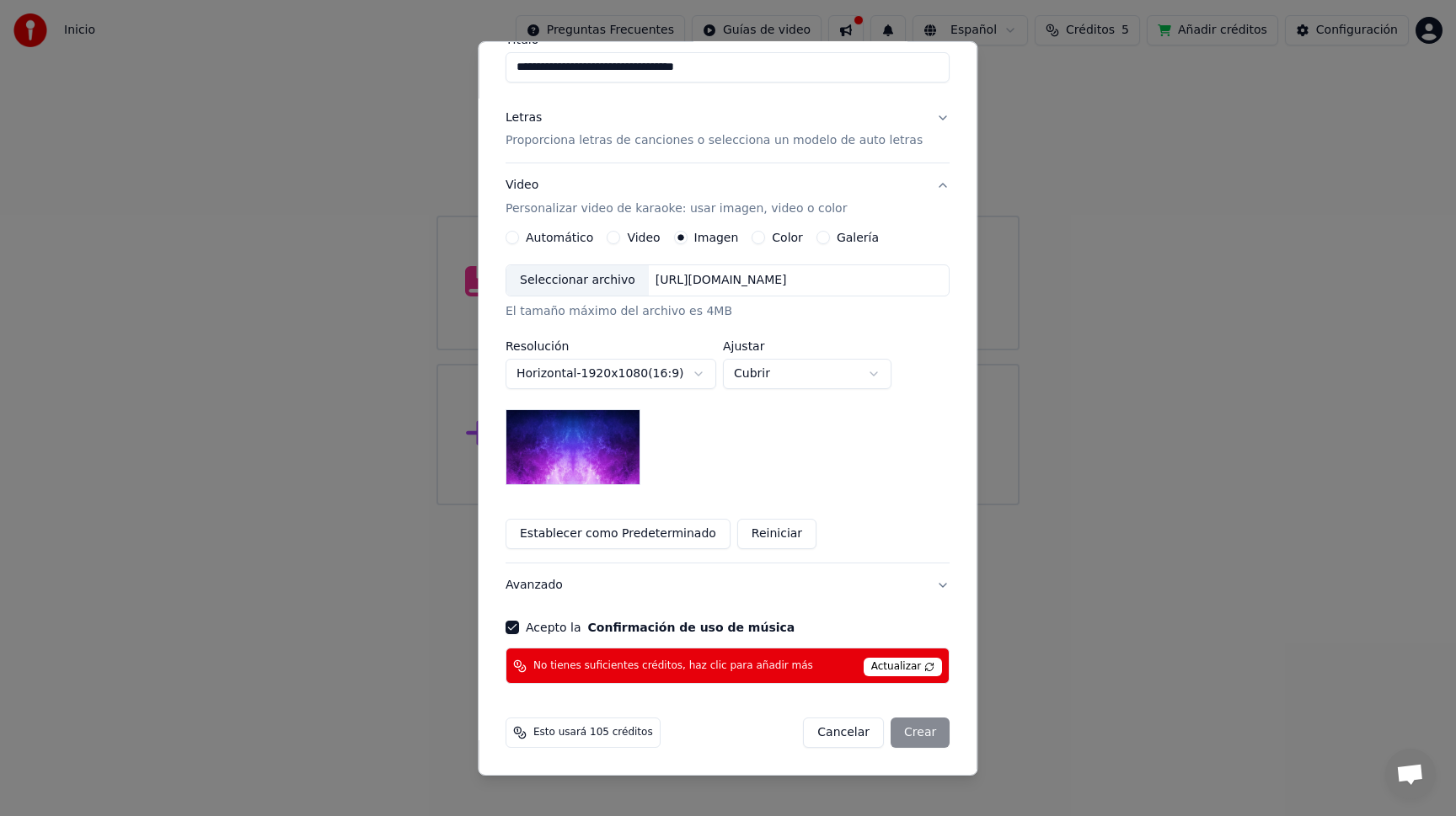
scroll to position [159, 0]
click at [902, 733] on div "Cancelar Crear" at bounding box center [877, 732] width 147 height 31
click at [686, 666] on span "No tienes suficientes créditos, haz clic para añadir más" at bounding box center [672, 665] width 279 height 13
click at [886, 664] on span "Actualizar" at bounding box center [902, 665] width 79 height 18
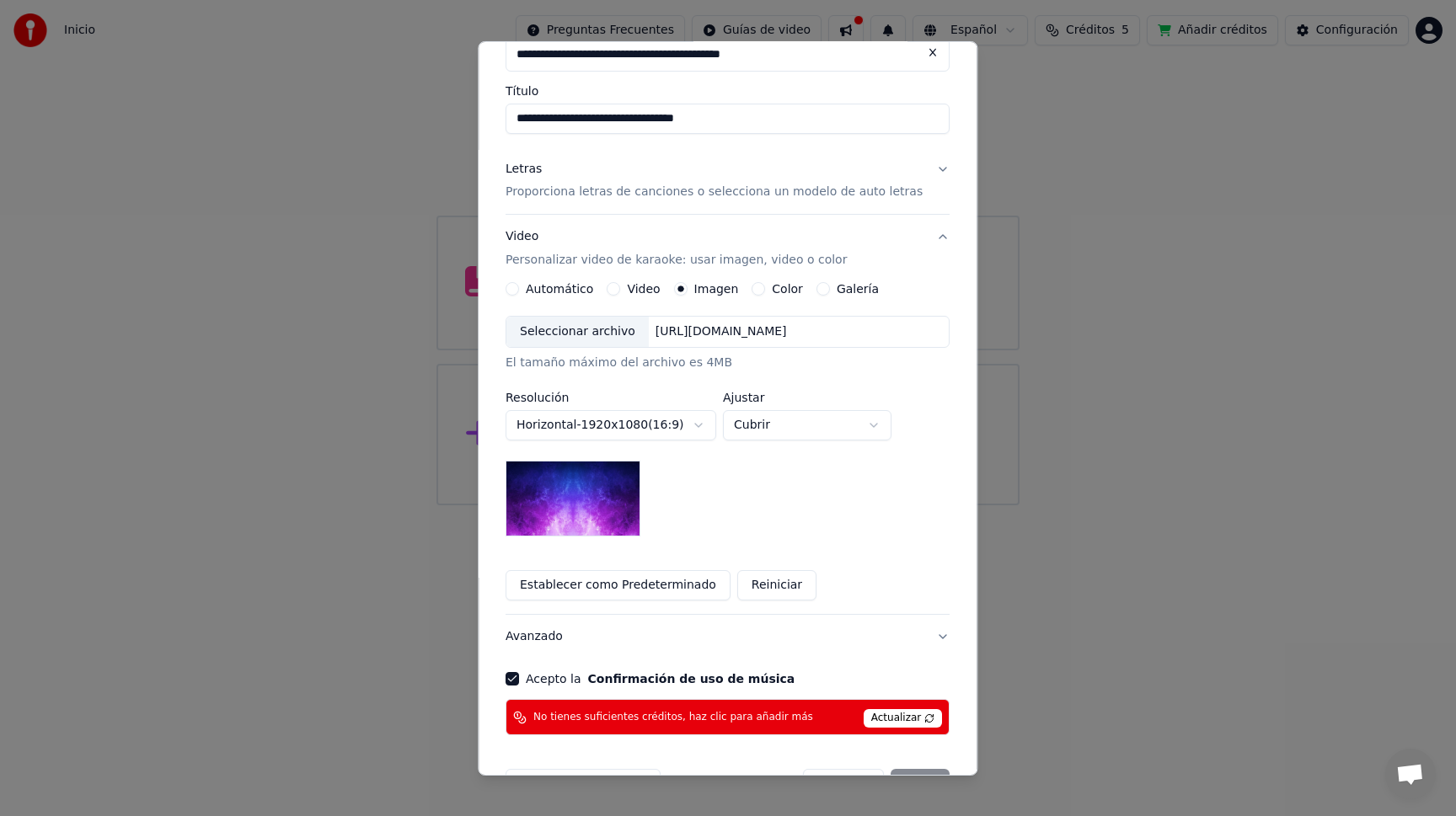
scroll to position [0, 0]
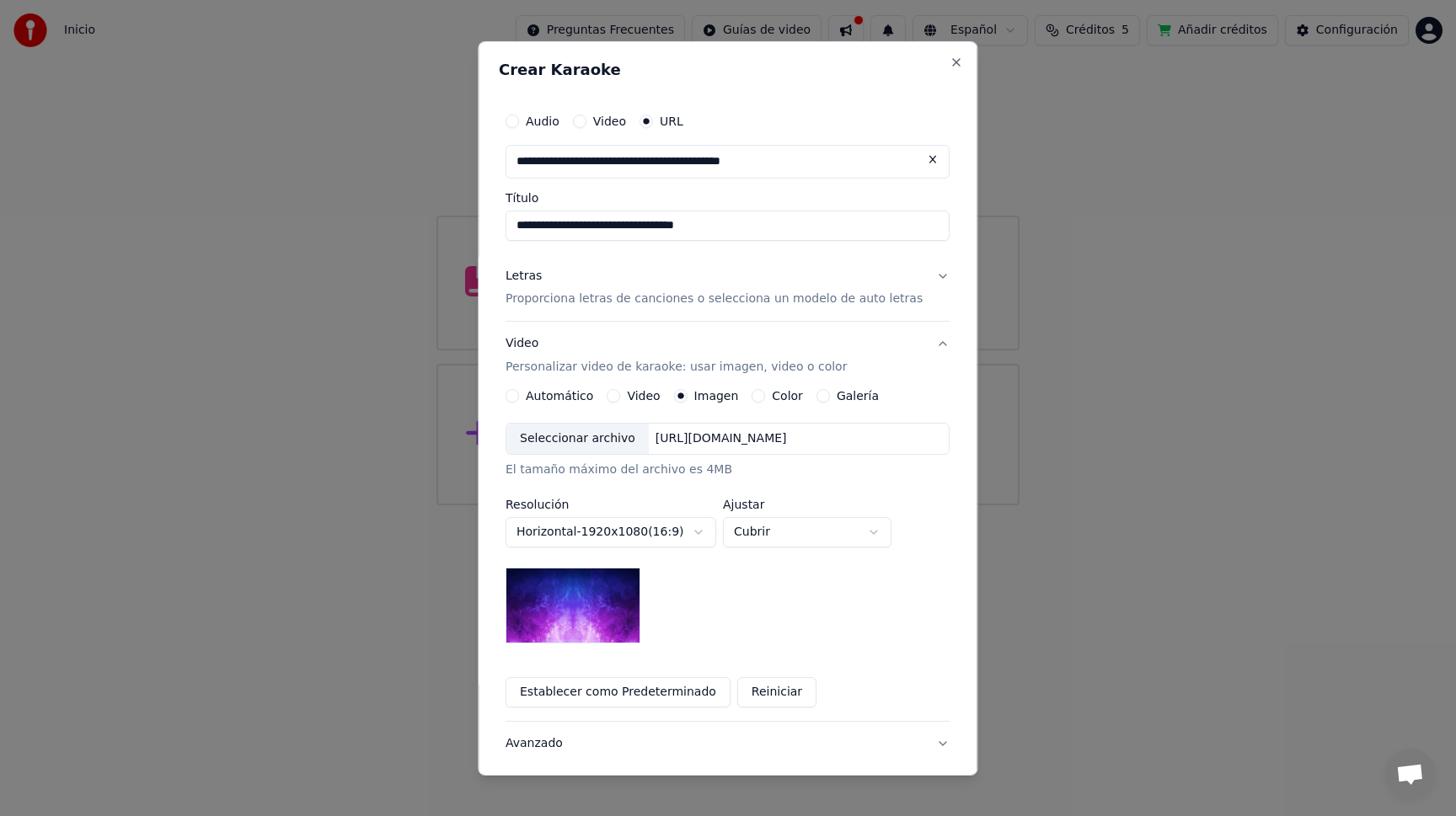
click at [515, 122] on button "Audio" at bounding box center [512, 120] width 13 height 13
click at [577, 160] on div "Seleccionar archivo" at bounding box center [577, 160] width 142 height 31
type input "**********"
click at [881, 297] on p "Proporciona letras de canciones o selecciona un modelo de auto letras" at bounding box center [713, 297] width 417 height 17
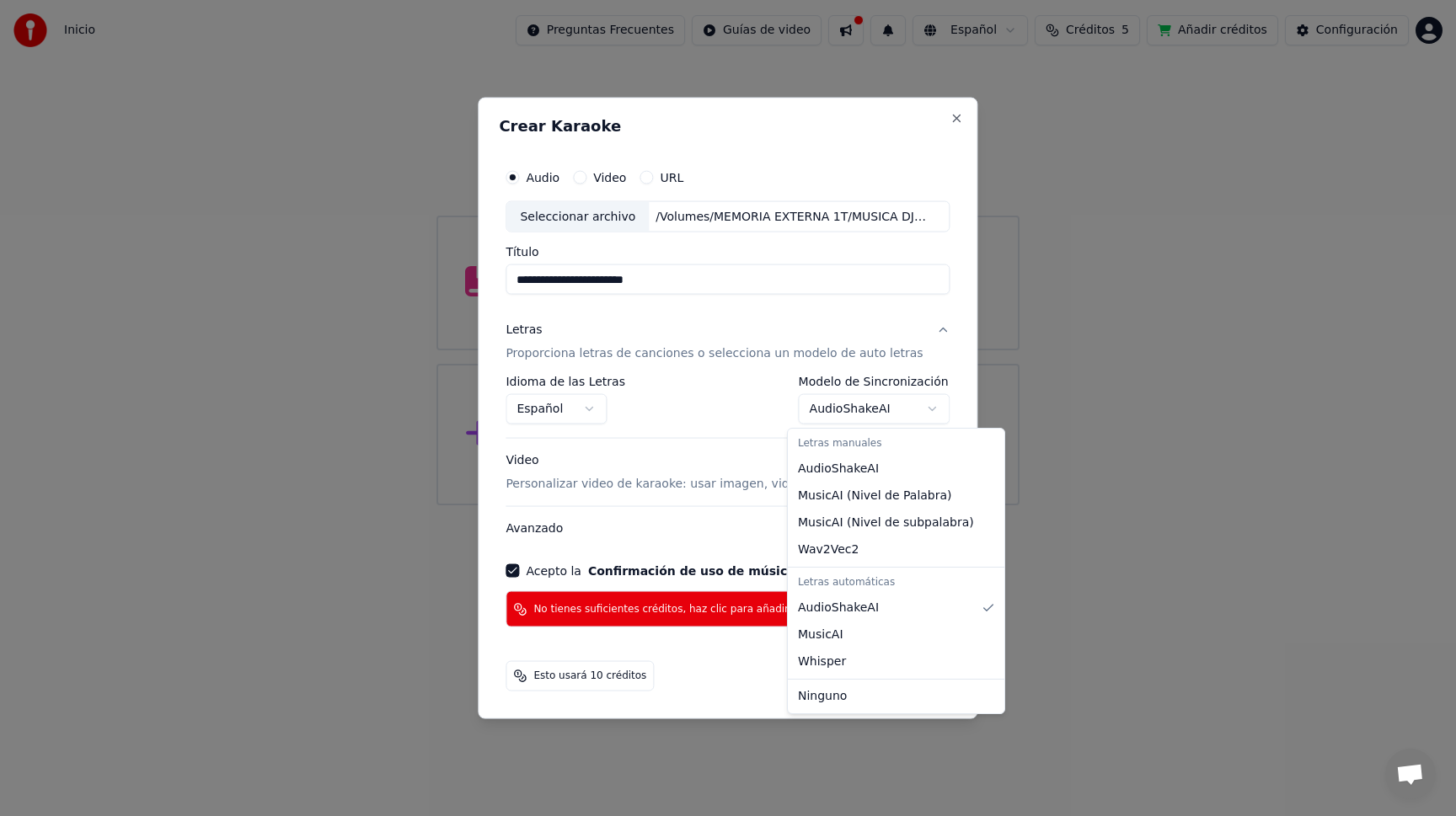
click at [921, 411] on body "**********" at bounding box center [728, 253] width 1456 height 505
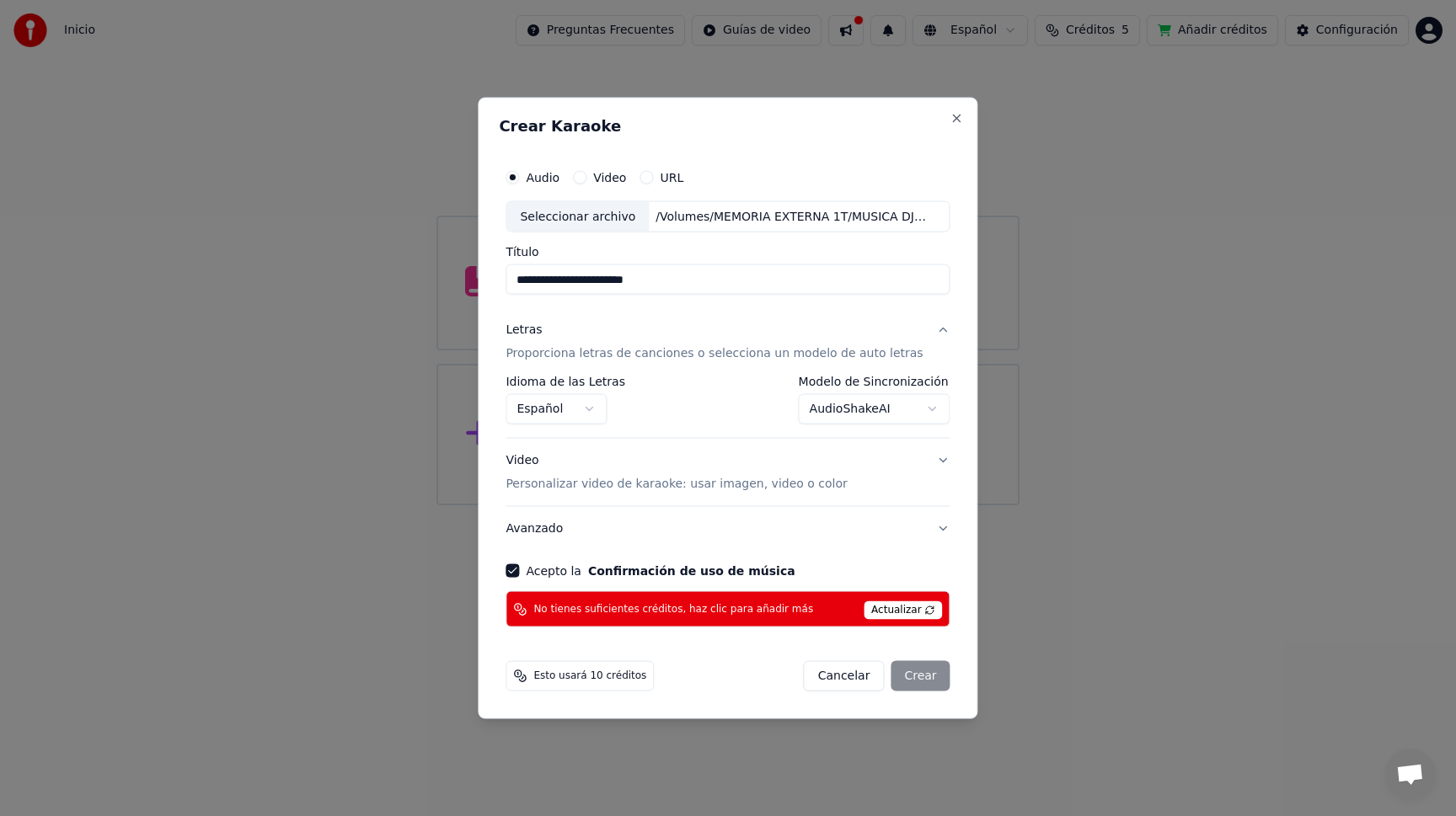
click at [933, 459] on button "Video Personalizar video de karaoke: usar imagen, video o color" at bounding box center [728, 472] width 444 height 68
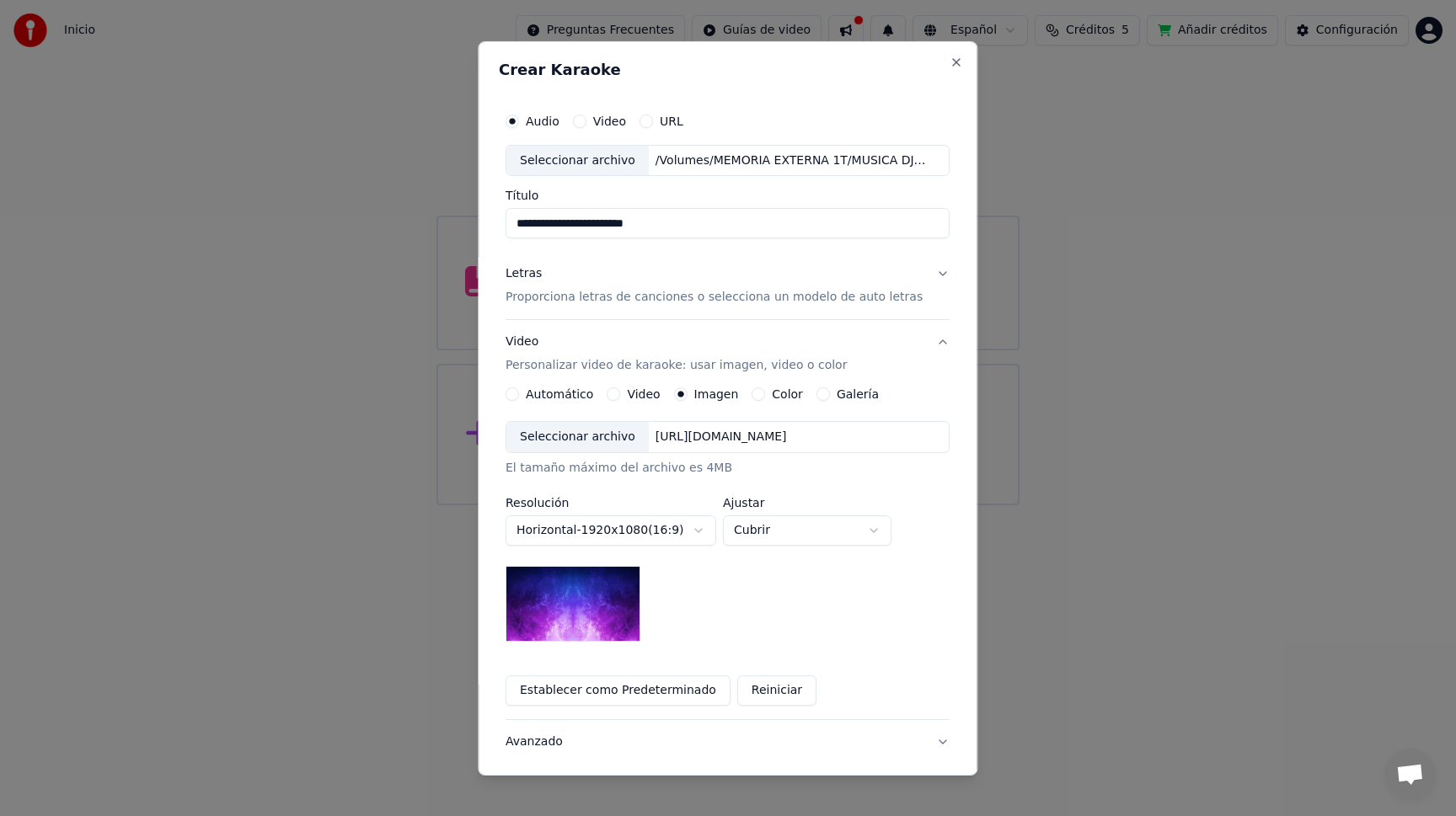
click at [545, 618] on img at bounding box center [572, 604] width 134 height 76
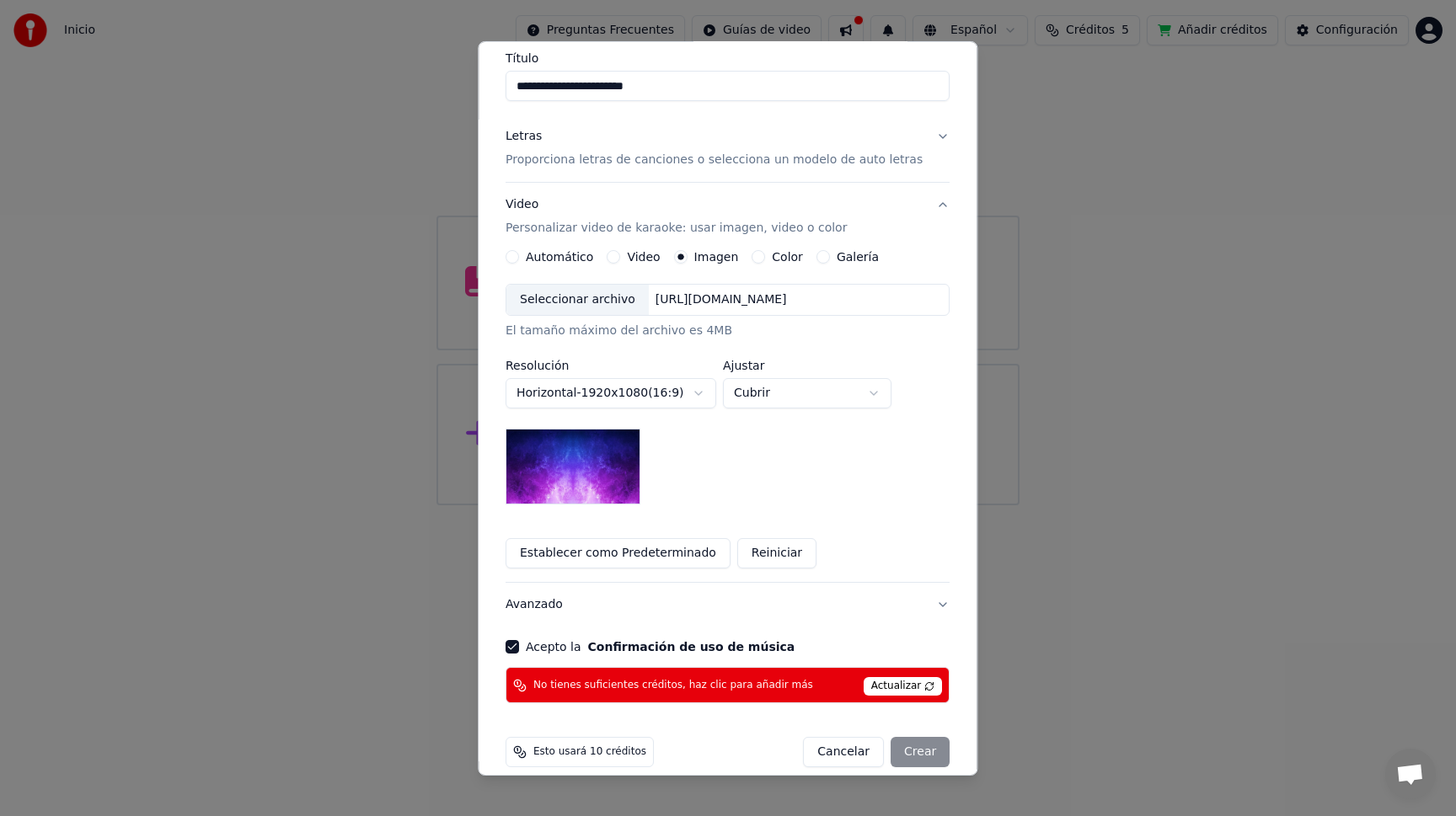
scroll to position [157, 0]
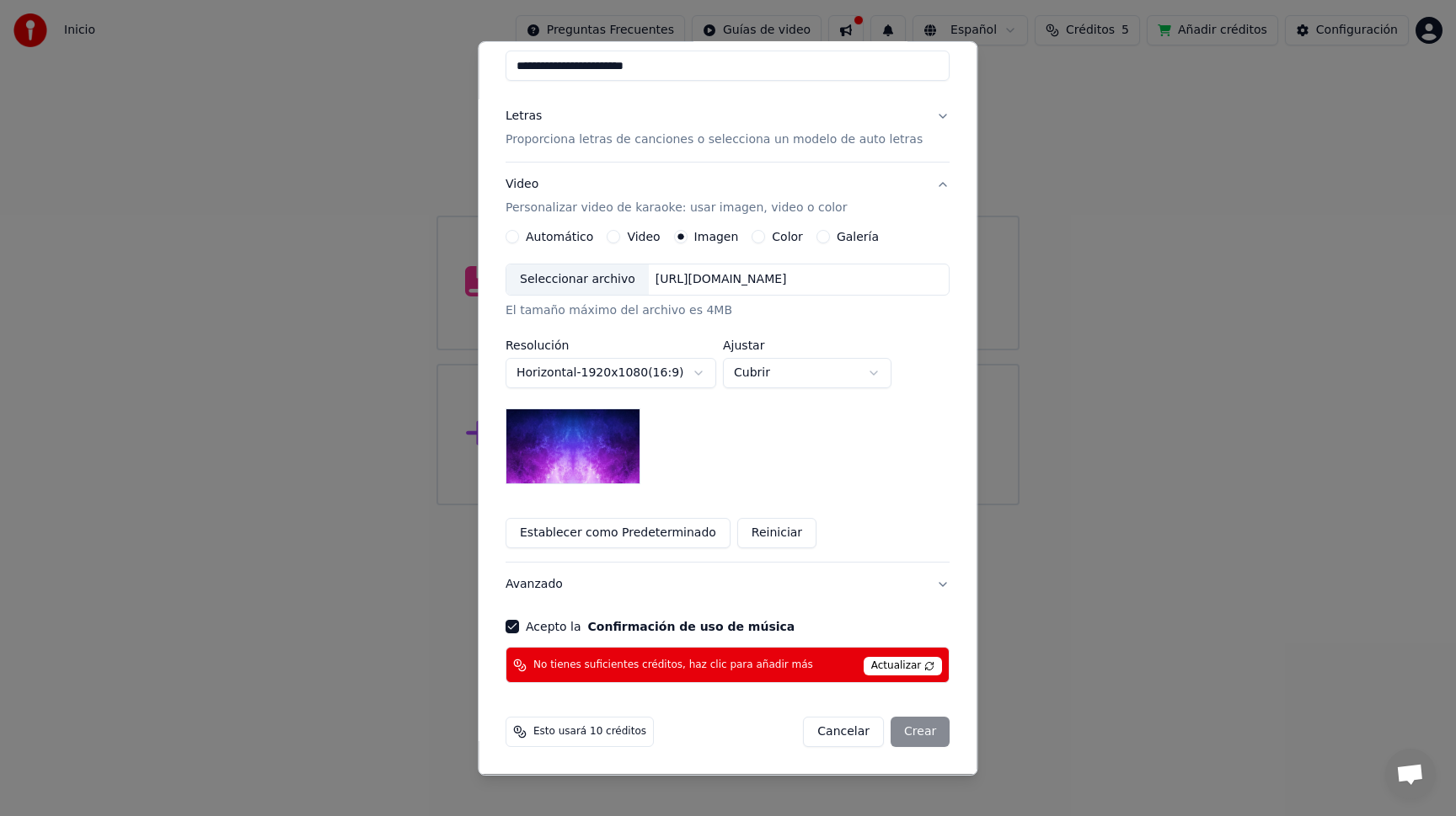
click at [909, 739] on div "Cancelar Crear" at bounding box center [877, 732] width 147 height 31
click at [509, 235] on div "**********" at bounding box center [728, 314] width 458 height 750
click at [526, 235] on div "Automático" at bounding box center [549, 236] width 88 height 13
click at [519, 236] on button "Automático" at bounding box center [512, 236] width 13 height 13
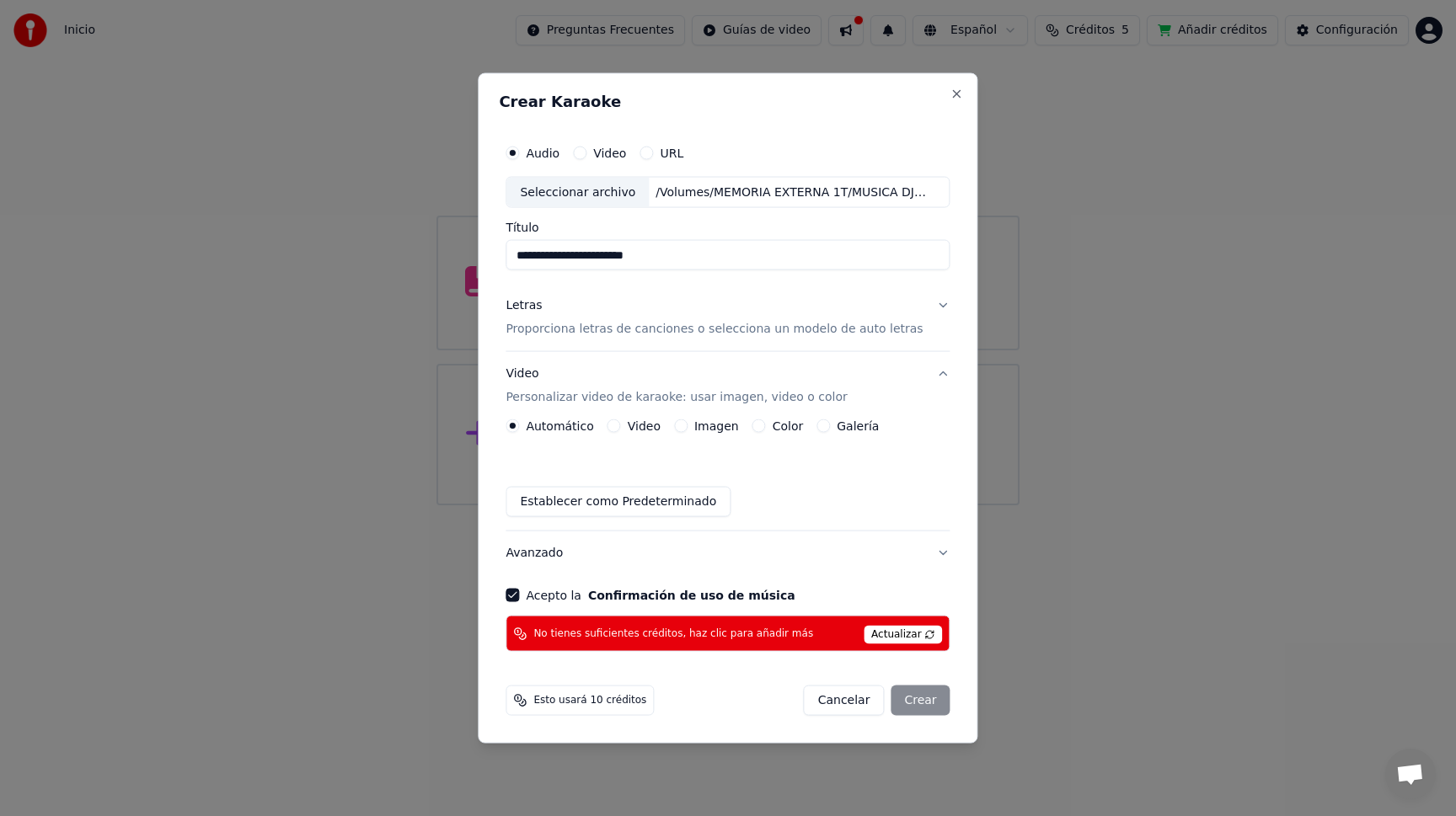
click at [733, 241] on input "**********" at bounding box center [728, 255] width 444 height 31
click at [519, 593] on button "Acepto la Confirmación de uso de música" at bounding box center [512, 595] width 13 height 13
click at [519, 596] on button "Acepto la Confirmación de uso de música" at bounding box center [512, 595] width 13 height 13
click at [519, 593] on button "Acepto la Confirmación de uso de música" at bounding box center [512, 595] width 13 height 13
click at [911, 704] on div "Cancelar Crear" at bounding box center [877, 701] width 147 height 31
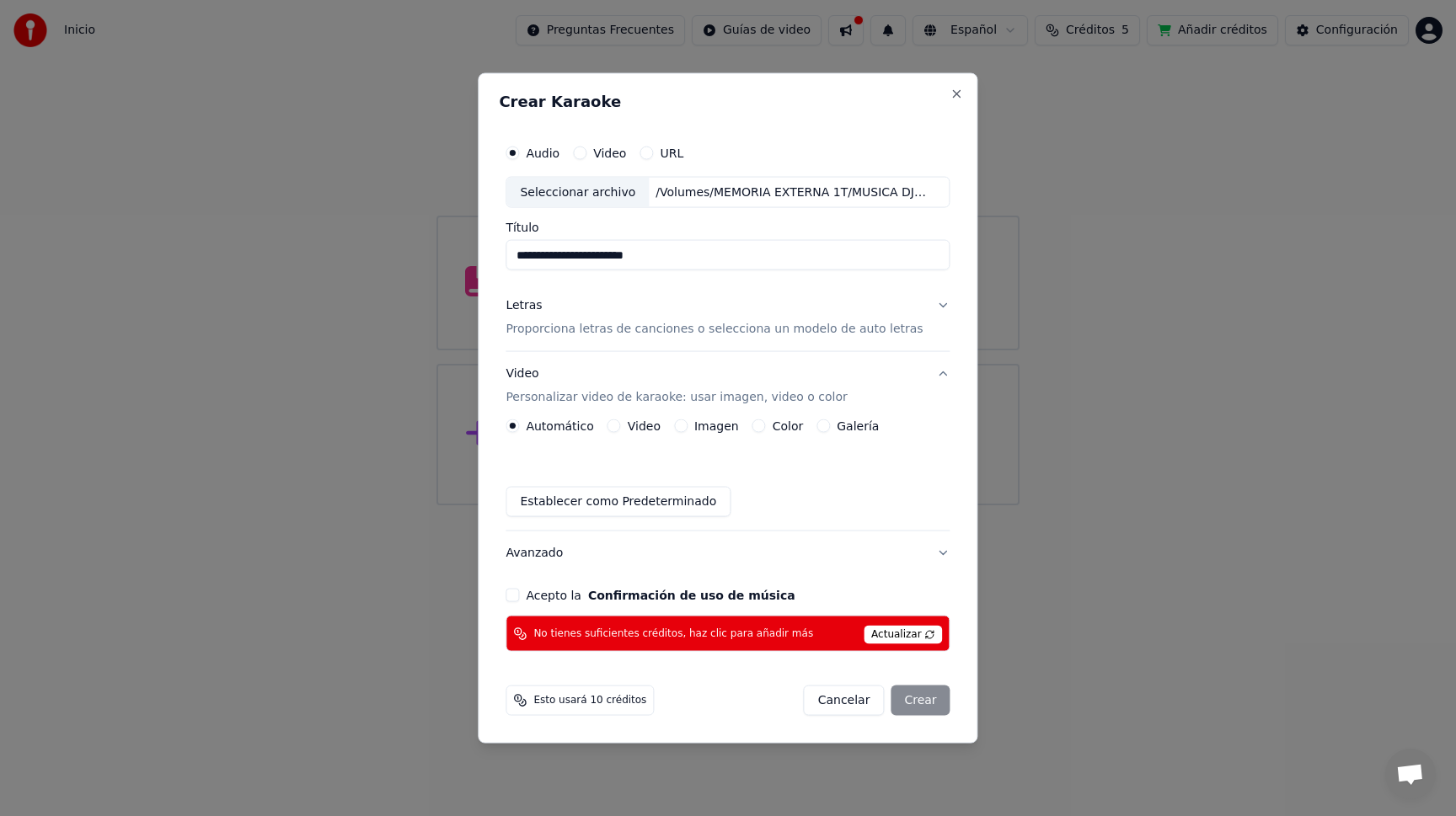
click at [519, 596] on button "Acepto la Confirmación de uso de música" at bounding box center [512, 595] width 13 height 13
click at [885, 634] on span "Actualizar" at bounding box center [902, 634] width 79 height 18
click at [930, 555] on button "Avanzado" at bounding box center [728, 553] width 444 height 44
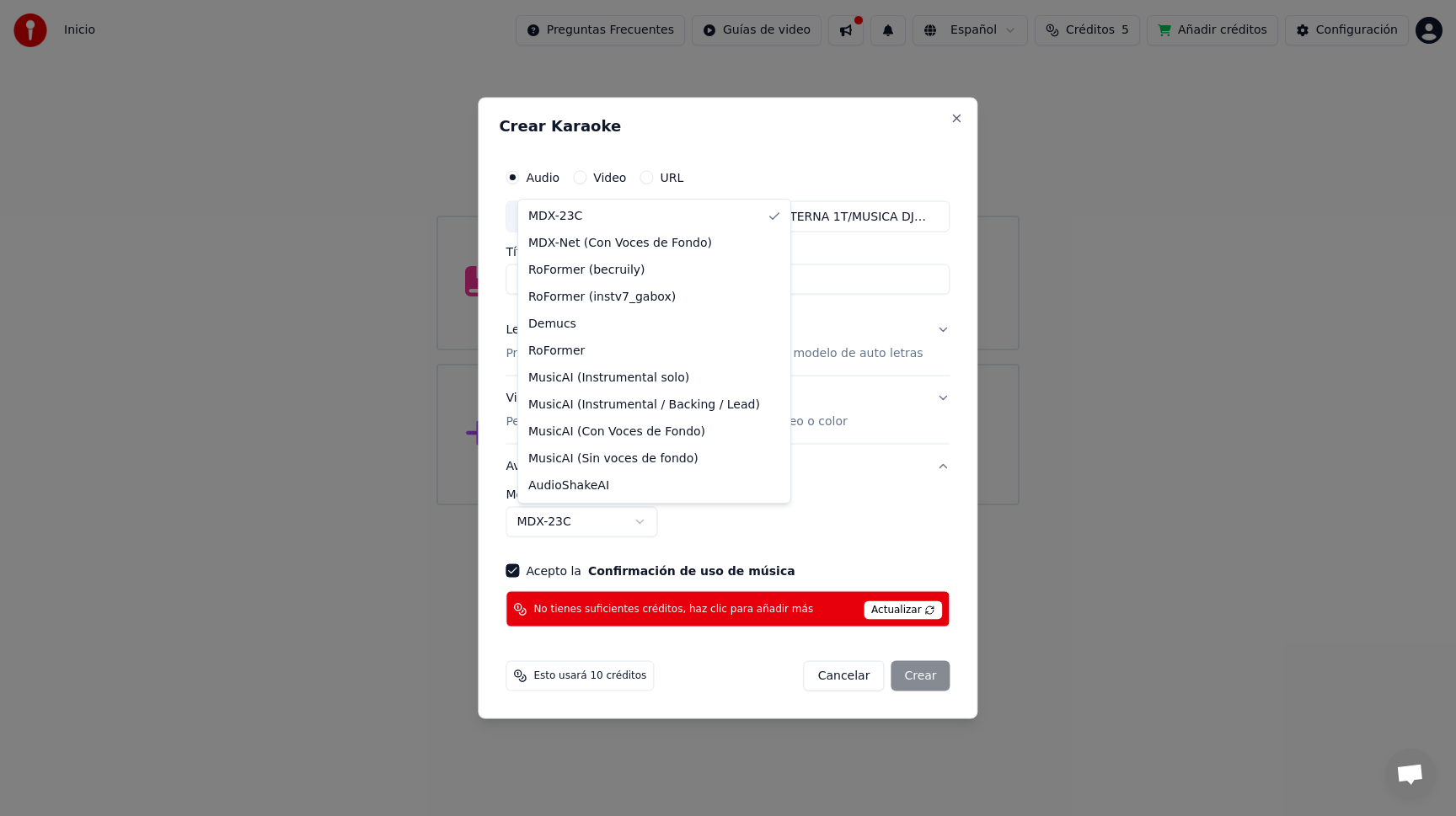
click at [650, 505] on body "**********" at bounding box center [728, 253] width 1456 height 505
click at [750, 505] on body "**********" at bounding box center [728, 253] width 1456 height 505
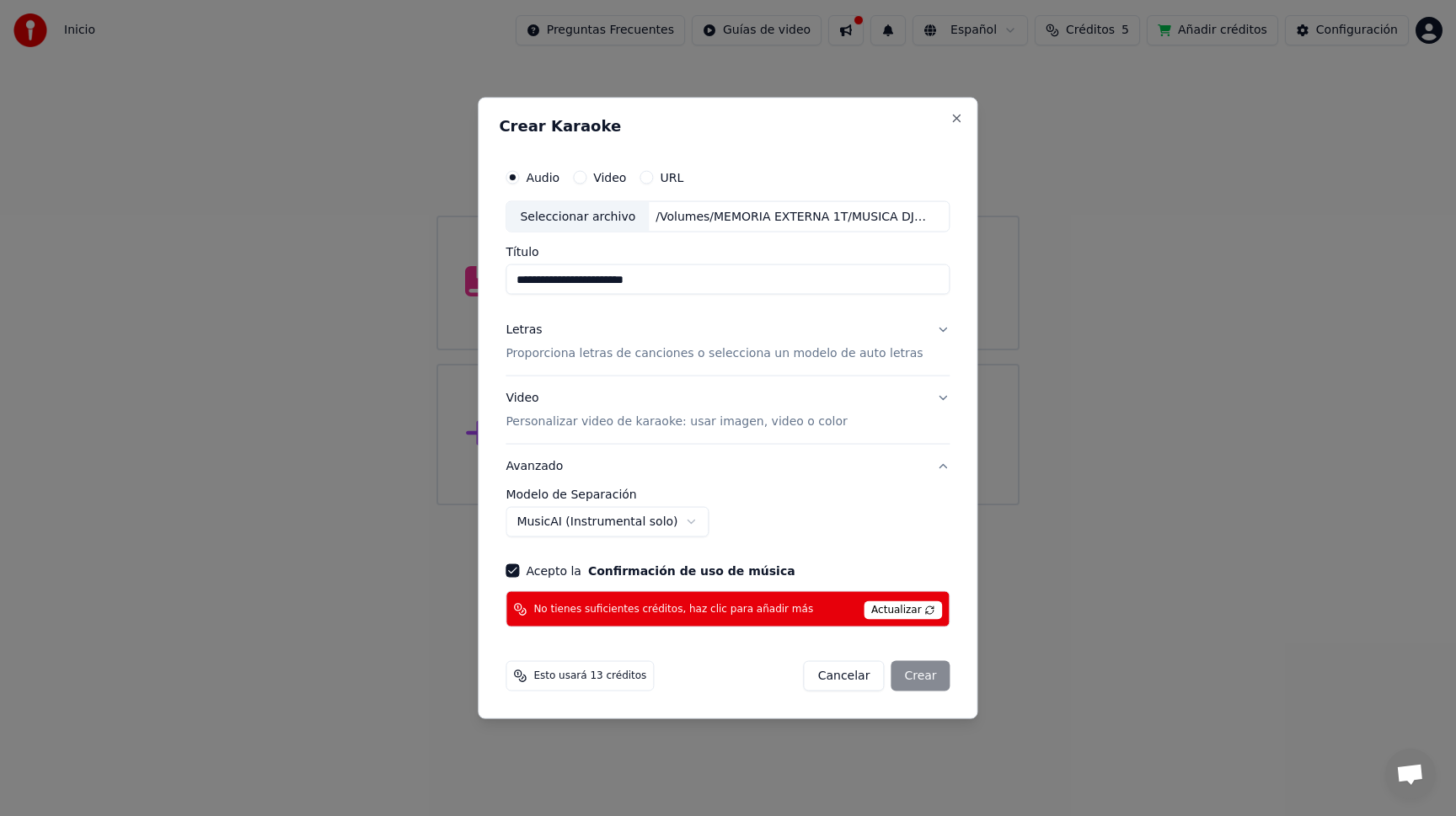
click at [519, 575] on button "Acepto la Confirmación de uso de música" at bounding box center [512, 571] width 13 height 13
click at [519, 574] on button "Acepto la Confirmación de uso de música" at bounding box center [512, 571] width 13 height 13
click at [910, 675] on div "Cancelar Crear" at bounding box center [877, 676] width 147 height 31
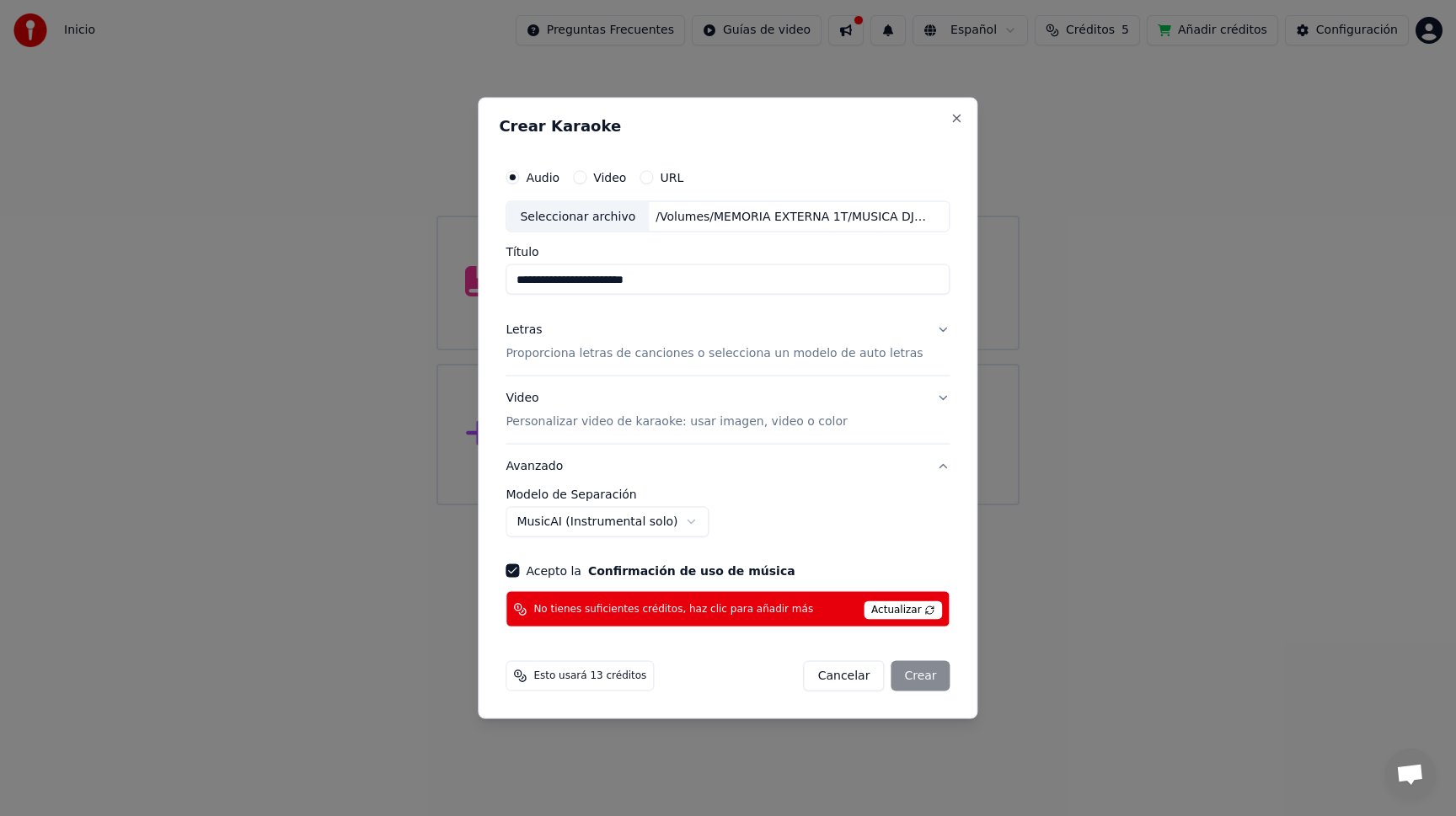
click at [557, 608] on span "No tienes suficientes créditos, haz clic para añadir más" at bounding box center [672, 609] width 279 height 13
click at [889, 620] on div "No tienes suficientes créditos, haz clic para añadir más Actualizar" at bounding box center [728, 609] width 444 height 36
click at [892, 611] on span "Actualizar" at bounding box center [902, 610] width 79 height 18
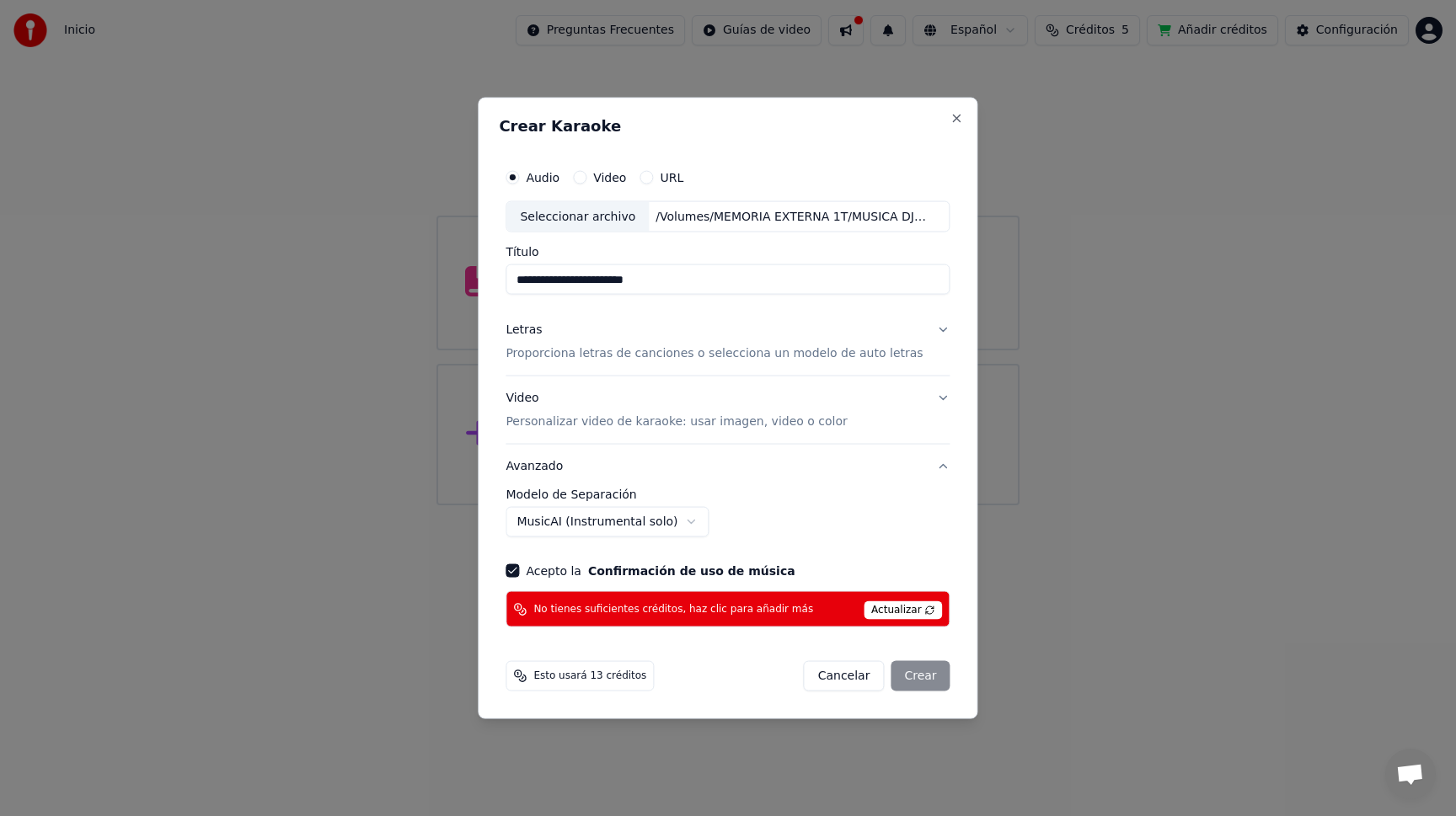
select select "******"
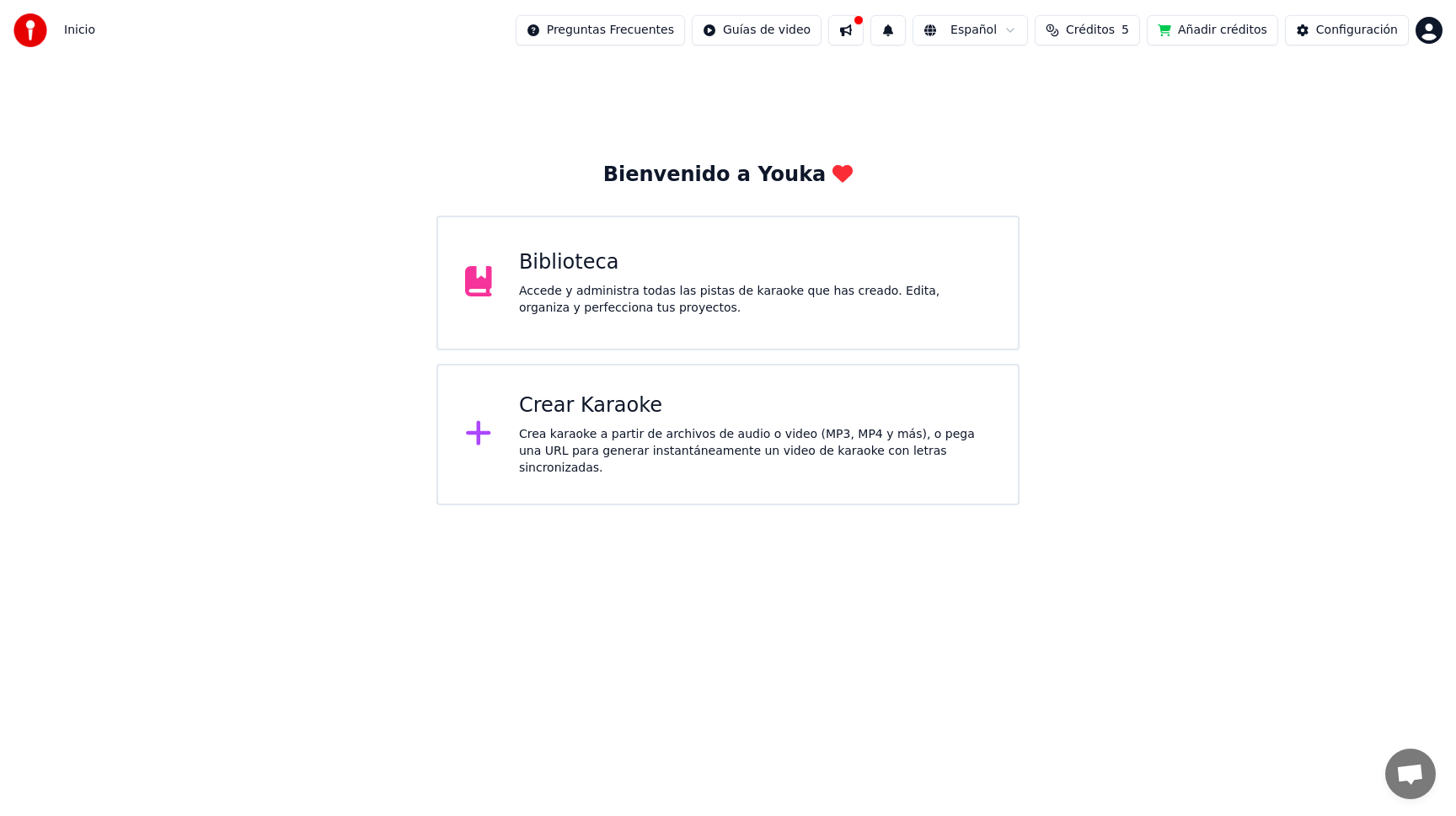
click at [565, 430] on div "Crear Karaoke Crea karaoke a partir de archivos de audio o video (MP3, MP4 y má…" at bounding box center [754, 435] width 472 height 84
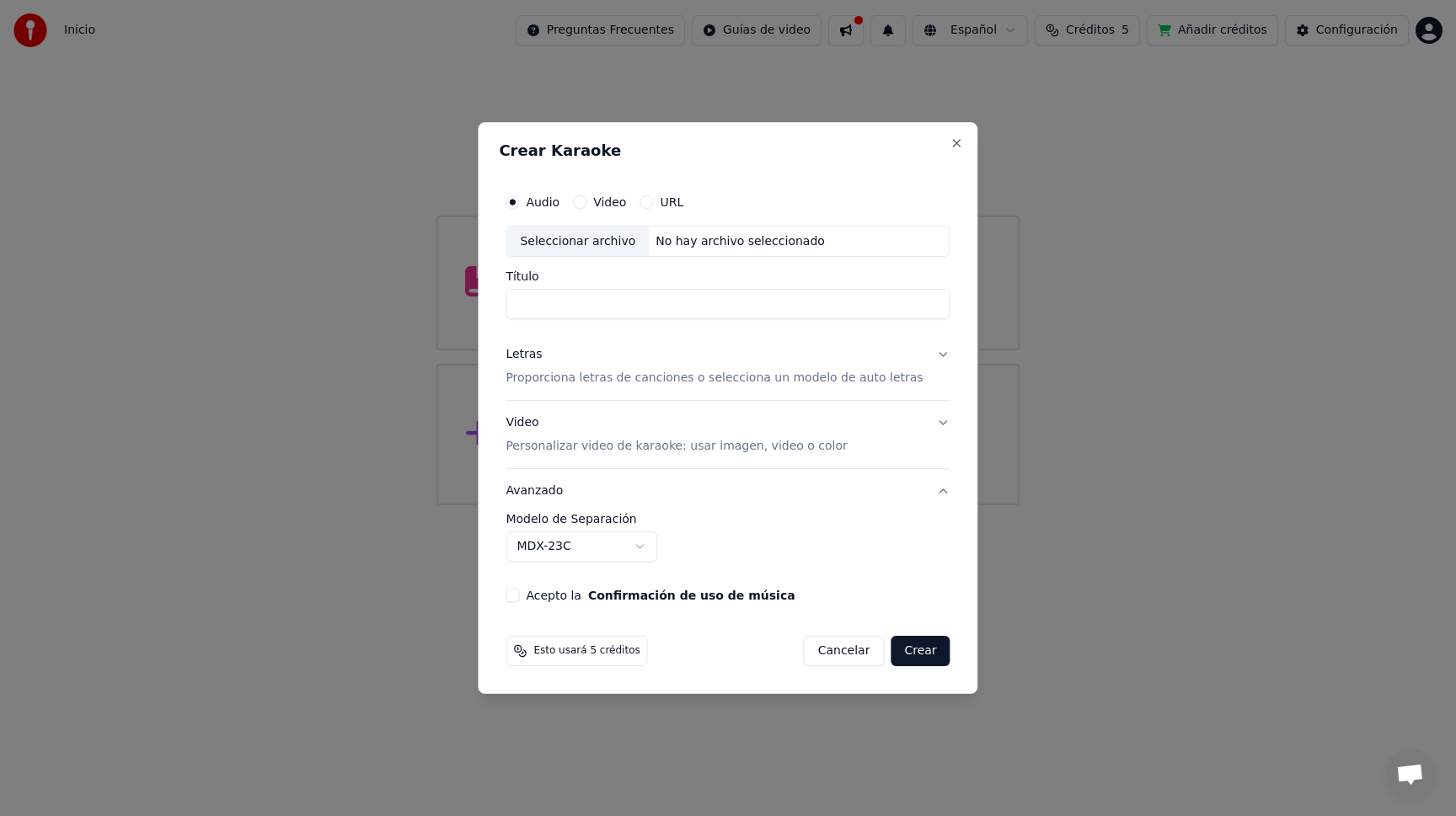
click at [556, 234] on div "Seleccionar archivo" at bounding box center [577, 242] width 142 height 31
type input "**********"
click at [929, 351] on button "Letras Proporciona letras de canciones o selecciona un modelo de auto letras" at bounding box center [728, 367] width 444 height 68
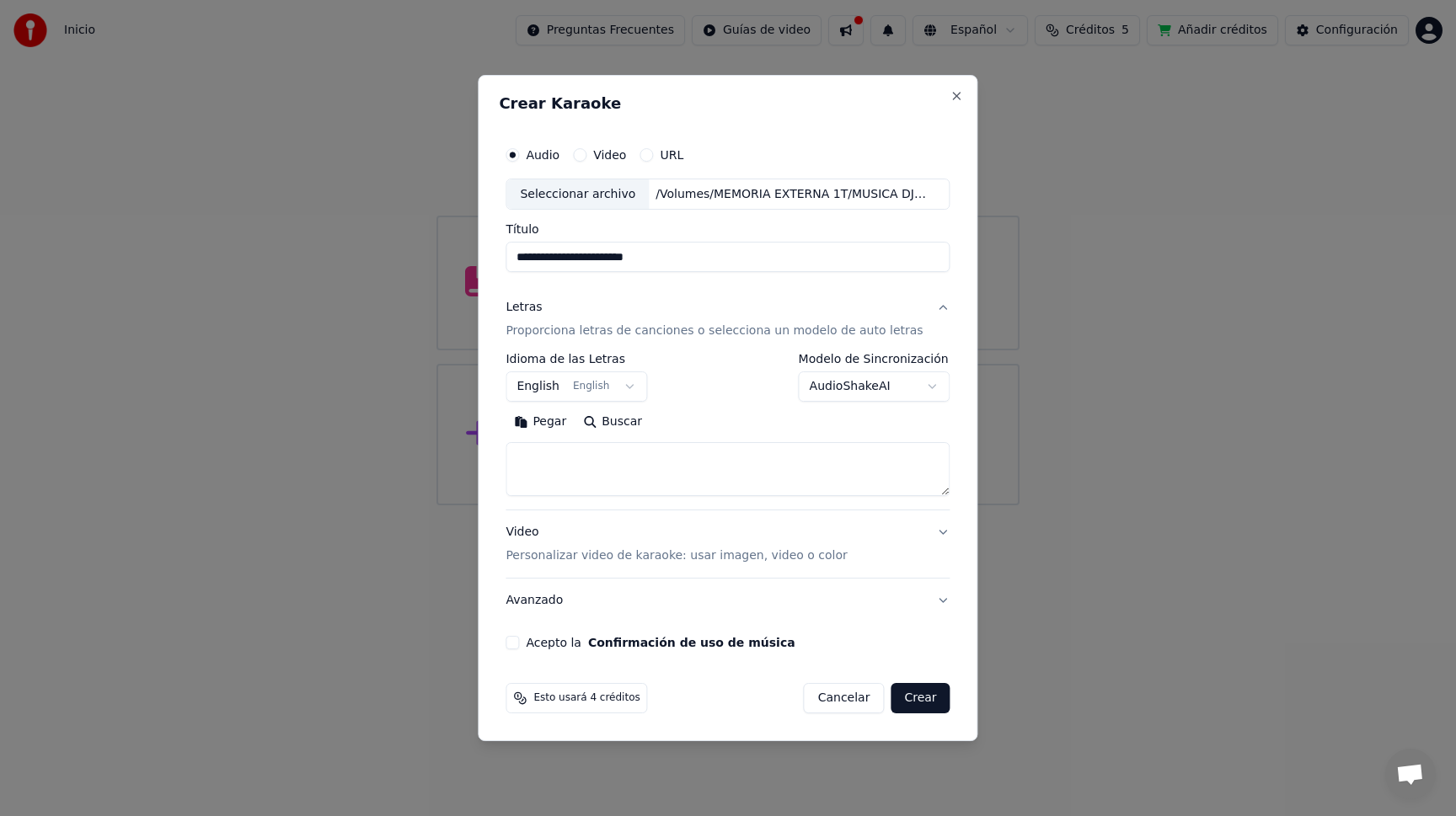
click at [918, 386] on body "**********" at bounding box center [728, 253] width 1456 height 505
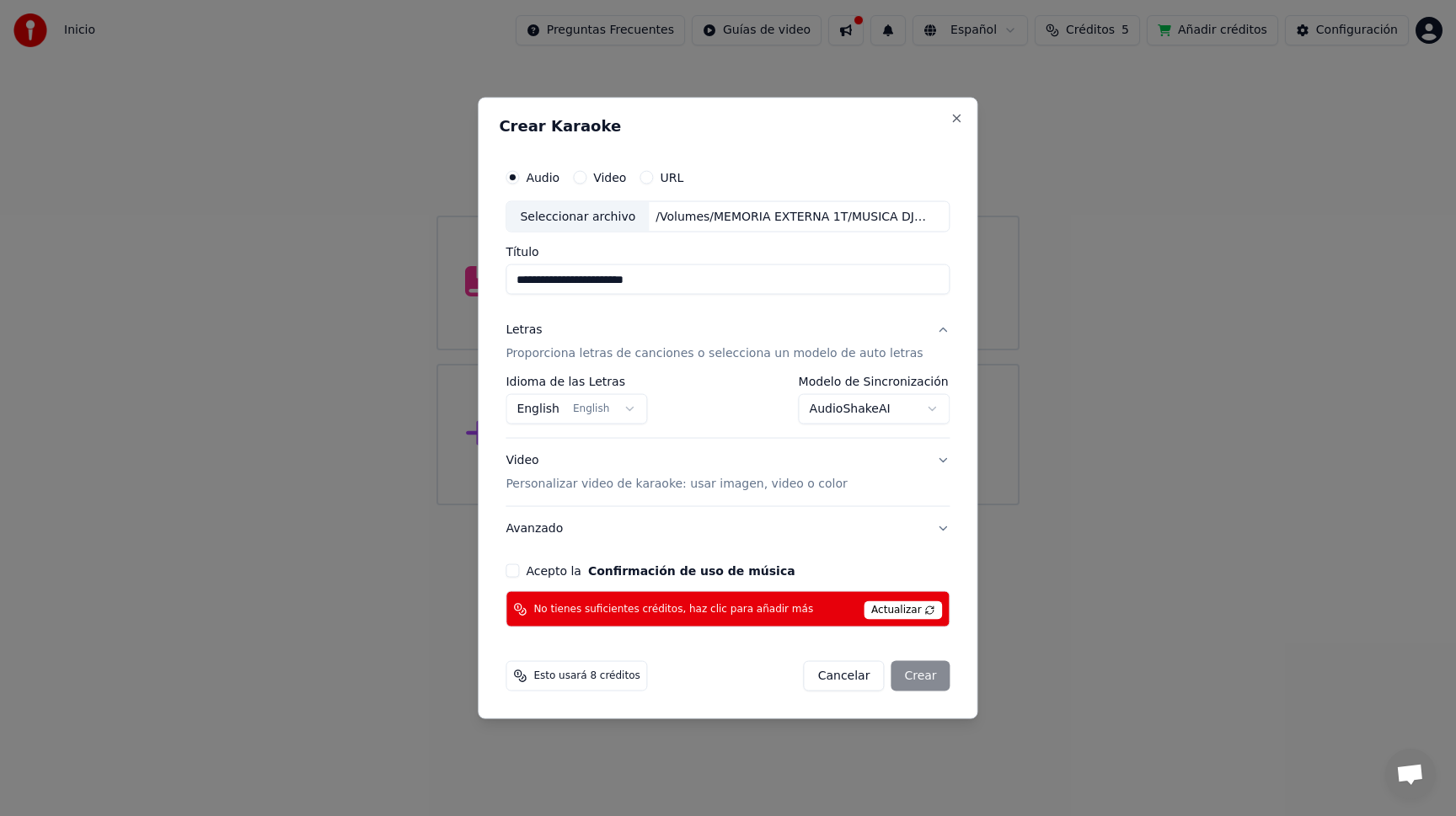
click at [913, 609] on span "Actualizar" at bounding box center [902, 610] width 79 height 18
click at [884, 607] on span "Actualizar" at bounding box center [902, 610] width 79 height 18
click at [950, 115] on button "Close" at bounding box center [956, 118] width 13 height 13
select select "**********"
select select
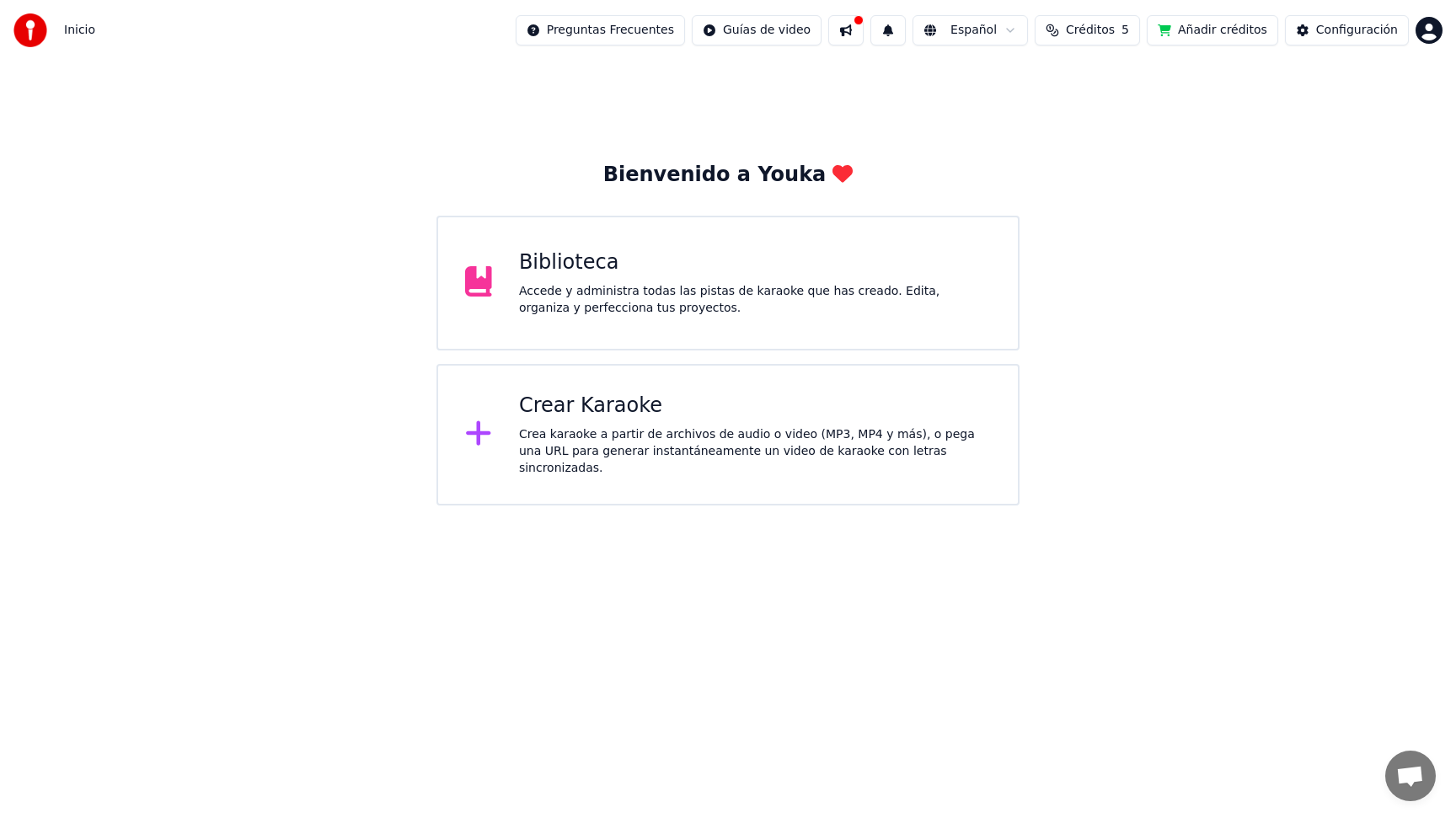
click at [1221, 32] on button "Añadir créditos" at bounding box center [1212, 31] width 132 height 31
click at [1098, 29] on span "Créditos" at bounding box center [1090, 31] width 49 height 17
click at [1152, 112] on td "31" at bounding box center [1160, 112] width 112 height 31
click at [1107, 153] on button "Actualizar" at bounding box center [1095, 156] width 100 height 31
click at [1348, 32] on div "Configuración" at bounding box center [1357, 31] width 82 height 17
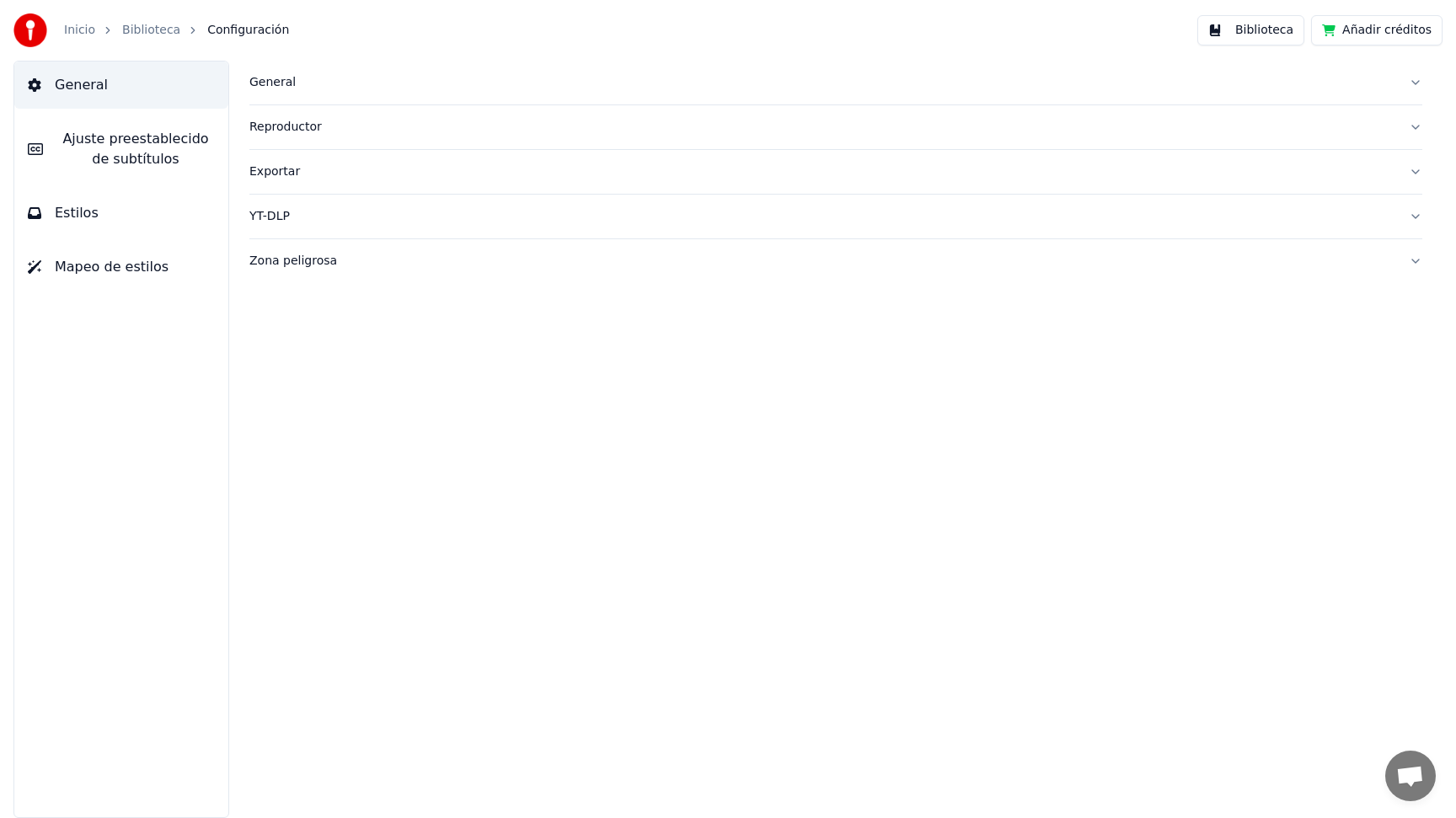
click at [1412, 81] on button "General" at bounding box center [835, 83] width 1173 height 44
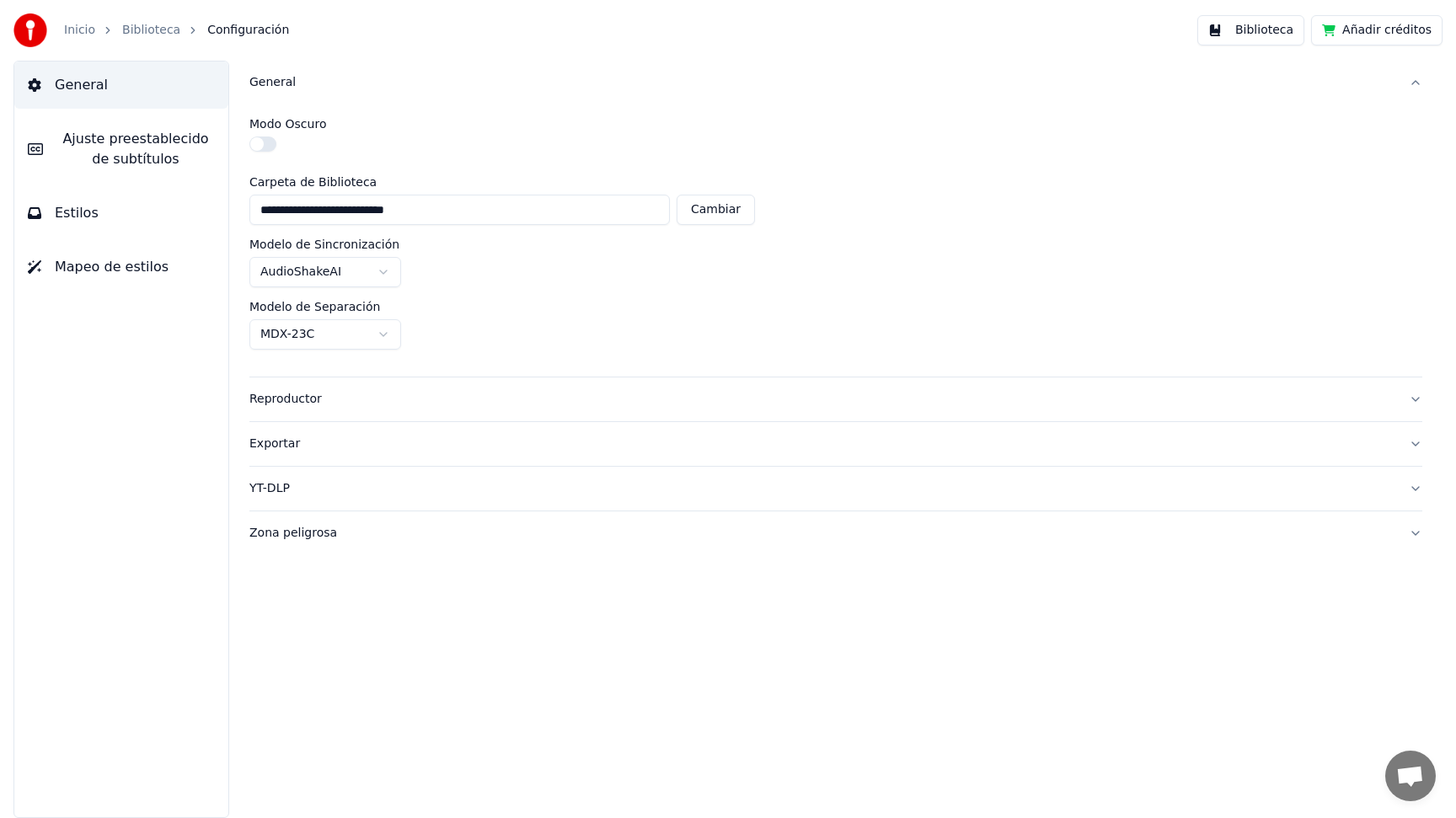
click at [1412, 81] on button "General" at bounding box center [835, 83] width 1173 height 44
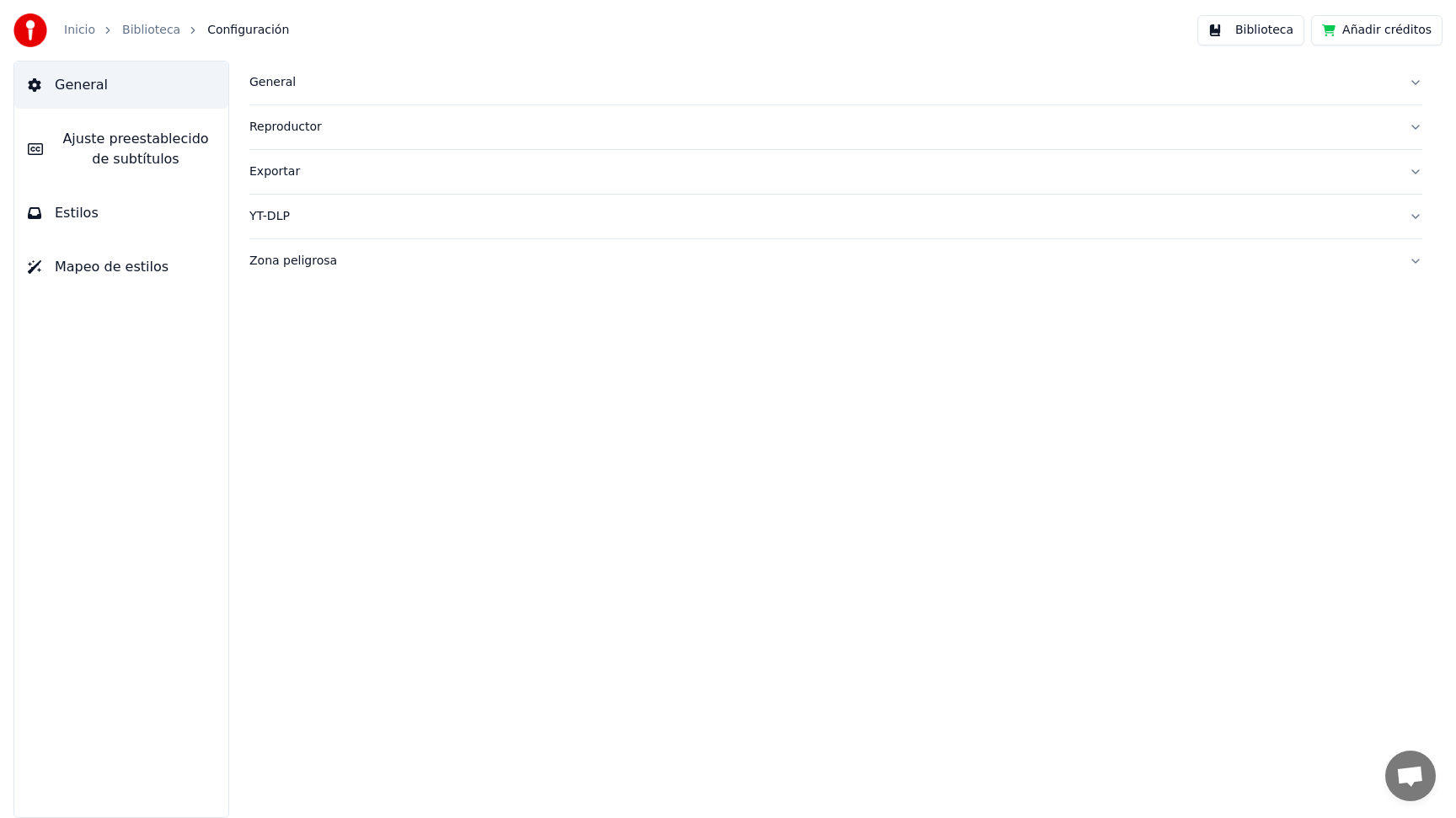
click at [1420, 257] on button "Zona peligrosa" at bounding box center [835, 261] width 1173 height 44
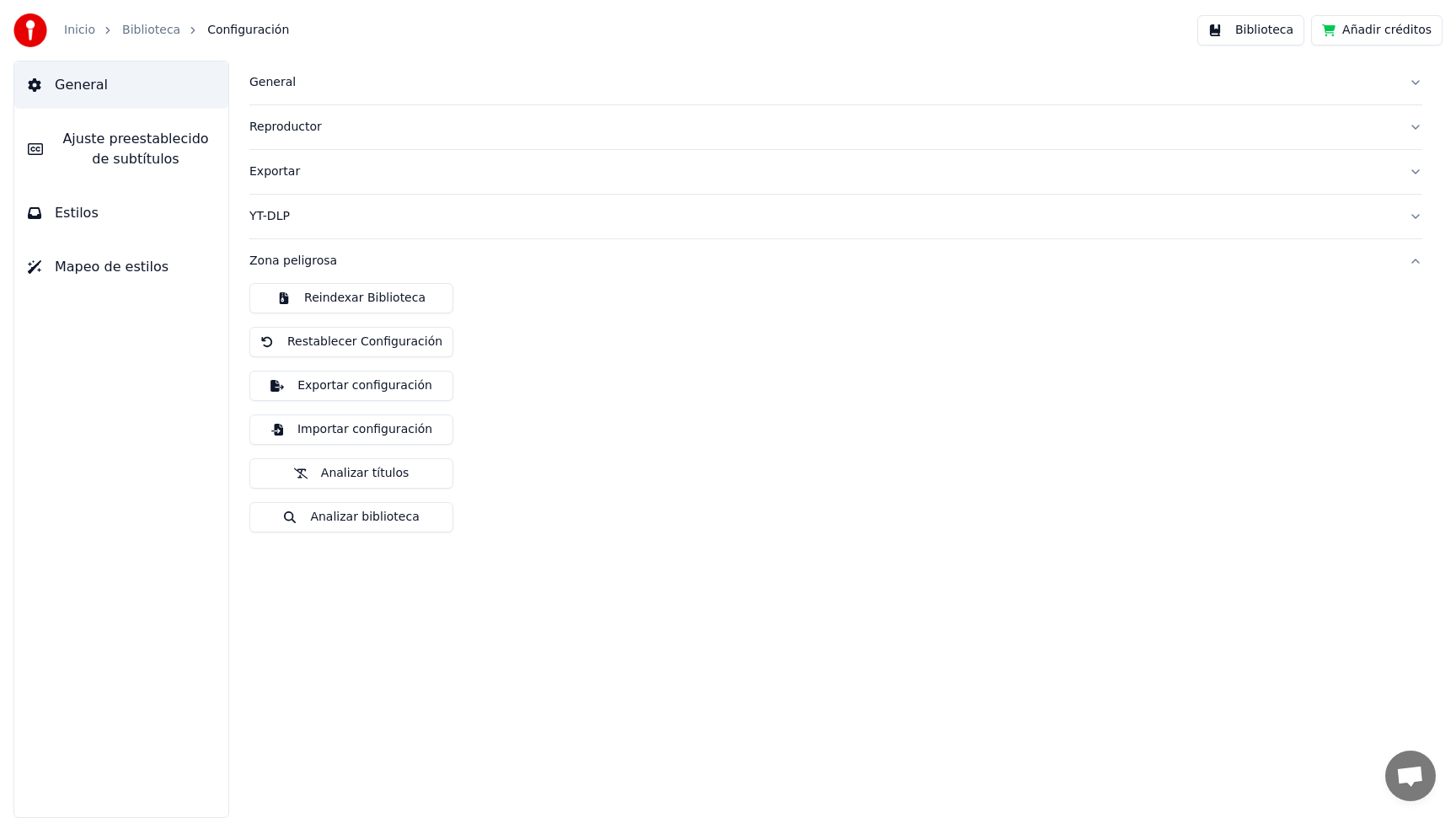
click at [1420, 256] on button "Zona peligrosa" at bounding box center [835, 261] width 1173 height 44
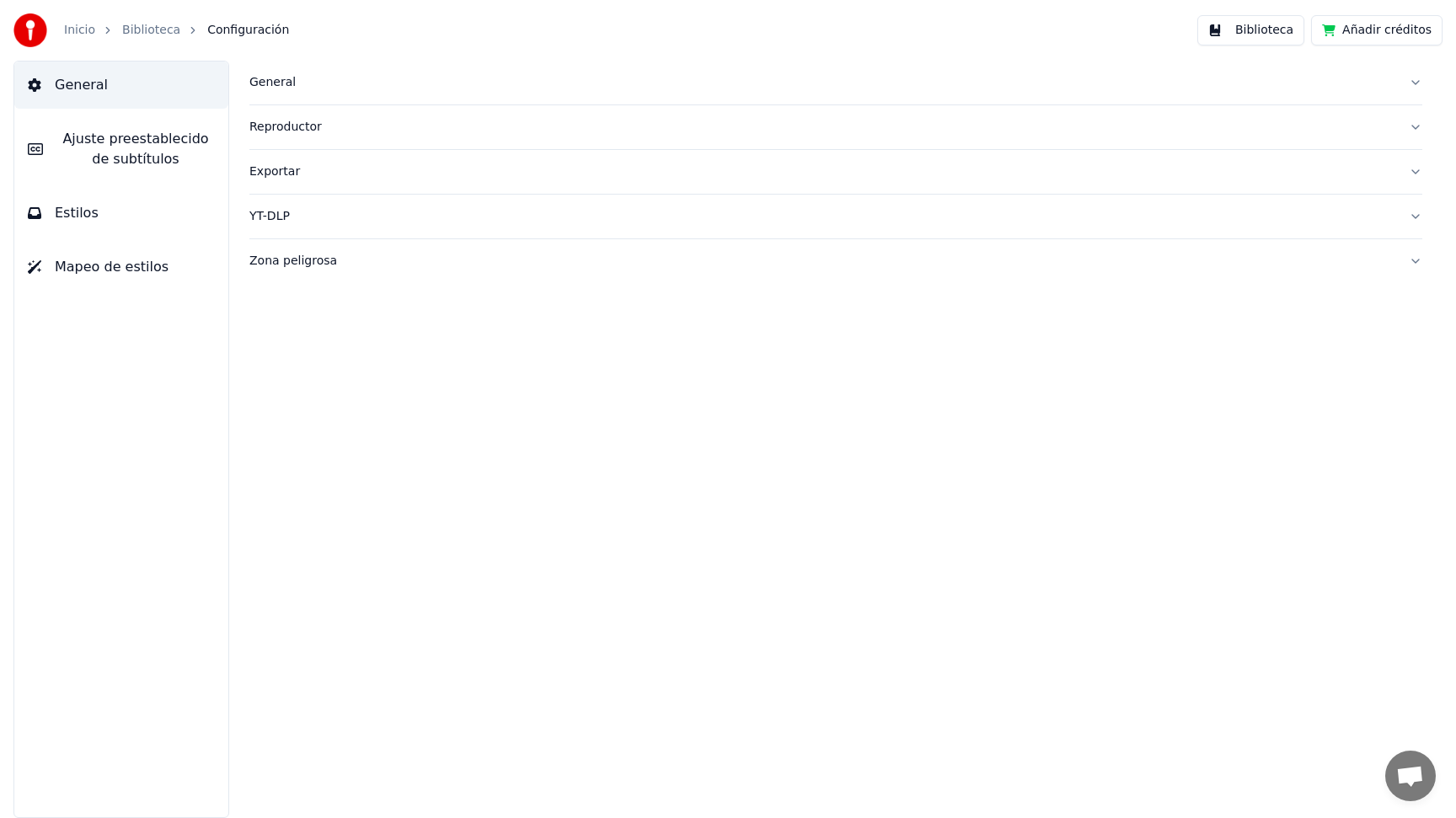
click at [1268, 31] on button "Biblioteca" at bounding box center [1250, 31] width 107 height 31
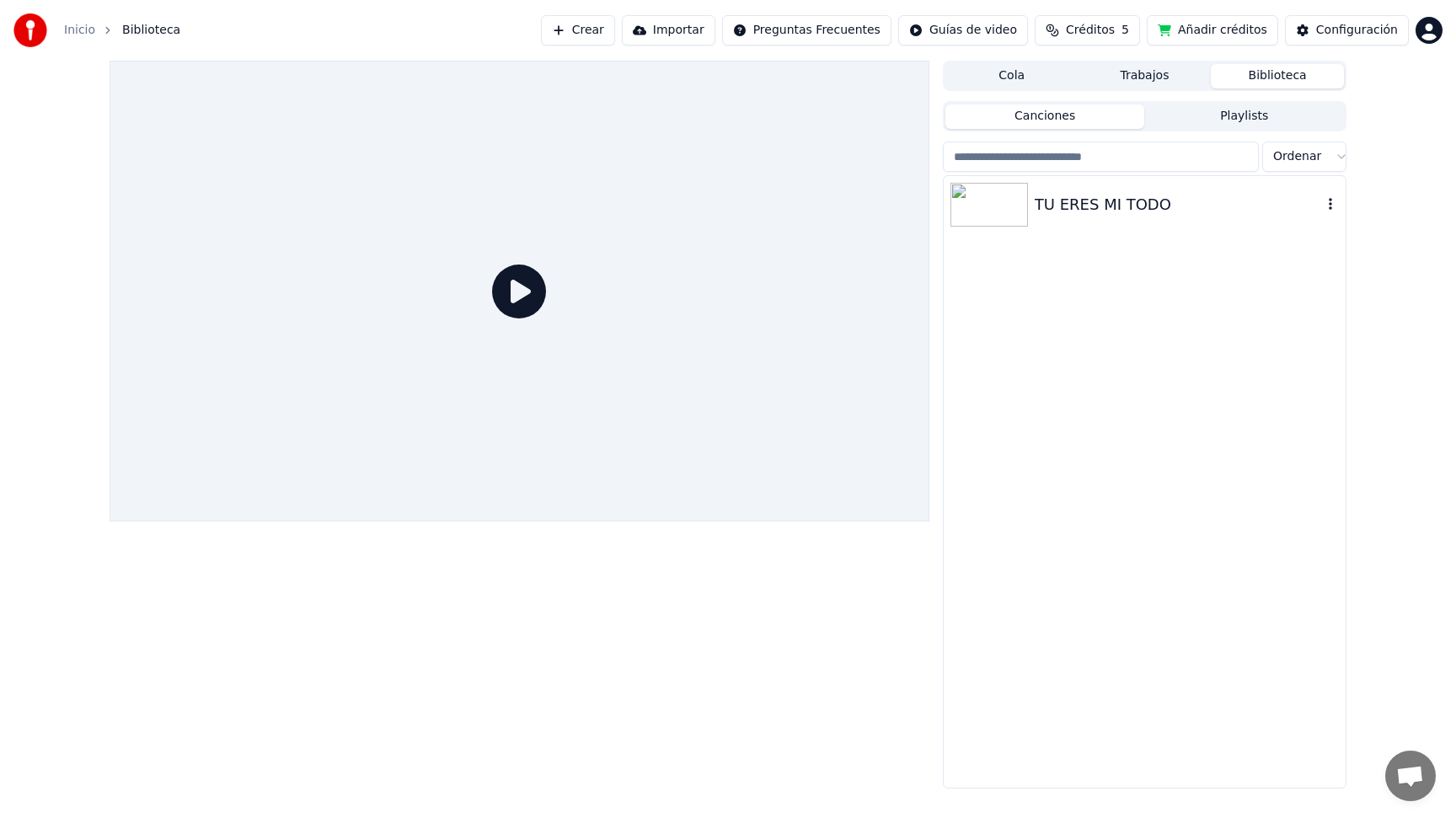
click at [1009, 208] on img at bounding box center [988, 205] width 77 height 44
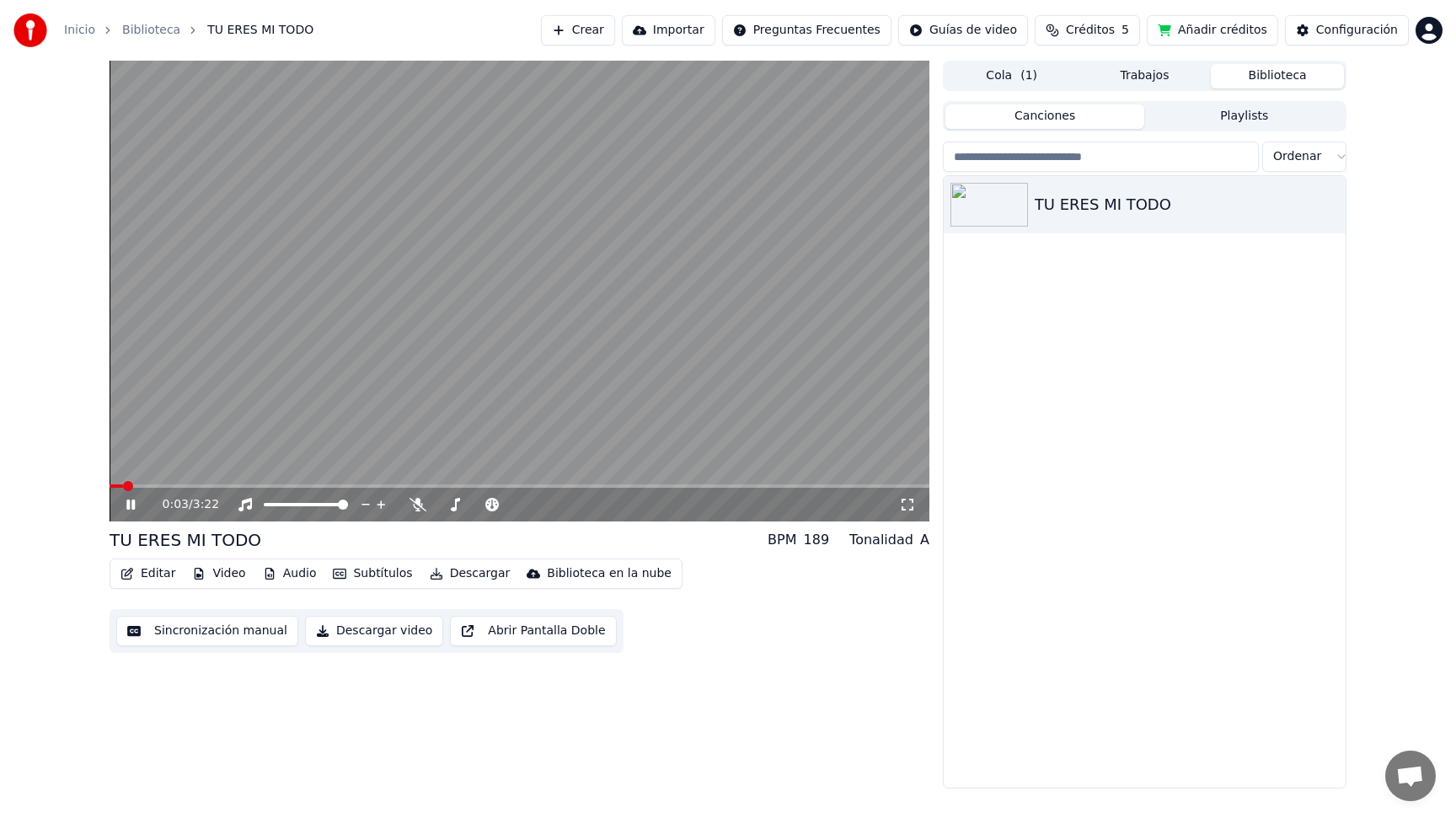
drag, startPoint x: 145, startPoint y: 478, endPoint x: 238, endPoint y: 494, distance: 94.4
click at [238, 494] on div "0:03 / 3:22" at bounding box center [520, 291] width 820 height 460
click at [227, 485] on span at bounding box center [520, 486] width 820 height 4
click at [129, 504] on icon at bounding box center [131, 504] width 10 height 11
click at [274, 481] on video at bounding box center [520, 291] width 820 height 460
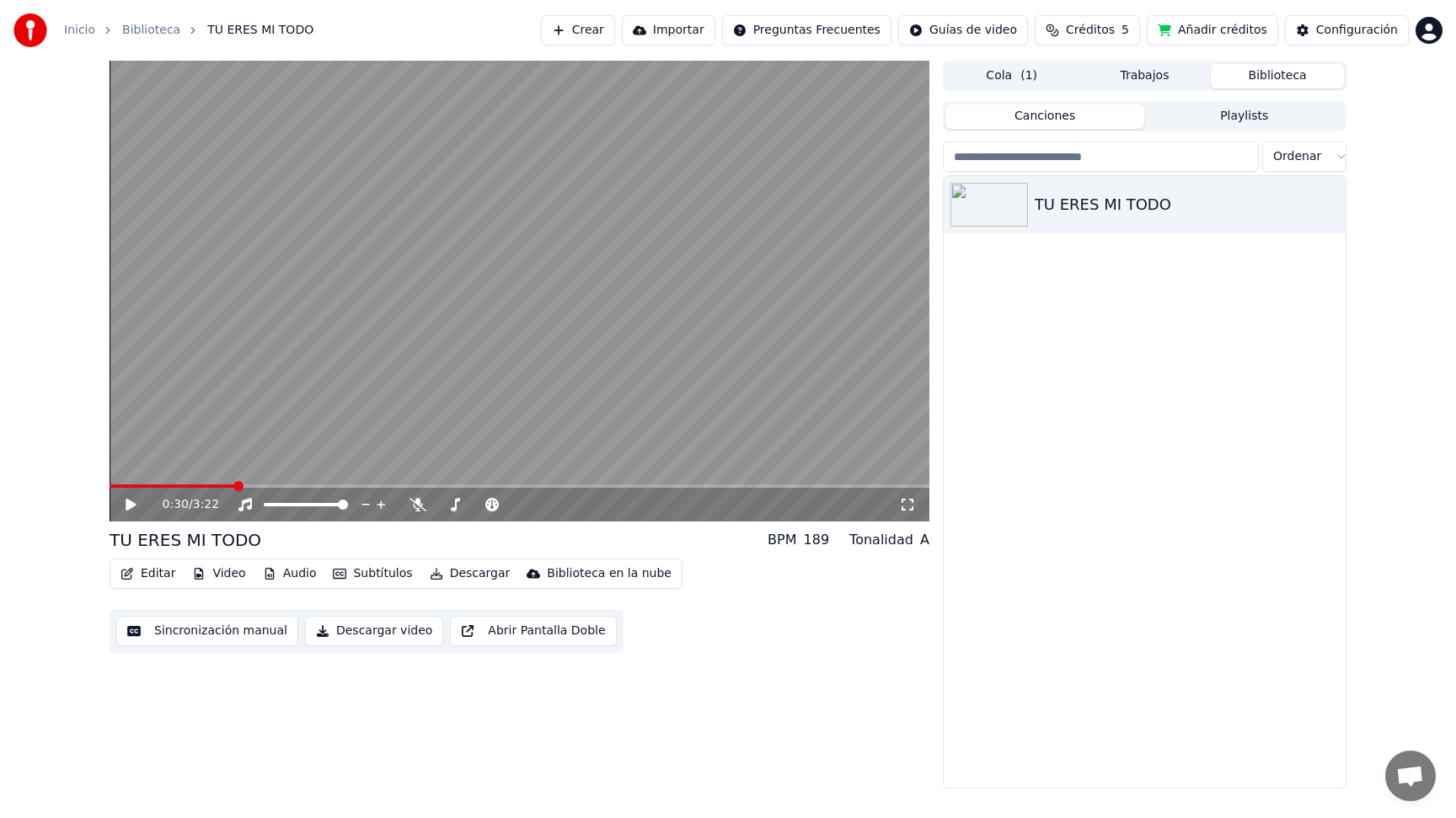
click at [295, 481] on video at bounding box center [520, 291] width 820 height 460
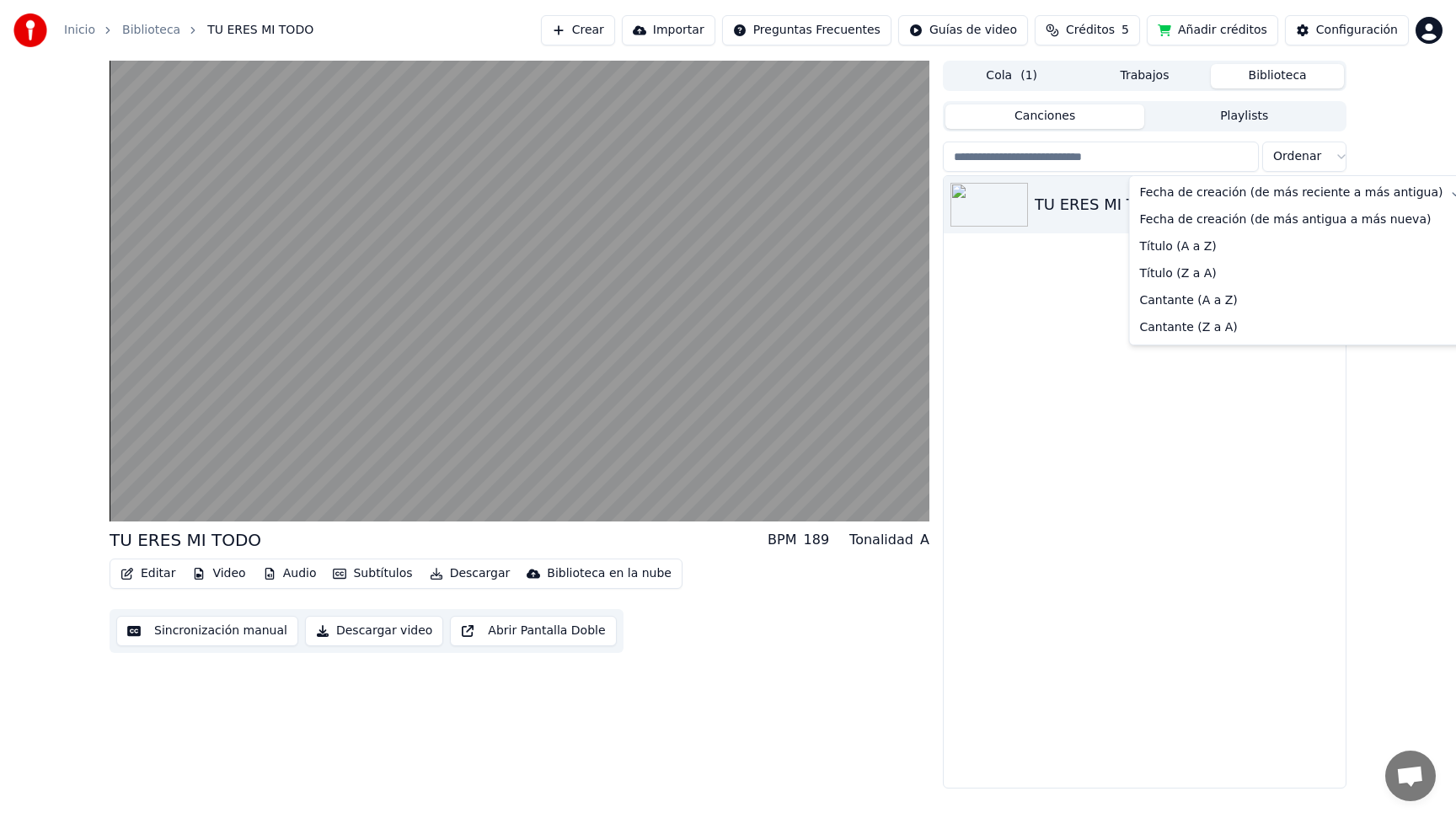
click at [1295, 156] on html "Inicio Biblioteca TU ERES MI TODO Crear Importar Preguntas Frecuentes Guías de …" at bounding box center [728, 409] width 1456 height 818
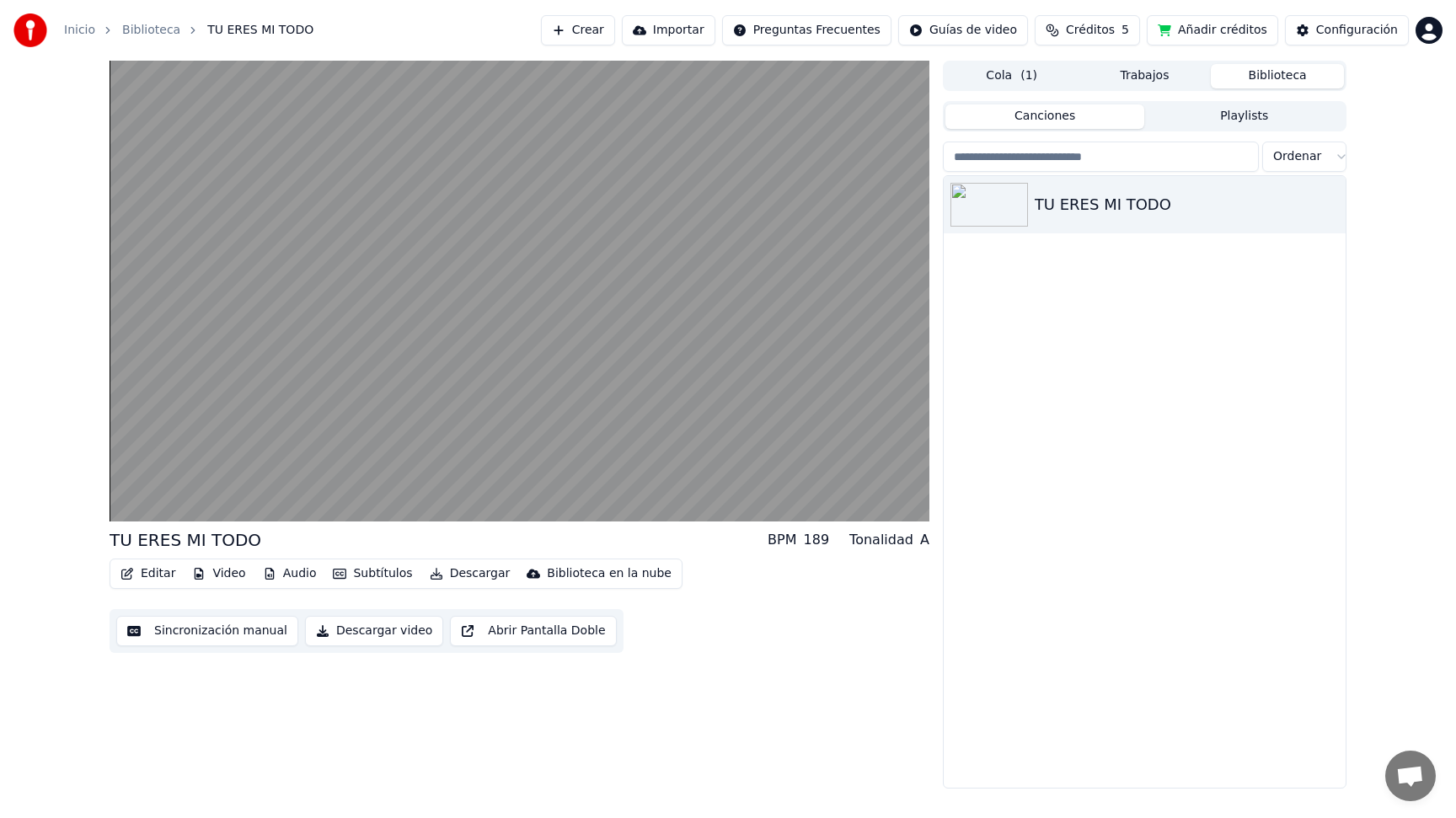
click at [1126, 161] on input "search" at bounding box center [1100, 156] width 316 height 31
click at [1084, 336] on div "TU ERES MI TODO" at bounding box center [1143, 481] width 401 height 611
click at [1066, 199] on div "TU ERES MI TODO" at bounding box center [1178, 204] width 287 height 24
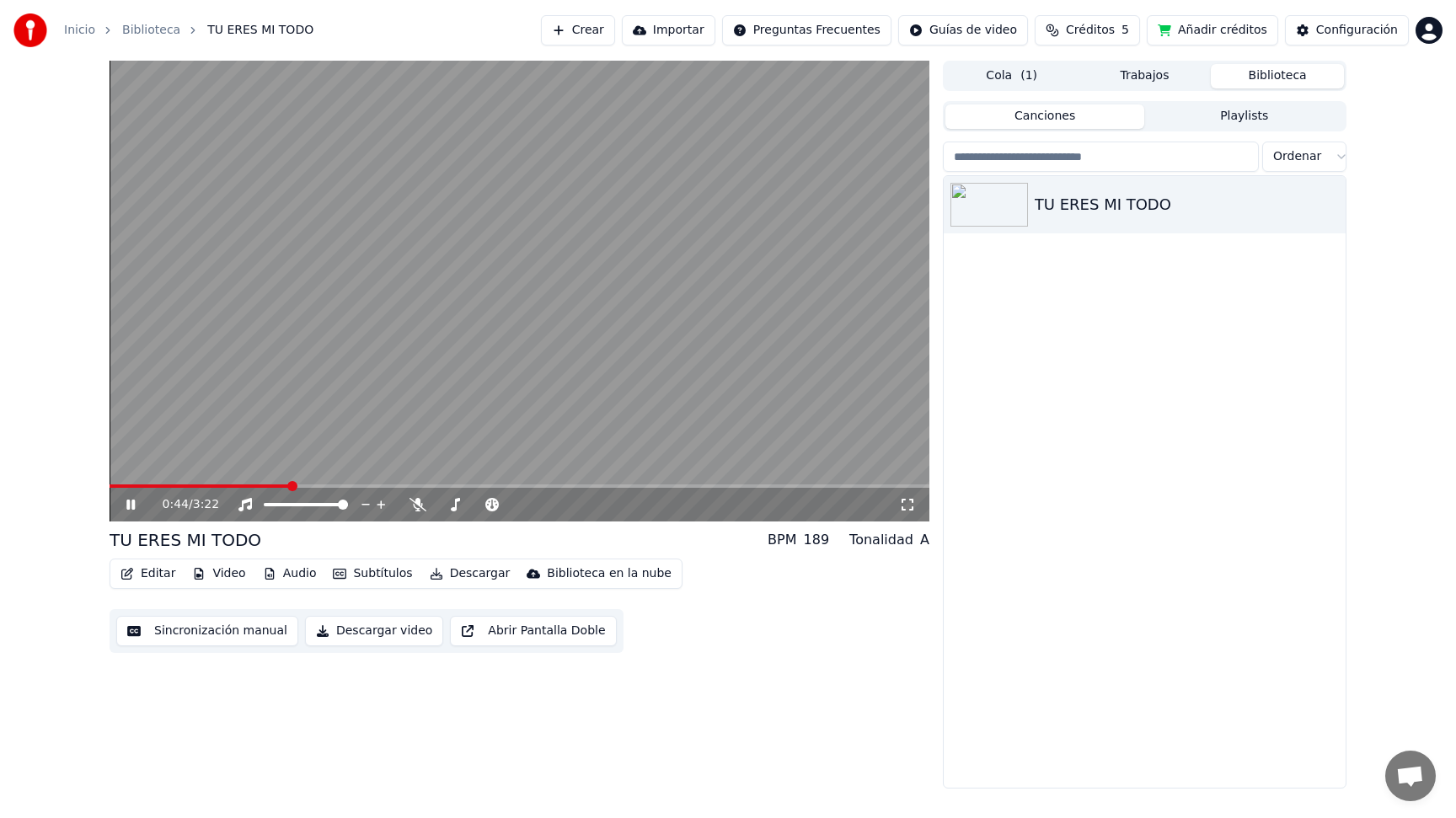
click at [345, 487] on span at bounding box center [520, 486] width 820 height 4
click at [155, 572] on button "Editar" at bounding box center [148, 573] width 69 height 24
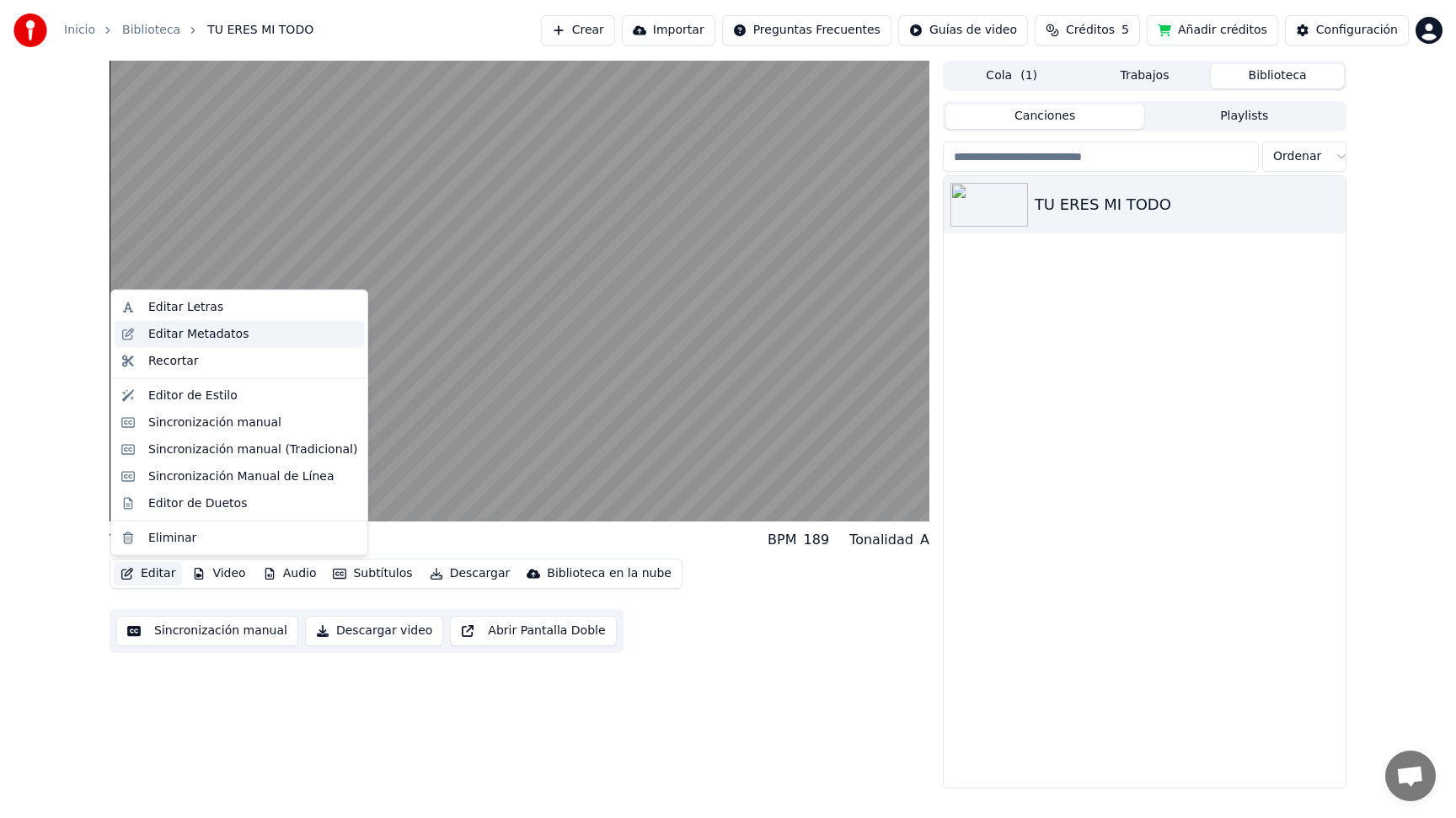
click at [183, 335] on div "Editar Metadatos" at bounding box center [197, 334] width 100 height 17
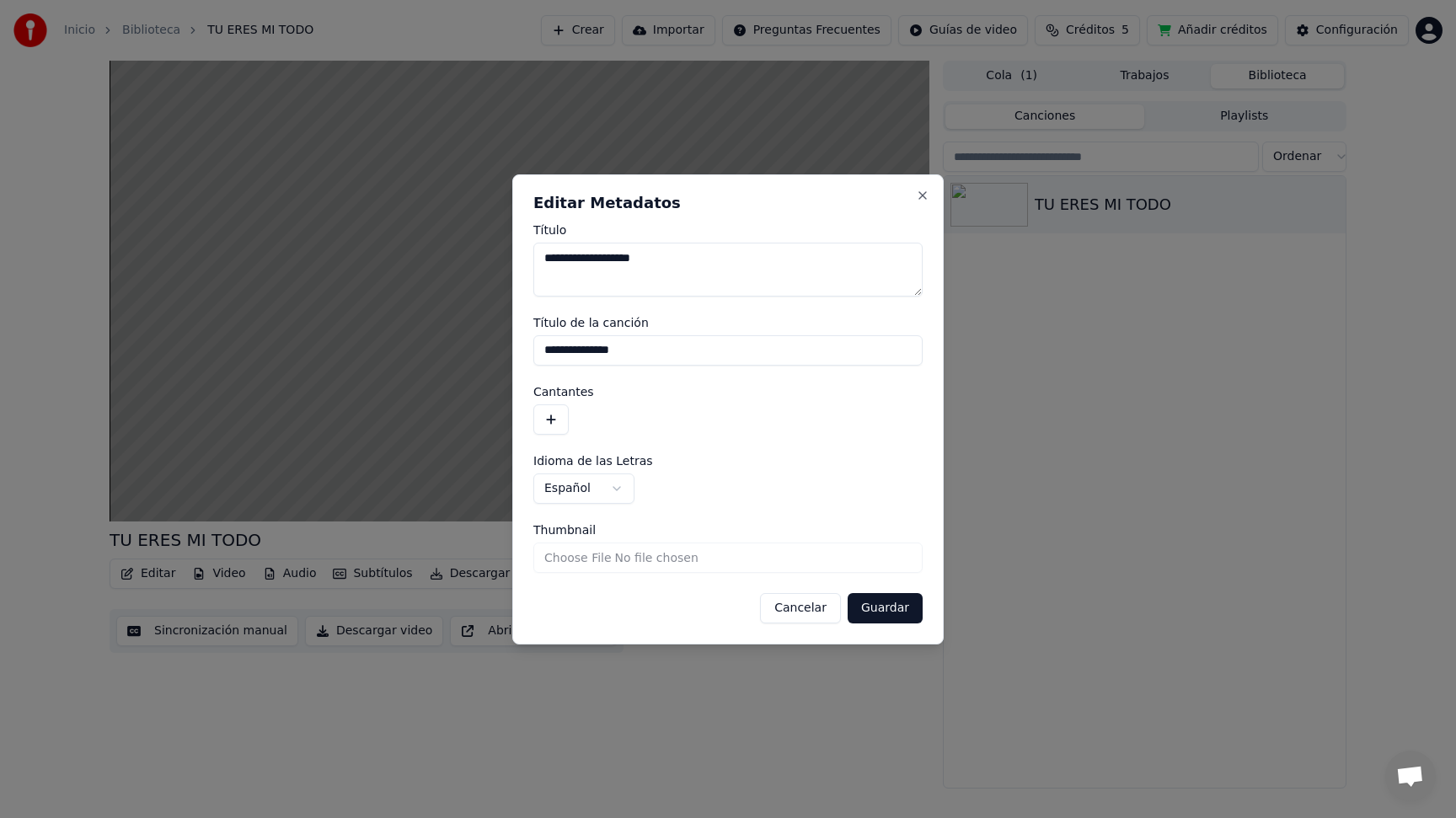
click at [804, 611] on button "Cancelar" at bounding box center [800, 608] width 81 height 31
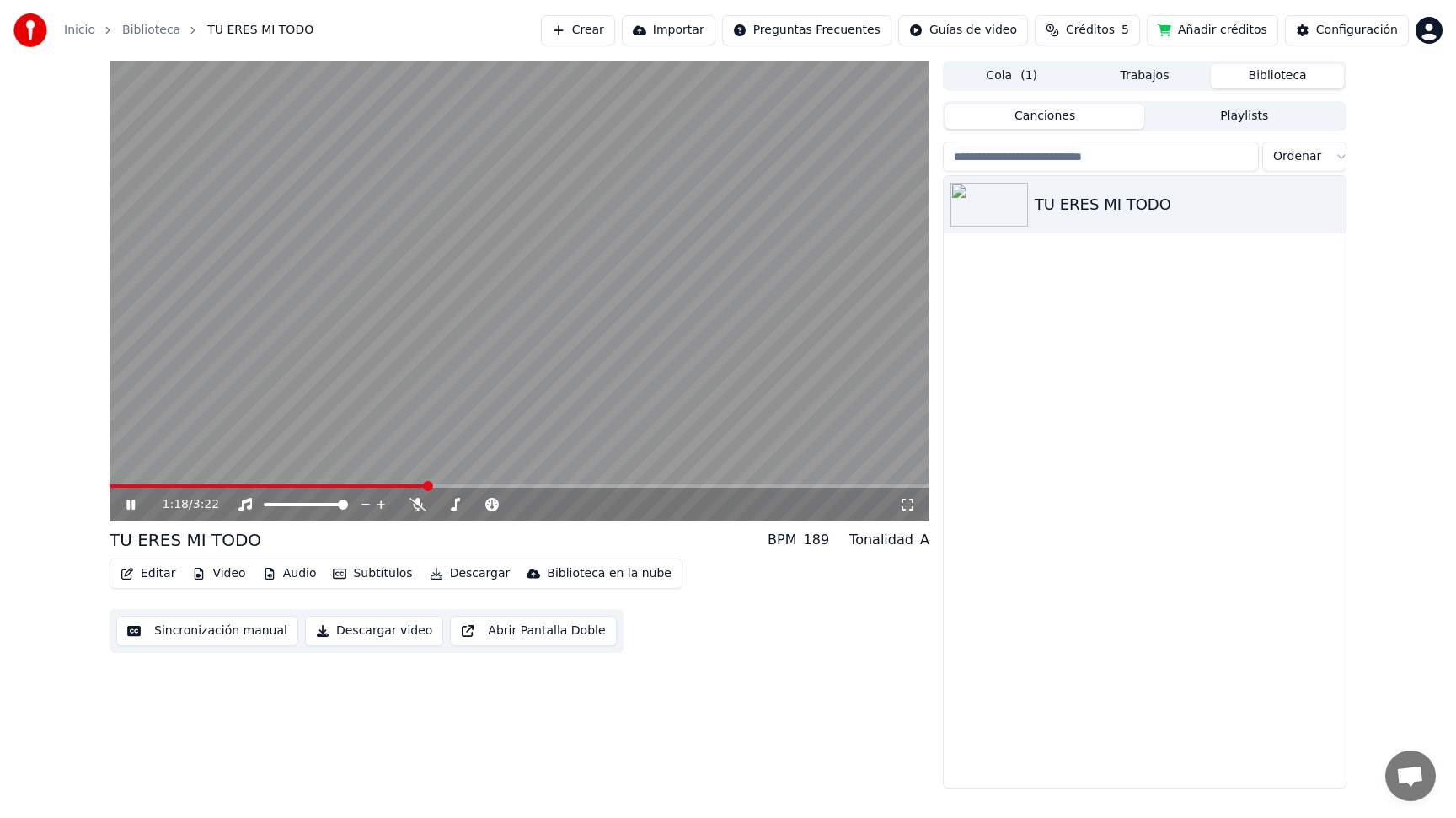
click at [134, 502] on icon at bounding box center [143, 504] width 40 height 13
click at [608, 40] on button "Crear" at bounding box center [578, 31] width 74 height 31
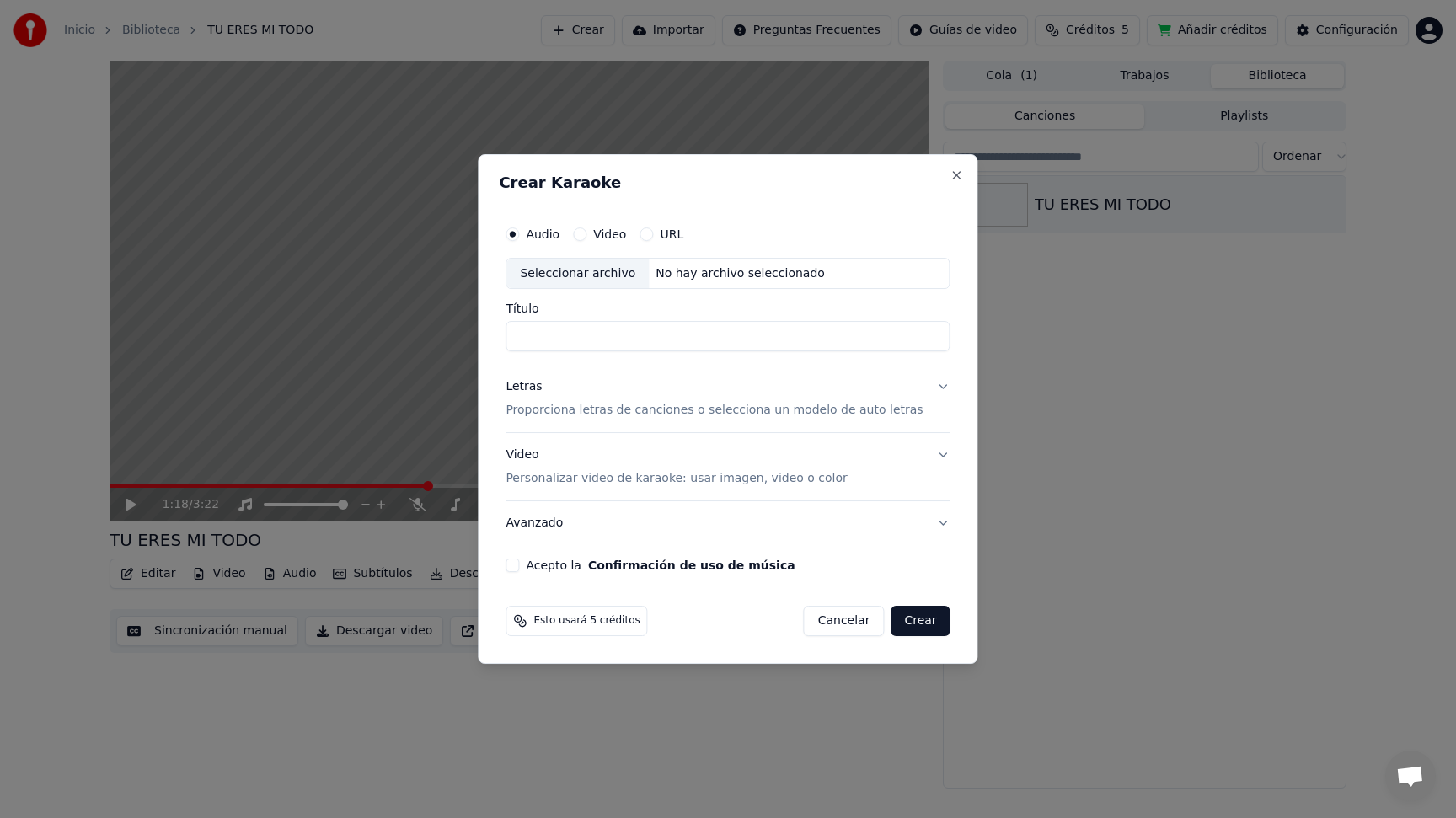
click at [653, 232] on button "URL" at bounding box center [646, 235] width 13 height 13
drag, startPoint x: 559, startPoint y: 263, endPoint x: 558, endPoint y: 274, distance: 11.0
click at [559, 263] on input "text" at bounding box center [728, 273] width 444 height 33
click at [921, 276] on button "button" at bounding box center [933, 272] width 33 height 31
type input "**********"
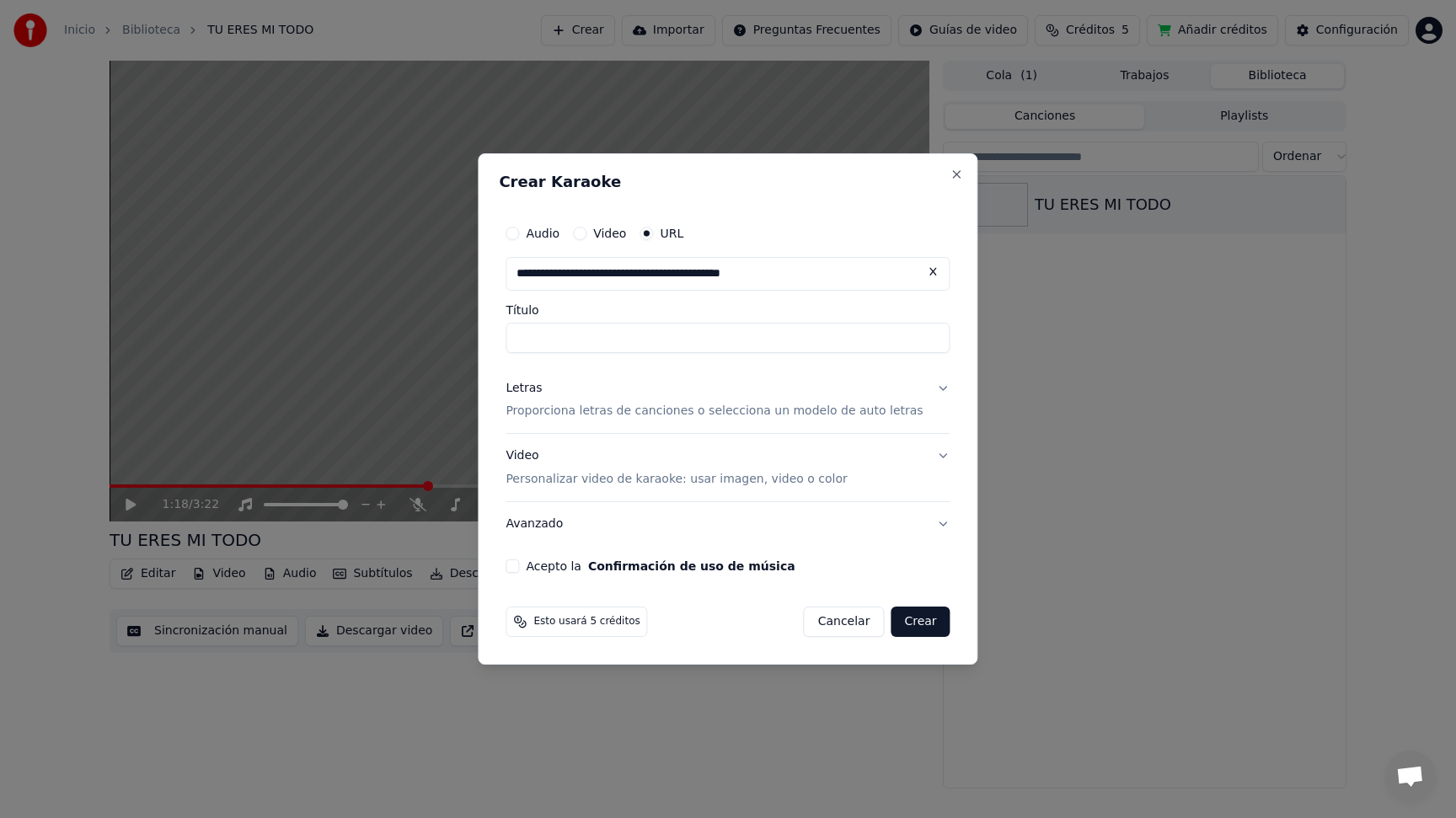
type input "**********"
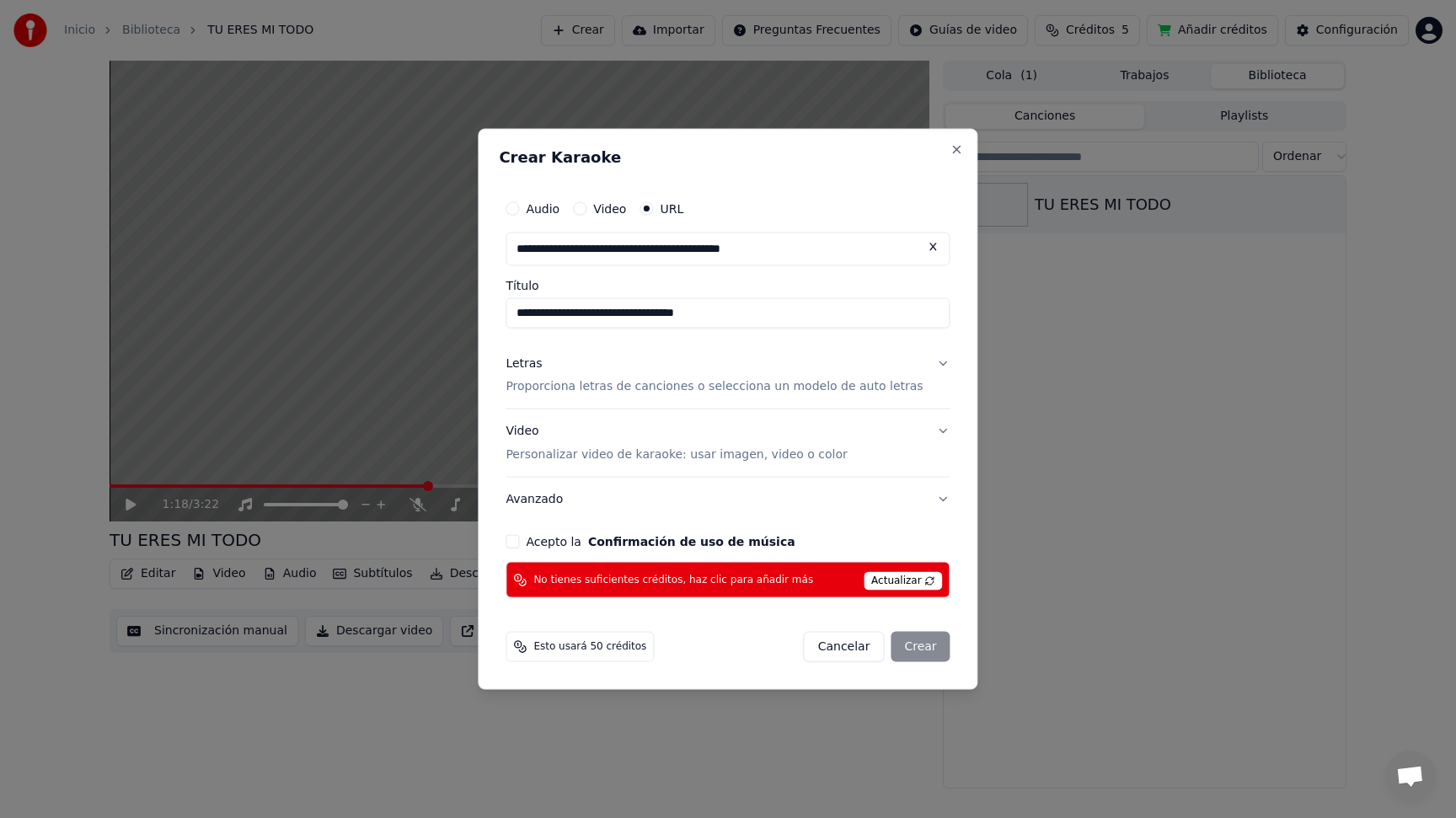
click at [929, 358] on button "Letras Proporciona letras de canciones o selecciona un modelo de auto letras" at bounding box center [728, 375] width 444 height 68
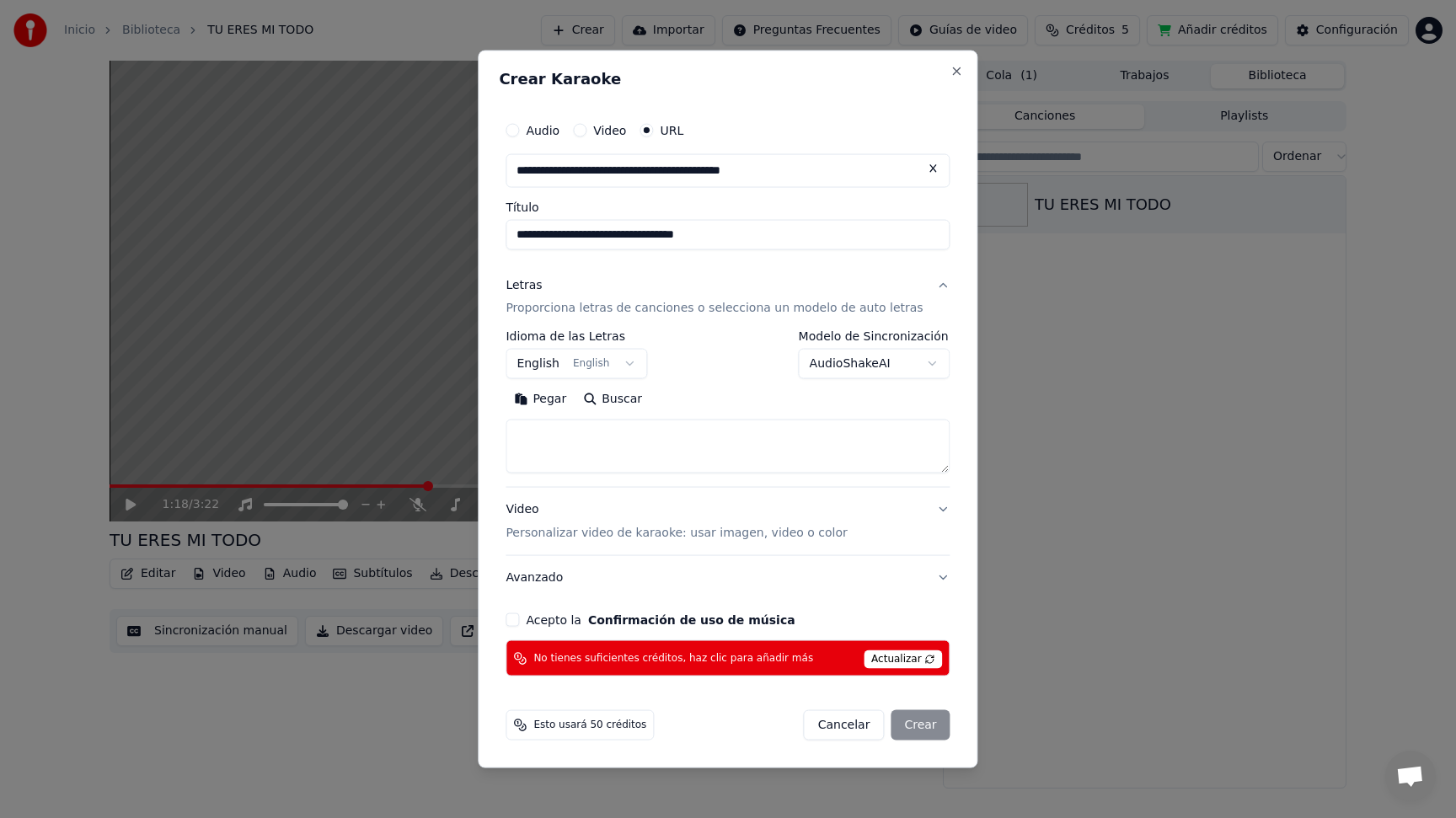
click at [606, 362] on body "**********" at bounding box center [728, 409] width 1456 height 818
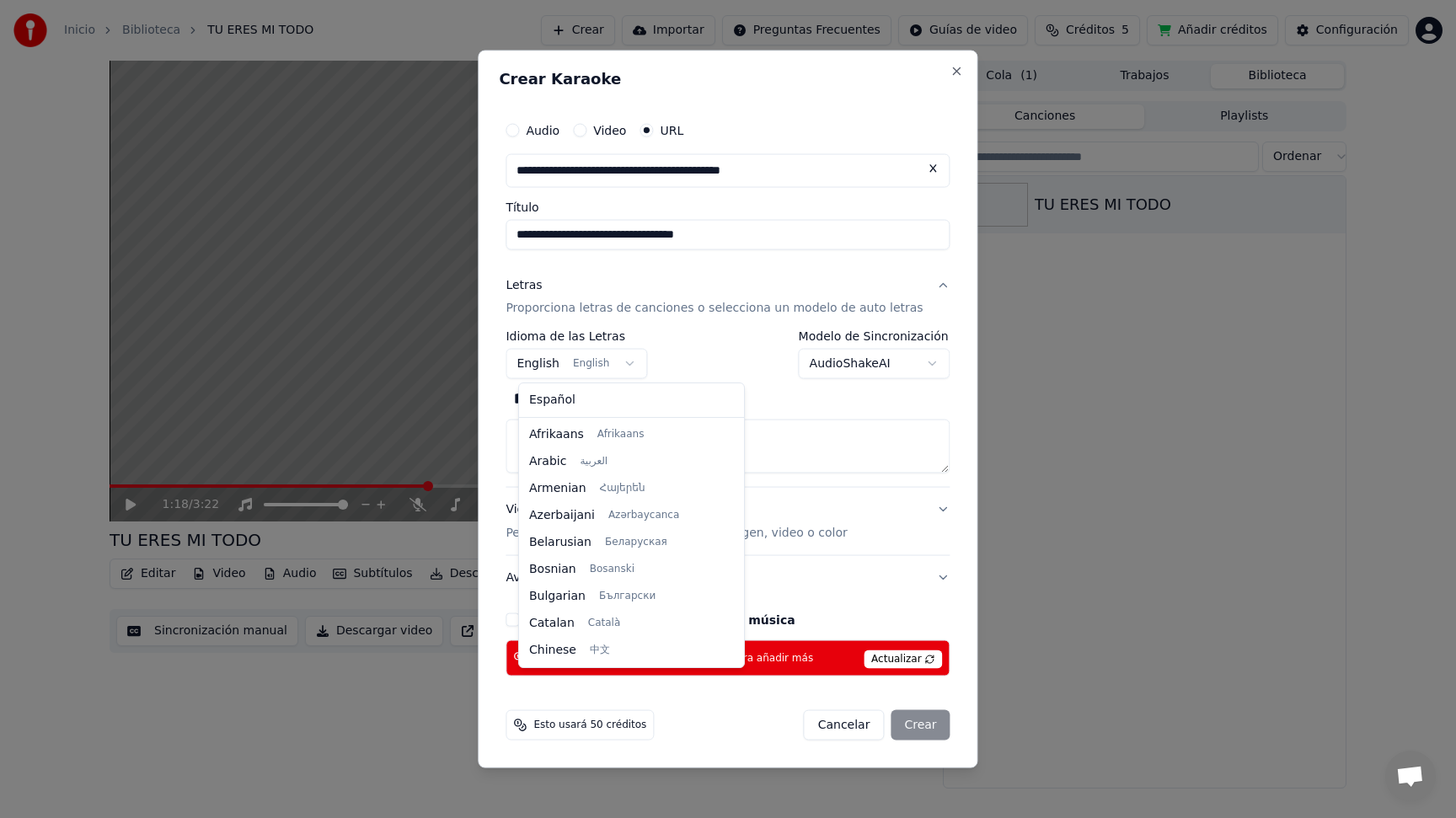
scroll to position [134, 0]
select select "**"
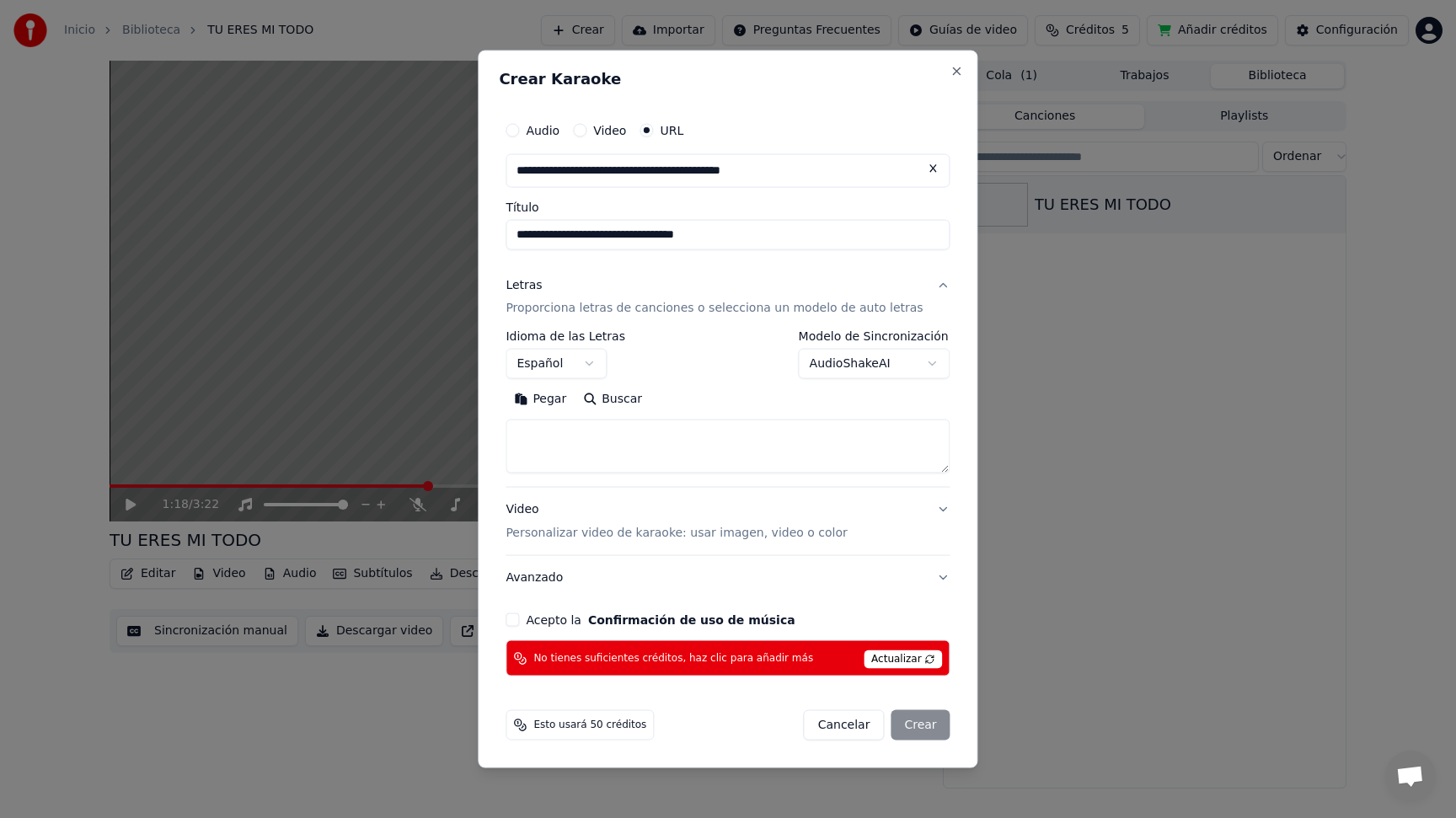
click at [545, 400] on button "Pegar" at bounding box center [540, 399] width 69 height 27
type textarea "**********"
drag, startPoint x: 807, startPoint y: 438, endPoint x: 375, endPoint y: 435, distance: 432.0
click at [375, 436] on body "**********" at bounding box center [728, 409] width 1456 height 818
click at [596, 398] on button "Limpiar" at bounding box center [621, 399] width 79 height 27
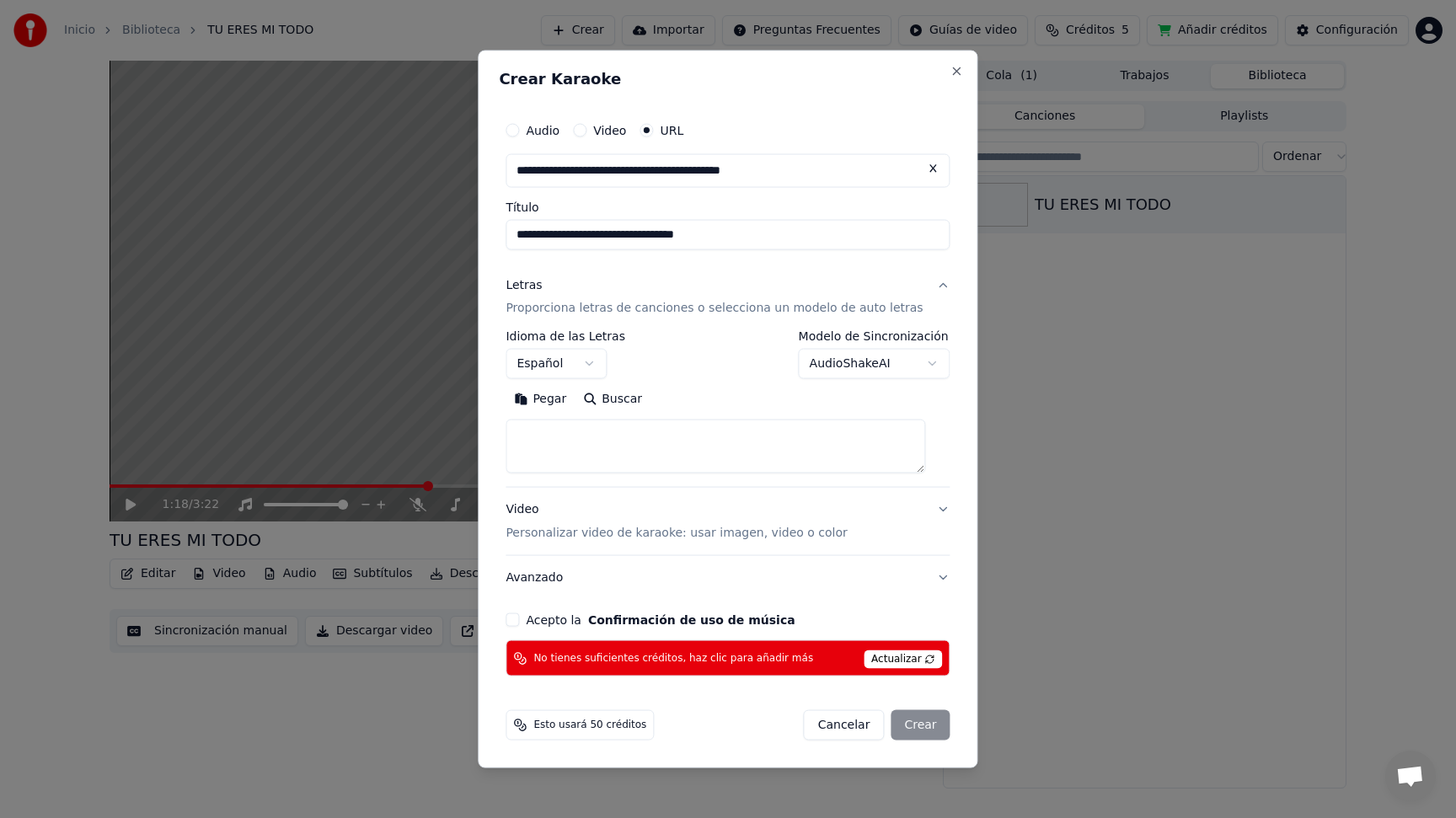
click at [538, 399] on button "Pegar" at bounding box center [540, 399] width 69 height 27
type textarea "**********"
click at [917, 361] on body "**********" at bounding box center [728, 409] width 1456 height 818
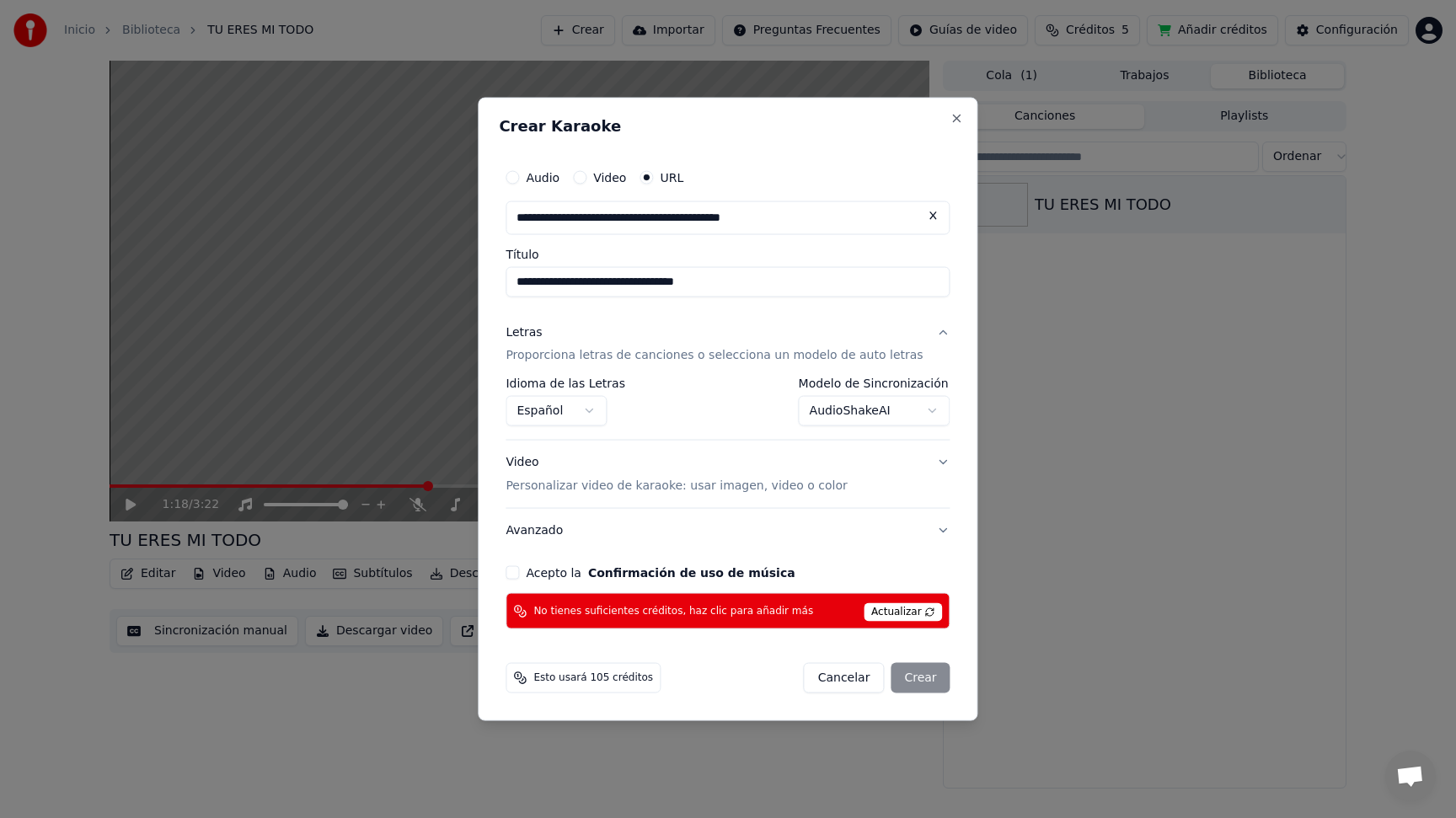
click at [519, 574] on button "Acepto la Confirmación de uso de música" at bounding box center [512, 573] width 13 height 13
click at [725, 607] on span "No tienes suficientes créditos, haz clic para añadir más" at bounding box center [672, 610] width 279 height 13
click at [844, 681] on button "Cancelar" at bounding box center [844, 678] width 81 height 31
select select "**********"
select select
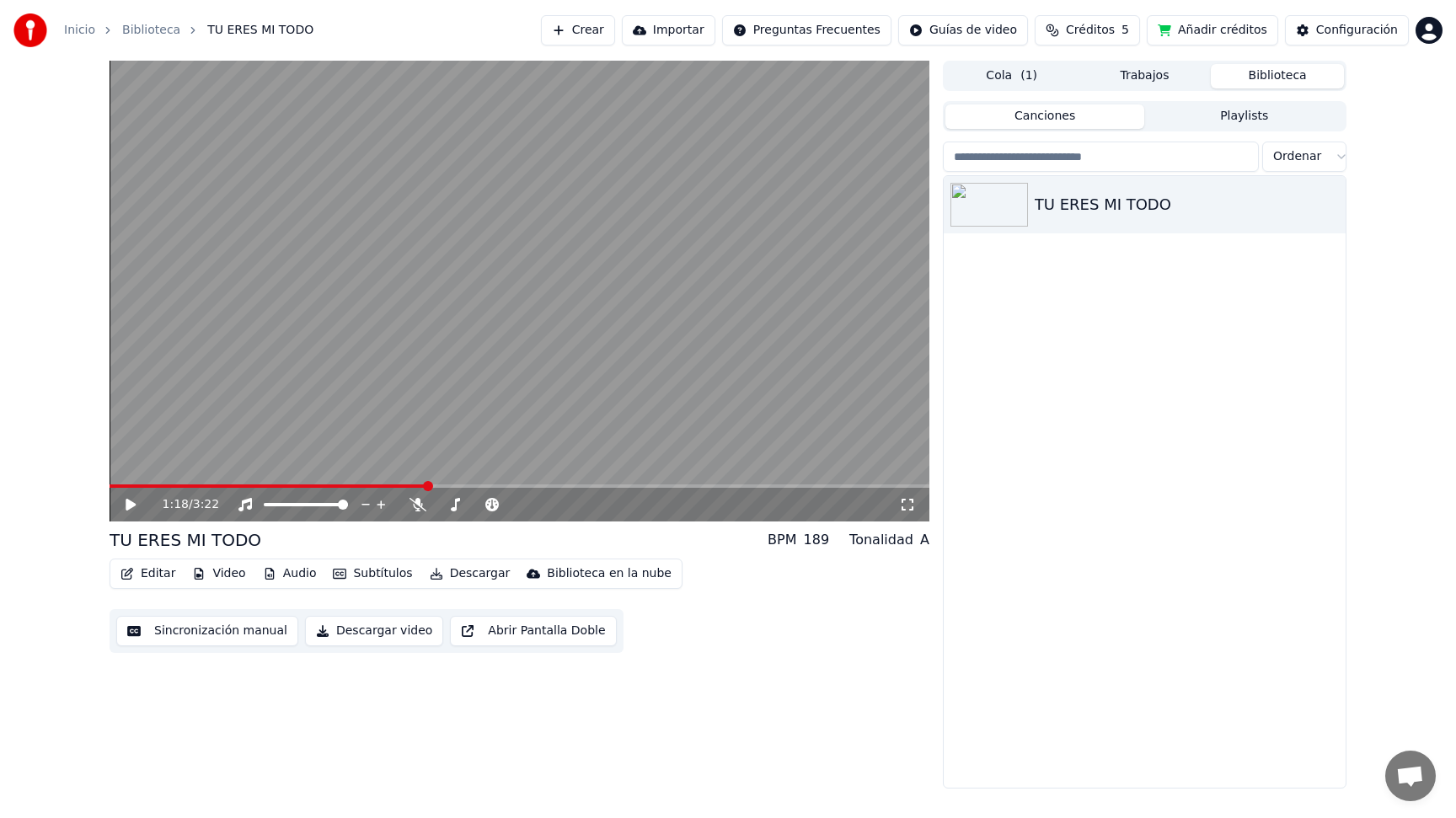
click at [73, 32] on link "Inicio" at bounding box center [79, 31] width 31 height 17
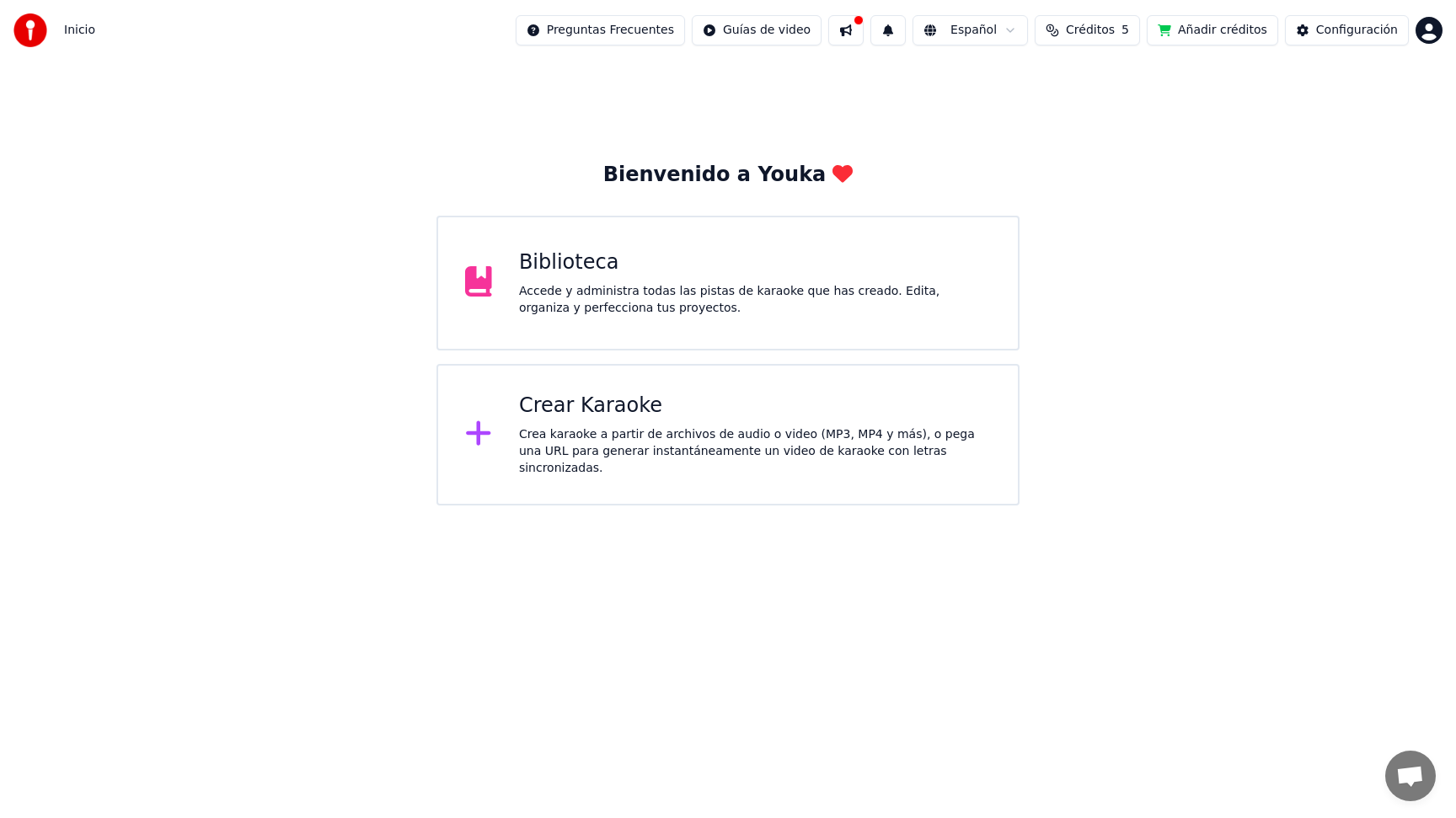
click at [578, 271] on div "Biblioteca" at bounding box center [754, 262] width 472 height 27
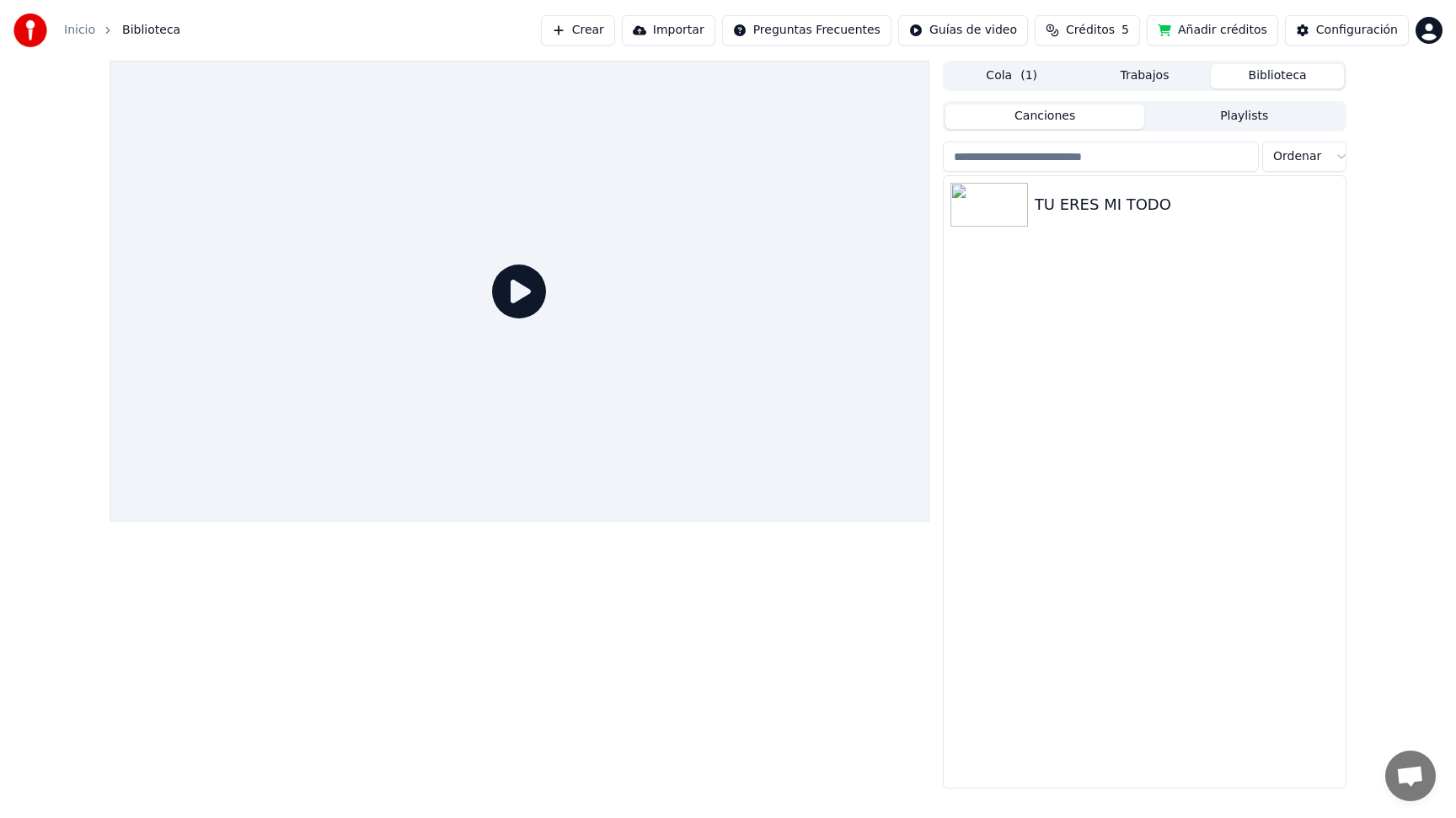
click at [85, 31] on link "Inicio" at bounding box center [79, 31] width 31 height 17
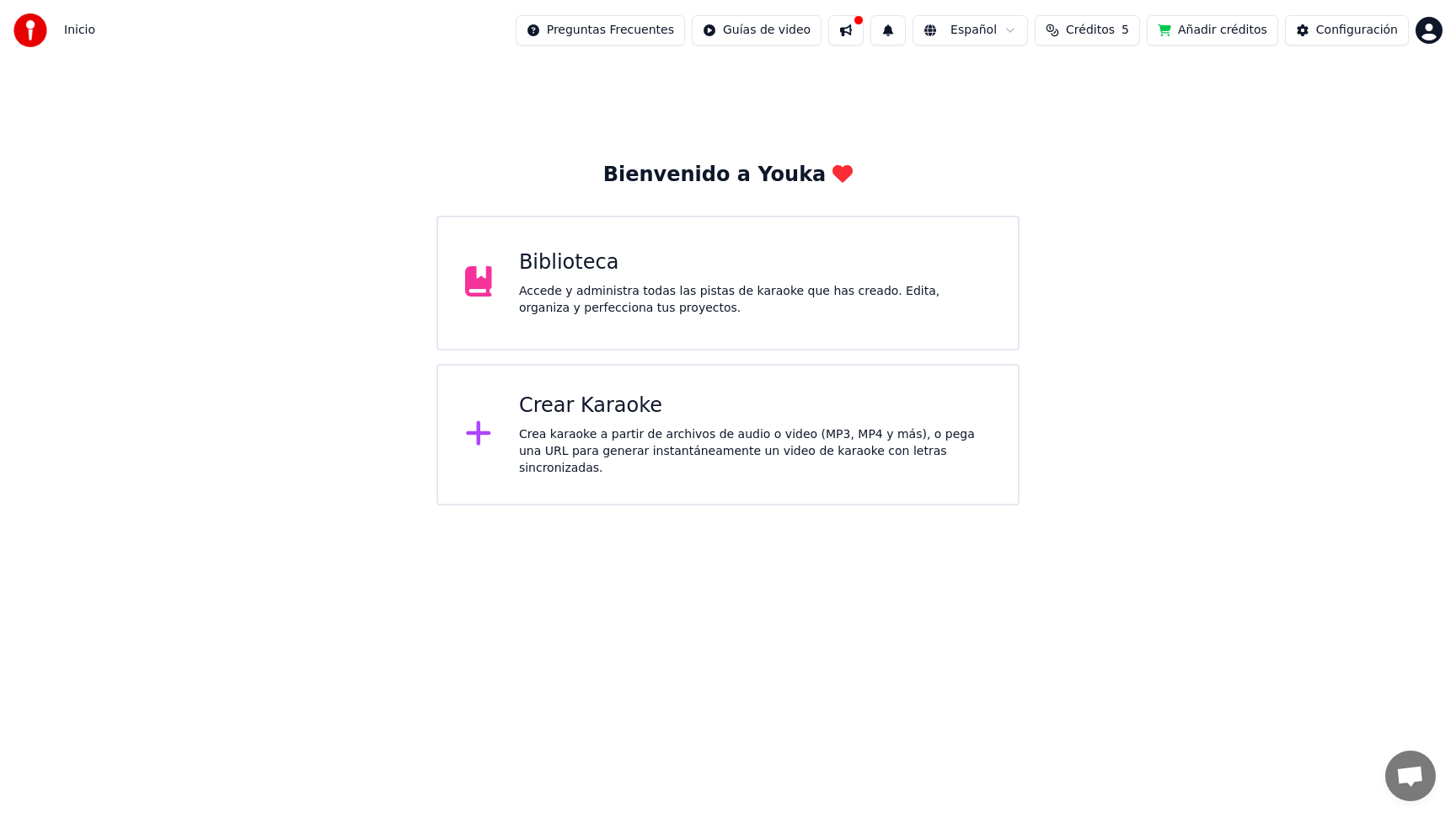
click at [509, 436] on div "Crear Karaoke Crea karaoke a partir de archivos de audio o video (MP3, MP4 y má…" at bounding box center [728, 435] width 582 height 141
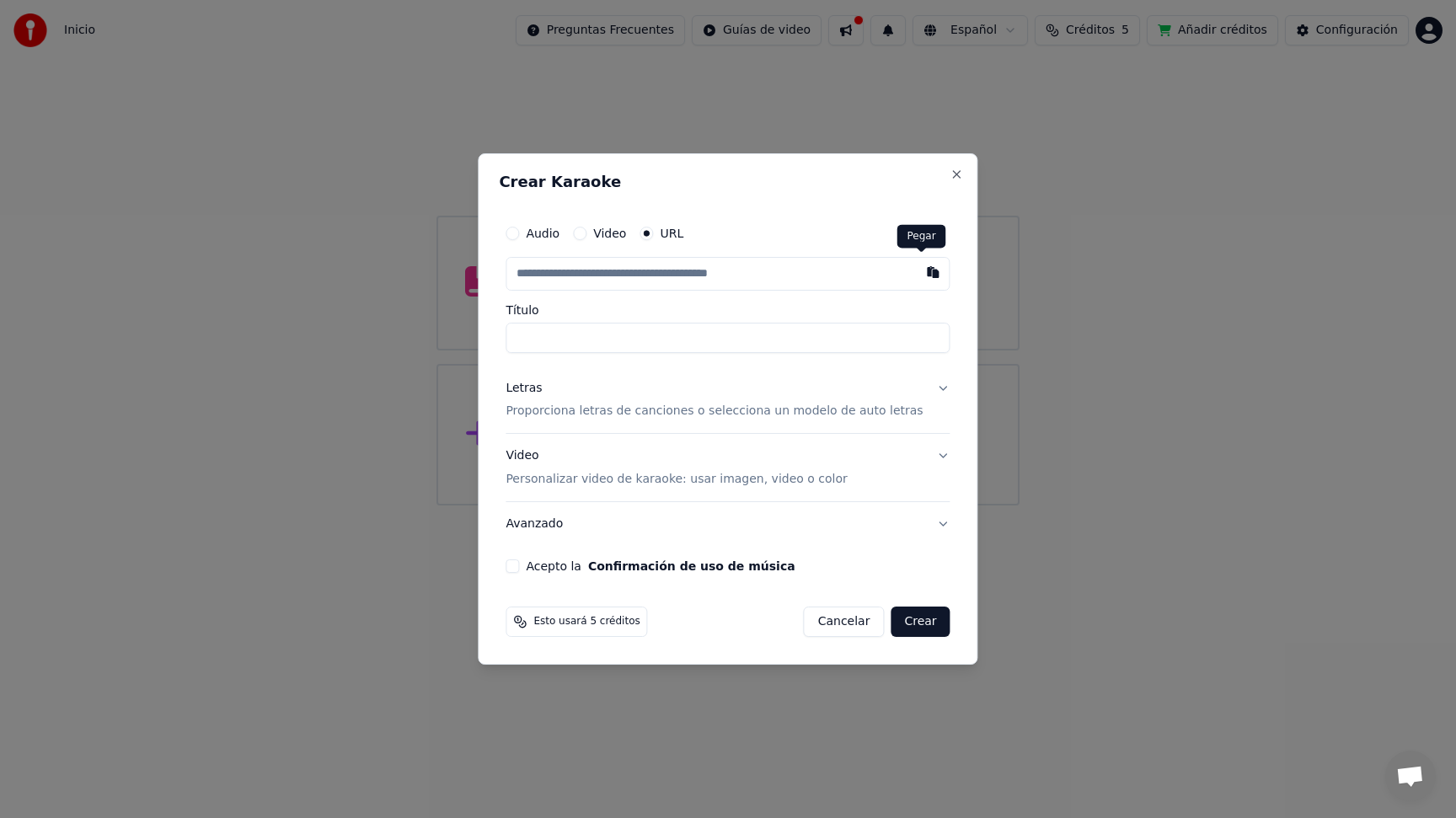
click at [916, 273] on button "button" at bounding box center [933, 272] width 33 height 31
type input "**********"
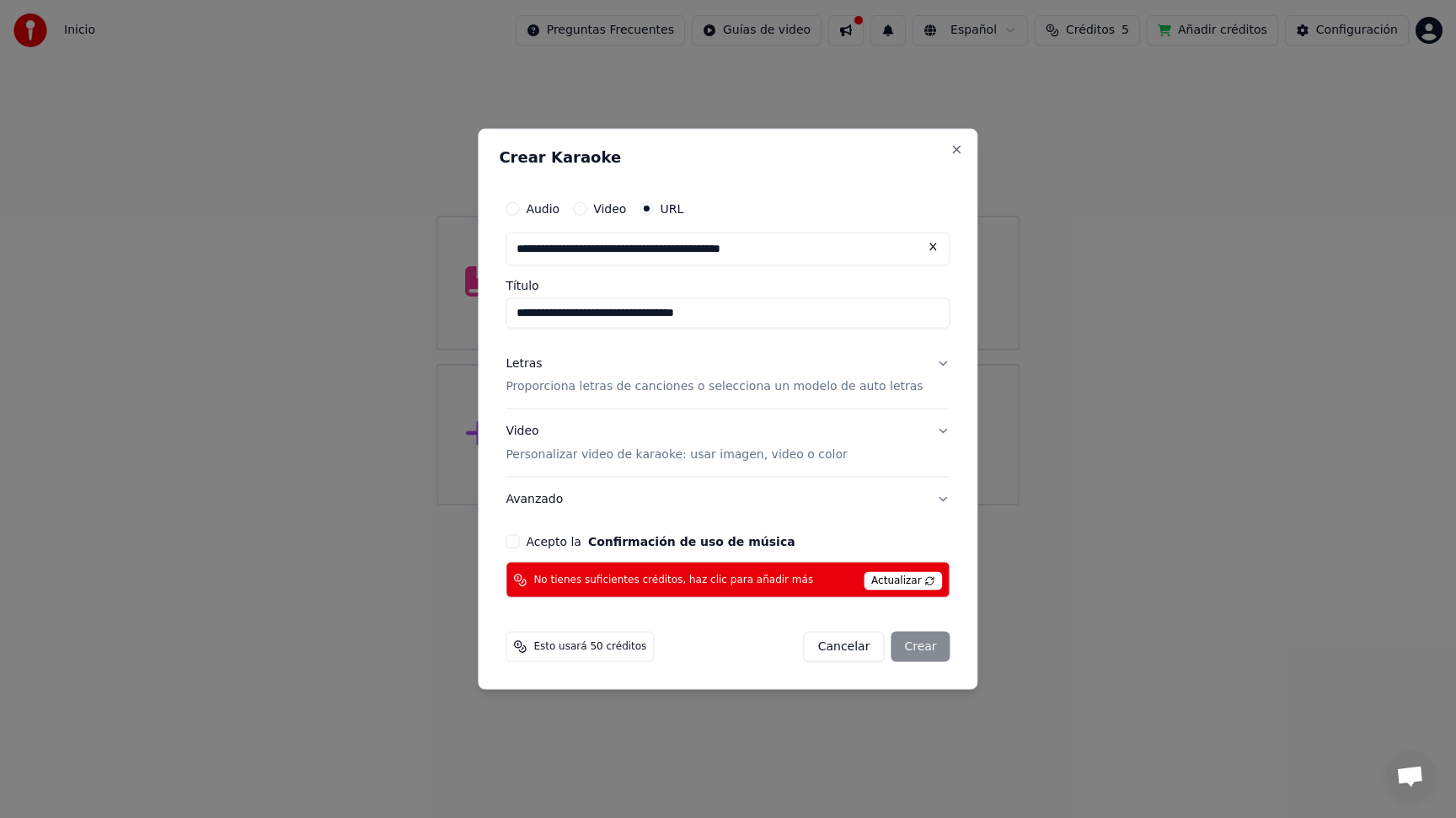
click at [931, 355] on button "Letras Proporciona letras de canciones o selecciona un modelo de auto letras" at bounding box center [728, 375] width 444 height 68
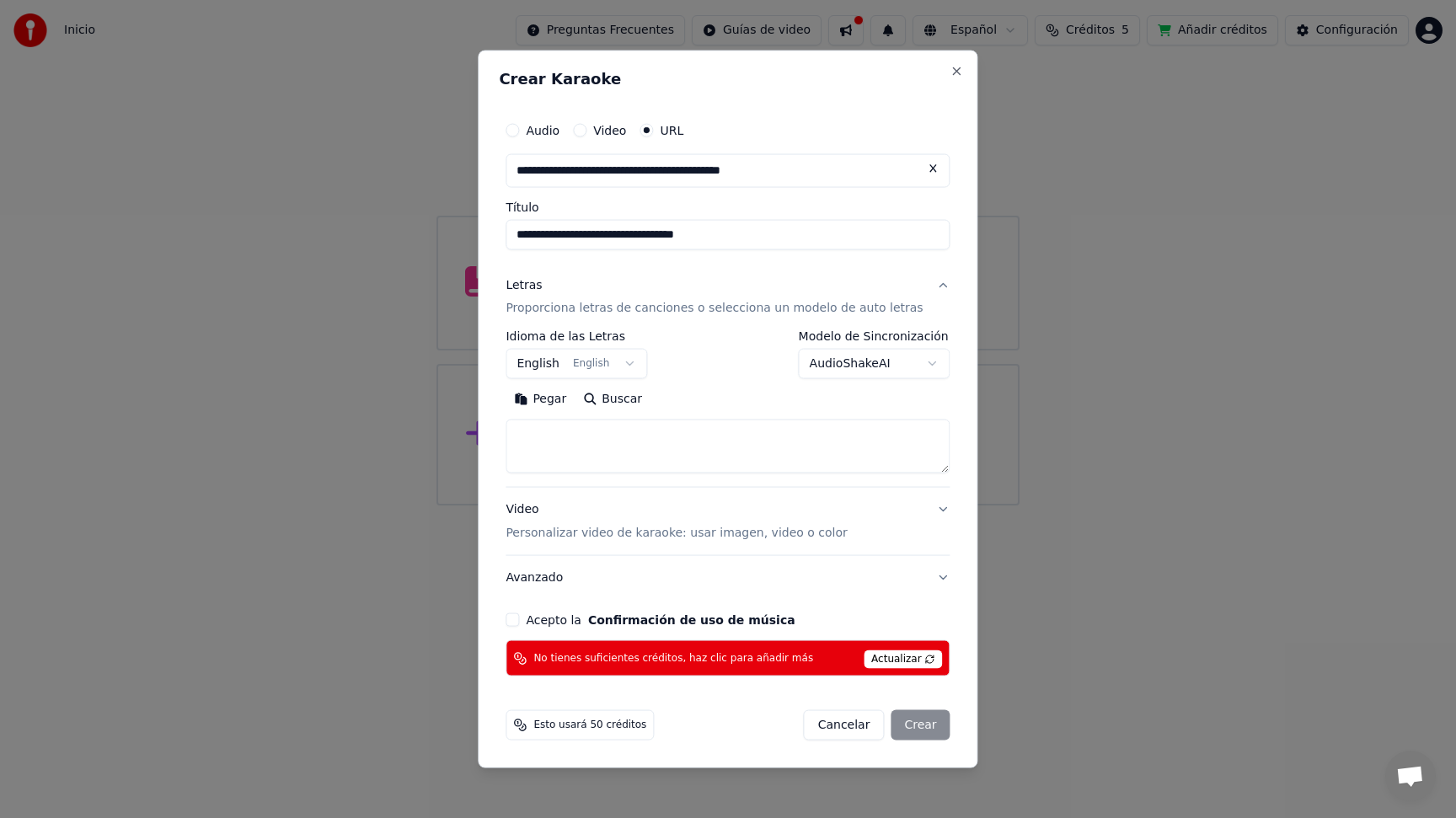
click at [564, 362] on body "**********" at bounding box center [728, 253] width 1456 height 505
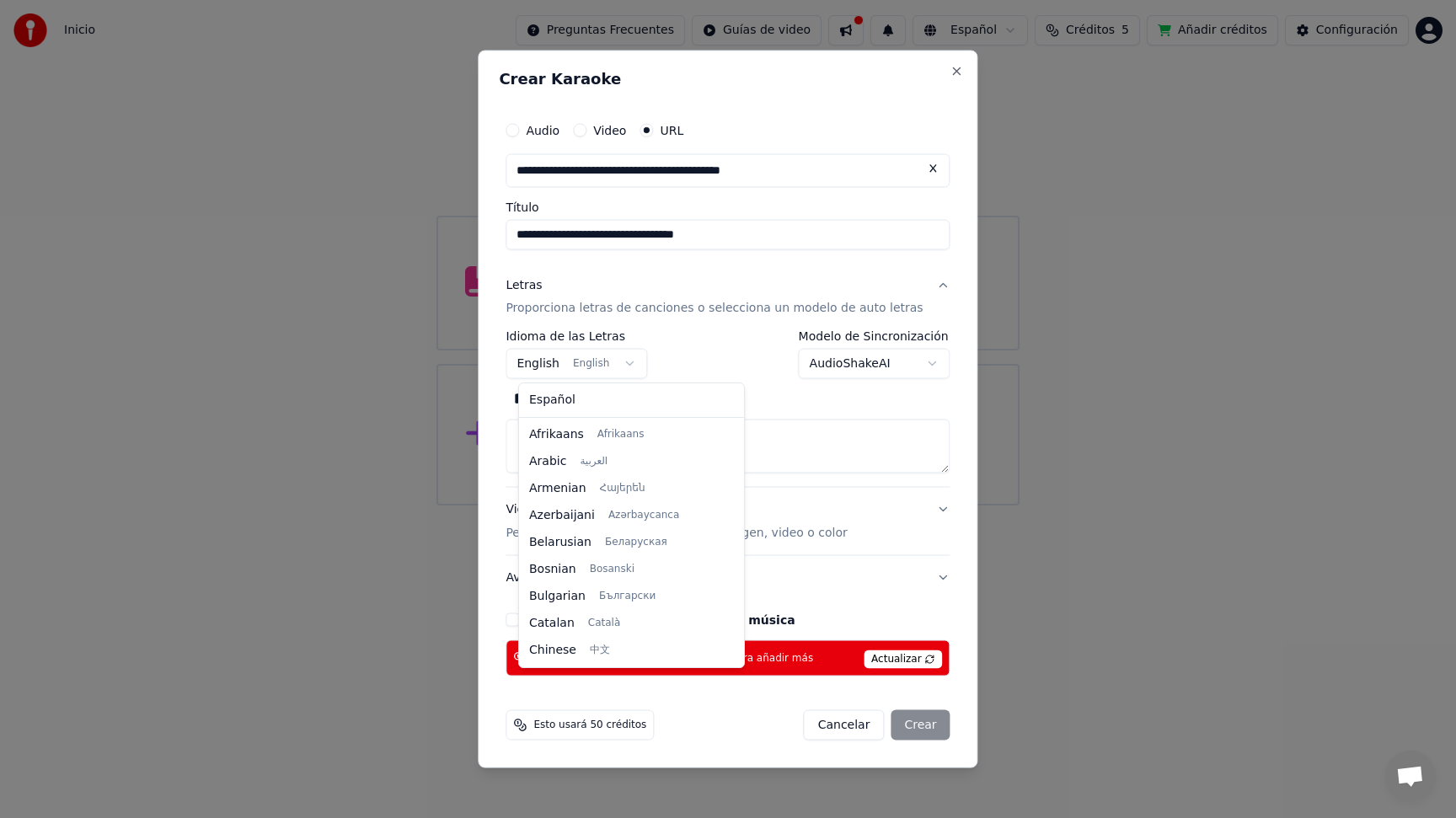
scroll to position [134, 0]
select select "**"
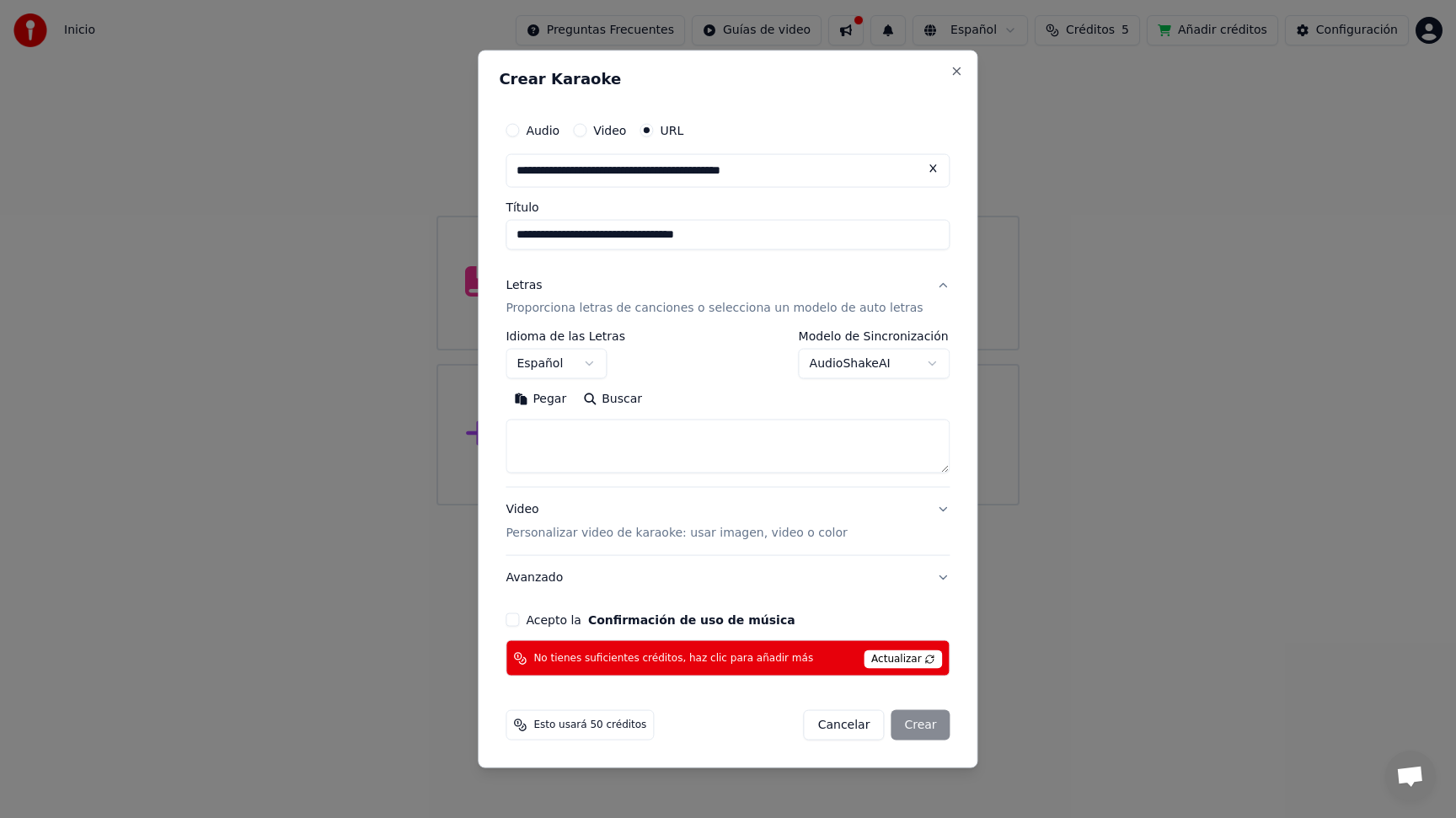
click at [878, 371] on body "**********" at bounding box center [728, 253] width 1456 height 505
click at [866, 356] on body "**********" at bounding box center [728, 253] width 1456 height 505
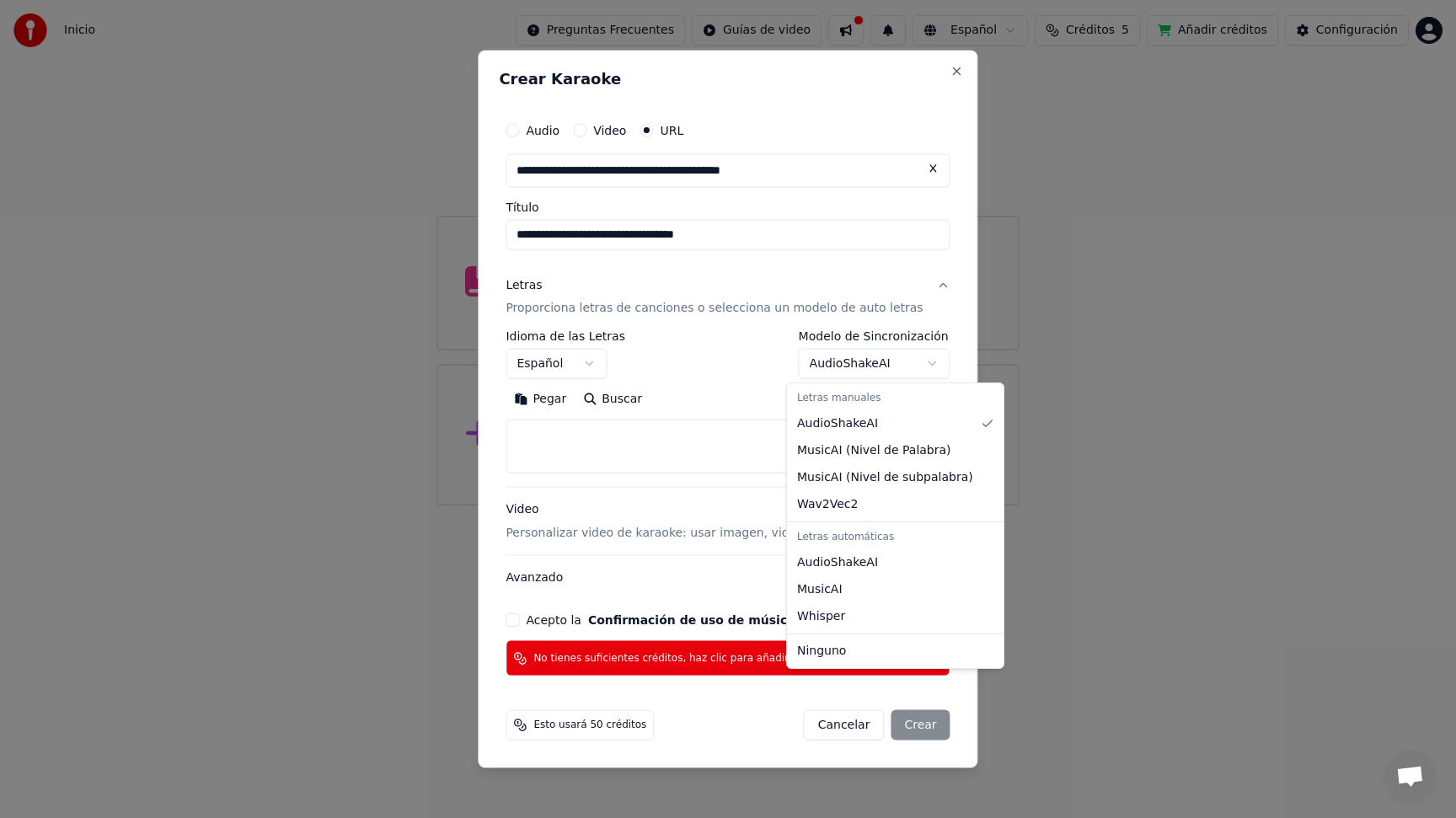
select select "**********"
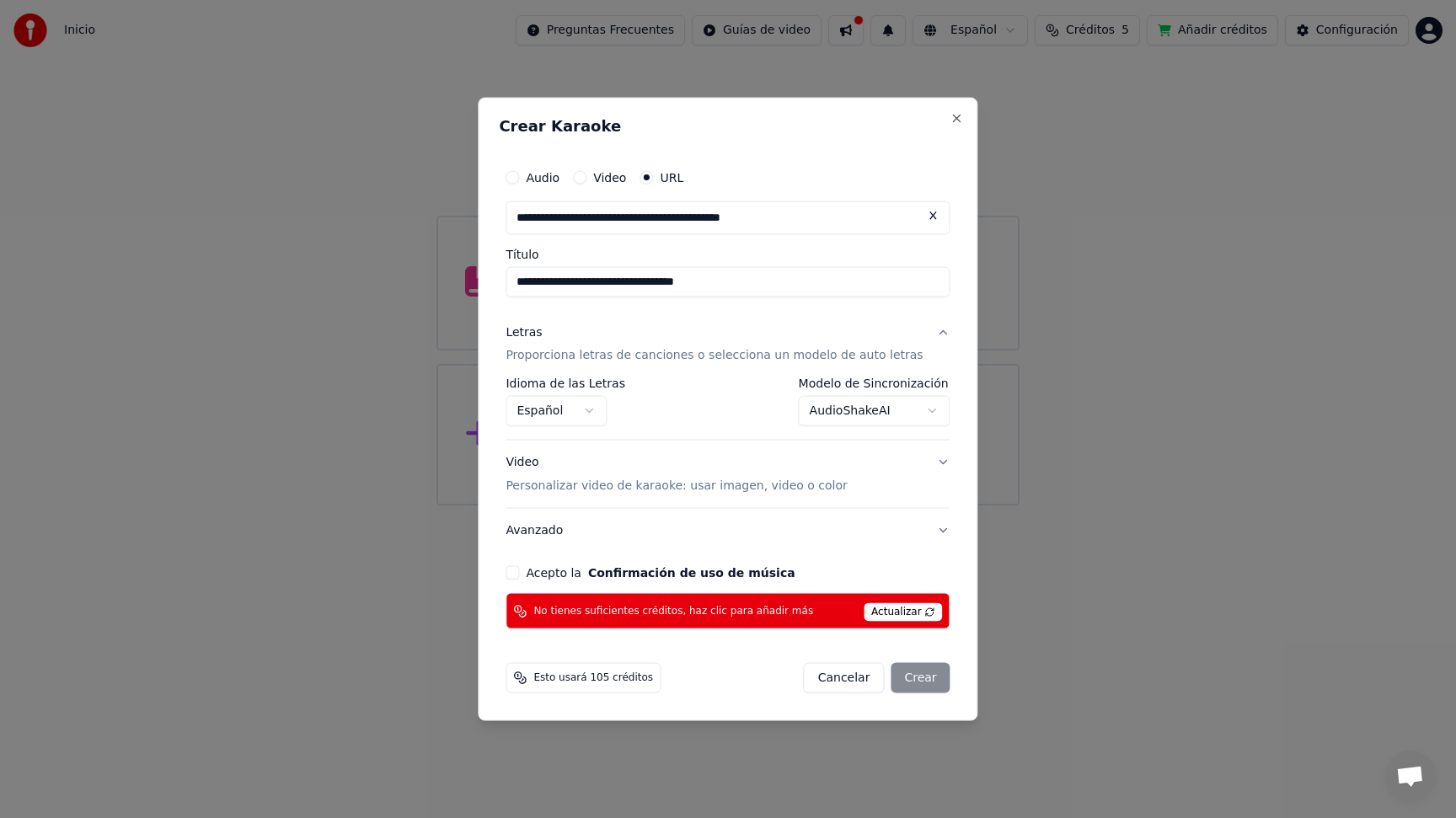
click at [519, 577] on button "Acepto la Confirmación de uso de música" at bounding box center [512, 573] width 13 height 13
click at [580, 683] on span "Esto usará 105 créditos" at bounding box center [592, 678] width 119 height 13
click at [929, 530] on button "Avanzado" at bounding box center [728, 531] width 444 height 44
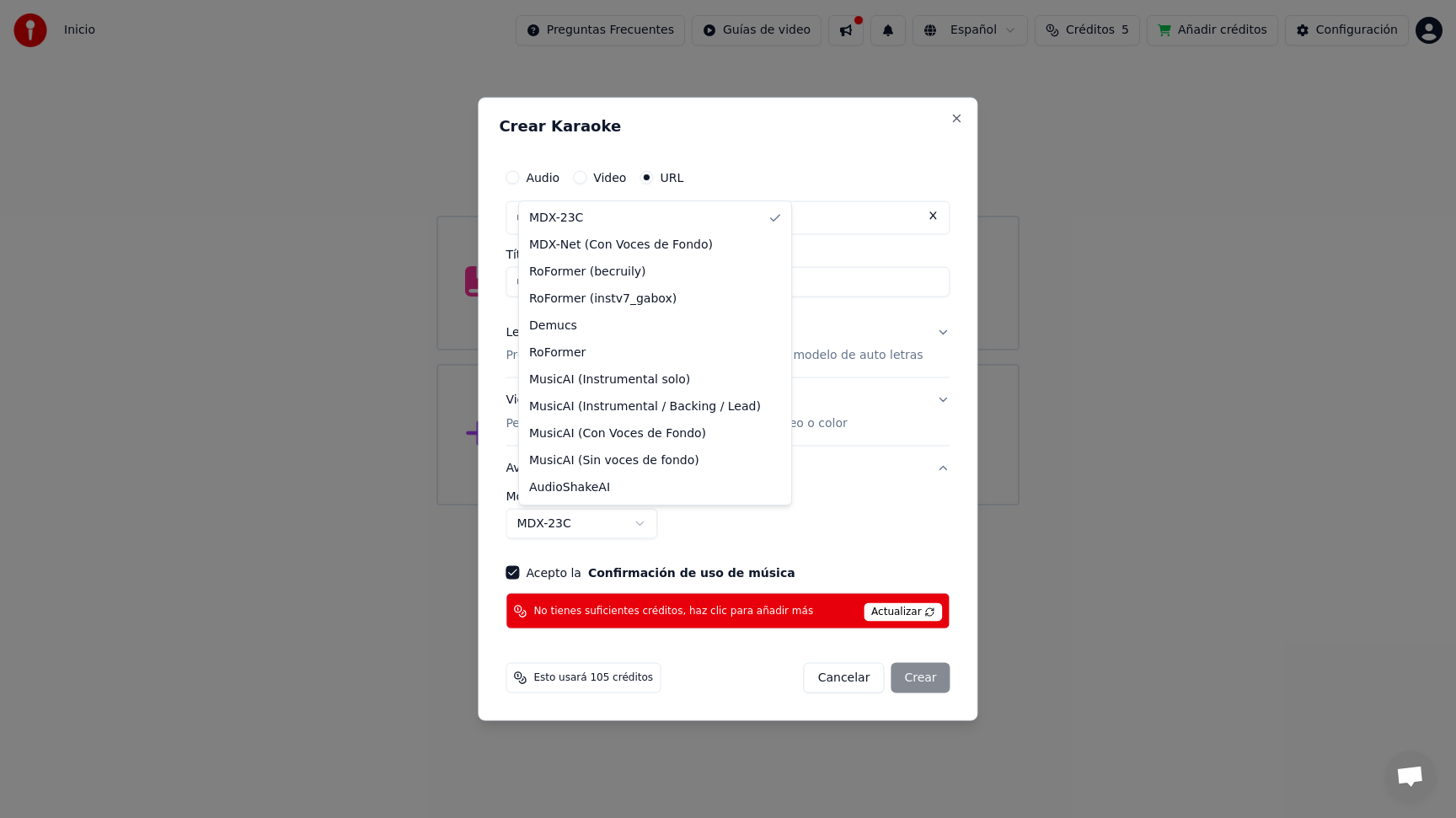
click at [648, 505] on body "**********" at bounding box center [728, 253] width 1456 height 505
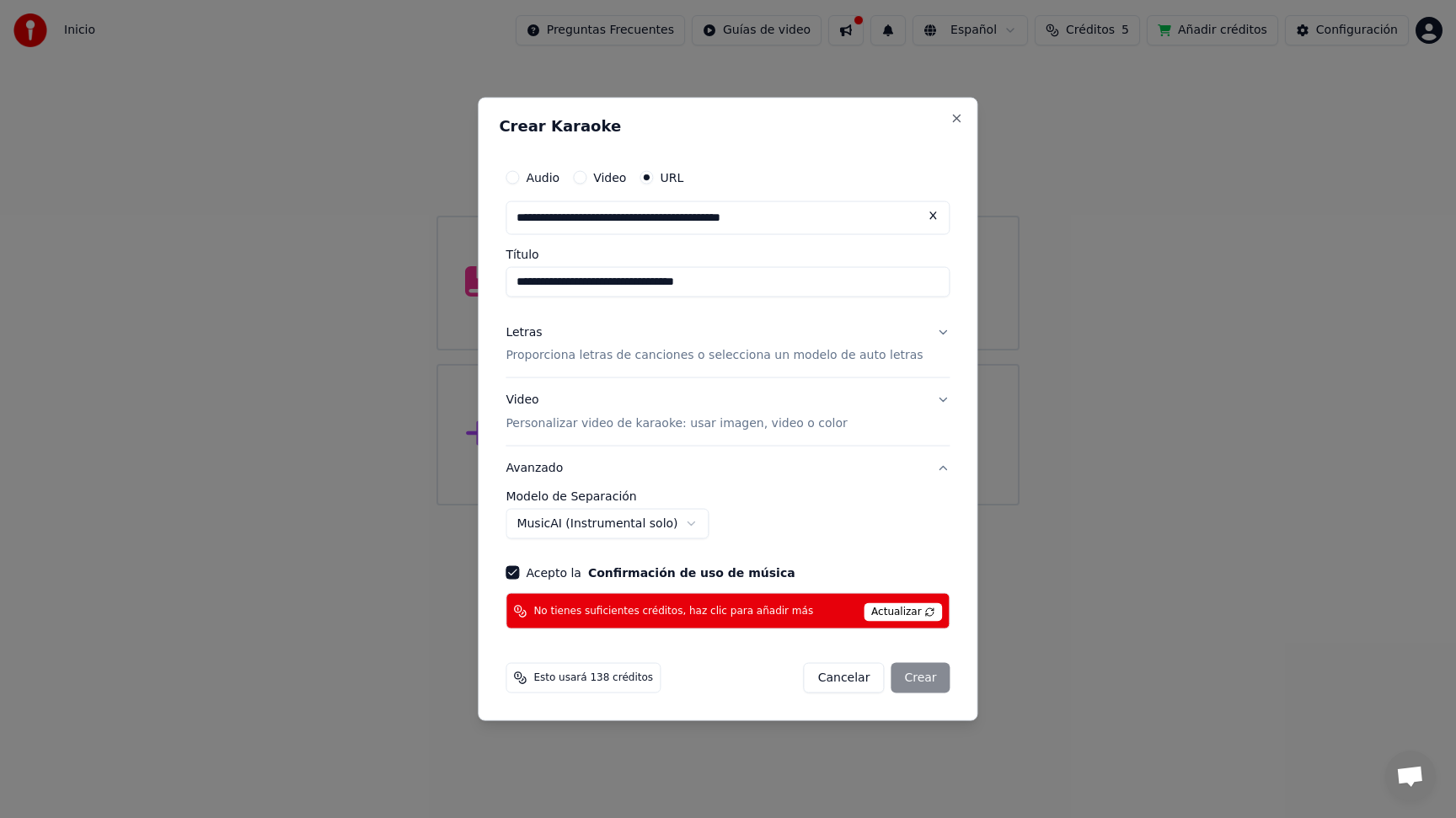
click at [903, 679] on div "Cancelar Crear" at bounding box center [877, 678] width 147 height 31
click at [830, 685] on button "Cancelar" at bounding box center [844, 678] width 81 height 31
select select "******"
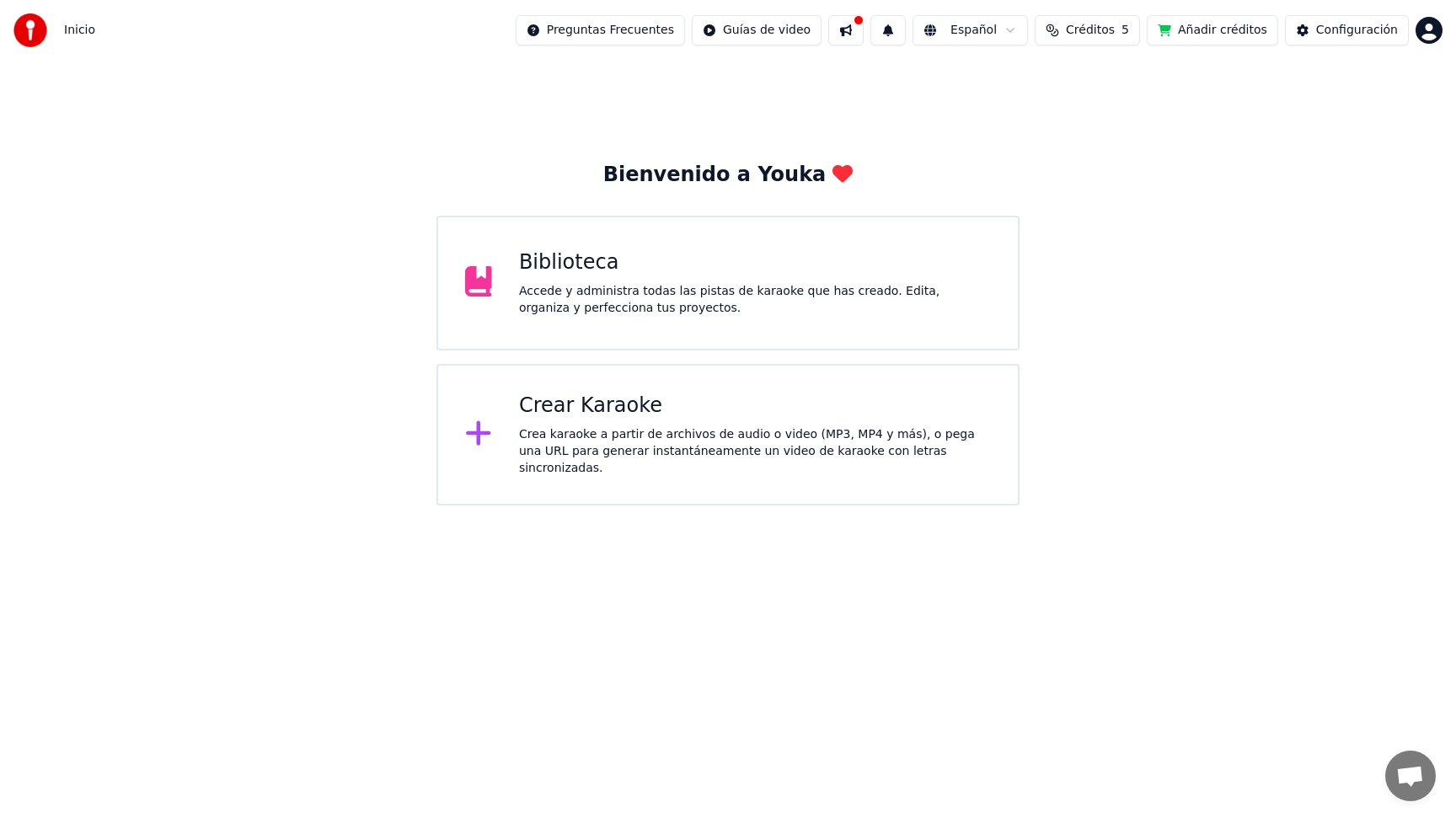
click at [858, 28] on button at bounding box center [845, 31] width 35 height 31
click at [1343, 33] on div "Configuración" at bounding box center [1357, 31] width 82 height 17
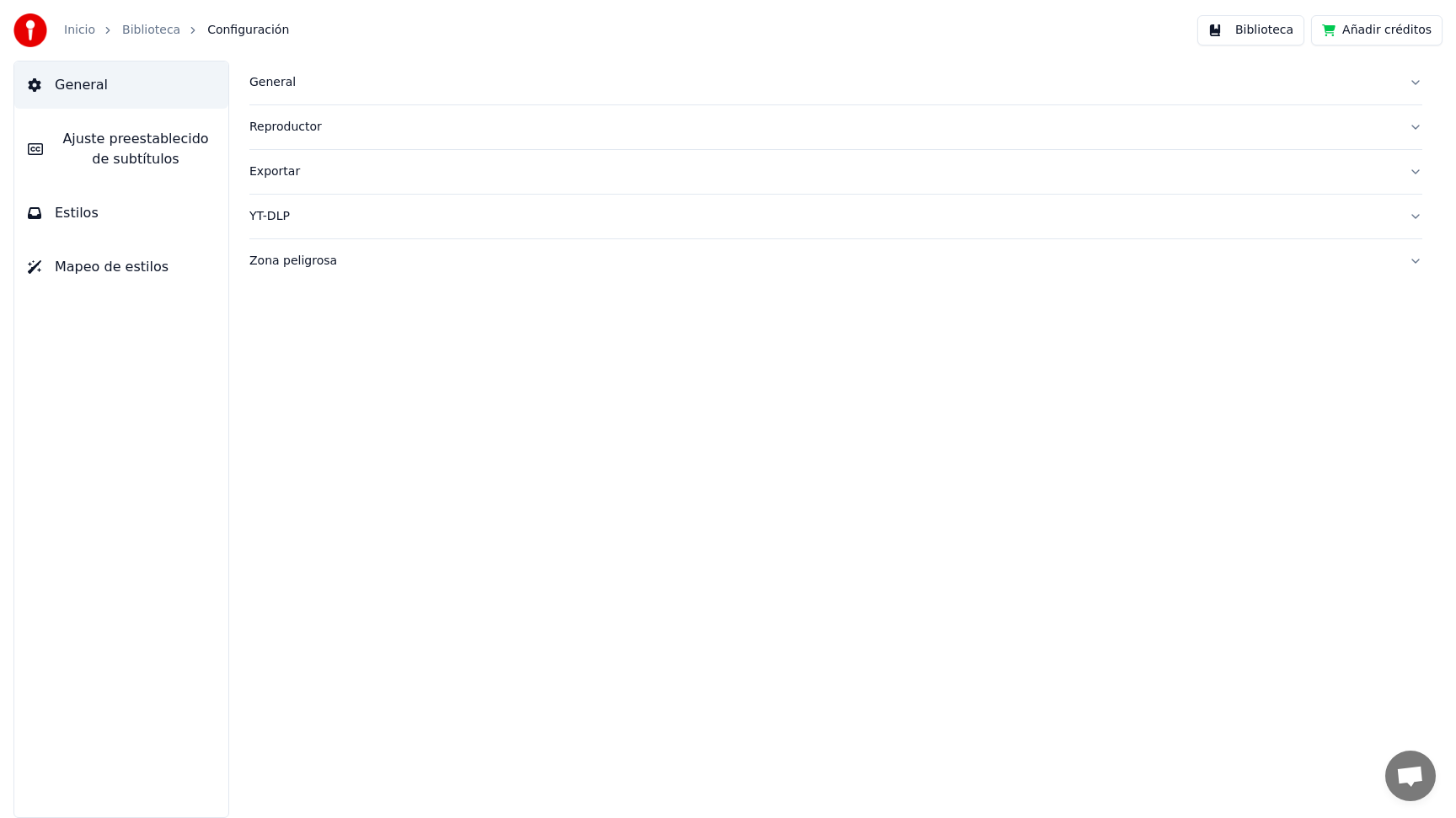
click at [288, 76] on div "General" at bounding box center [821, 83] width 1145 height 17
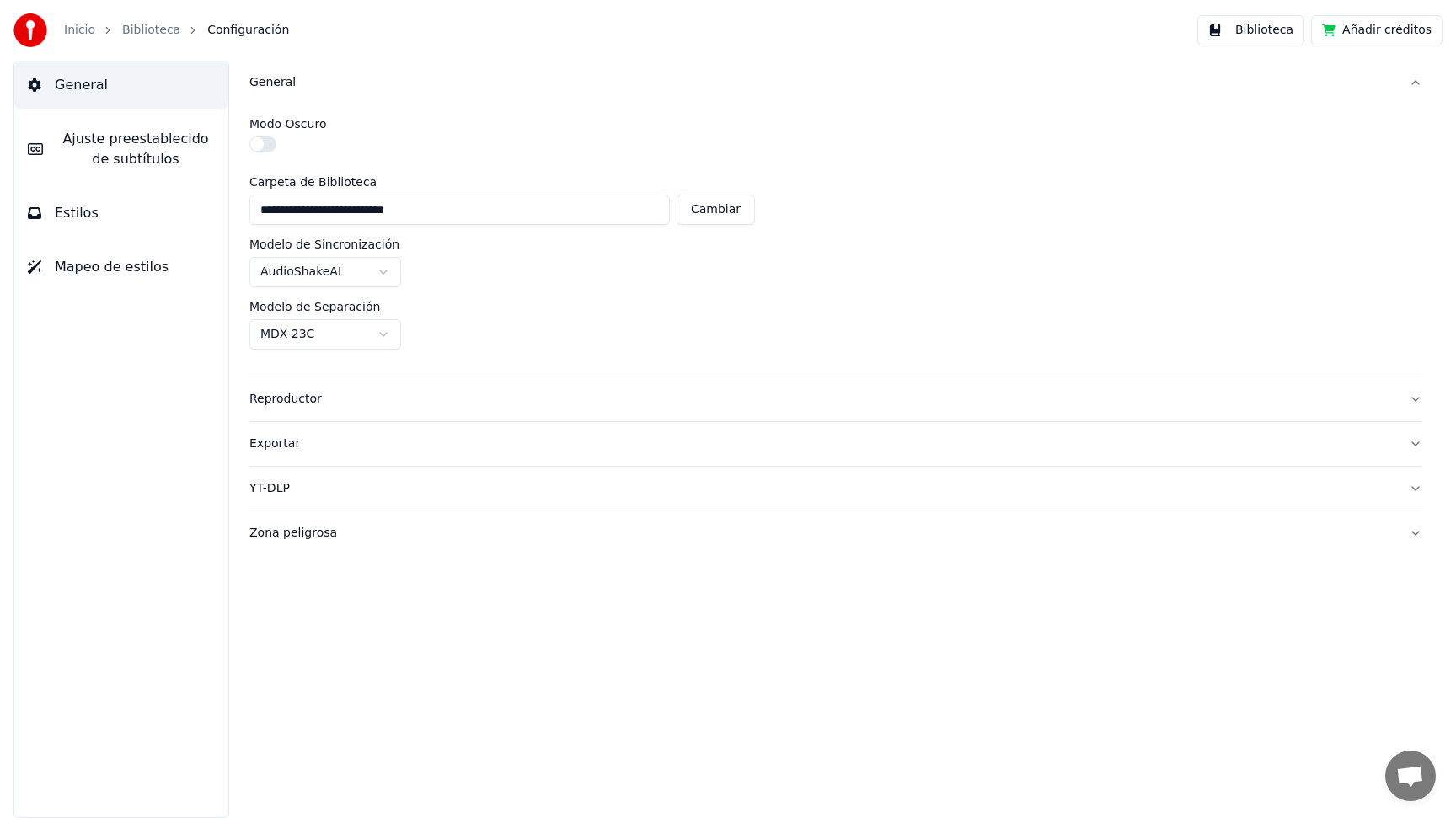
click at [117, 139] on span "Ajuste preestablecido de subtítulos" at bounding box center [135, 149] width 158 height 40
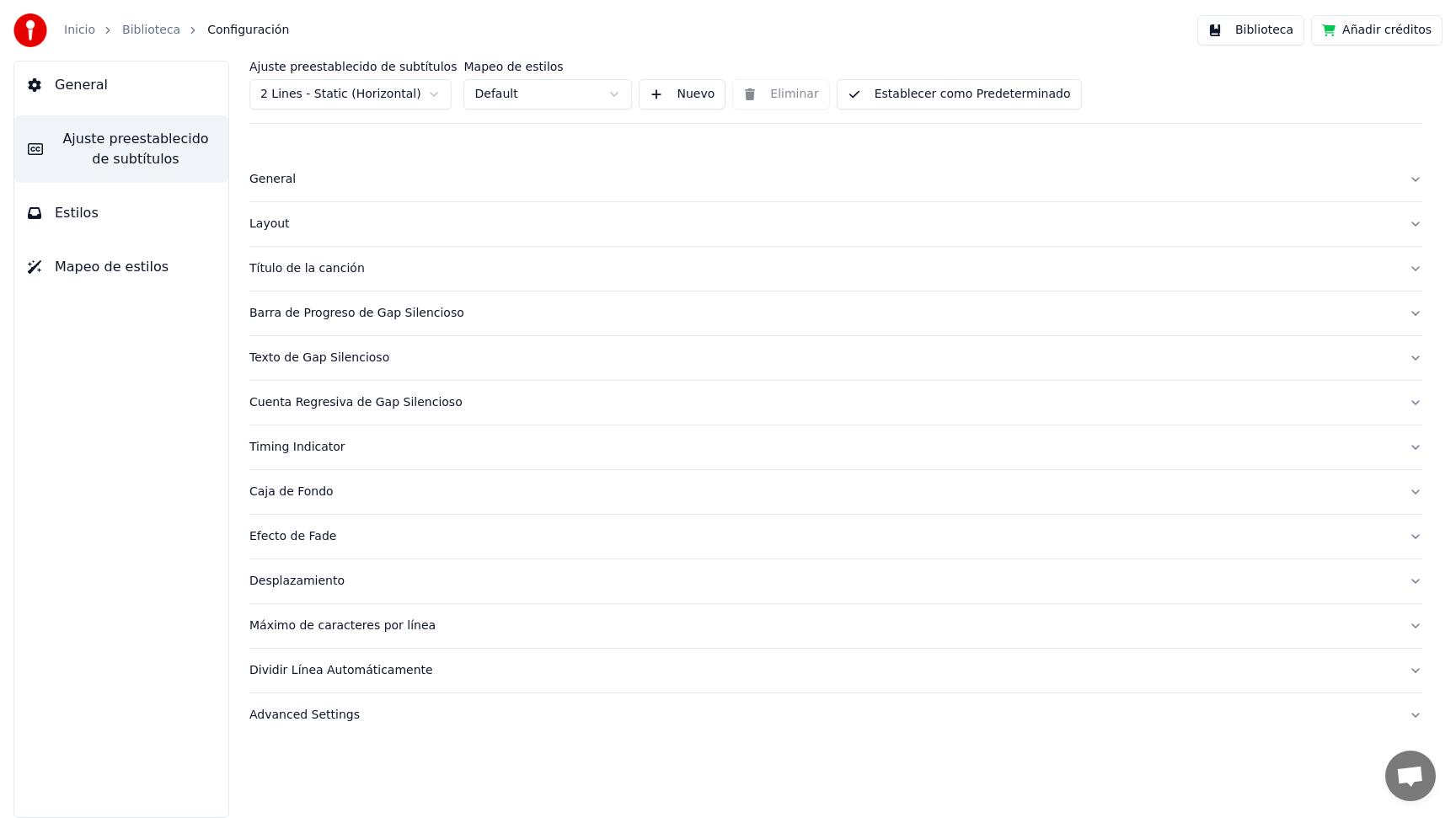
click at [324, 582] on div "Desplazamiento" at bounding box center [821, 582] width 1145 height 17
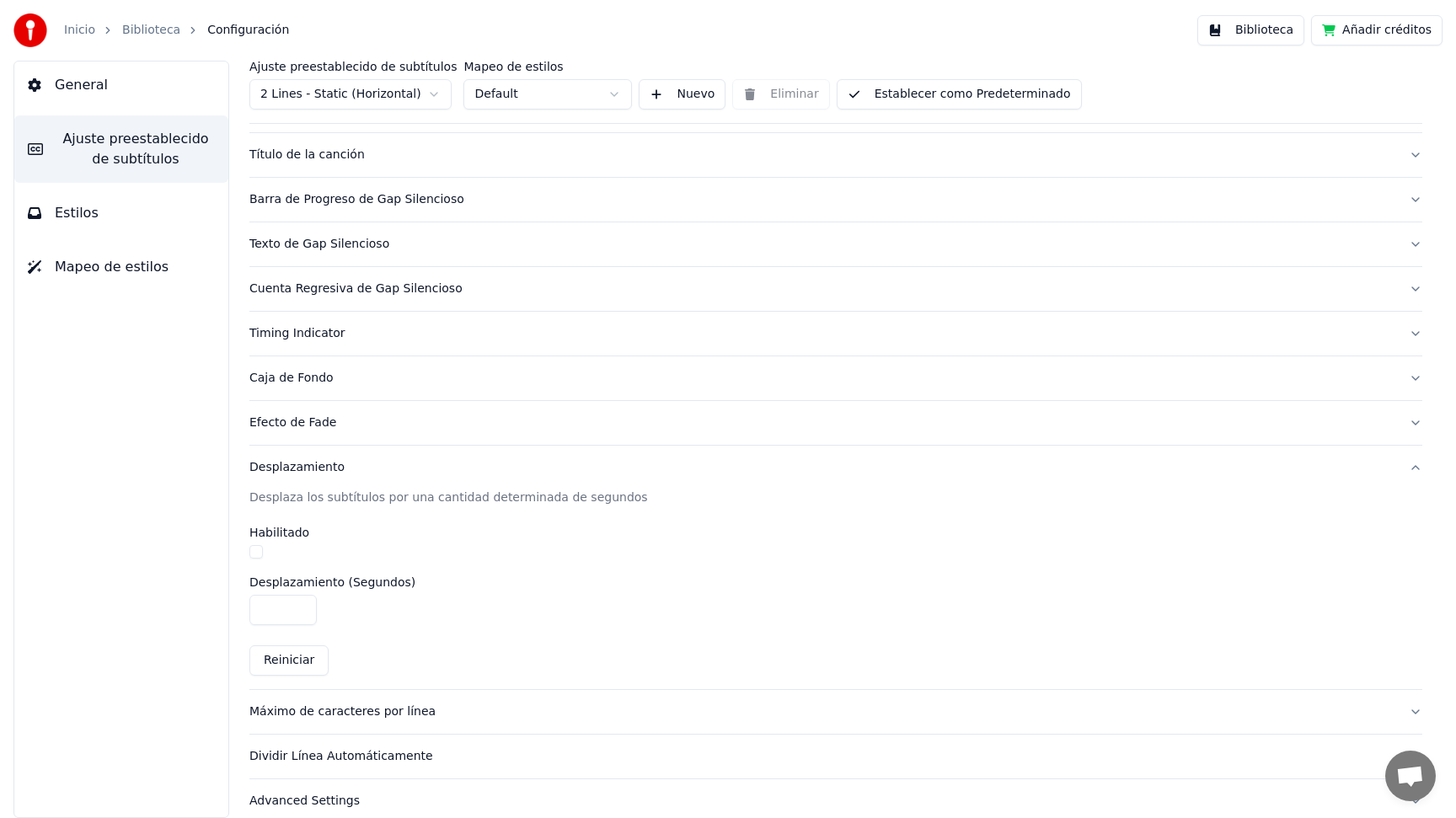
scroll to position [132, 0]
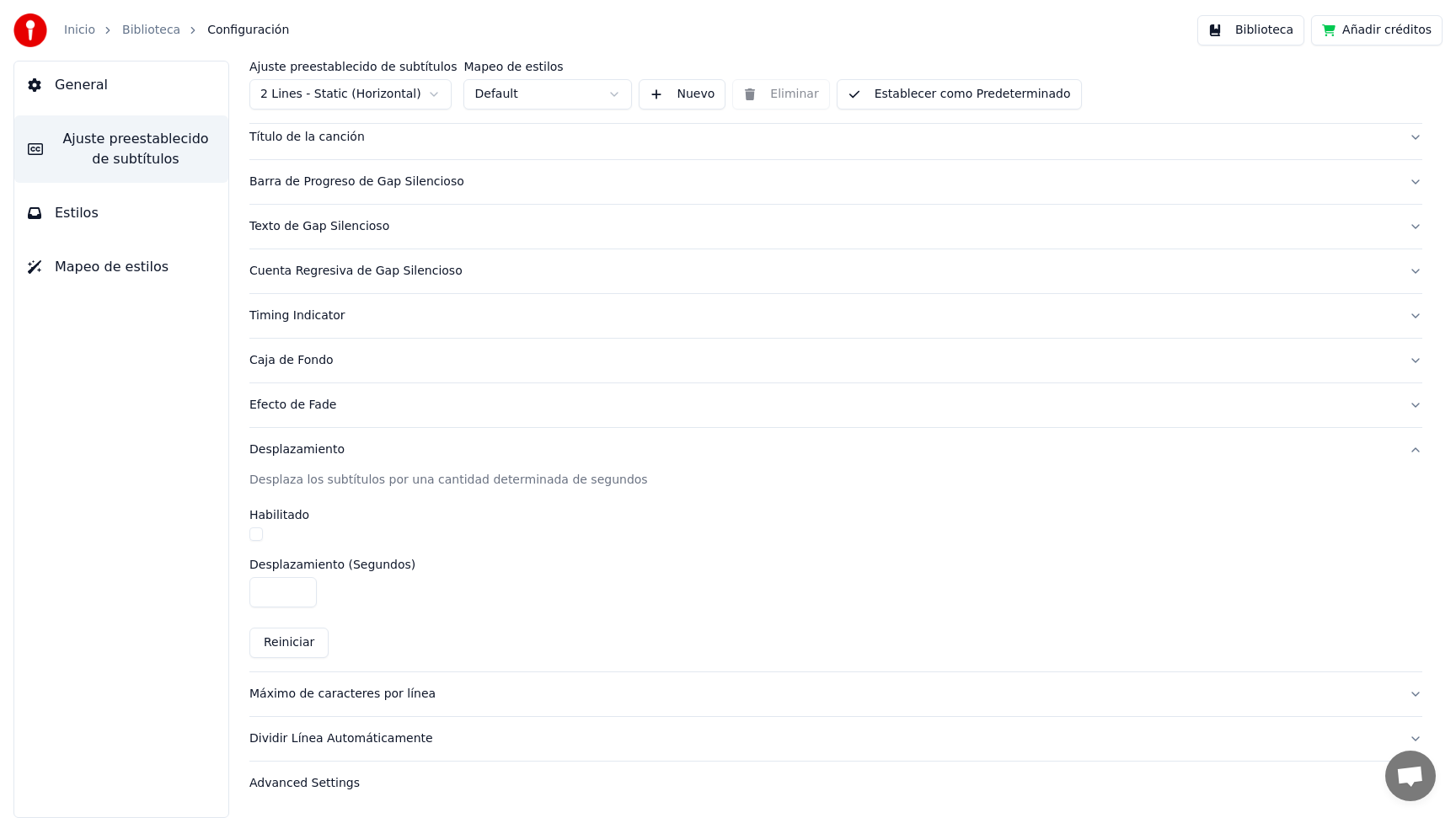
click at [256, 537] on button "button" at bounding box center [256, 534] width 13 height 13
click at [256, 535] on button "button" at bounding box center [256, 534] width 13 height 13
click at [88, 268] on span "Mapeo de estilos" at bounding box center [111, 266] width 113 height 20
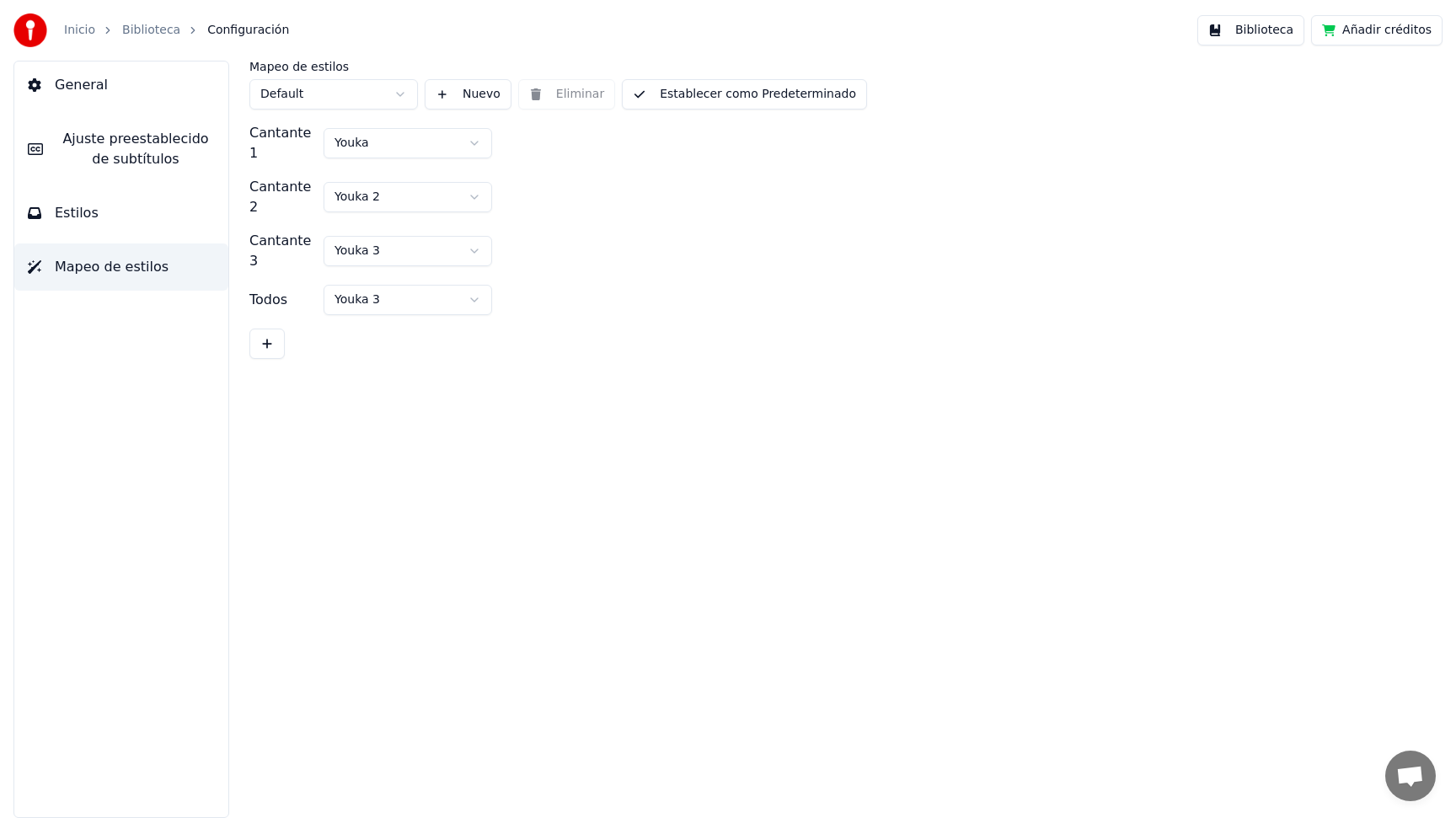
scroll to position [0, 0]
click at [75, 25] on link "Inicio" at bounding box center [79, 31] width 31 height 17
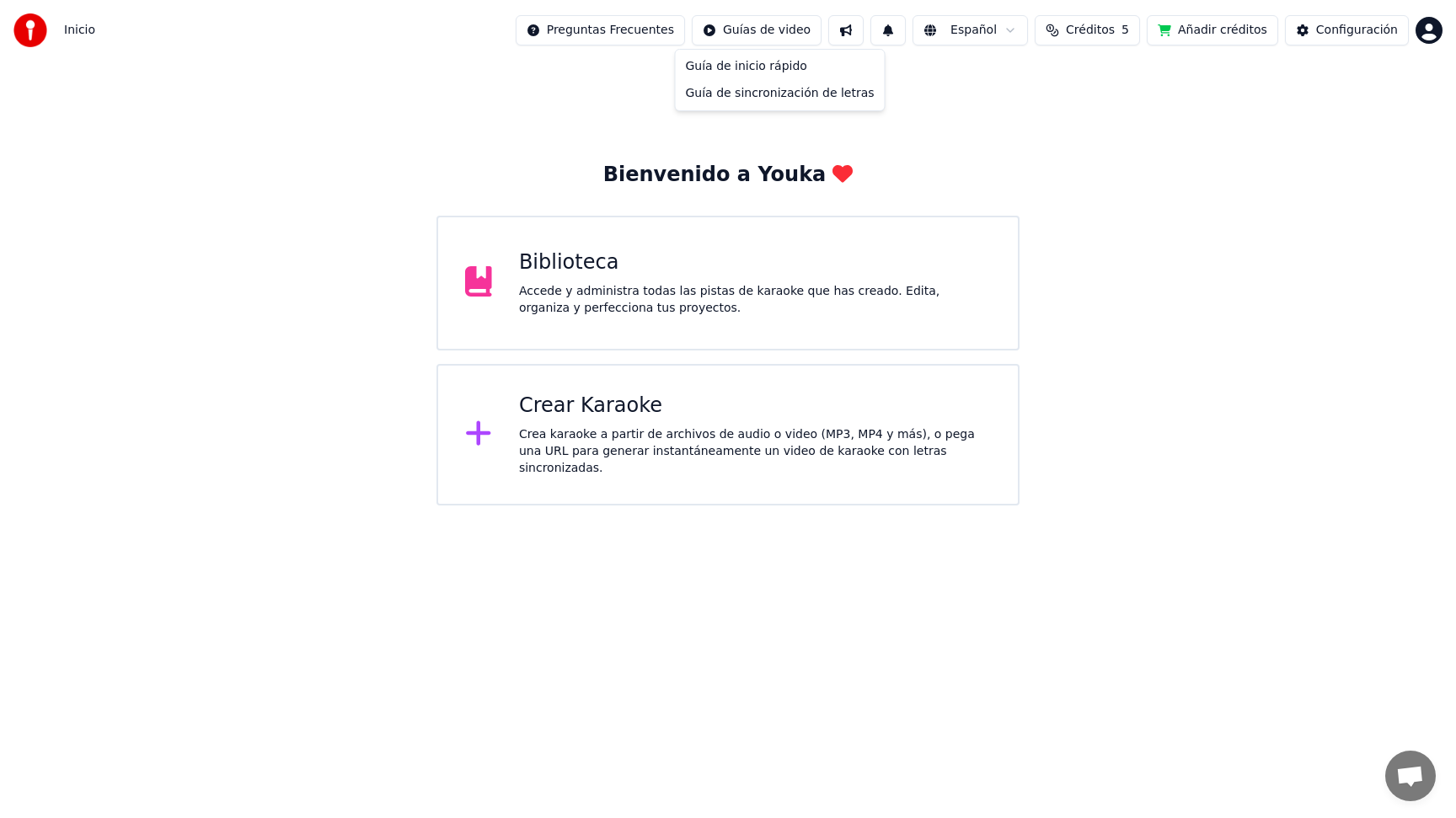
click at [761, 31] on html "Inicio Preguntas Frecuentes Guías de video Español Créditos 5 Añadir créditos C…" at bounding box center [728, 253] width 1456 height 505
click at [757, 93] on div "Guía de sincronización de letras" at bounding box center [780, 93] width 202 height 27
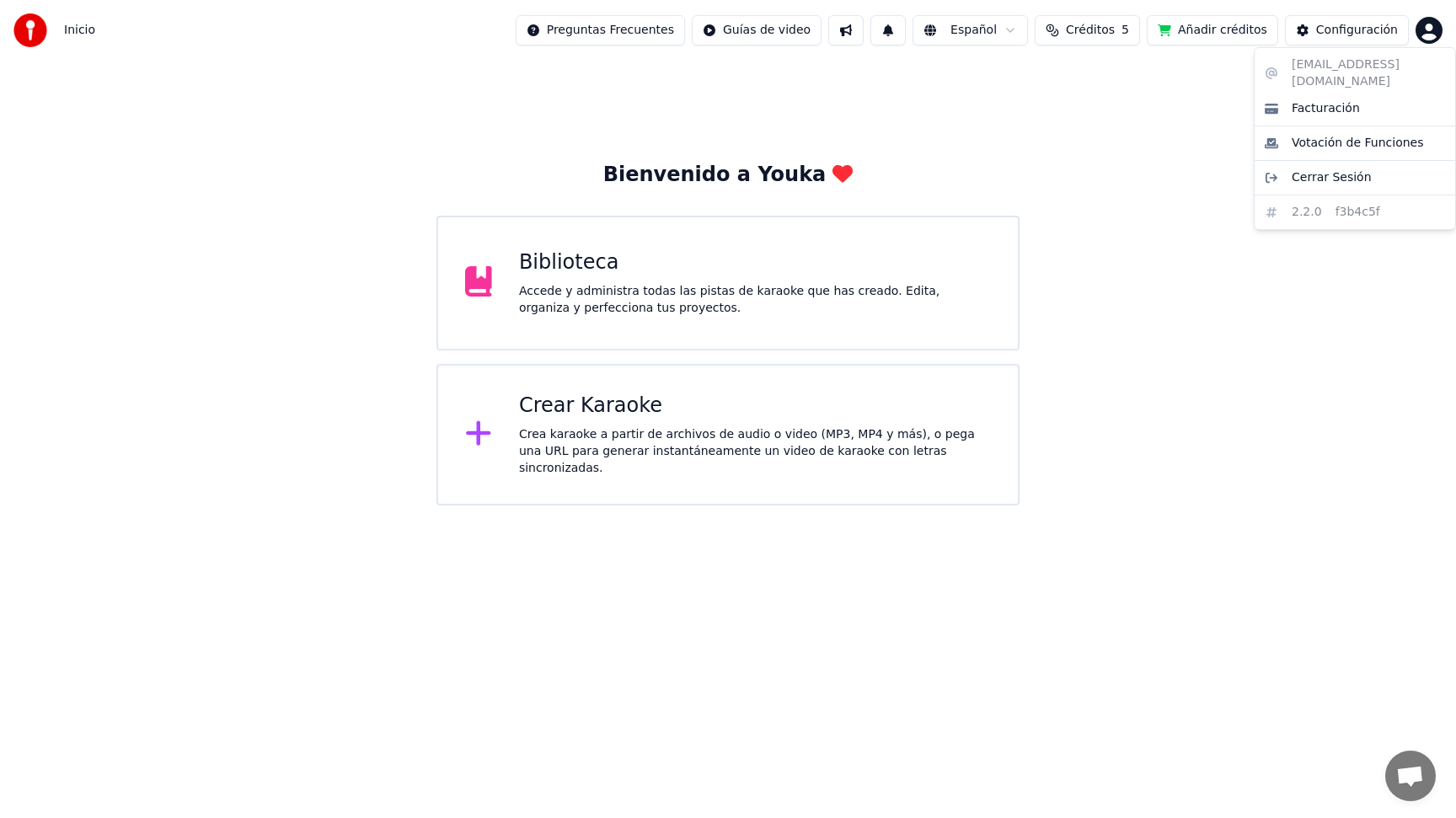
click at [1429, 40] on html "Inicio Preguntas Frecuentes Guías de video Español Créditos 5 Añadir créditos C…" at bounding box center [728, 253] width 1456 height 505
click at [1315, 100] on span "Facturación" at bounding box center [1325, 109] width 69 height 17
click at [1429, 33] on html "Inicio Preguntas Frecuentes Guías de video Español Créditos 5 Añadir créditos C…" at bounding box center [728, 253] width 1456 height 505
click at [1305, 100] on span "Facturación" at bounding box center [1325, 109] width 69 height 17
